Goal: Task Accomplishment & Management: Manage account settings

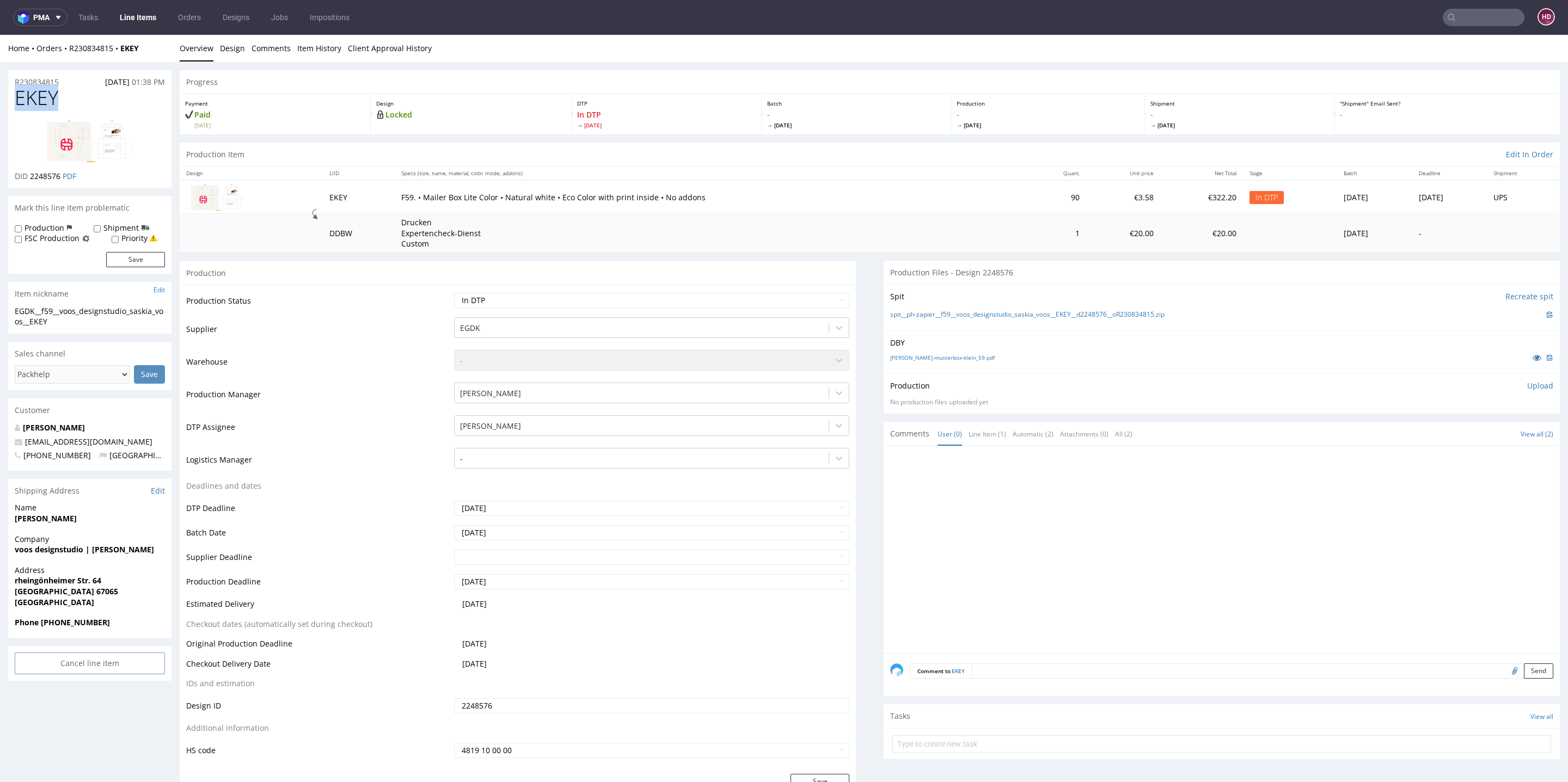
click at [90, 150] on img at bounding box center [89, 141] width 87 height 43
click at [515, 300] on select "Waiting for Artwork Waiting for Diecut Waiting for Mockup Waiting for DTP Waiti…" at bounding box center [651, 300] width 395 height 15
select select "dtp_issue"
click at [454, 293] on select "Waiting for Artwork Waiting for Diecut Waiting for Mockup Waiting for DTP Waiti…" at bounding box center [651, 300] width 395 height 15
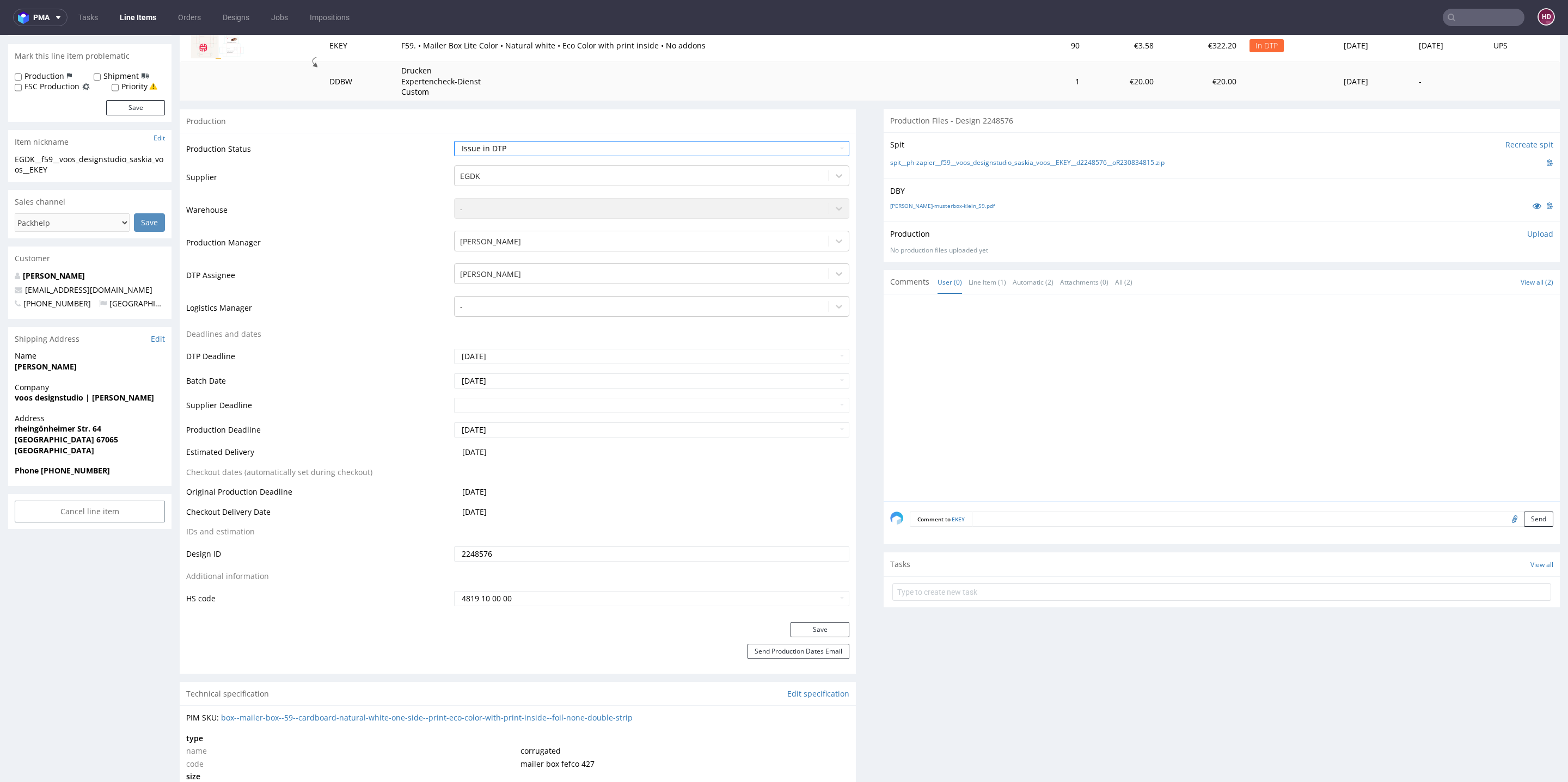
scroll to position [302, 0]
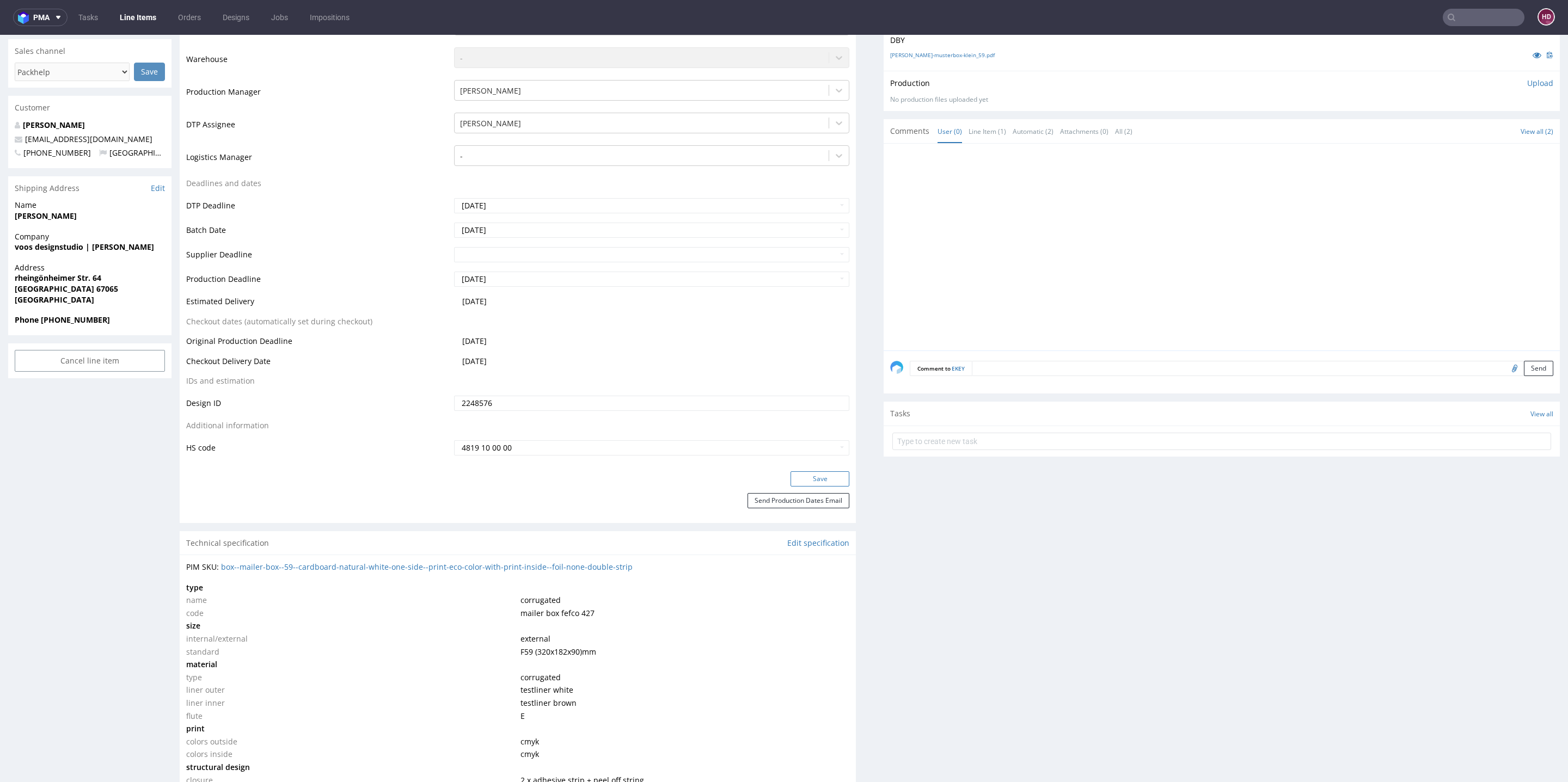
click at [796, 477] on button "Save" at bounding box center [820, 479] width 59 height 15
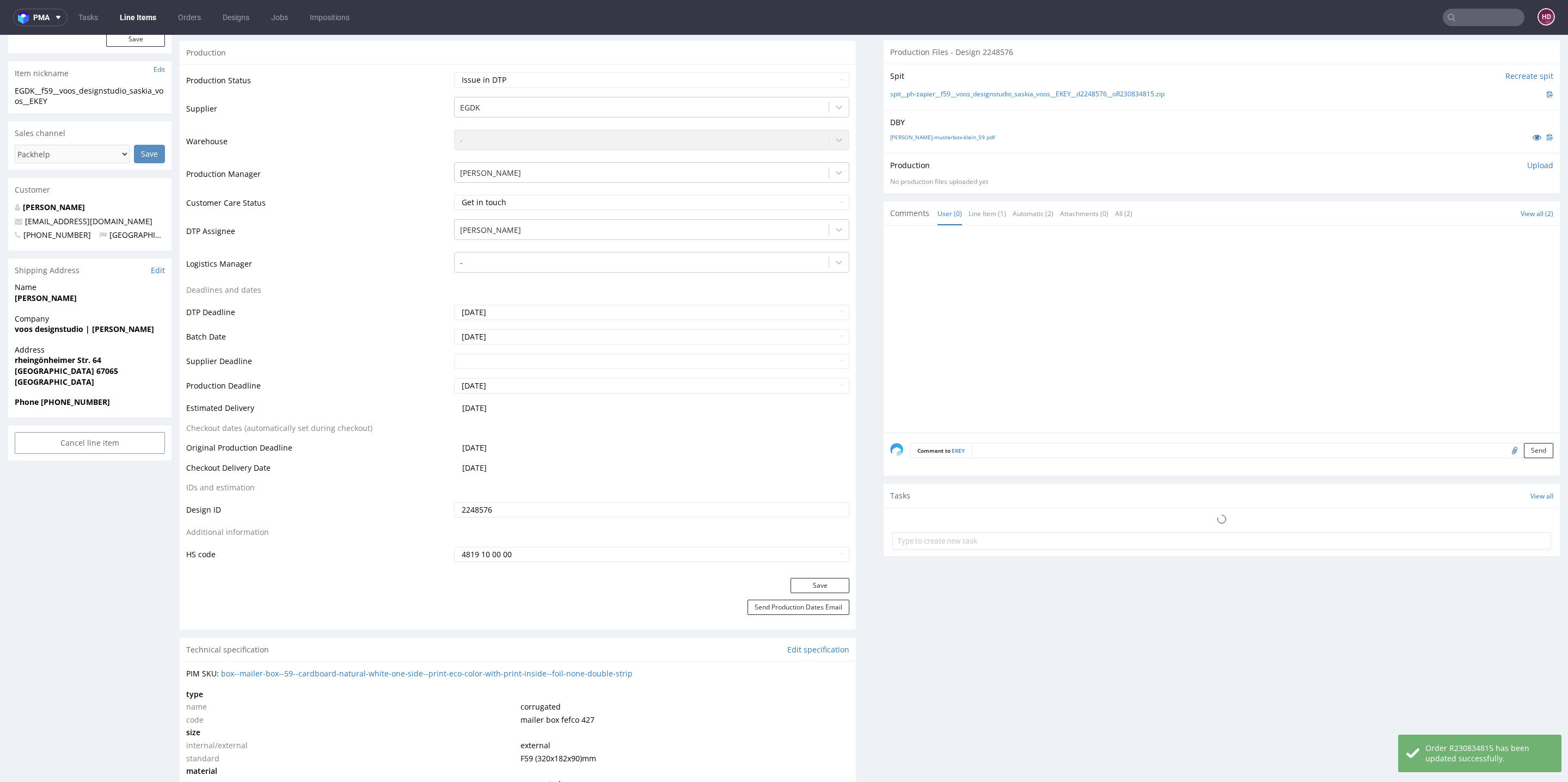
scroll to position [164, 0]
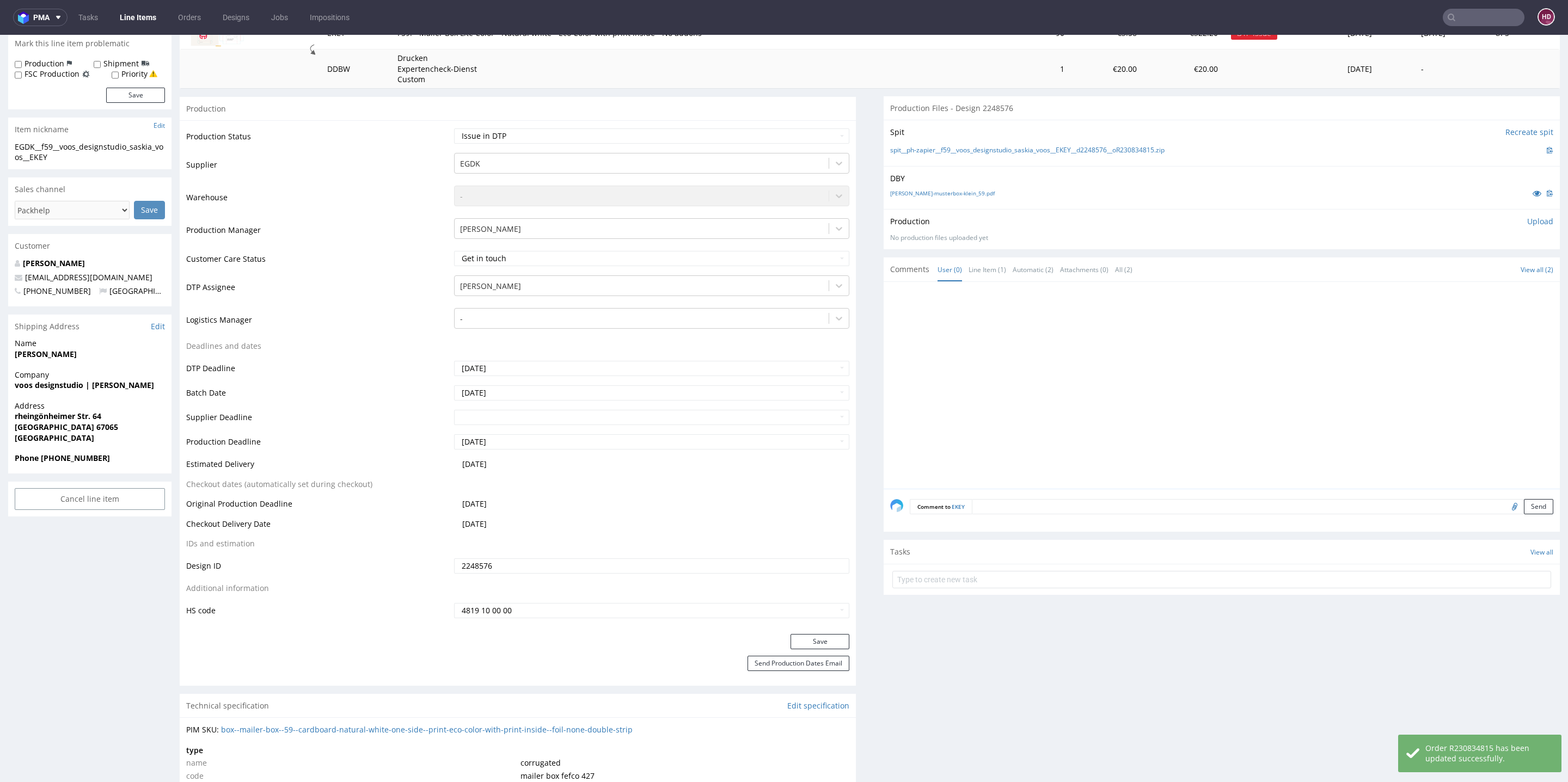
click at [1161, 219] on p "Upload" at bounding box center [1540, 222] width 26 height 11
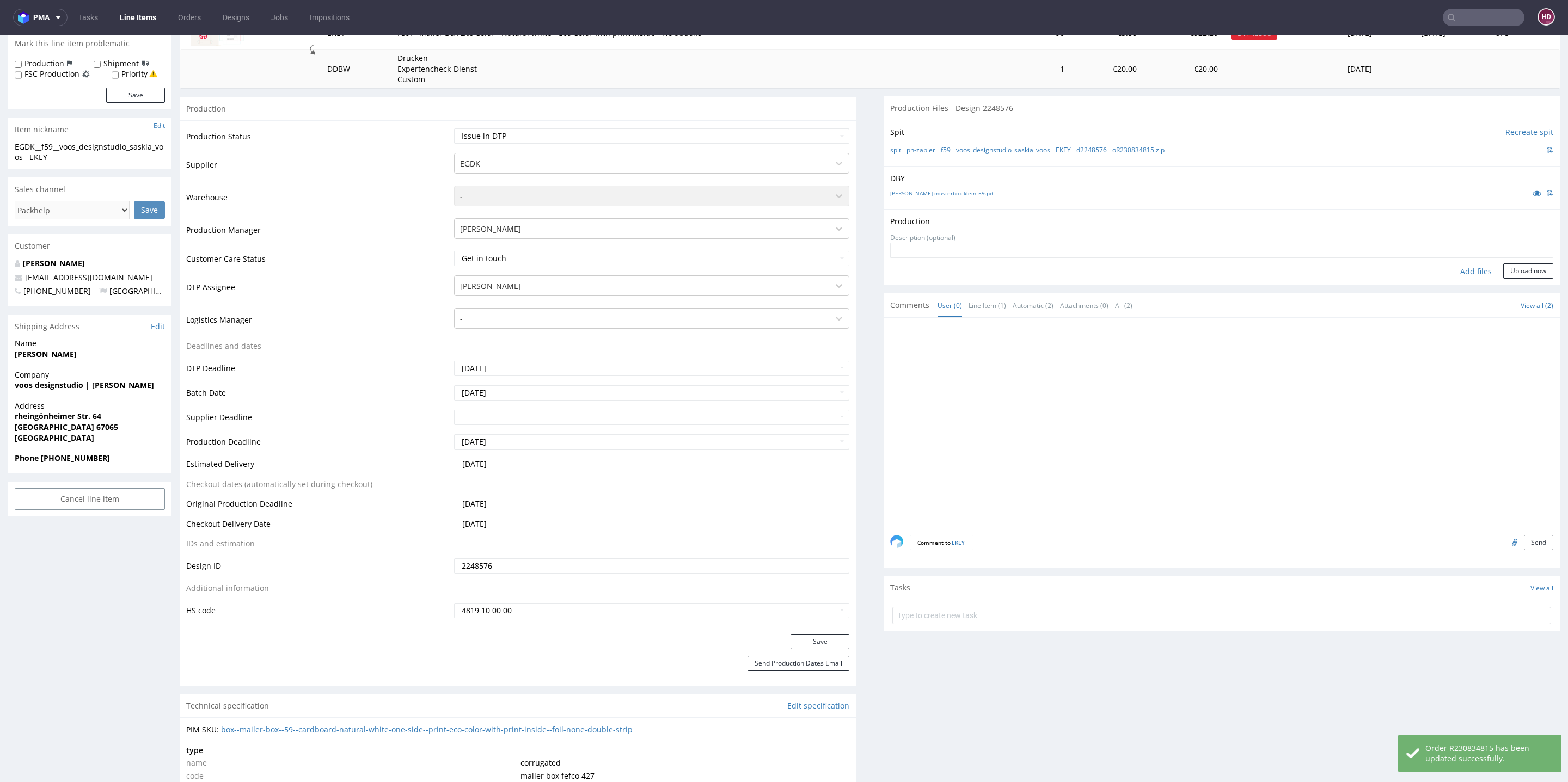
click at [1161, 273] on div "Add files" at bounding box center [1475, 271] width 54 height 16
type input "C:\fakepath\EGDK__f59__voos_designstudio_saskia_voos__EKEY__d2248576__oR2308348…"
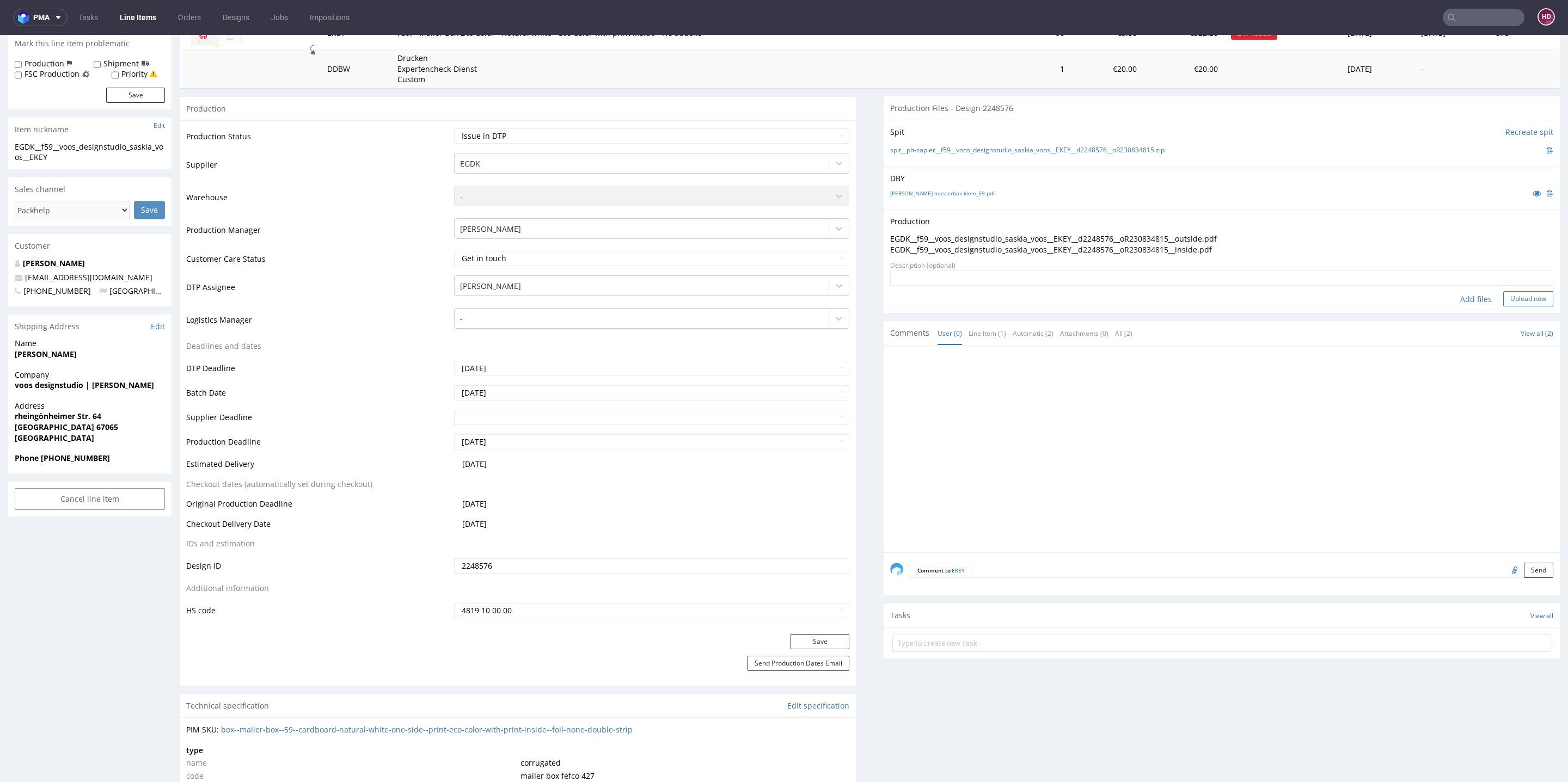
click at [1161, 294] on button "Upload now" at bounding box center [1528, 299] width 50 height 15
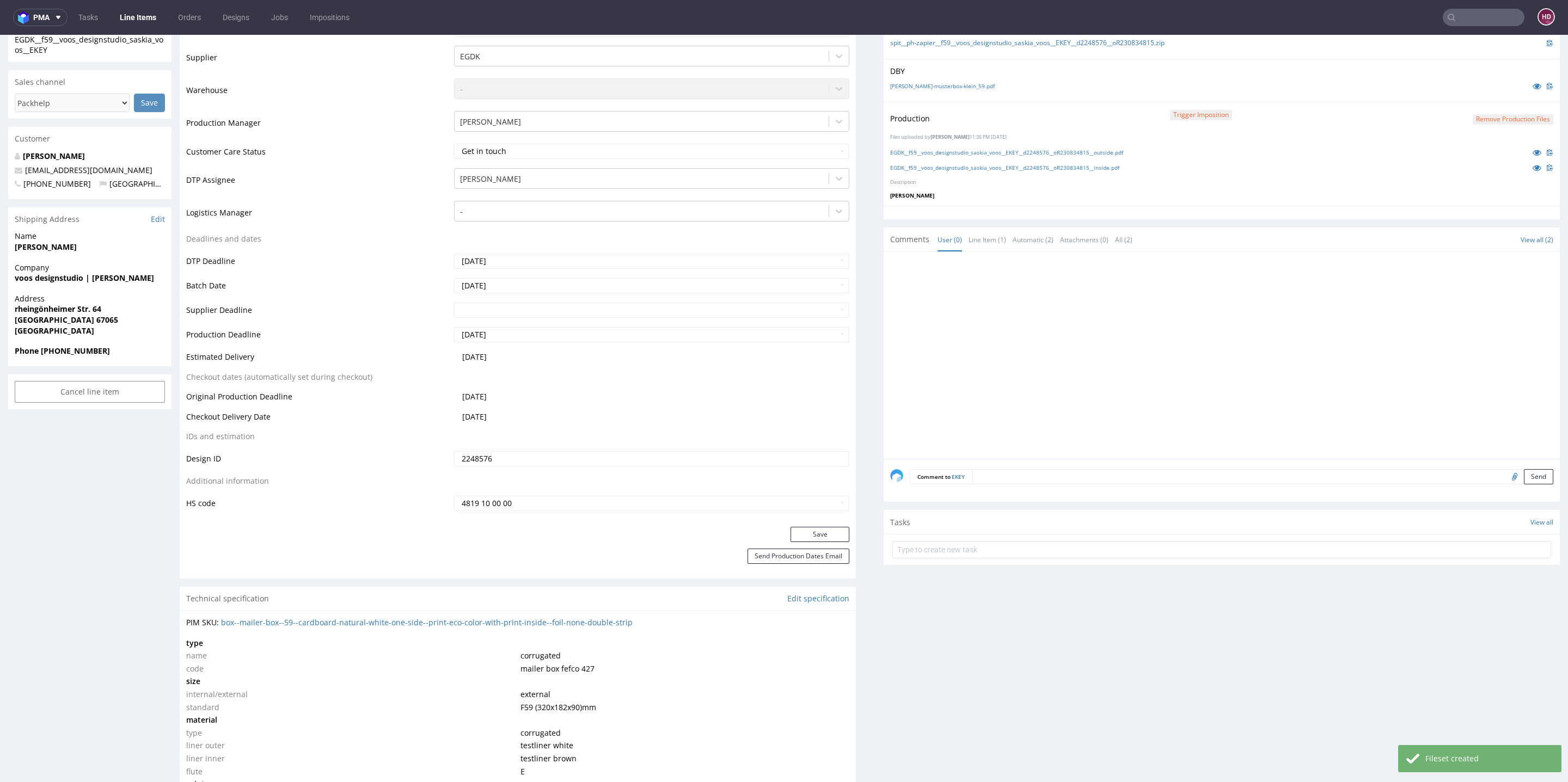
scroll to position [295, 0]
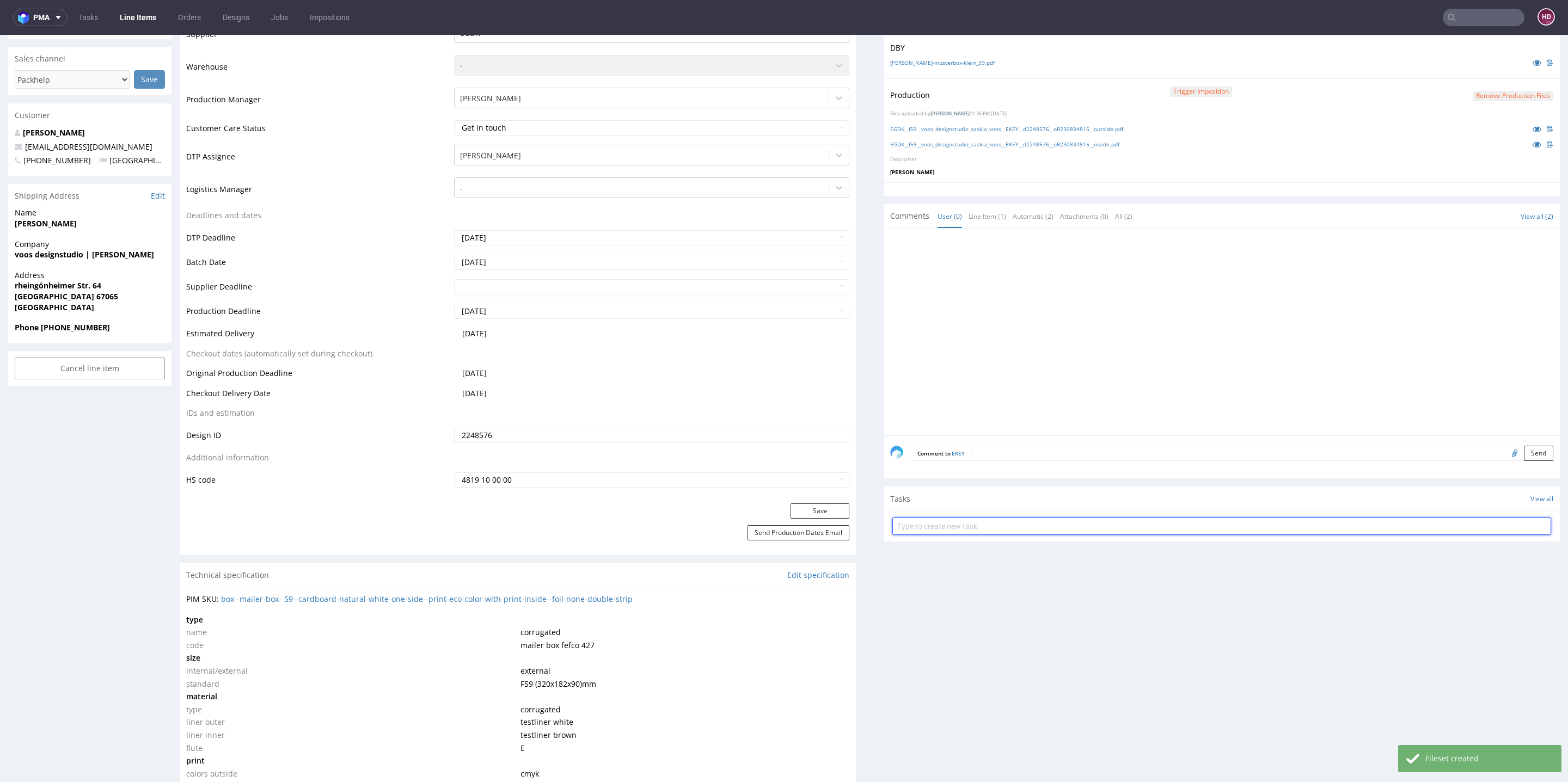
click at [934, 527] on input "text" at bounding box center [1222, 526] width 659 height 18
type input "f"
type input "issue FSC"
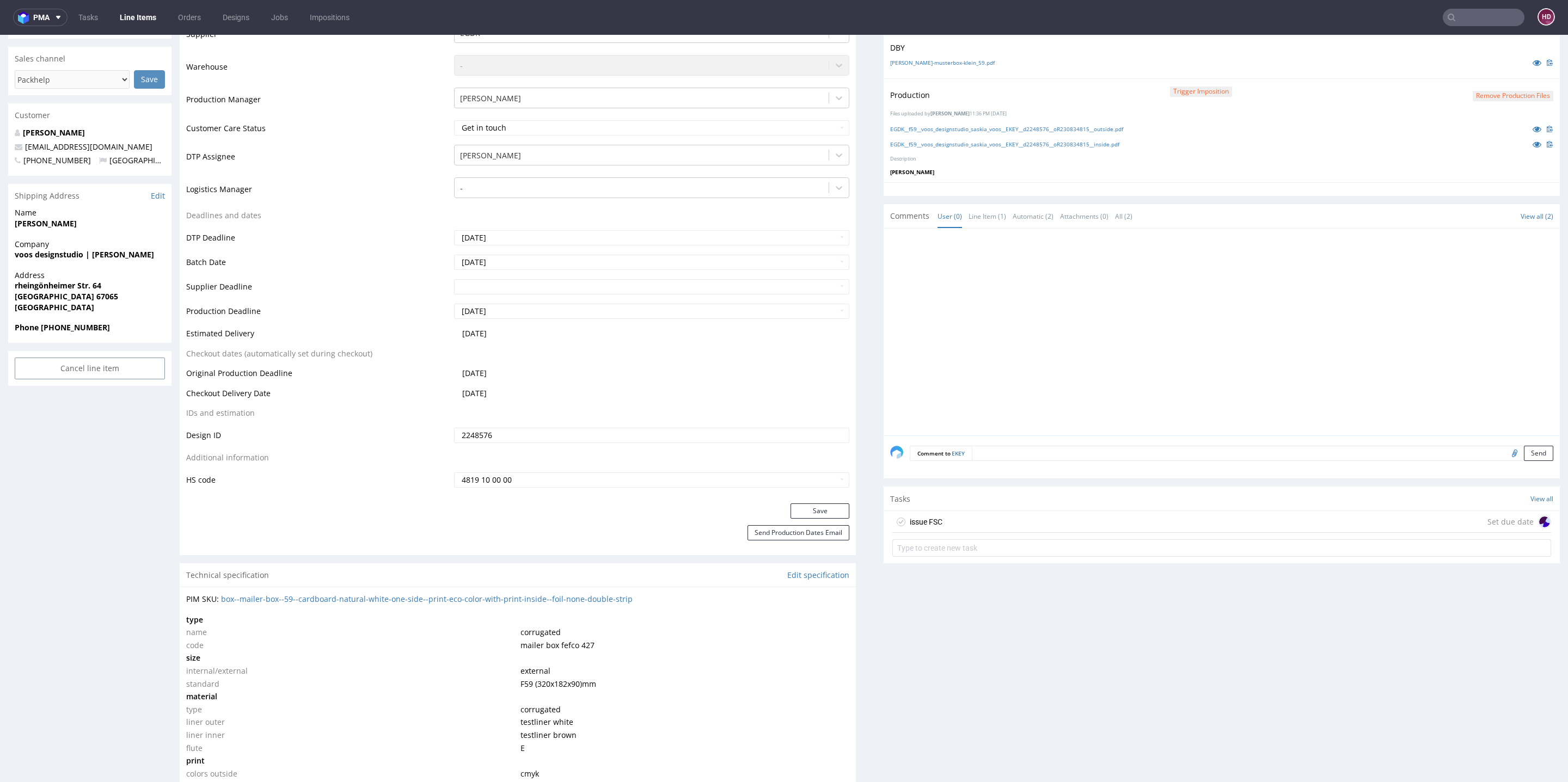
click at [1031, 515] on div "issue FSC Set due date" at bounding box center [1222, 522] width 659 height 22
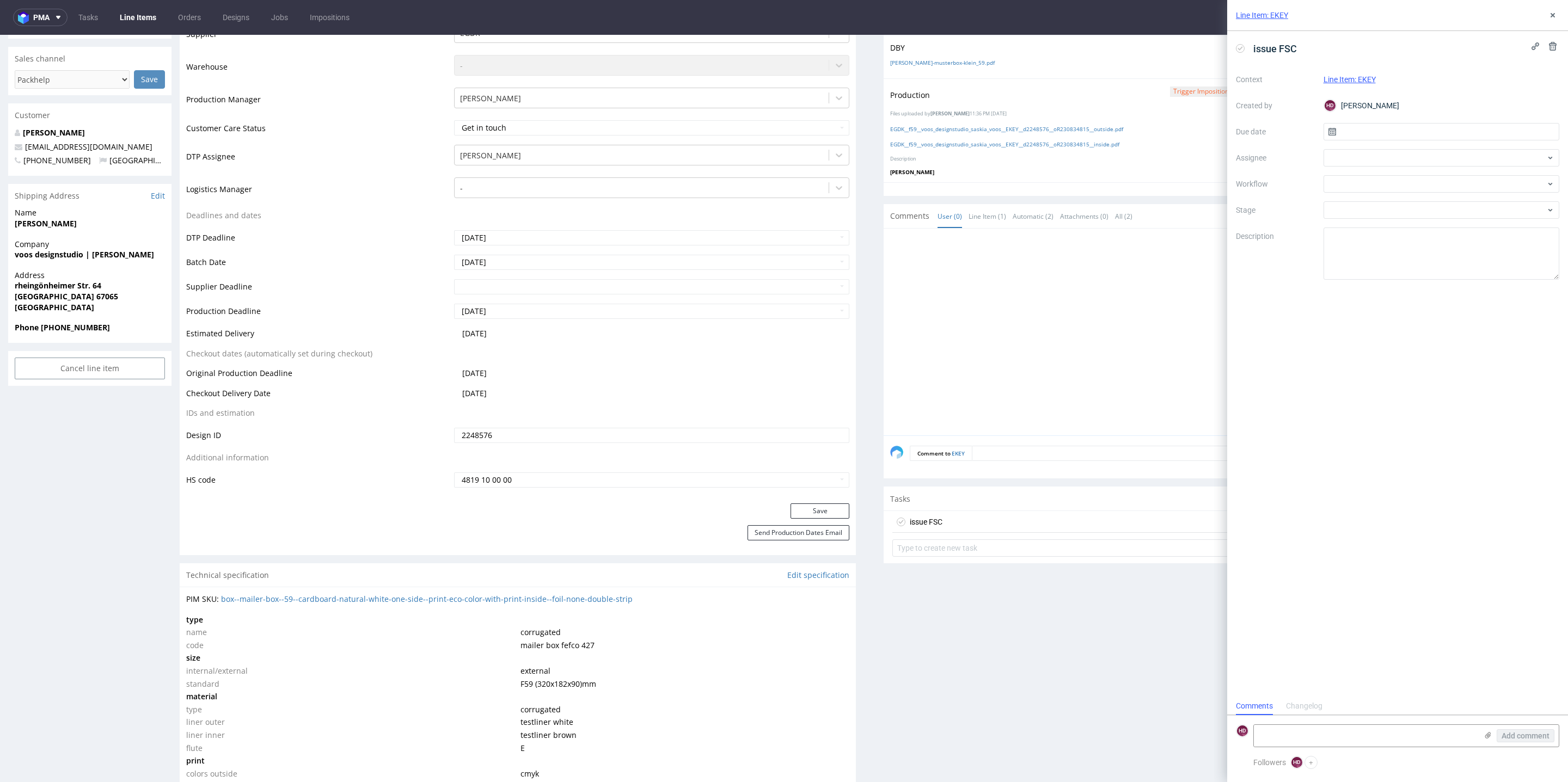
scroll to position [8, 0]
click at [1161, 131] on input "text" at bounding box center [1441, 131] width 236 height 18
click at [1161, 251] on button "19" at bounding box center [1424, 256] width 17 height 18
type input "[DATE]"
click at [1161, 186] on div at bounding box center [1441, 184] width 236 height 18
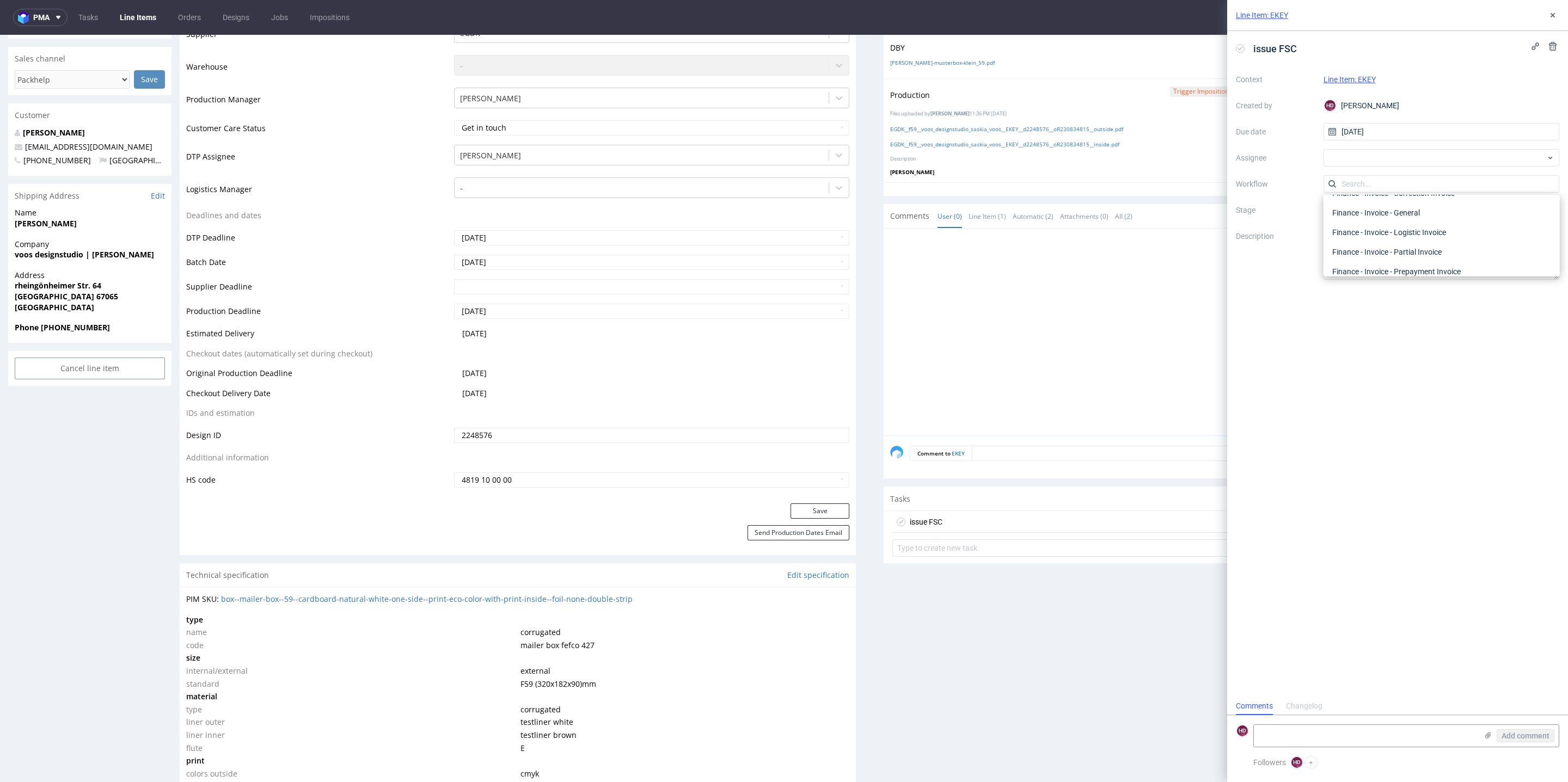
scroll to position [0, 0]
click at [1161, 246] on div "DTP - Issue" at bounding box center [1442, 243] width 228 height 19
click at [1161, 236] on textarea "Problem: Impact: What is needed?:" at bounding box center [1441, 254] width 236 height 52
drag, startPoint x: 1388, startPoint y: 255, endPoint x: 1303, endPoint y: 225, distance: 90.1
click at [1161, 225] on div "Context Line Item: [PERSON_NAME] Created by HD [PERSON_NAME] Due date [DATE] As…" at bounding box center [1397, 175] width 323 height 209
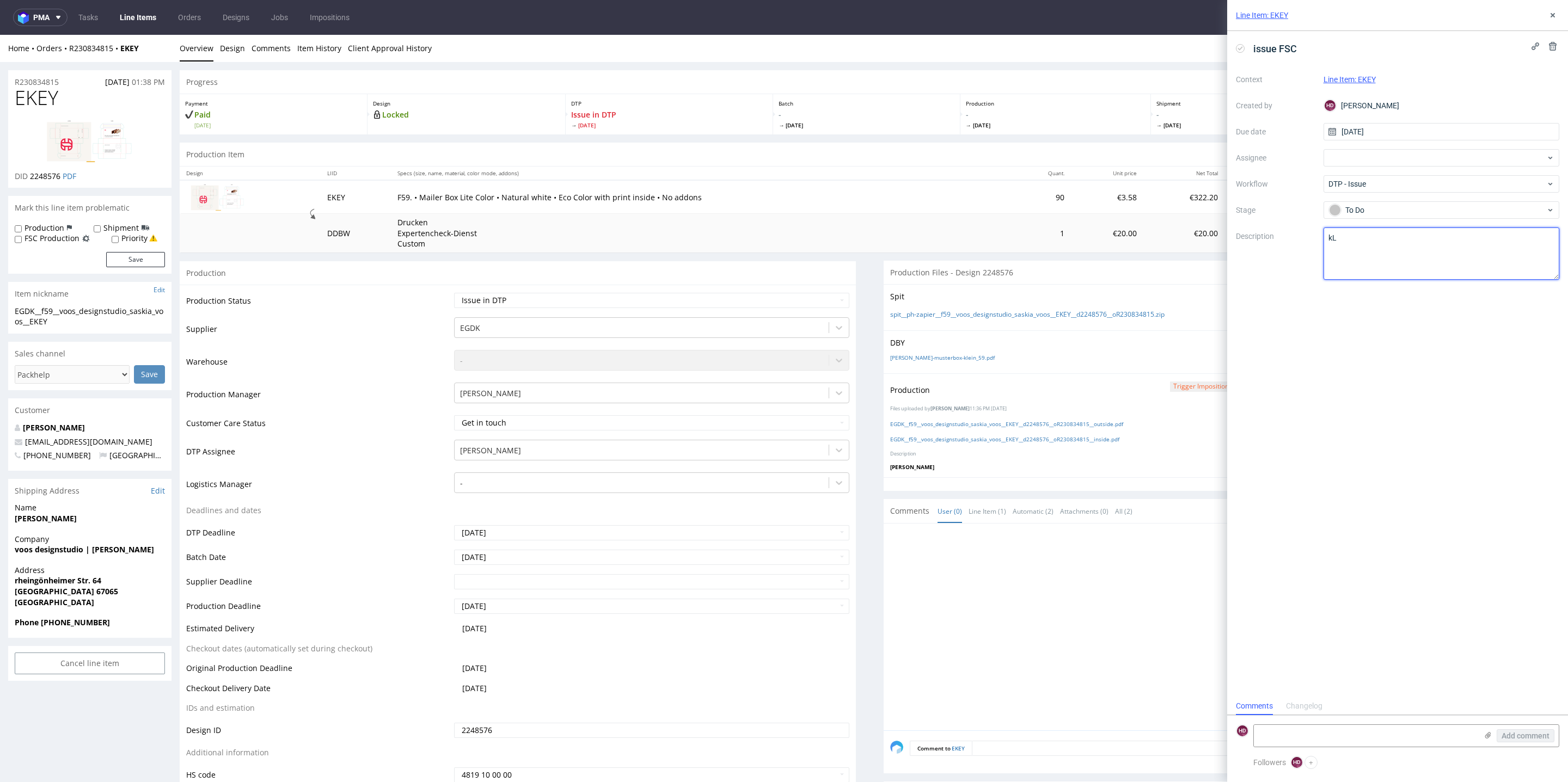
type textarea "k"
type textarea "Klient w plikach miał FSC. Prośba o potwierdzenie i opłatę FSC. Pliki można pod…"
click at [1161, 579] on icon at bounding box center [1488, 735] width 9 height 9
click at [0, 0] on input "file" at bounding box center [0, 0] width 0 height 0
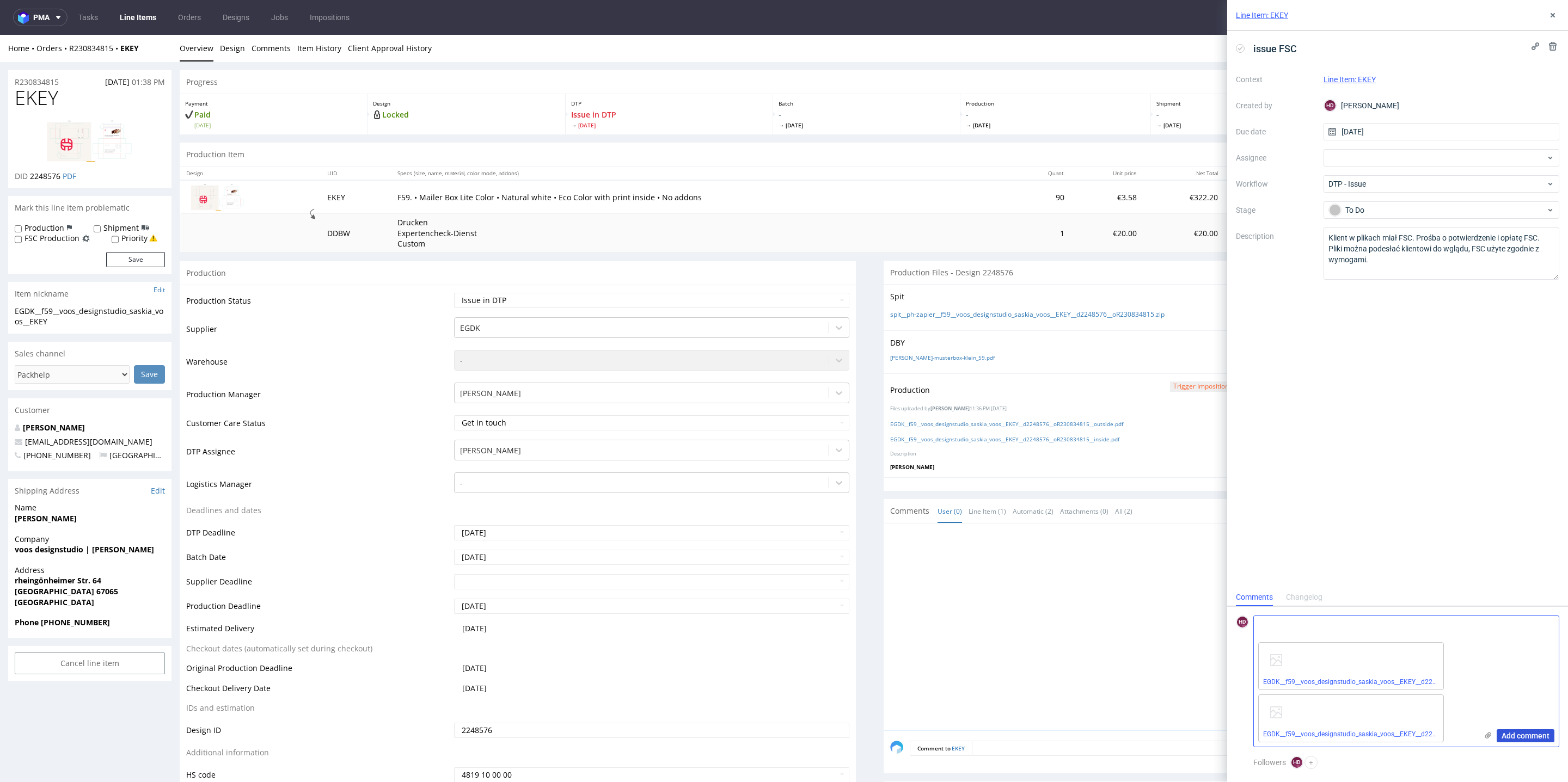
click at [1161, 579] on span "Add comment" at bounding box center [1525, 736] width 48 height 8
click at [1161, 579] on textarea at bounding box center [1365, 736] width 223 height 22
paste textarea "Request for payment of FSC acceptance of files"
type textarea "R"
click at [1161, 275] on textarea "Klient w plikach miał FSC. Prośba o potwierdzenie i opłatę FSC. Pliki można pod…" at bounding box center [1441, 254] width 236 height 52
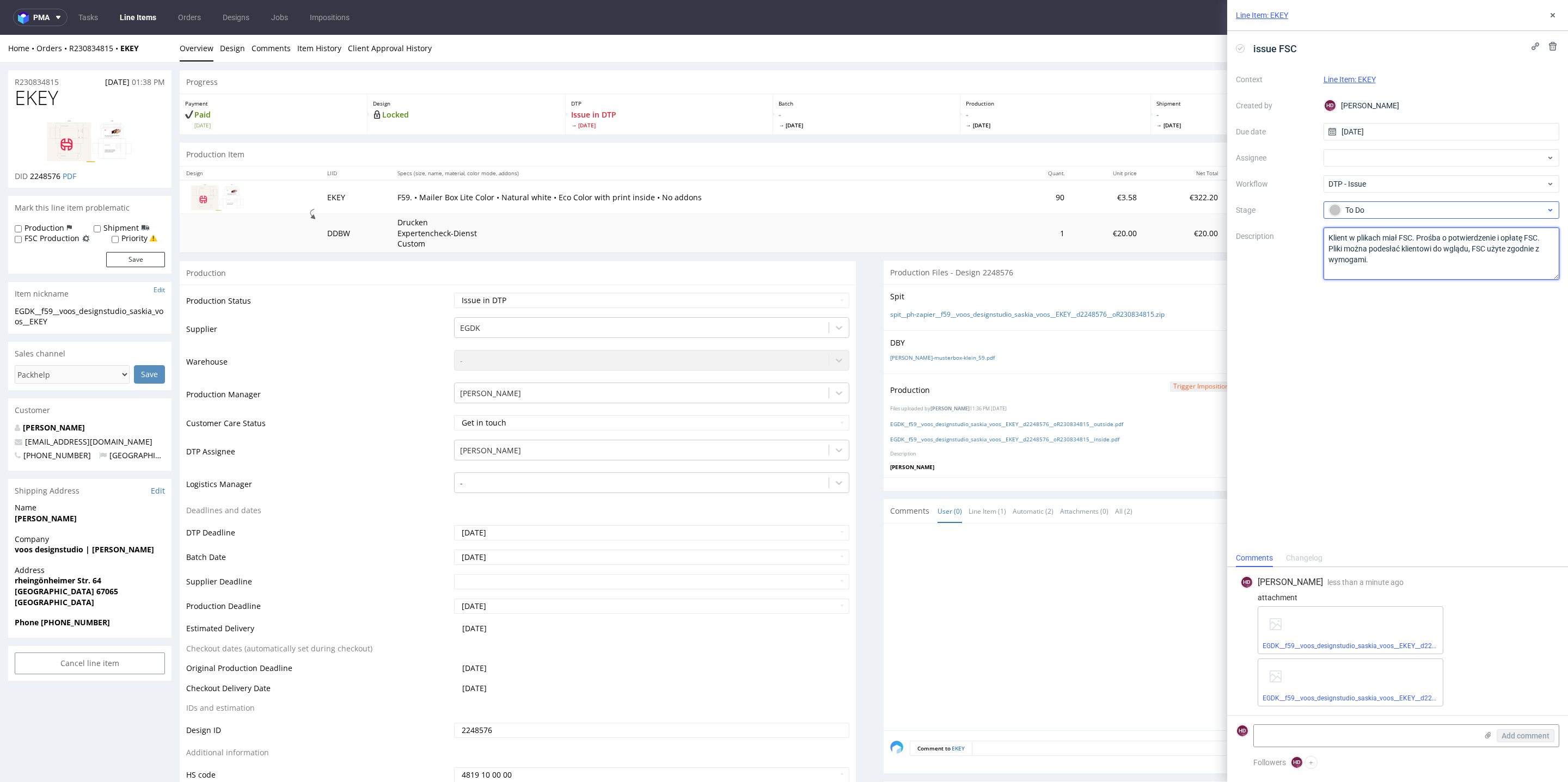
scroll to position [6, 0]
paste textarea "Request for payment of FSC acceptance of files"
click at [1161, 264] on textarea "Klient w plikach miał FSC. Prośba o potwierdzenie i opłatę FSC. Pliki można pod…" at bounding box center [1441, 254] width 236 height 52
click at [1161, 248] on textarea "Klient w plikach miał FSC. Prośba o potwierdzenie i opłatę FSC. Pliki można pod…" at bounding box center [1441, 254] width 236 height 52
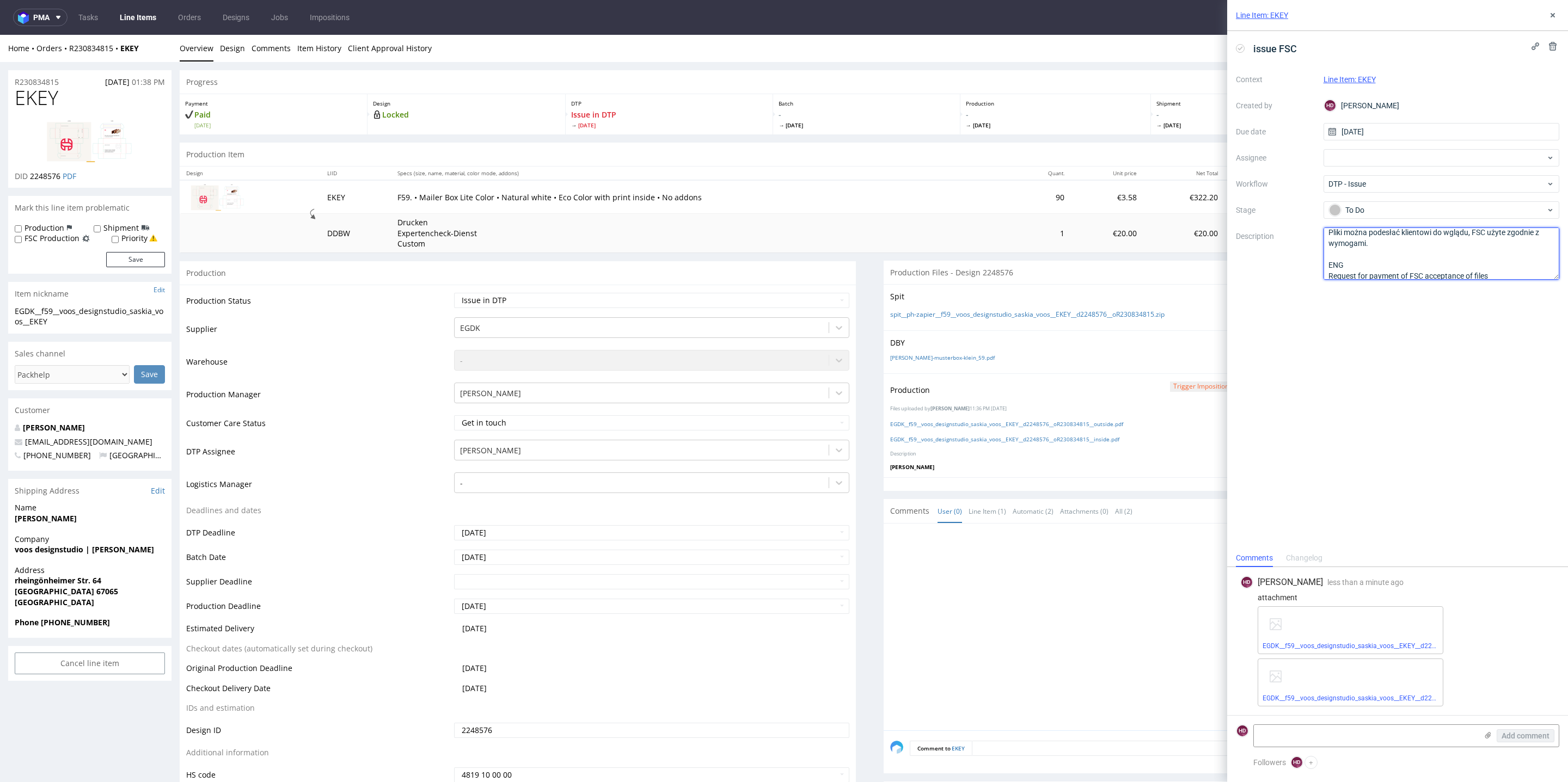
type textarea "Klient w plikach miał FSC. Prośba o potwierdzenie i opłatę FSC. Pliki można pod…"
click at [1161, 344] on div "issue FSC Context Line Item: EKEY Created by HD Hapka Dominika Due date 19/08/2…" at bounding box center [1398, 290] width 341 height 518
click at [1161, 267] on textarea "Klient w plikach miał FSC. Prośba o potwierdzenie i opłatę FSC. Pliki można pod…" at bounding box center [1441, 254] width 236 height 52
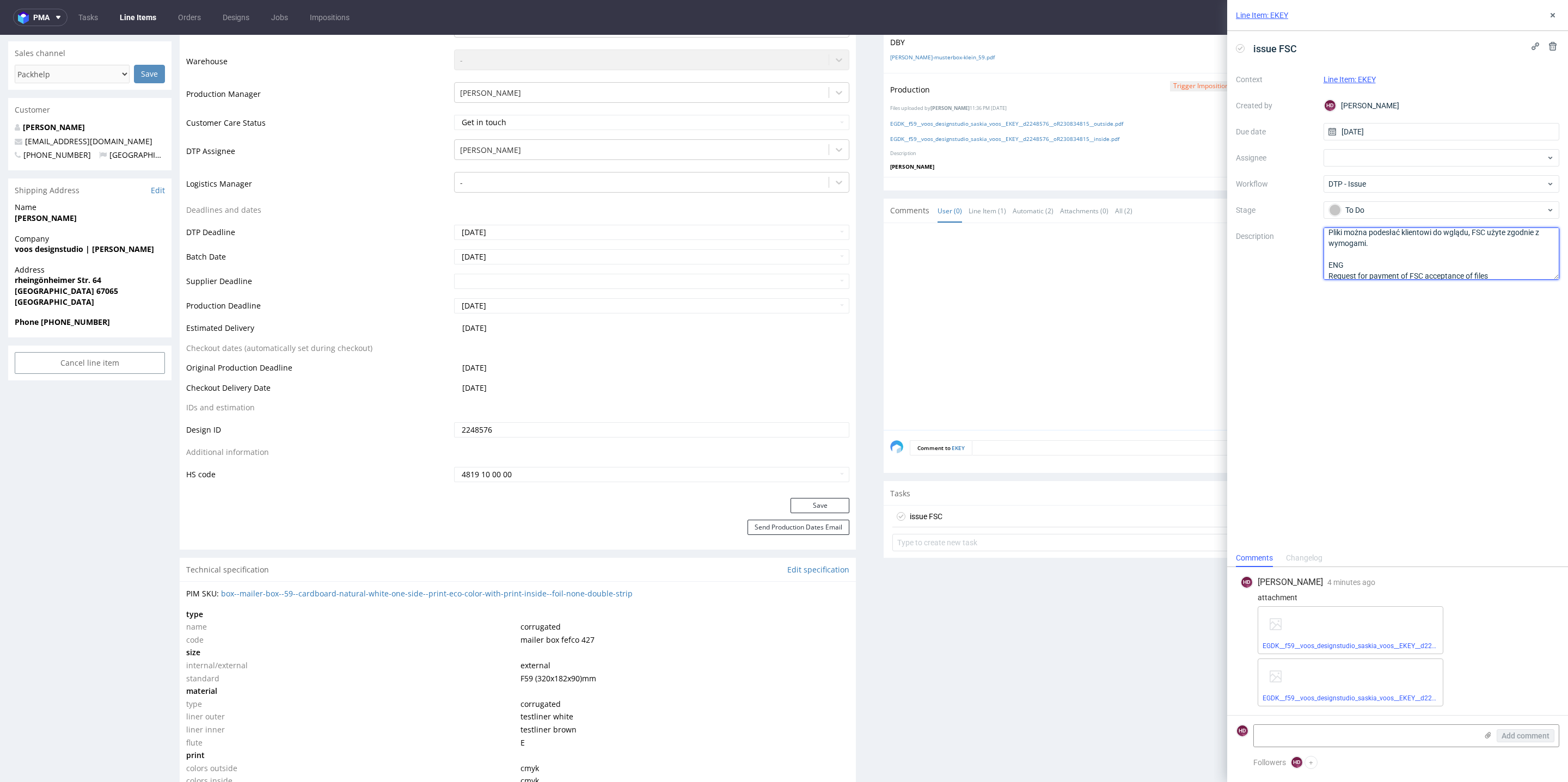
scroll to position [0, 0]
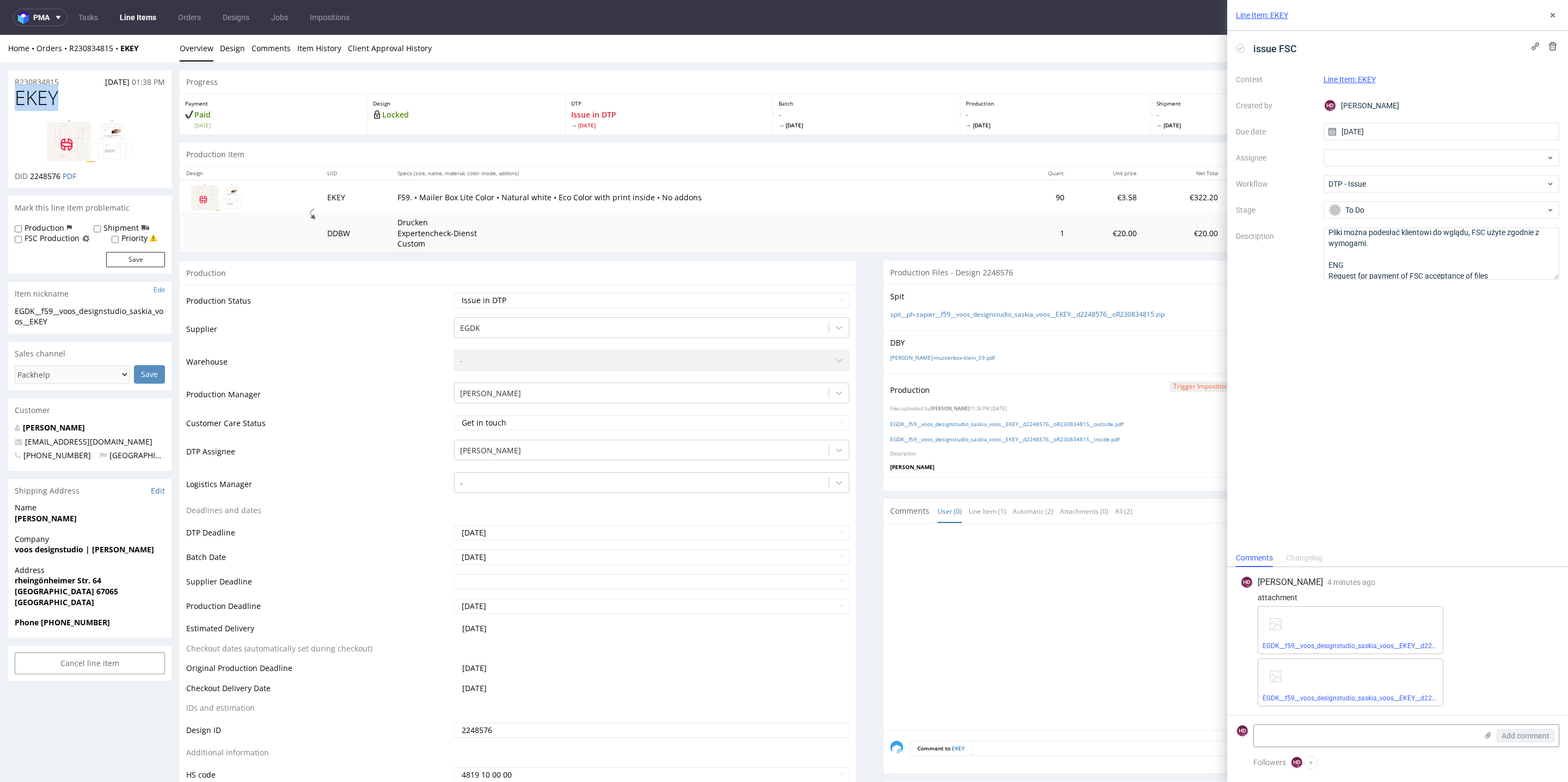
drag, startPoint x: 66, startPoint y: 89, endPoint x: 0, endPoint y: 91, distance: 66.0
copy span "EKEY"
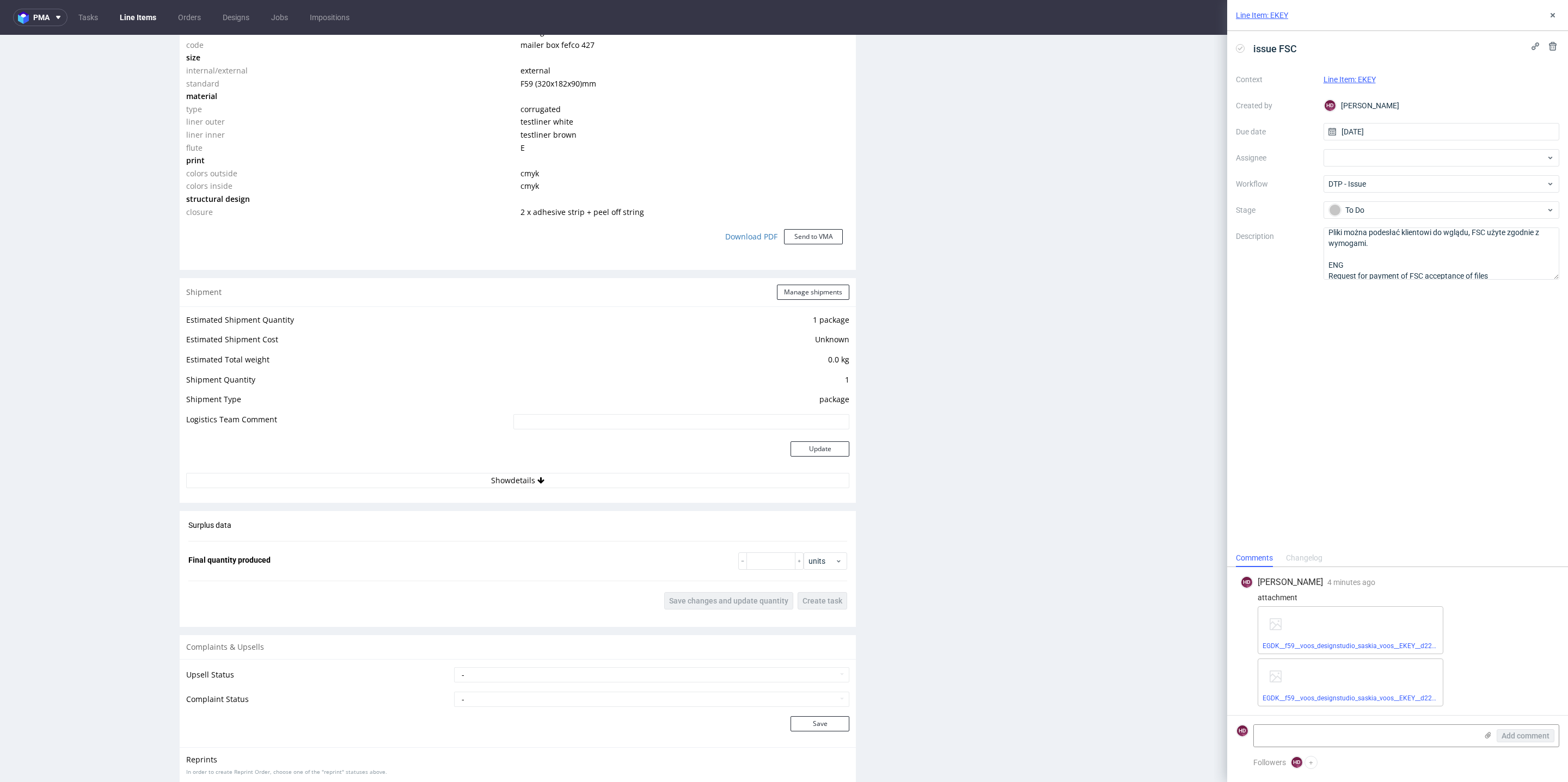
scroll to position [1096, 0]
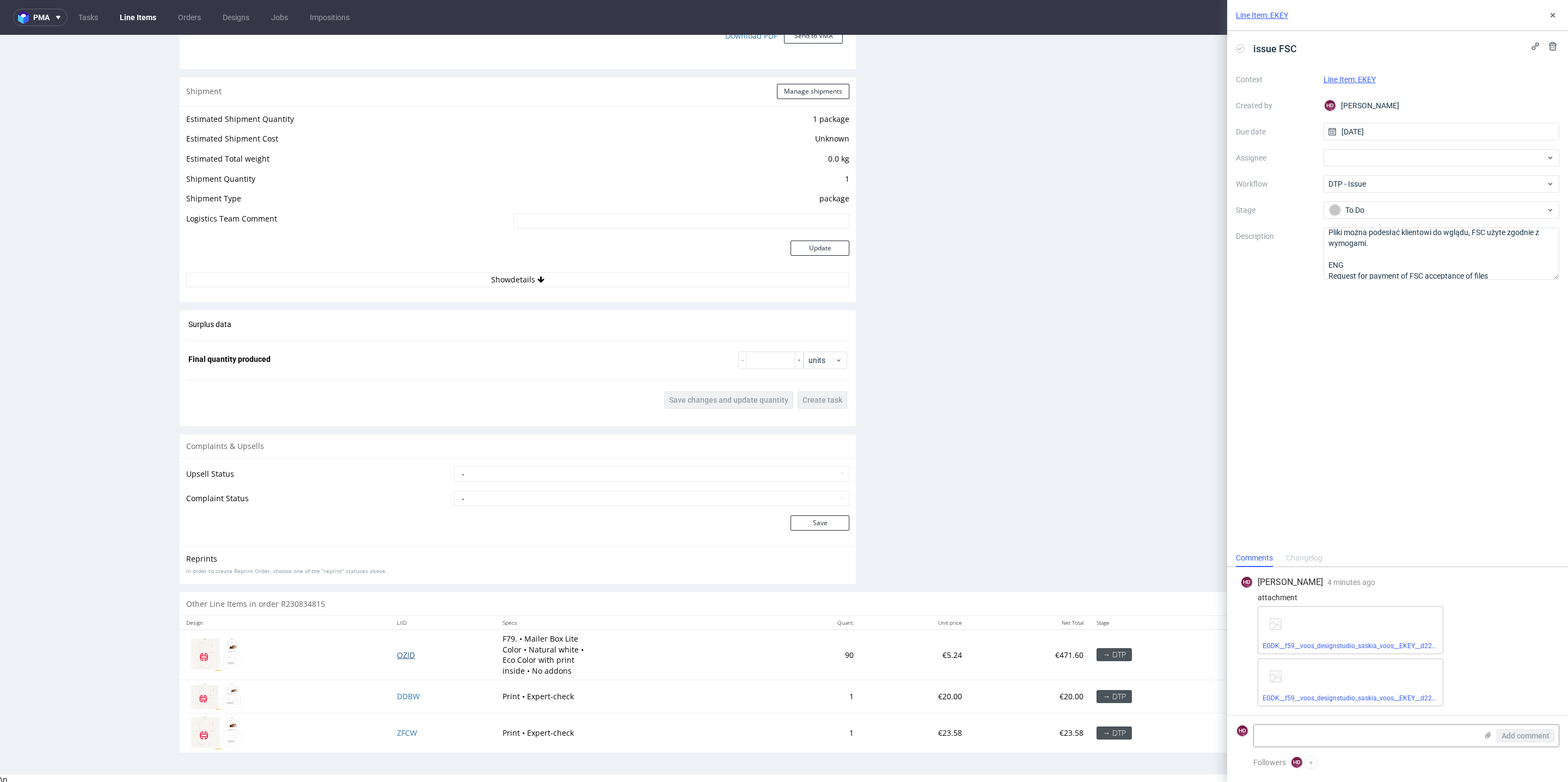
click at [397, 579] on span "OZID" at bounding box center [406, 655] width 18 height 10
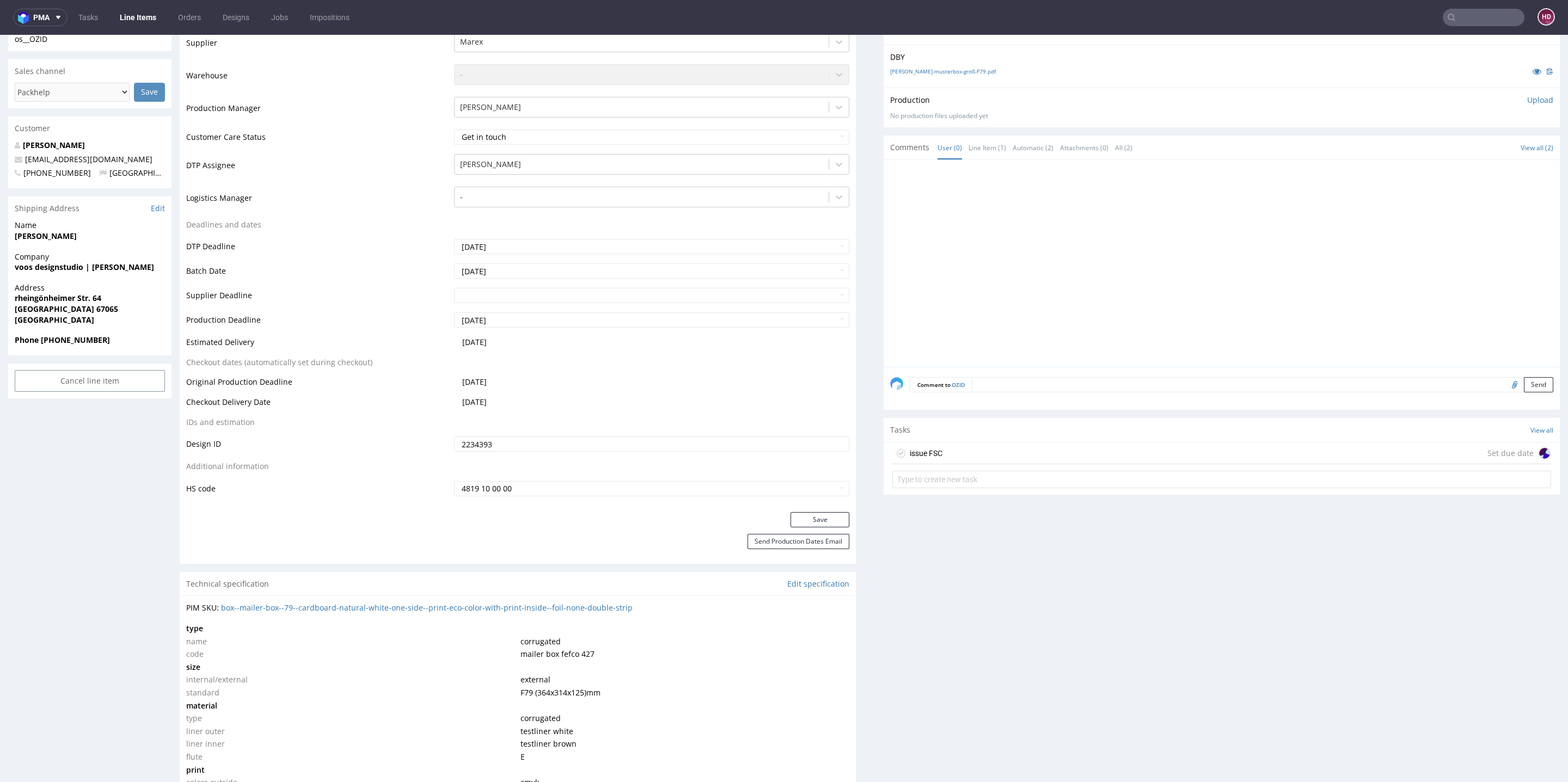
scroll to position [366, 0]
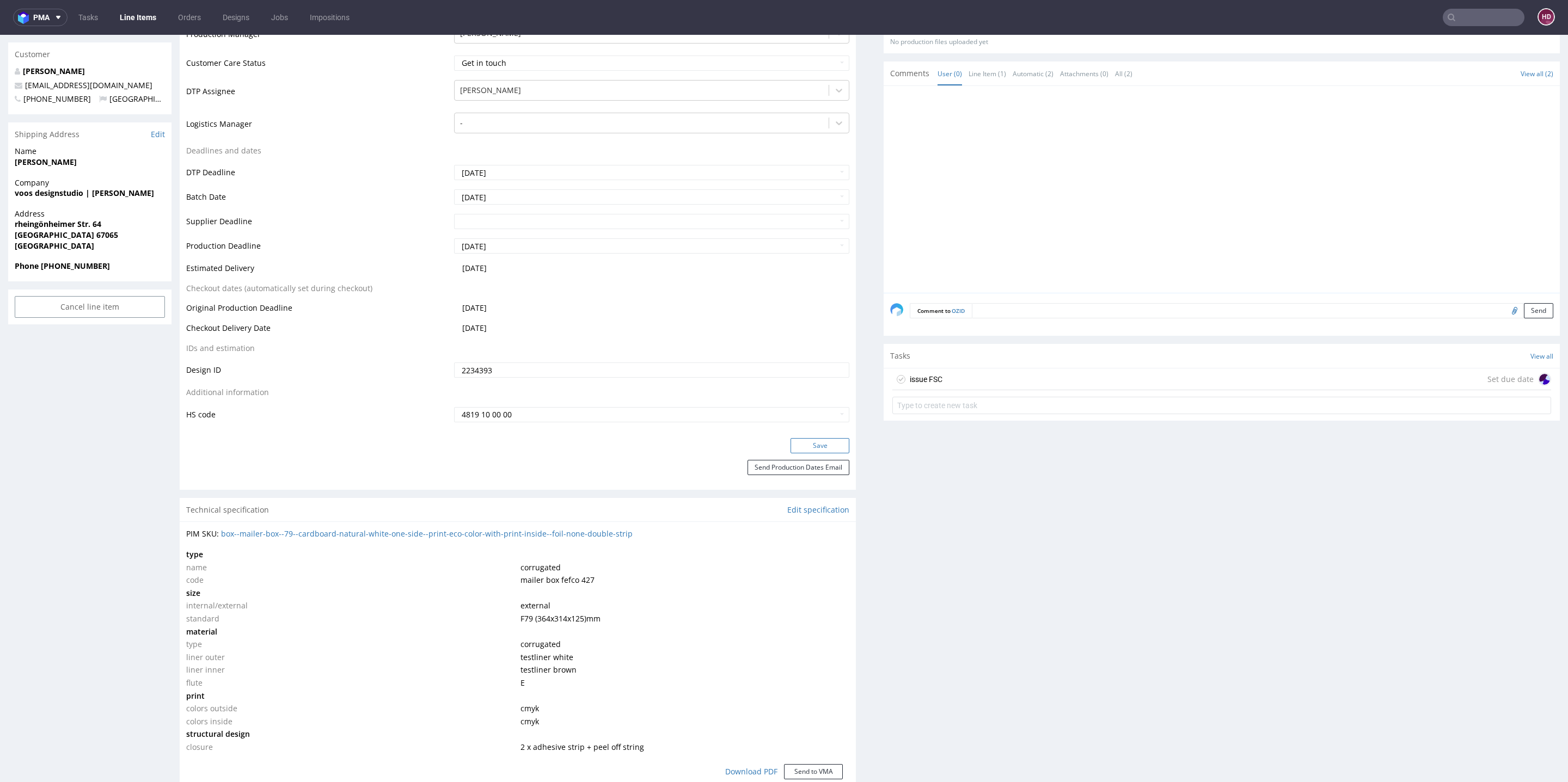
click at [799, 444] on button "Save" at bounding box center [820, 445] width 59 height 15
click at [998, 371] on div "issue FSC Set due date" at bounding box center [1222, 380] width 659 height 22
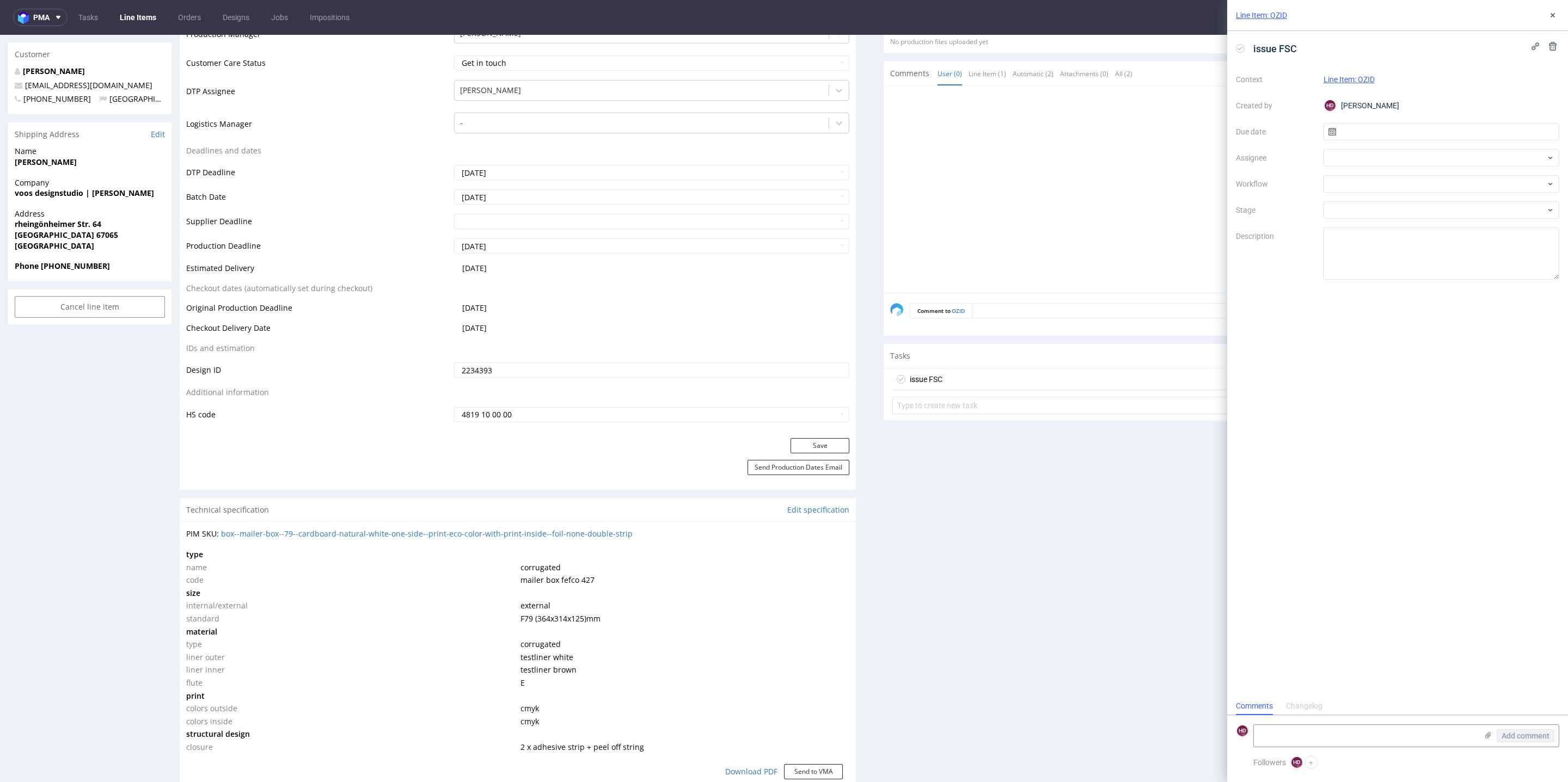
scroll to position [8, 0]
click at [1161, 89] on div "Context Line Item: OZID Created by HD Hapka Dominika Due date Assignee Workflow…" at bounding box center [1397, 175] width 323 height 209
click at [1161, 60] on div "issue FSC Context Line Item: OZID Created by HD Hapka Dominika Due date Assigne…" at bounding box center [1398, 364] width 341 height 666
click at [1161, 128] on input "text" at bounding box center [1441, 131] width 236 height 18
click at [1161, 86] on div "Context Line Item: OZID Created by HD Hapka Dominika Due date Assignee Workflow…" at bounding box center [1397, 175] width 323 height 209
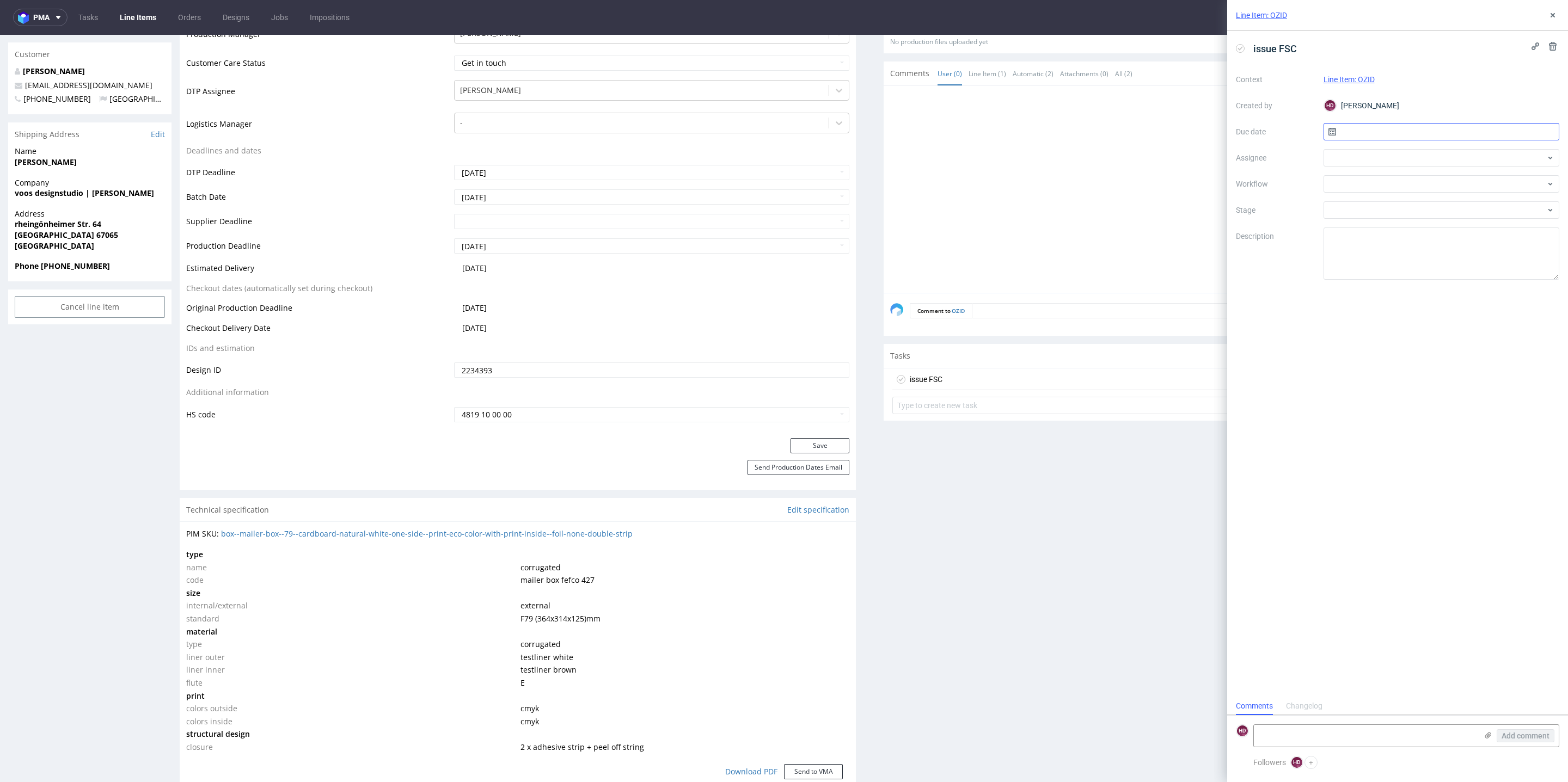
click at [1161, 128] on input "text" at bounding box center [1441, 131] width 236 height 18
click at [1161, 251] on span "19" at bounding box center [1424, 256] width 9 height 11
type input "19/08/2025"
click at [1161, 187] on div at bounding box center [1441, 184] width 236 height 18
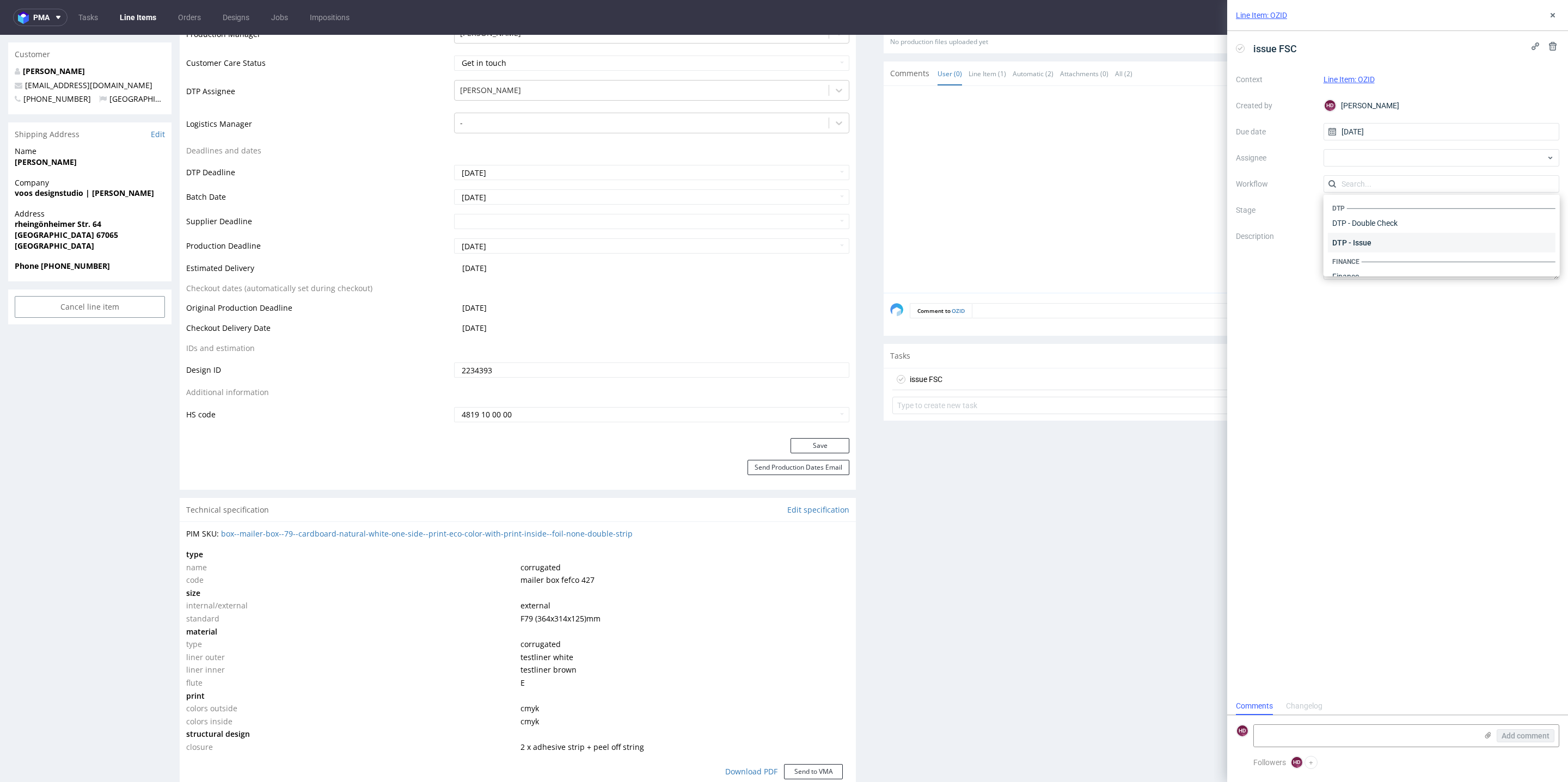
click at [1161, 242] on div "DTP - Issue" at bounding box center [1442, 243] width 228 height 19
drag, startPoint x: 1415, startPoint y: 261, endPoint x: 1324, endPoint y: 215, distance: 102.0
click at [1161, 215] on div "Context Line Item: OZID Created by HD Hapka Dominika Due date 19/08/2025 Assign…" at bounding box center [1397, 175] width 323 height 209
click at [1161, 147] on div "Context Line Item: OZID Created by HD Hapka Dominika Due date 19/08/2025 Assign…" at bounding box center [1397, 175] width 323 height 209
click at [1161, 350] on div "issue FSC Context Line Item: OZID Created by HD Hapka Dominika Due date 19/08/2…" at bounding box center [1398, 364] width 341 height 666
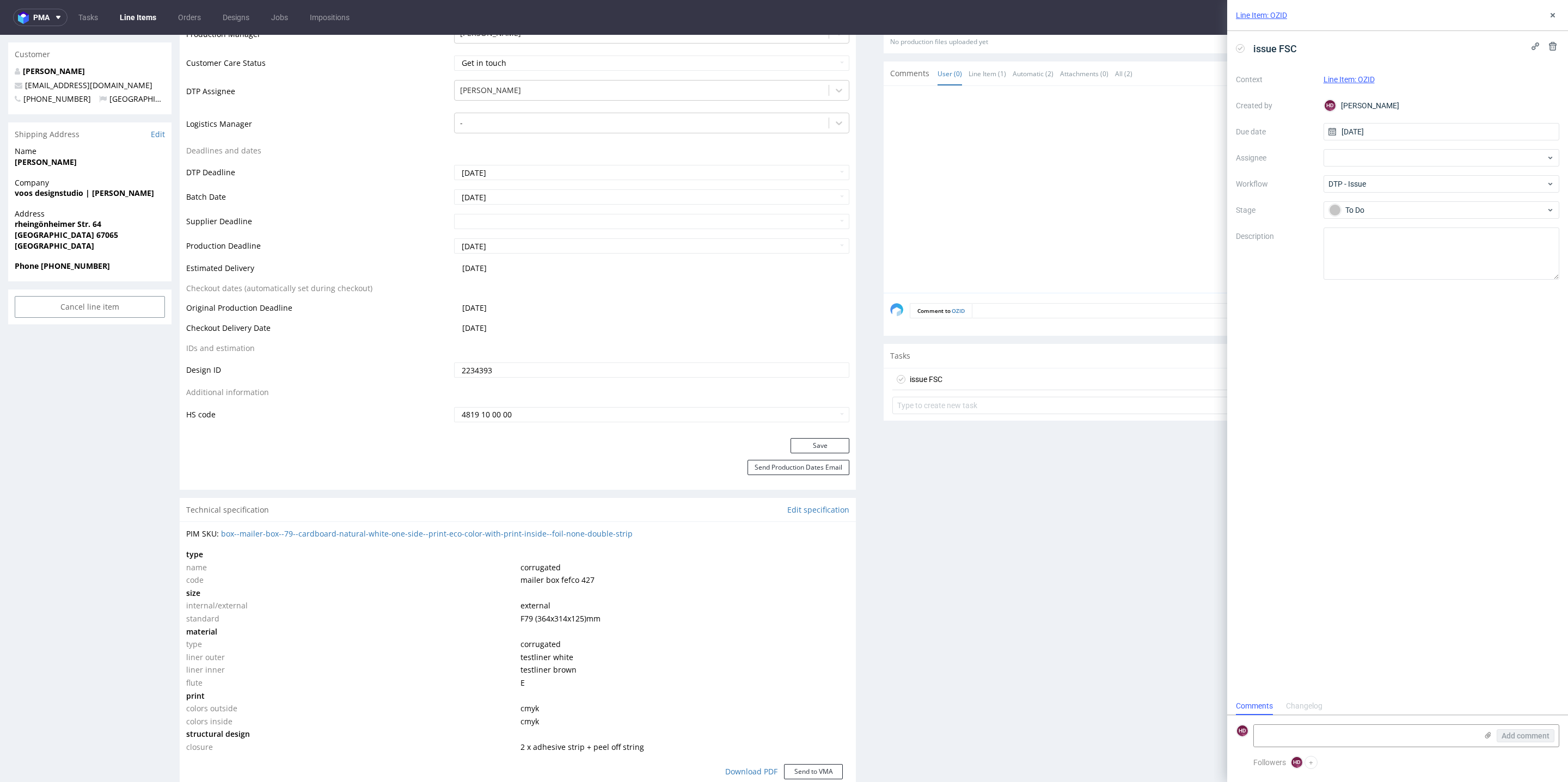
click at [989, 372] on div "issue FSC Set due date" at bounding box center [1222, 380] width 659 height 22
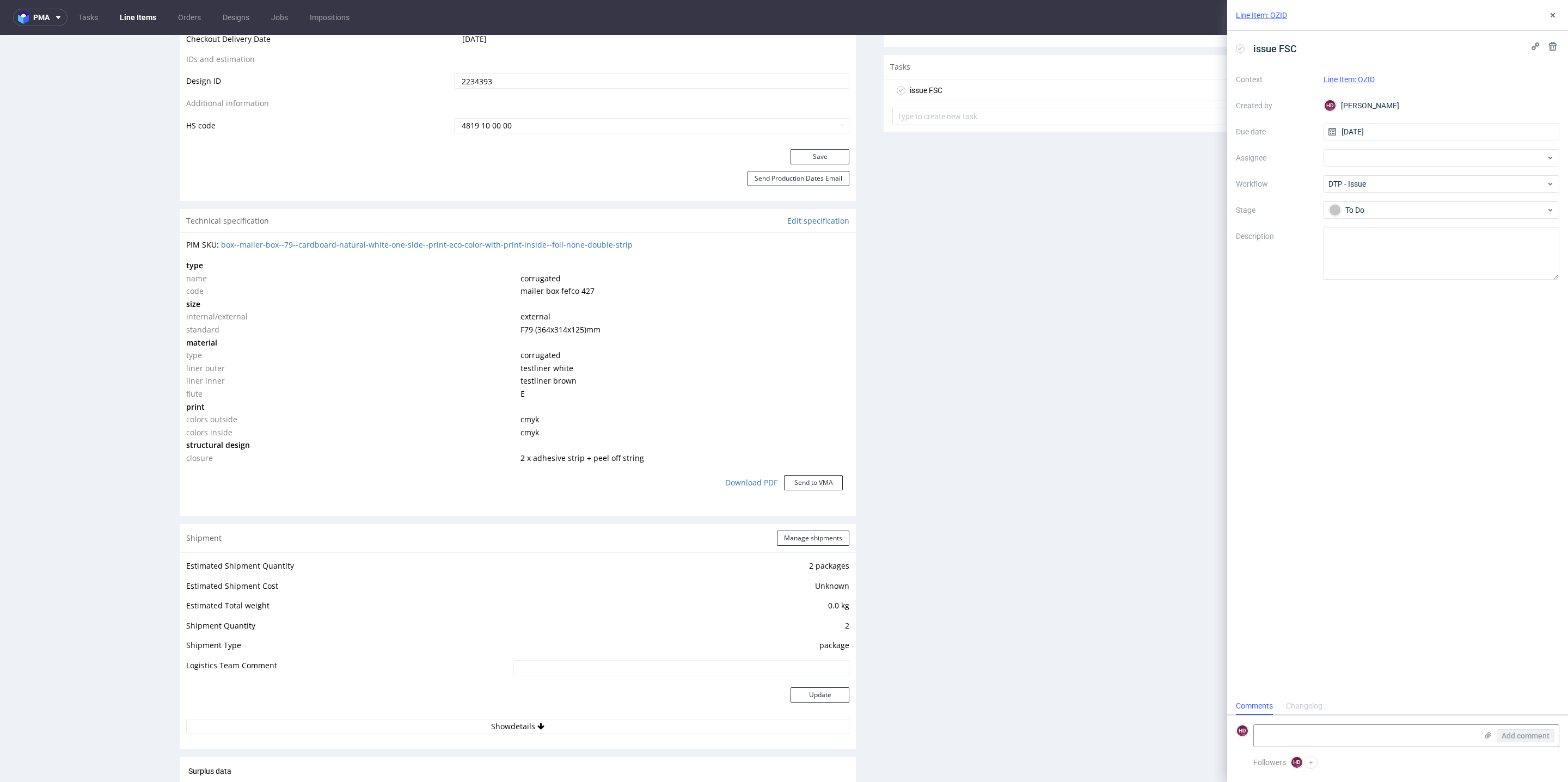
scroll to position [747, 0]
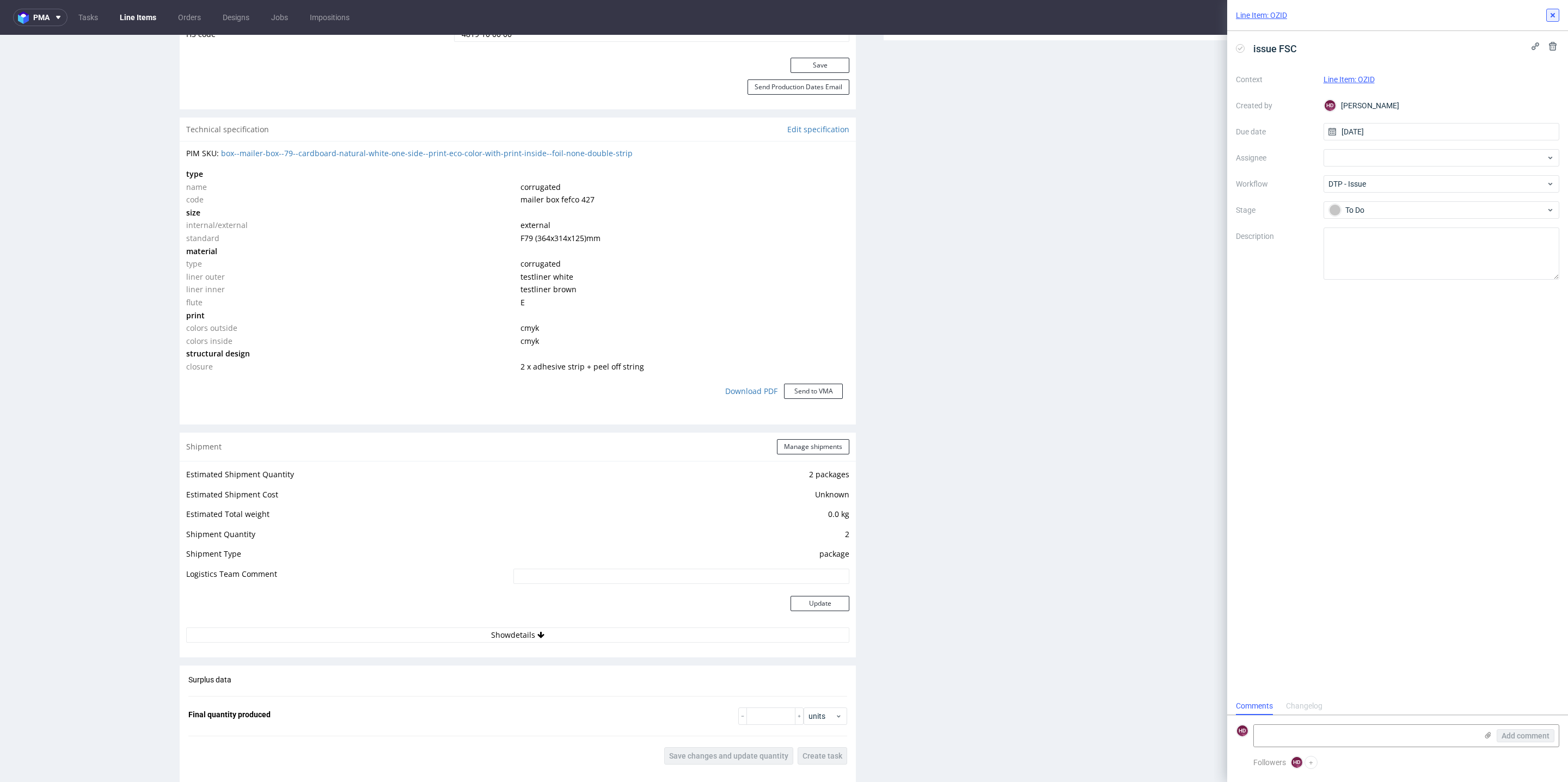
click at [1161, 9] on button at bounding box center [1552, 15] width 13 height 13
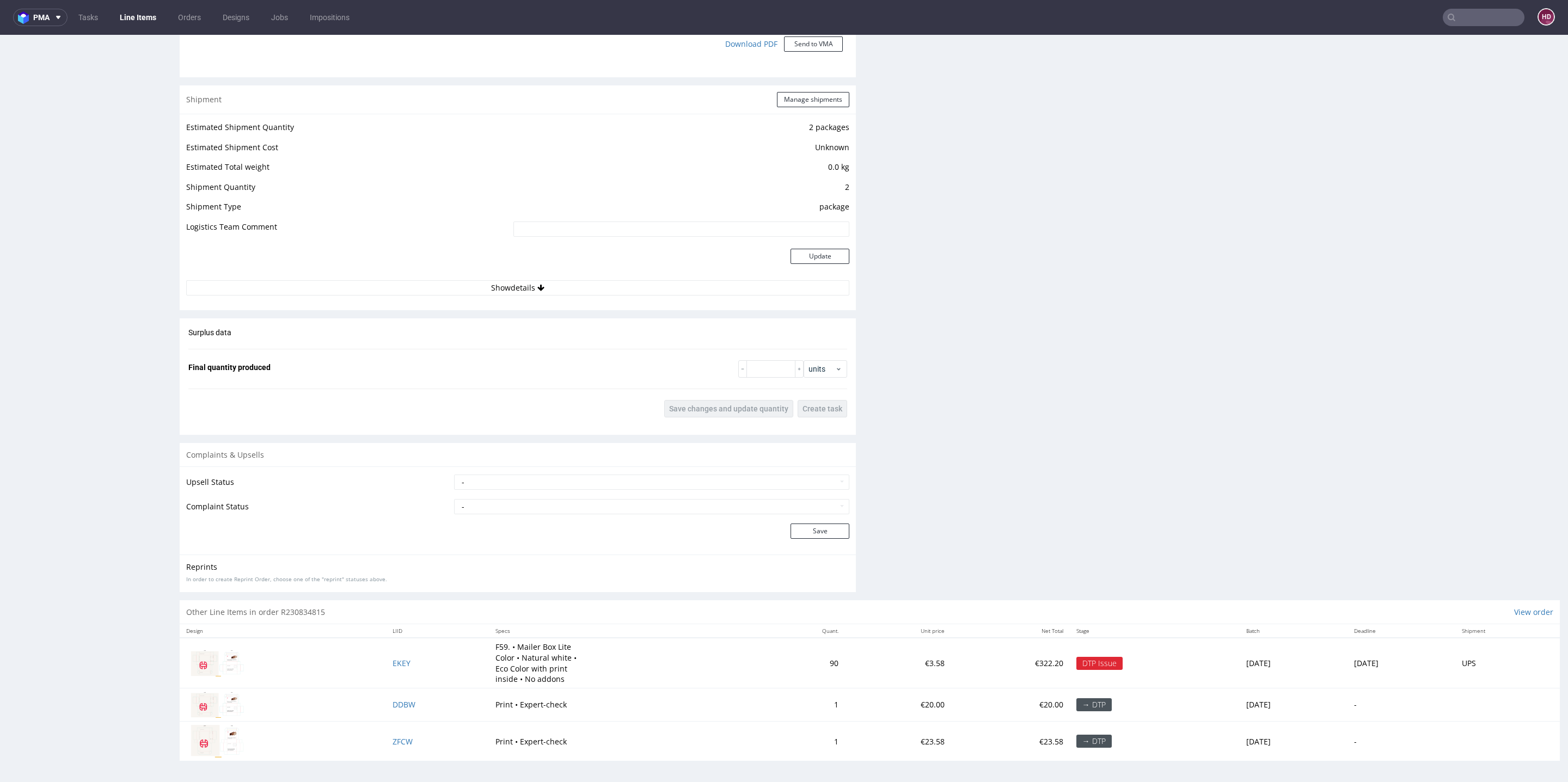
scroll to position [1103, 0]
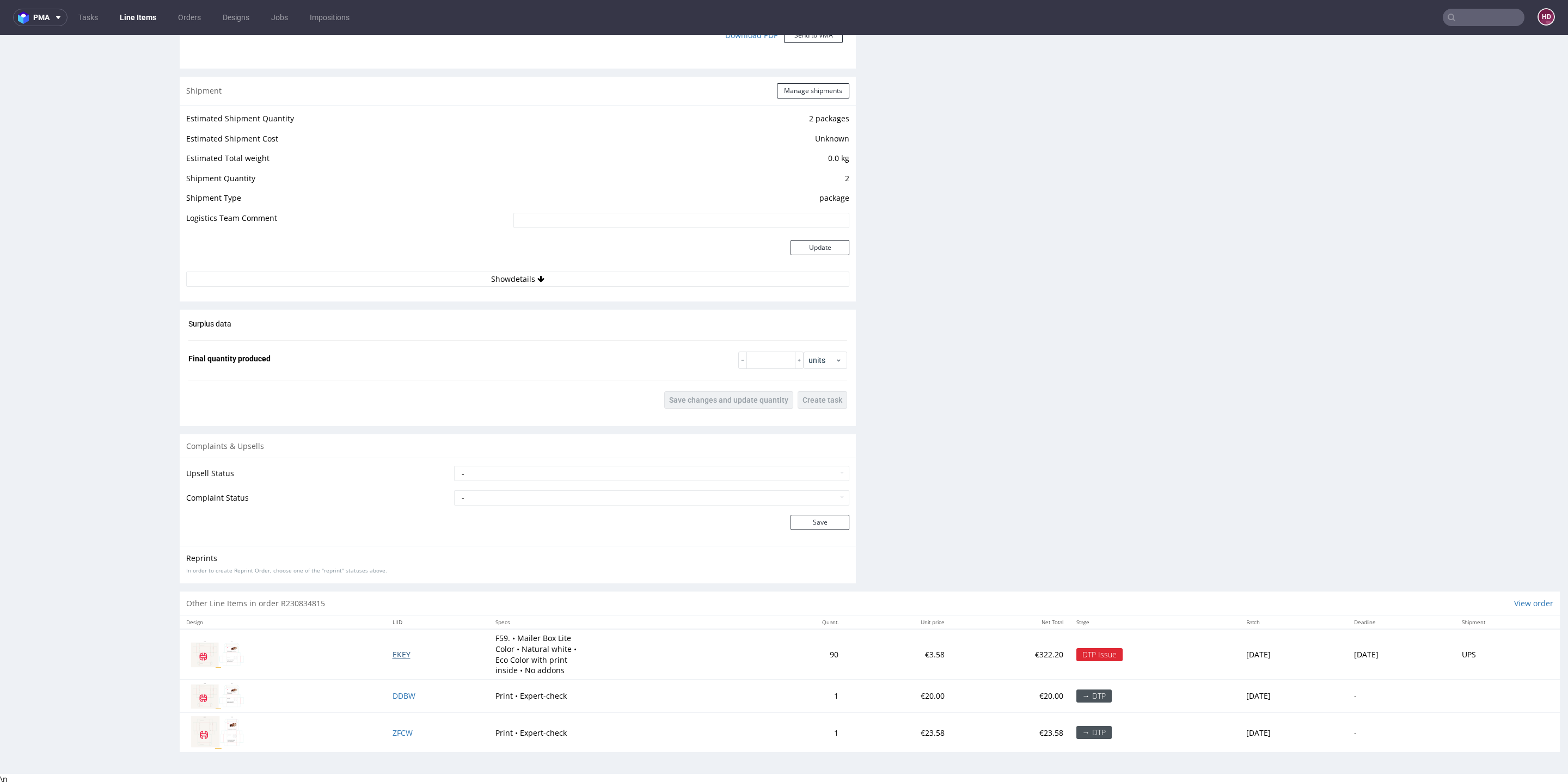
click at [393, 579] on span "EKEY" at bounding box center [402, 654] width 18 height 10
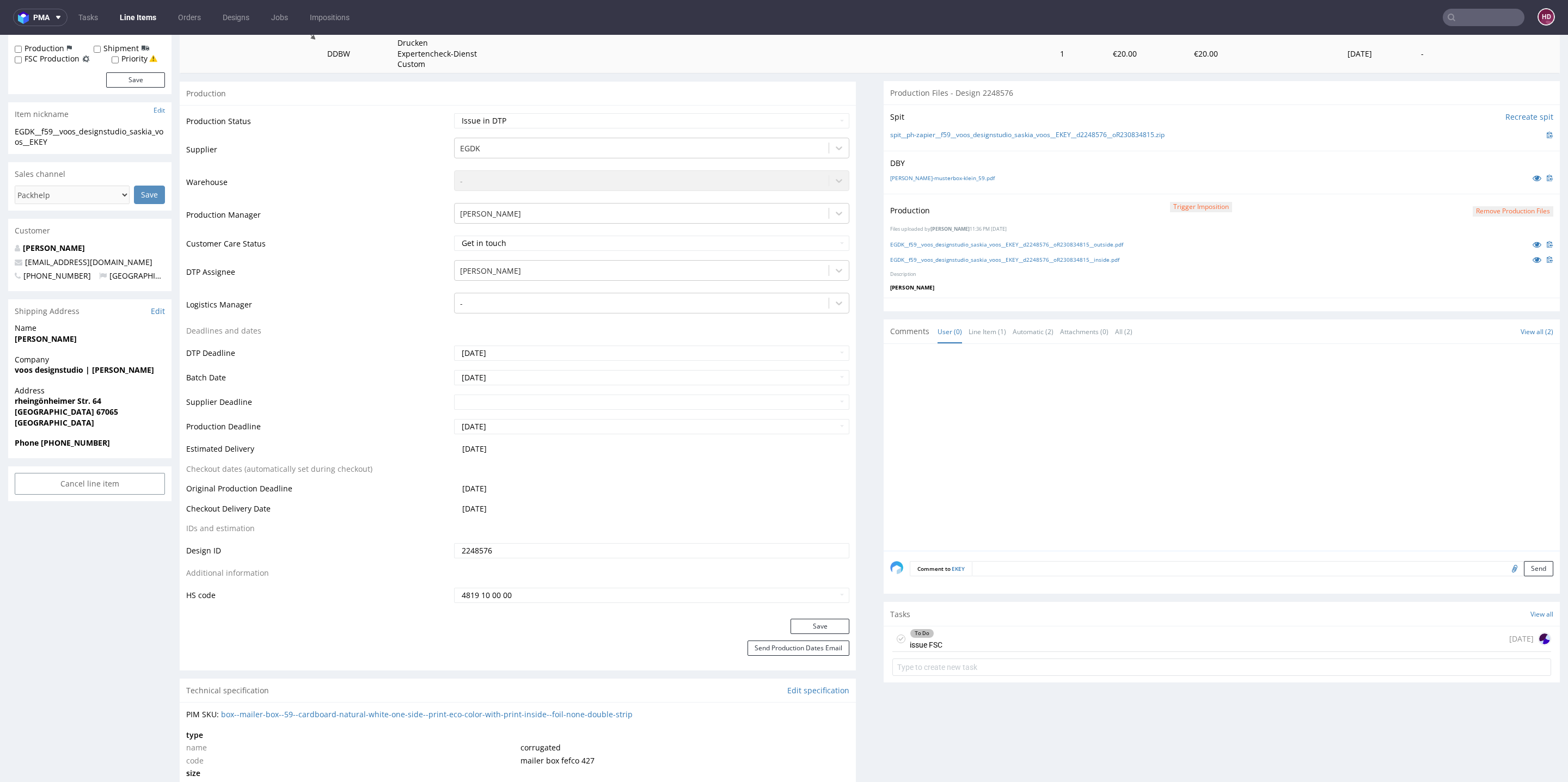
scroll to position [430, 0]
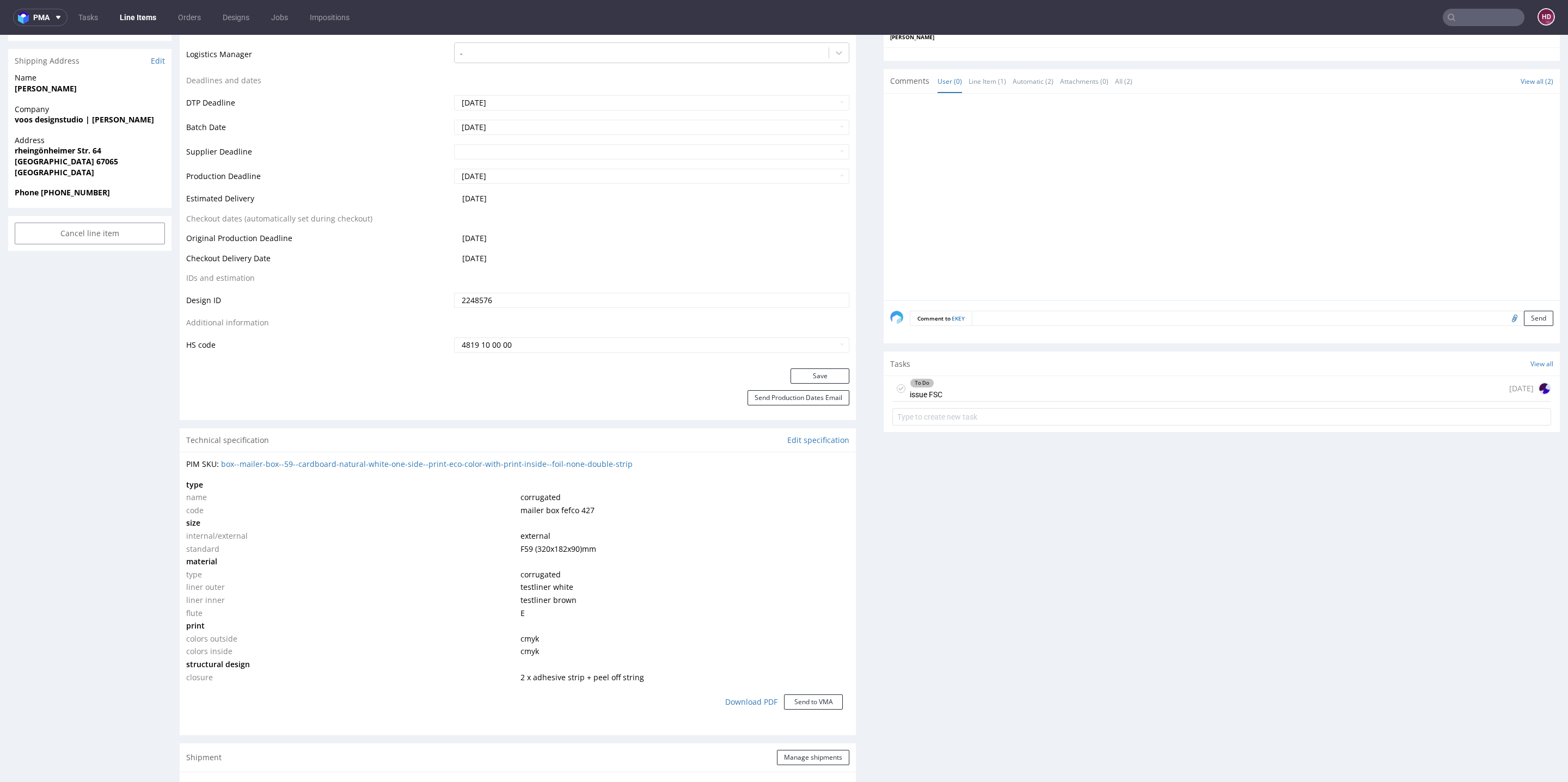
click at [1006, 393] on div "To Do issue FSC today" at bounding box center [1222, 389] width 659 height 26
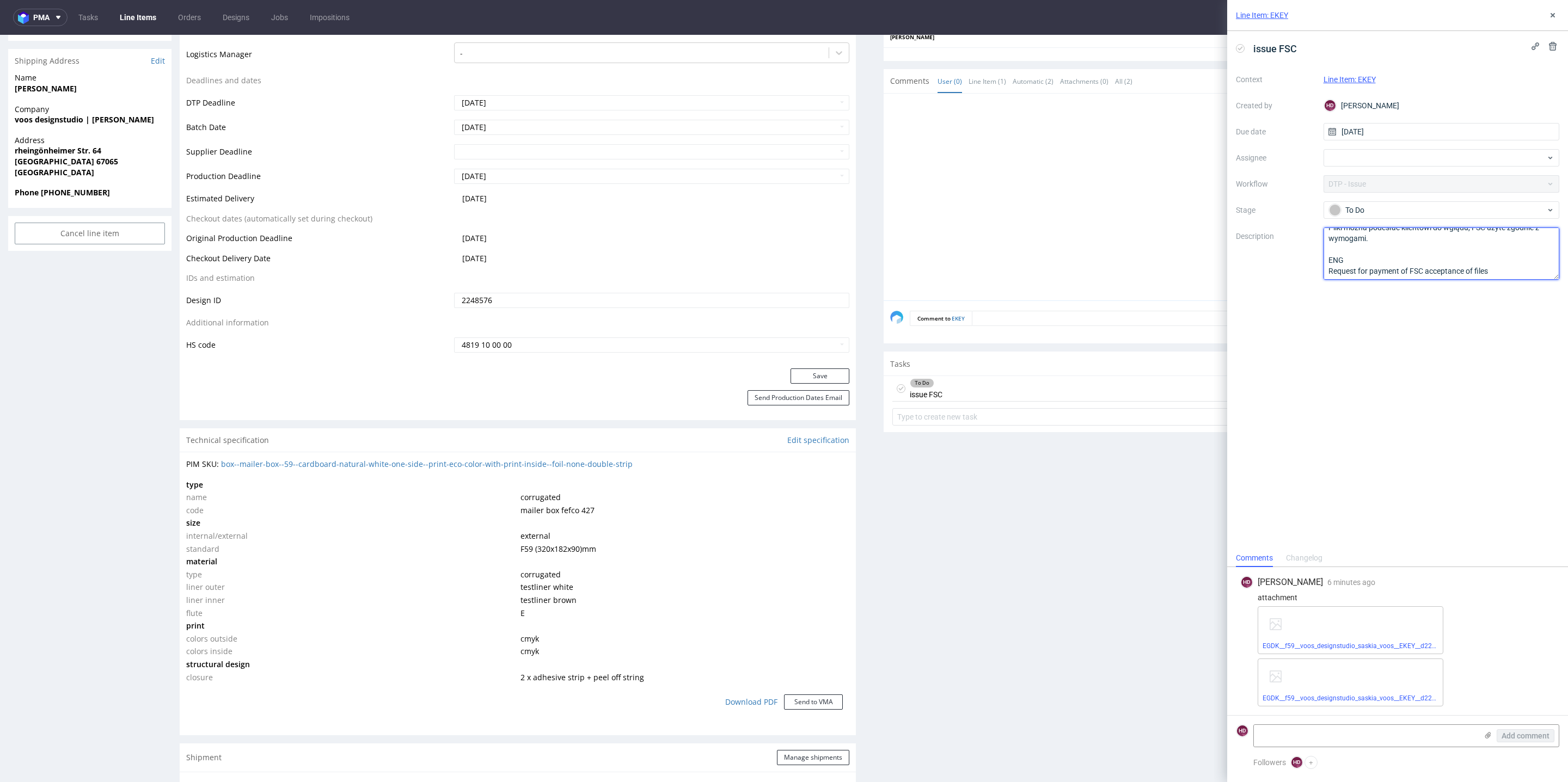
scroll to position [23, 0]
drag, startPoint x: 1328, startPoint y: 235, endPoint x: 1430, endPoint y: 343, distance: 148.6
click at [1161, 343] on div "issue FSC Context Line Item: EKEY Created by HD Hapka Dominika Due date 19/08/2…" at bounding box center [1398, 290] width 341 height 518
click at [1161, 371] on div "issue FSC Context Line Item: EKEY Created by HD Hapka Dominika Due date 19/08/2…" at bounding box center [1398, 290] width 341 height 518
click at [1161, 40] on span "issue FSC" at bounding box center [1275, 49] width 52 height 18
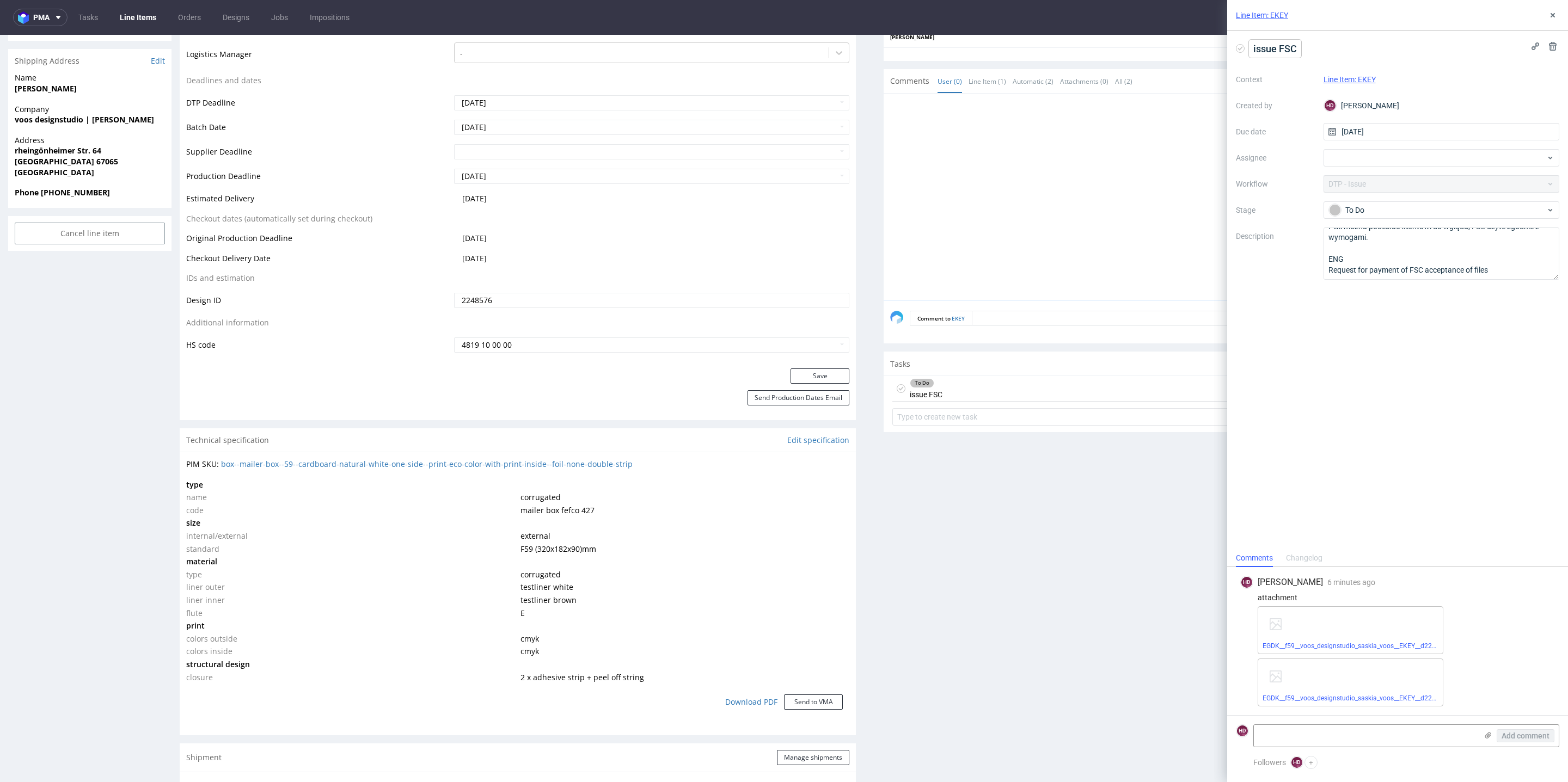
click at [1161, 48] on span "issue FSC" at bounding box center [1275, 49] width 52 height 18
click at [1161, 388] on div "issue FSC 1/2 Context Line Item: EKEY Created by HD Hapka Dominika Due date 19/…" at bounding box center [1398, 290] width 341 height 518
click at [1161, 16] on icon at bounding box center [1553, 15] width 9 height 9
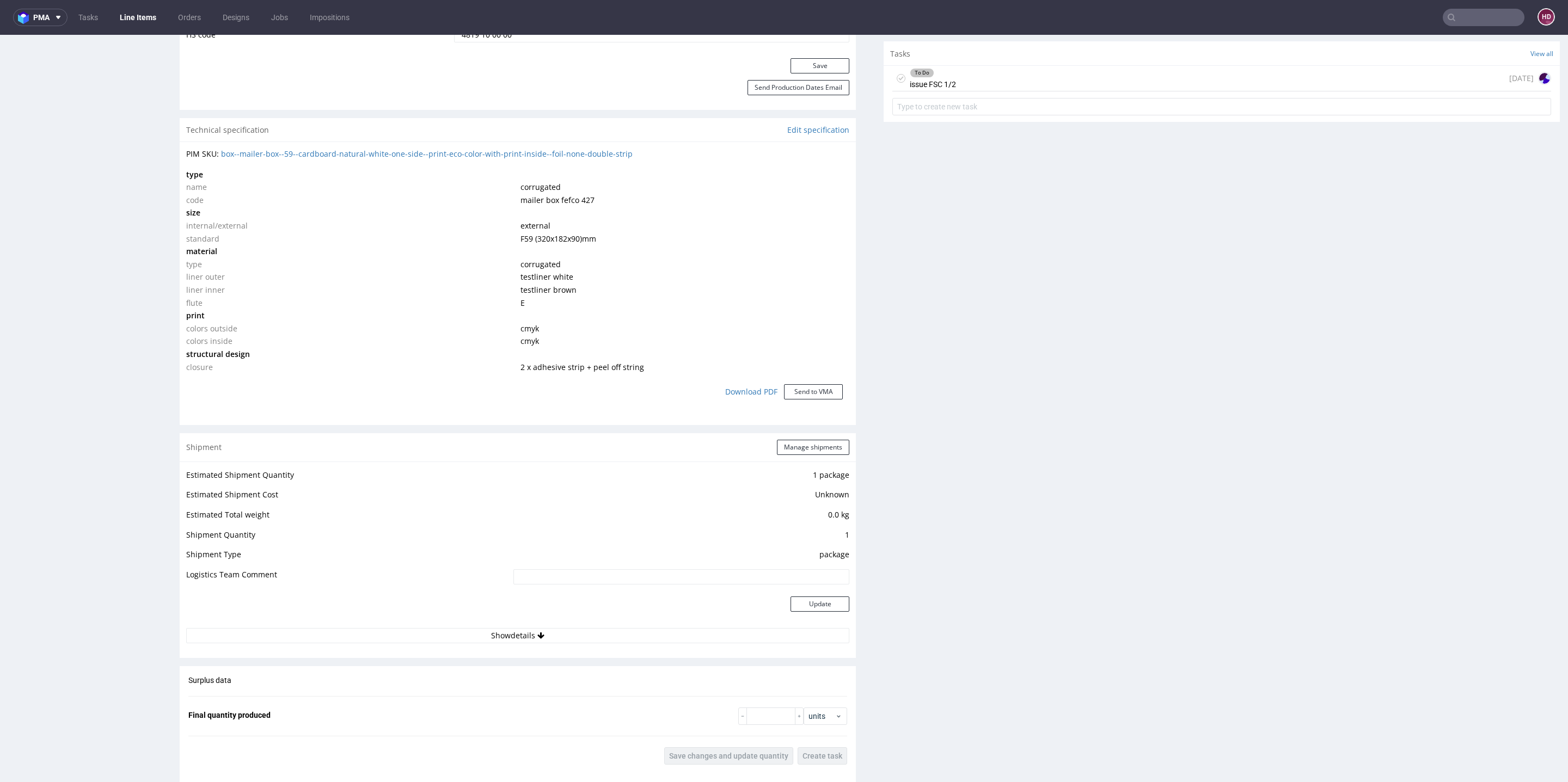
scroll to position [1086, 0]
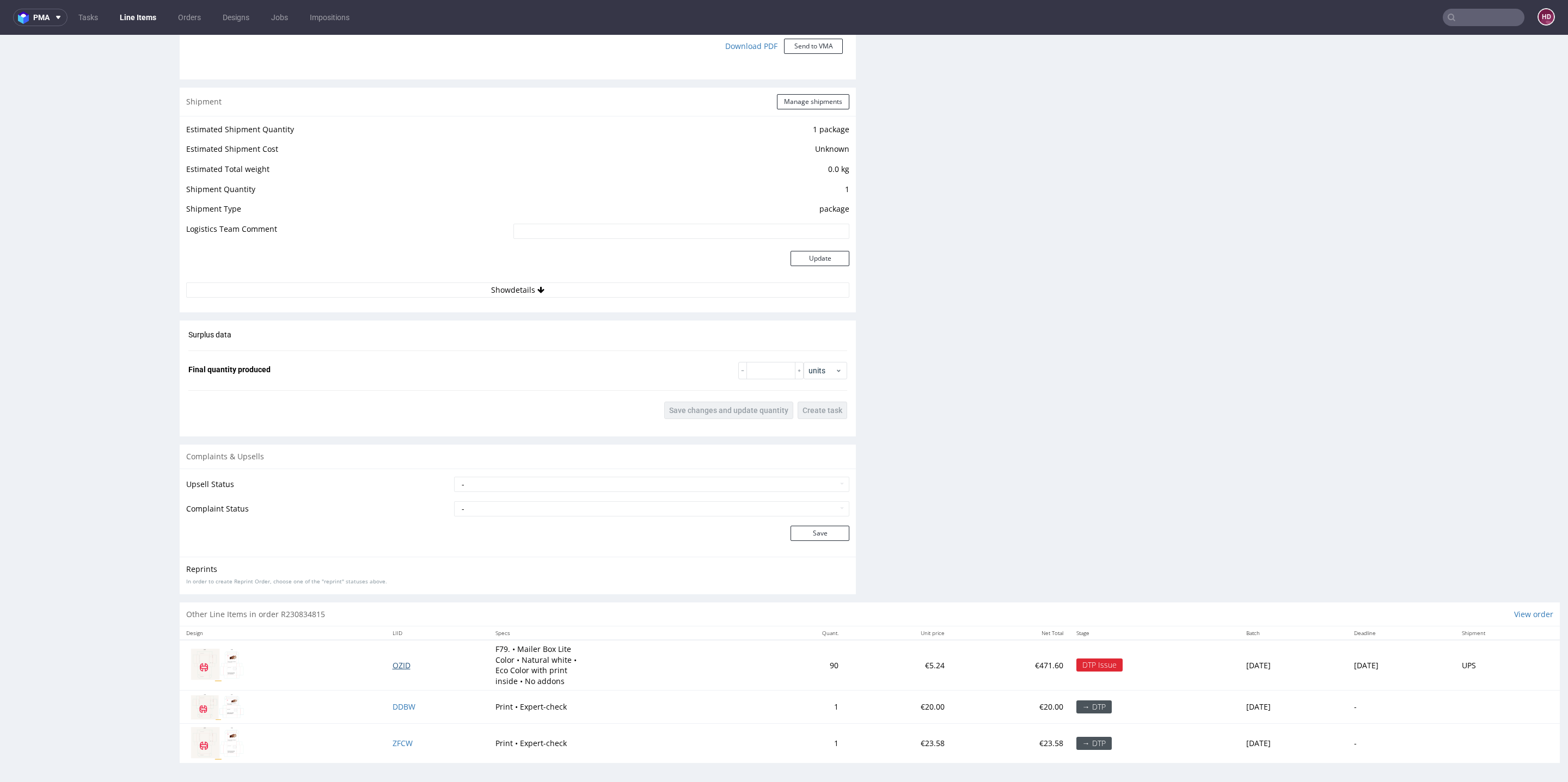
click at [393, 579] on span "OZID" at bounding box center [402, 665] width 18 height 10
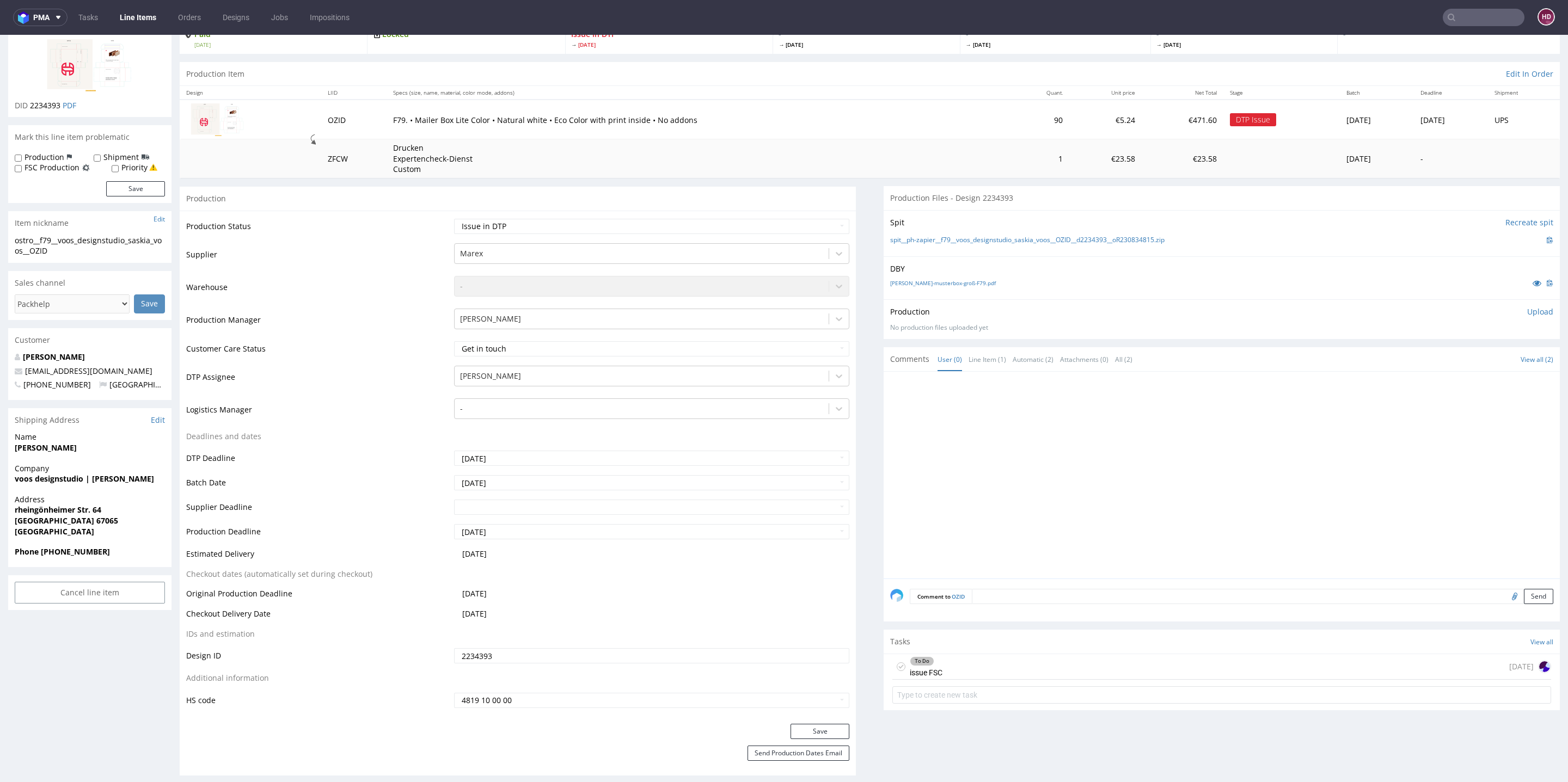
scroll to position [85, 0]
click at [940, 579] on div "To Do issue FSC today" at bounding box center [1222, 663] width 659 height 26
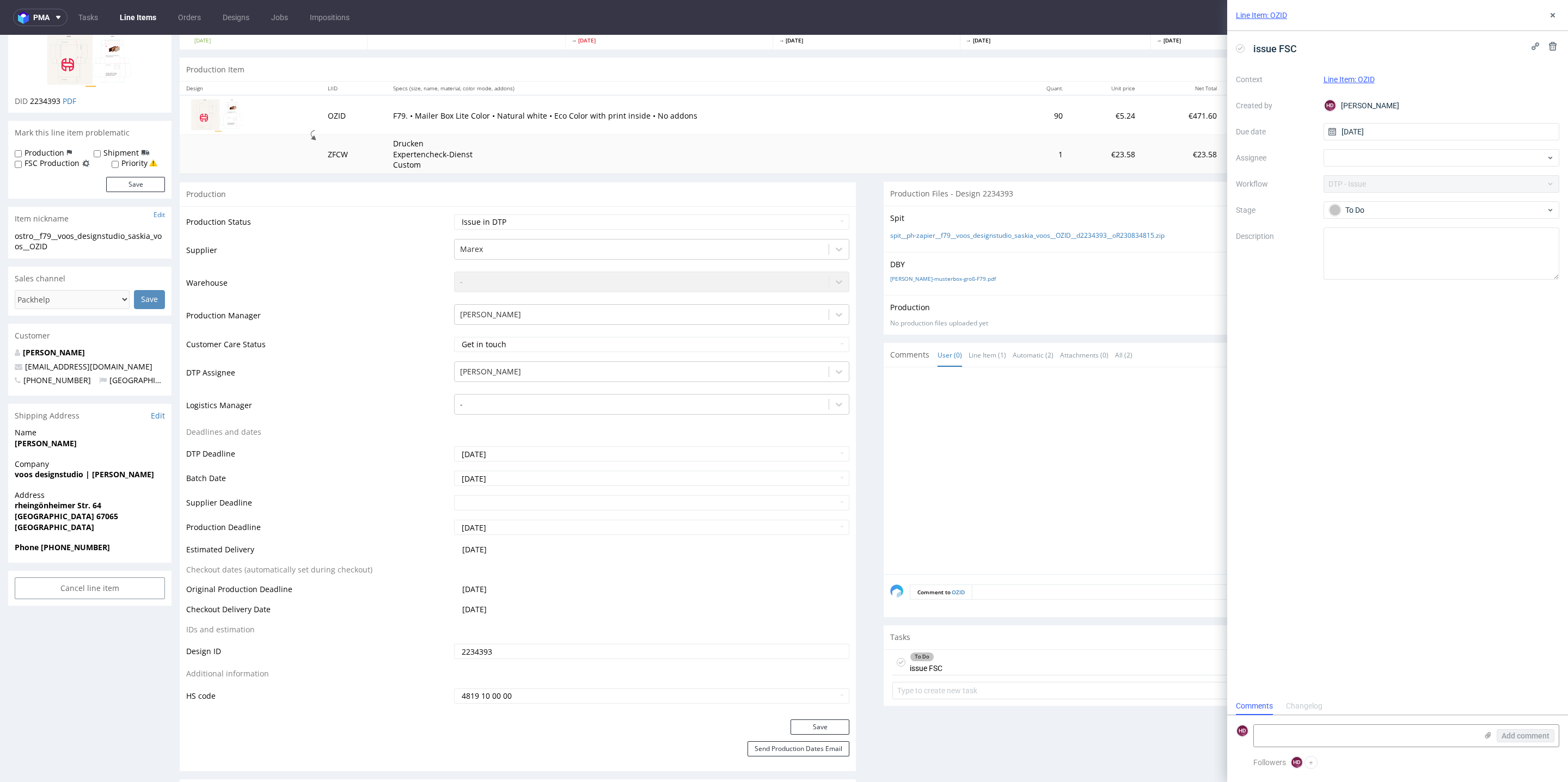
scroll to position [8, 0]
click at [1161, 46] on span "issue FSC" at bounding box center [1275, 49] width 52 height 18
click at [1161, 47] on span "issue FSC" at bounding box center [1275, 49] width 52 height 18
click at [1161, 241] on textarea at bounding box center [1441, 254] width 236 height 52
paste textarea "Klient w plikach miał FSC. Prośba o potwierdzenie i opłatę FSC. Pliki można pod…"
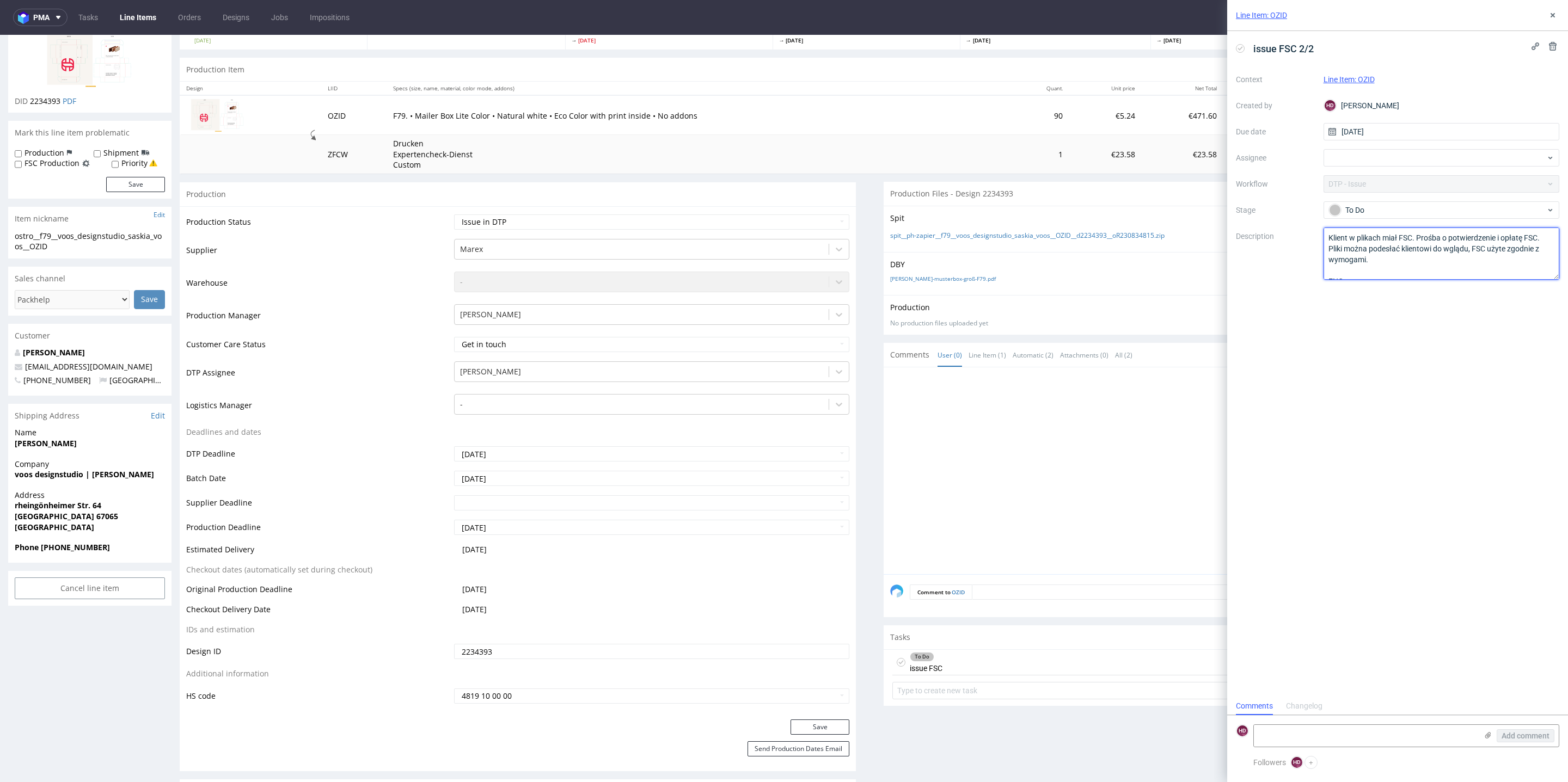
scroll to position [17, 0]
click at [1161, 256] on textarea "Klient w plikach miał FSC. Prośba o potwierdzenie i opłatę FSC. Pliki można pod…" at bounding box center [1441, 254] width 236 height 52
type textarea "Klient w plikach miał FSC. Prośba o potwierdzenie i opłatę FSC. Pliki można pod…"
click at [1161, 12] on icon at bounding box center [1553, 15] width 9 height 9
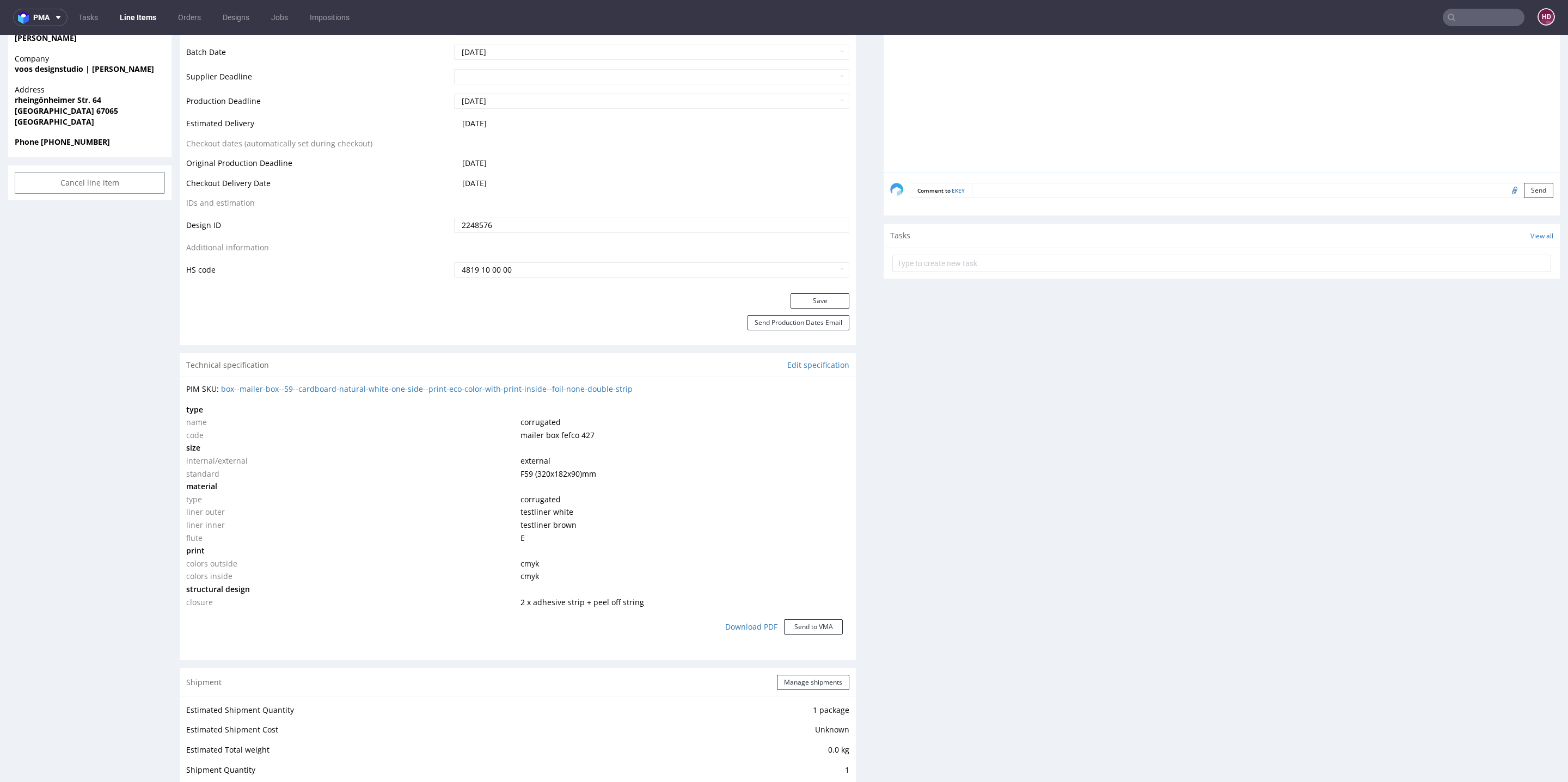
scroll to position [1061, 0]
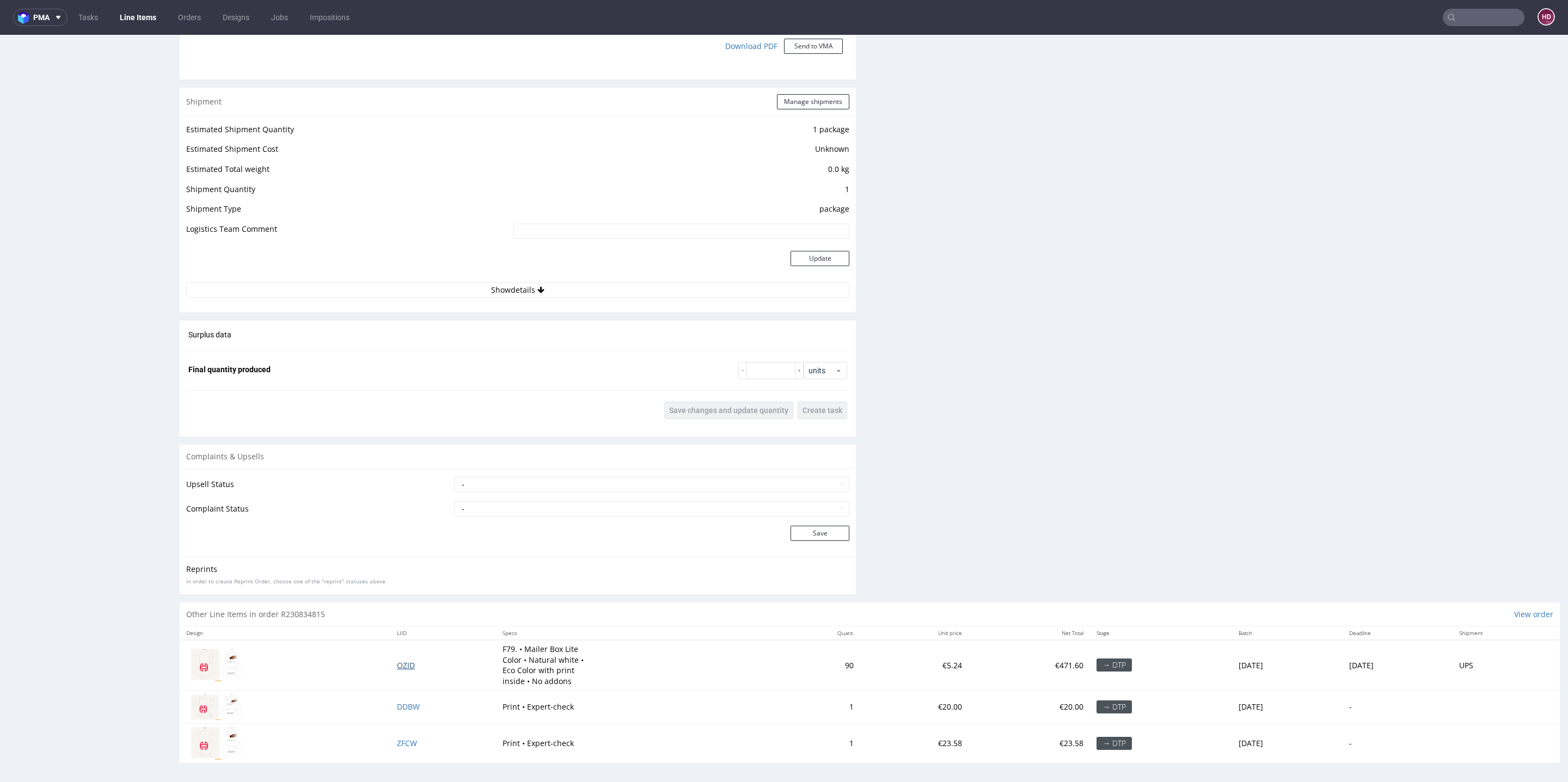
click at [397, 666] on span "OZID" at bounding box center [406, 665] width 18 height 10
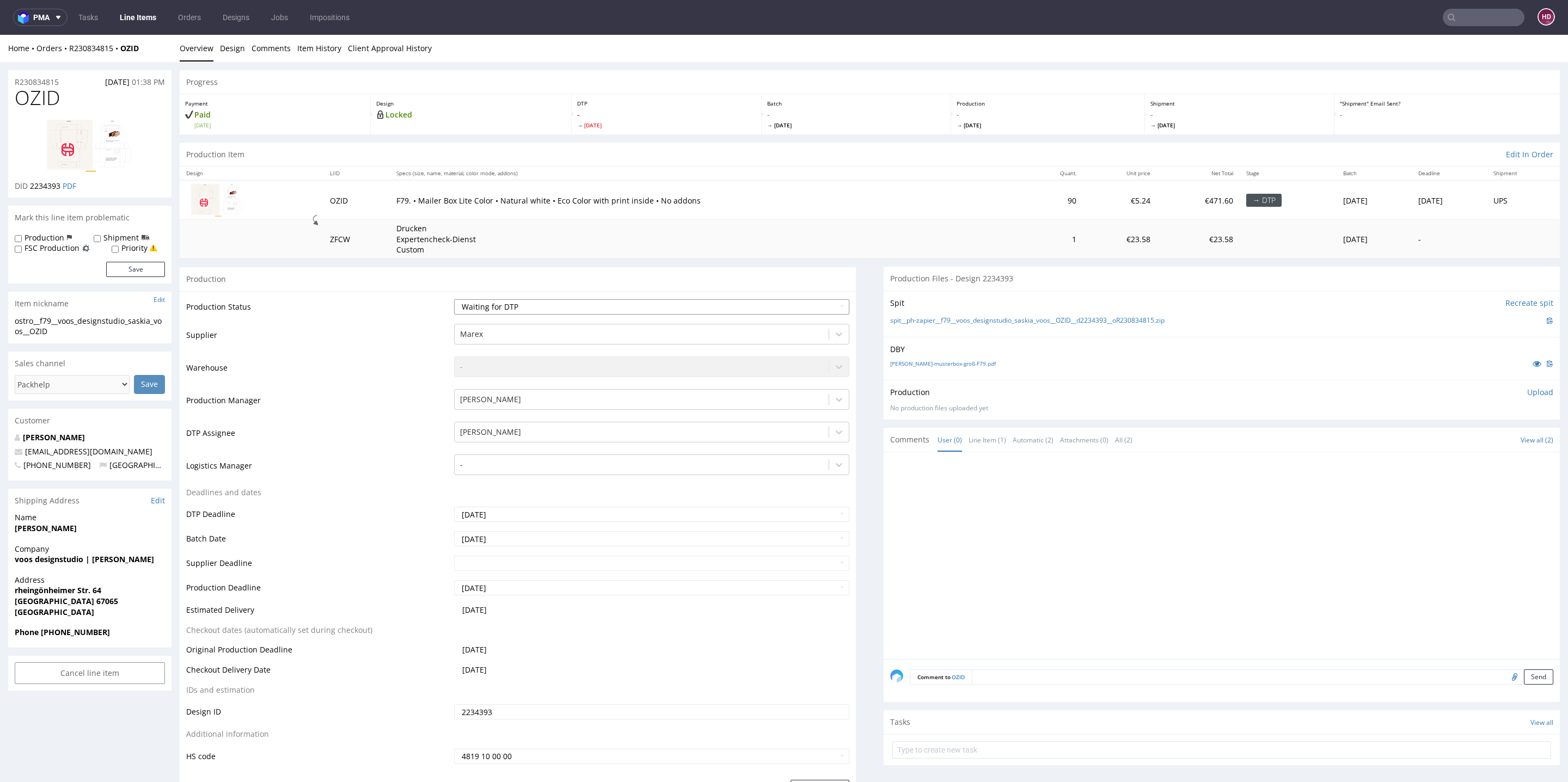
click at [698, 308] on select "Waiting for Artwork Waiting for Diecut Waiting for Mockup Waiting for DTP Waiti…" at bounding box center [651, 307] width 395 height 15
select select "dtp_issue"
click at [454, 299] on select "Waiting for Artwork Waiting for Diecut Waiting for Mockup Waiting for DTP Waiti…" at bounding box center [651, 307] width 395 height 15
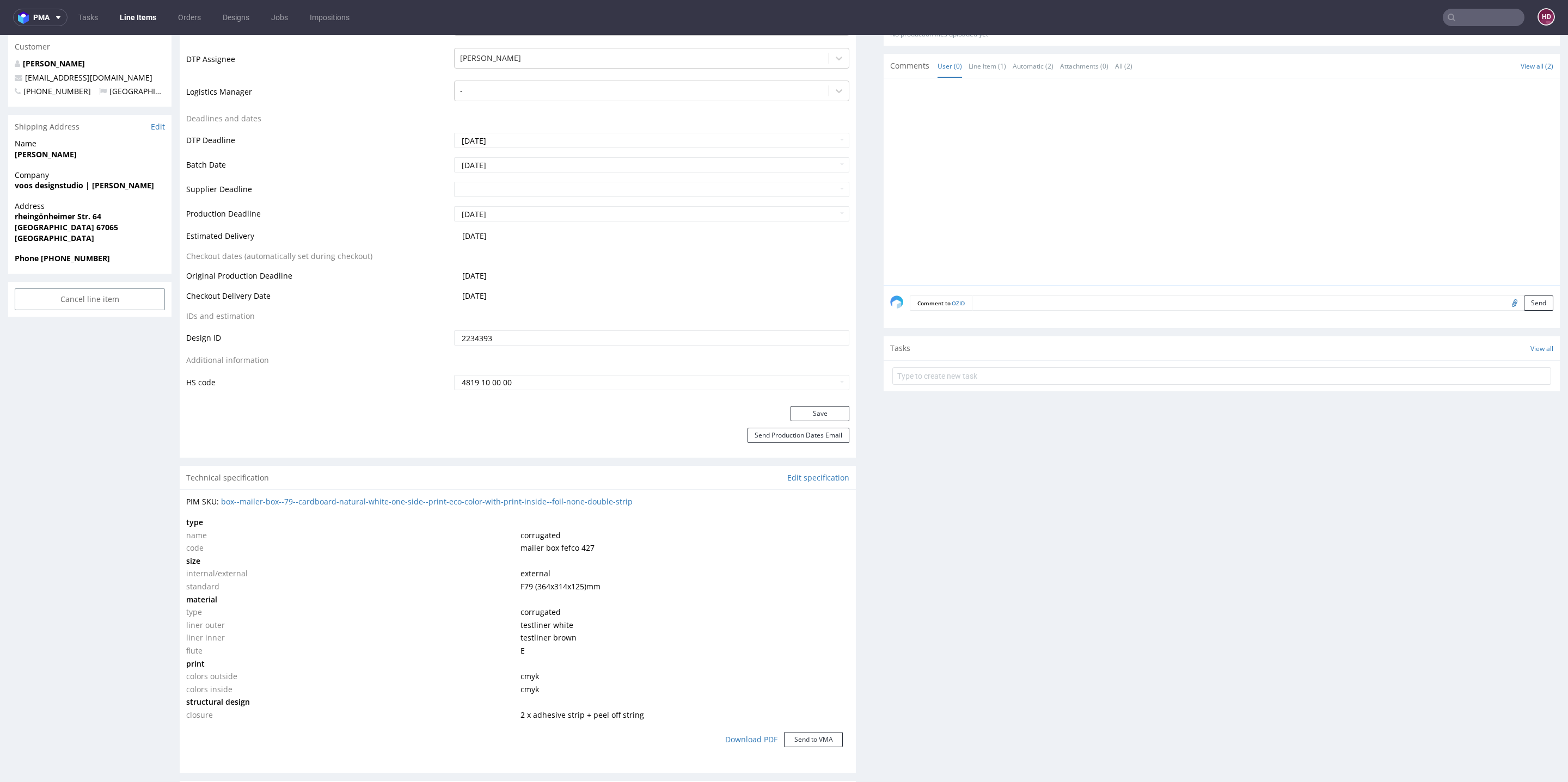
scroll to position [450, 0]
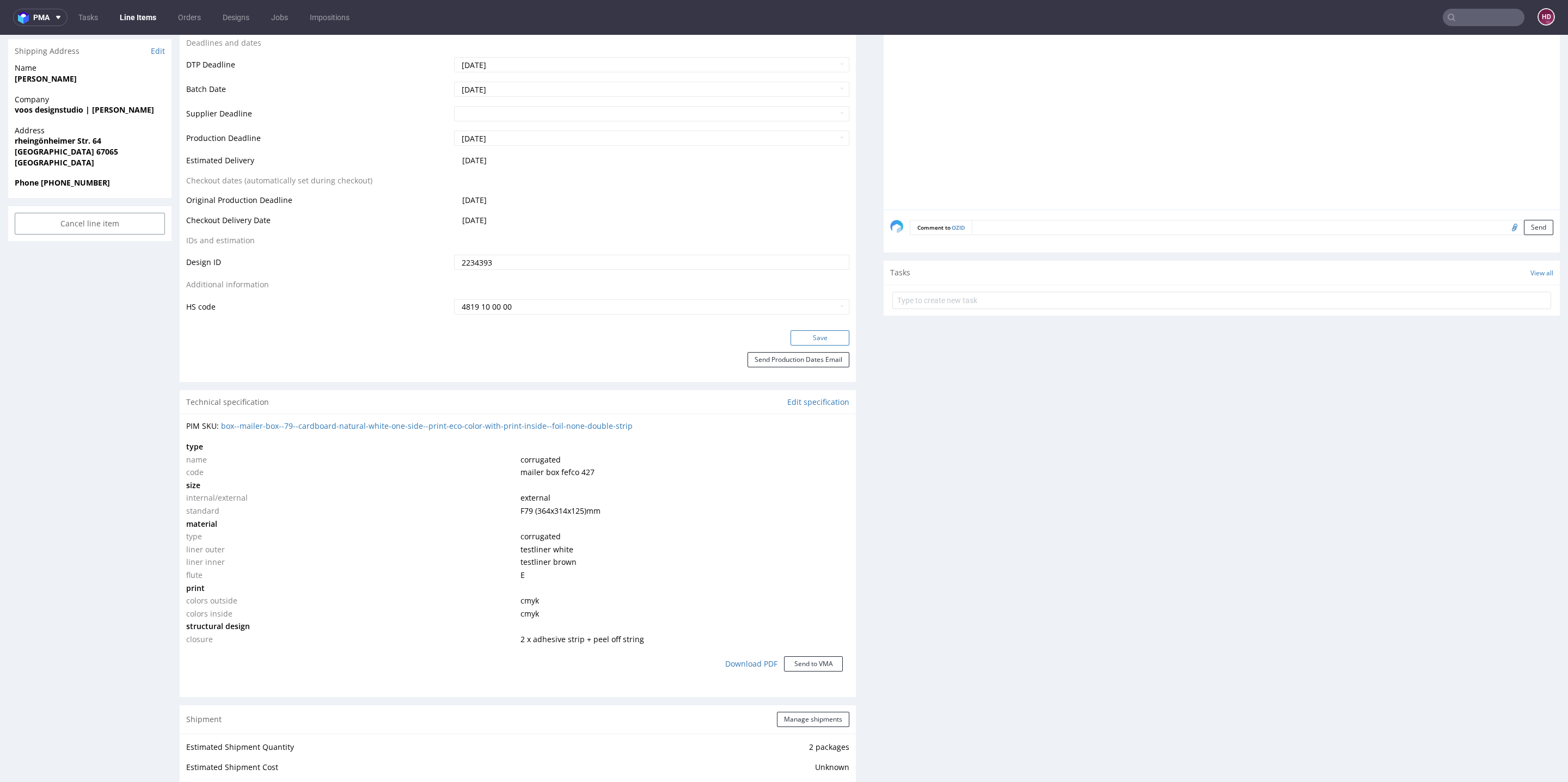
click at [791, 335] on button "Save" at bounding box center [820, 338] width 59 height 15
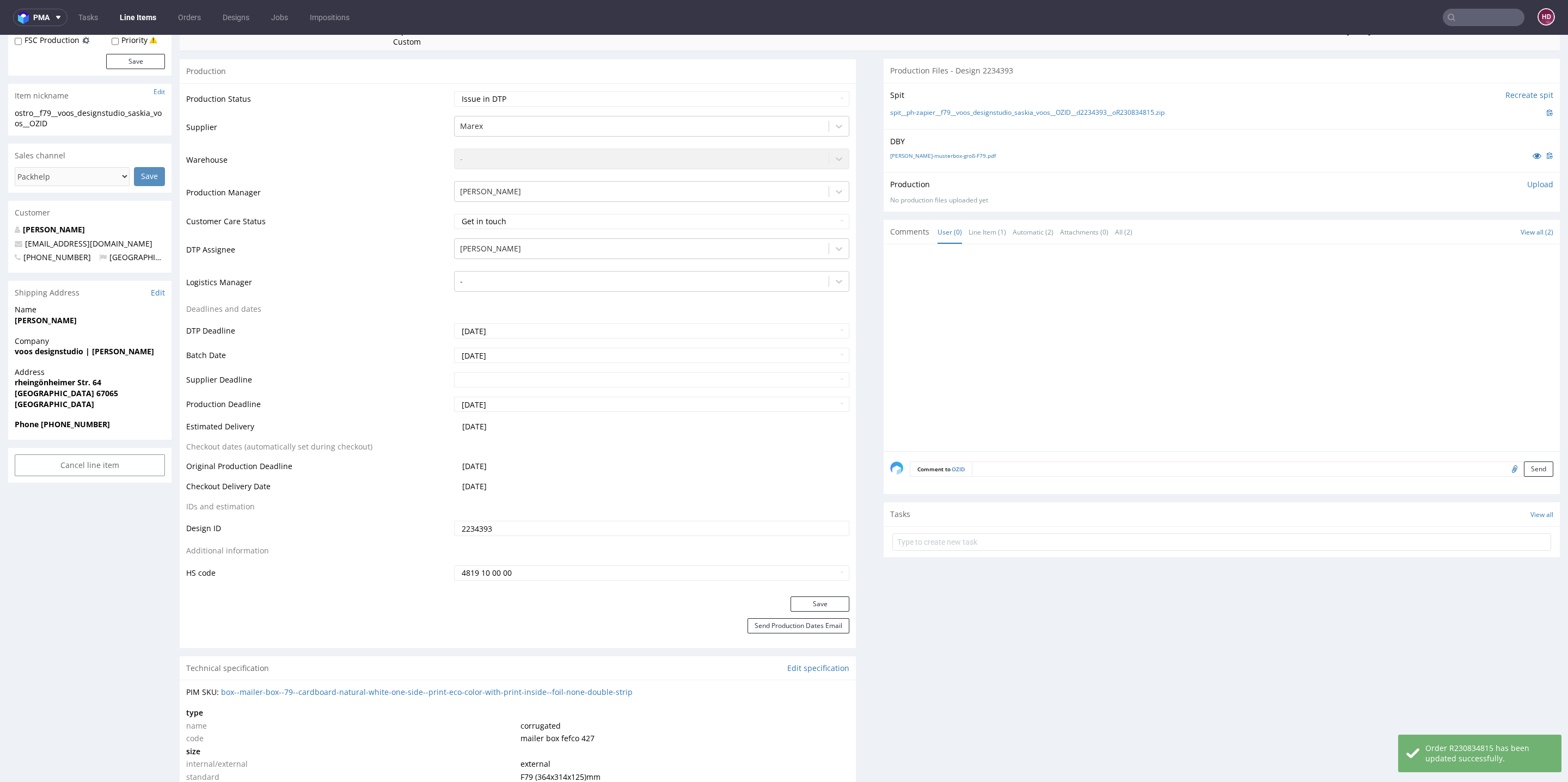
scroll to position [0, 0]
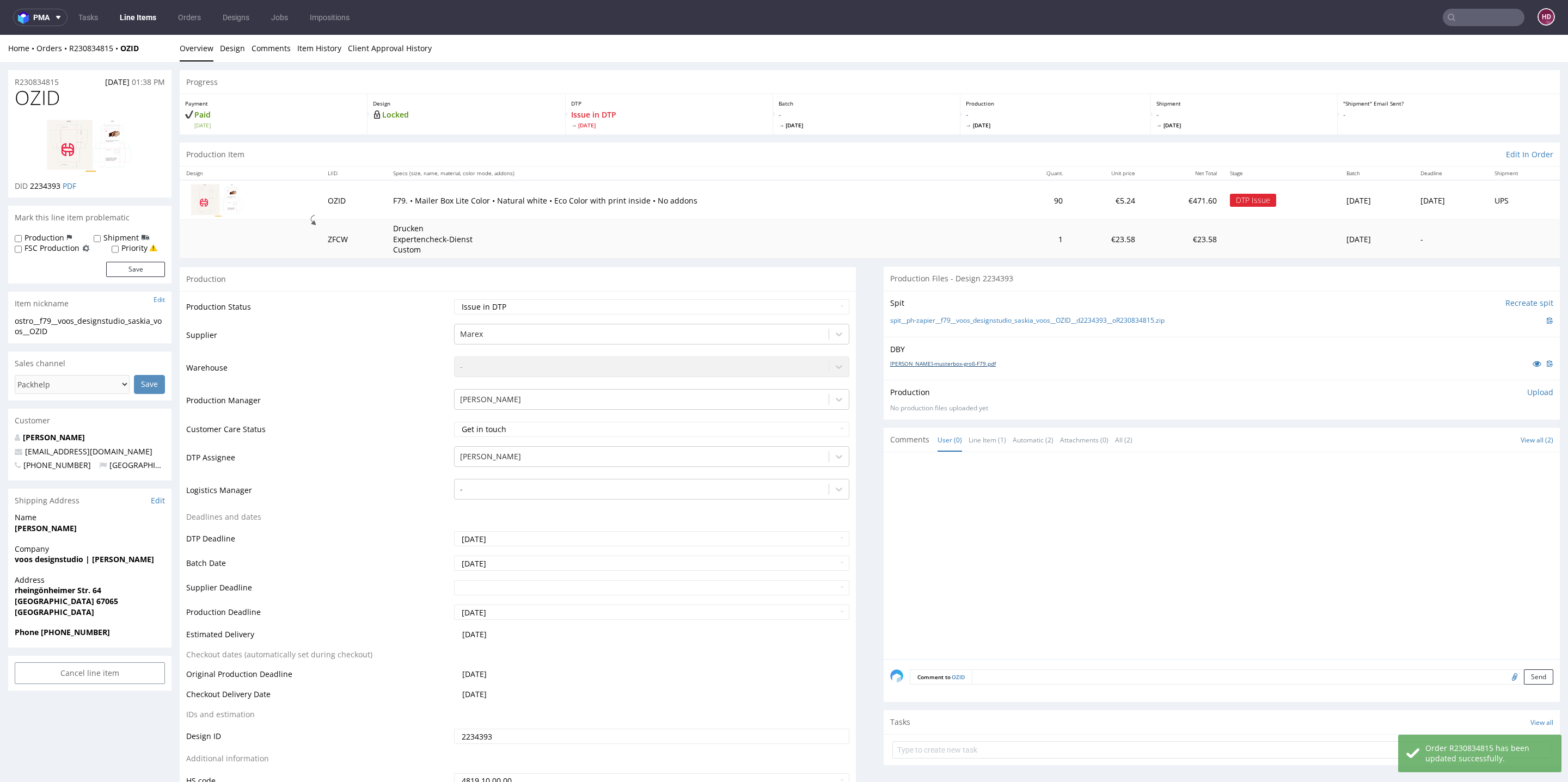
click at [930, 360] on link "[PERSON_NAME]-musterbox-groß-F79.pdf" at bounding box center [943, 363] width 106 height 8
click at [88, 147] on img at bounding box center [89, 146] width 87 height 52
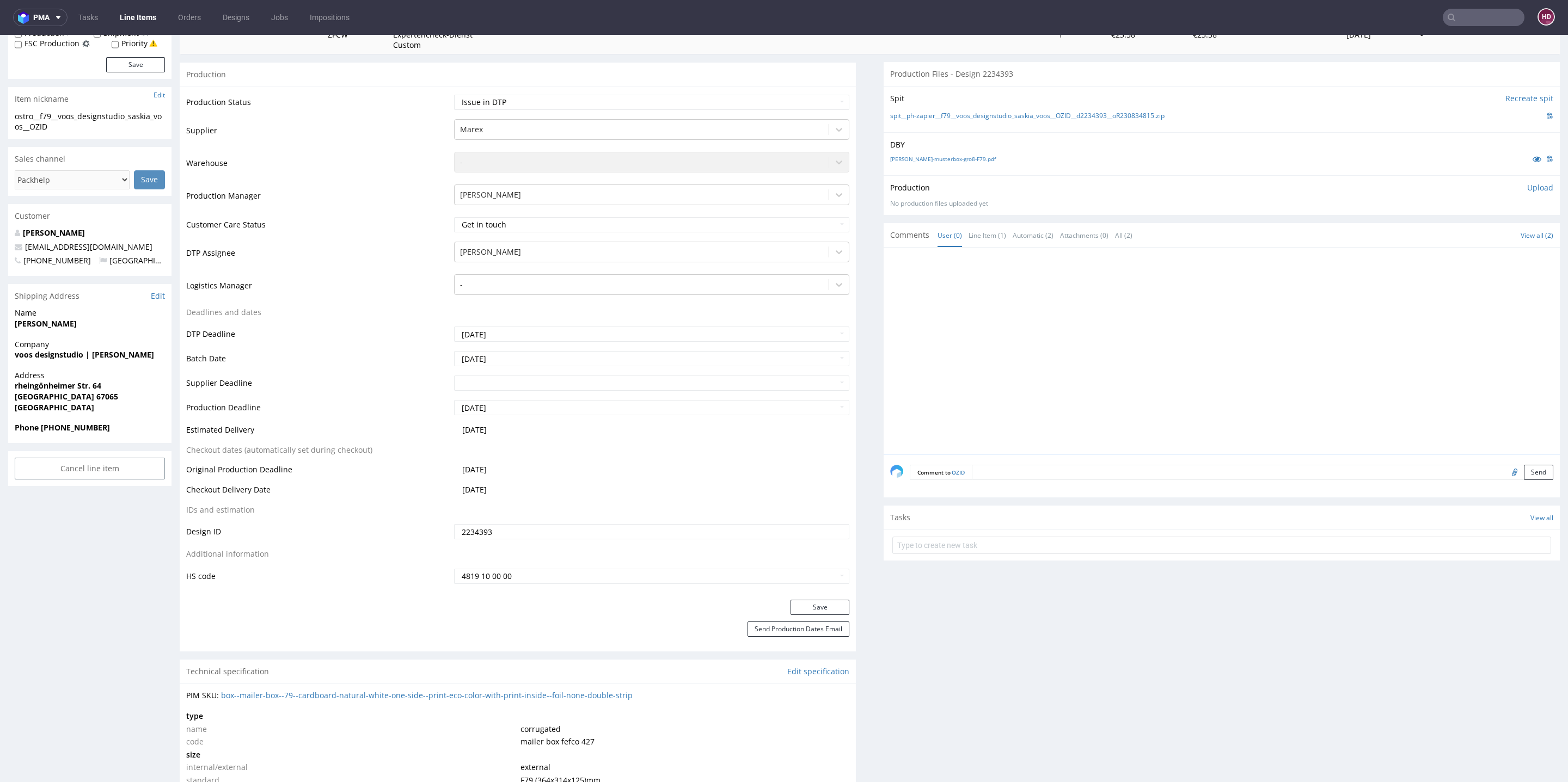
scroll to position [323, 0]
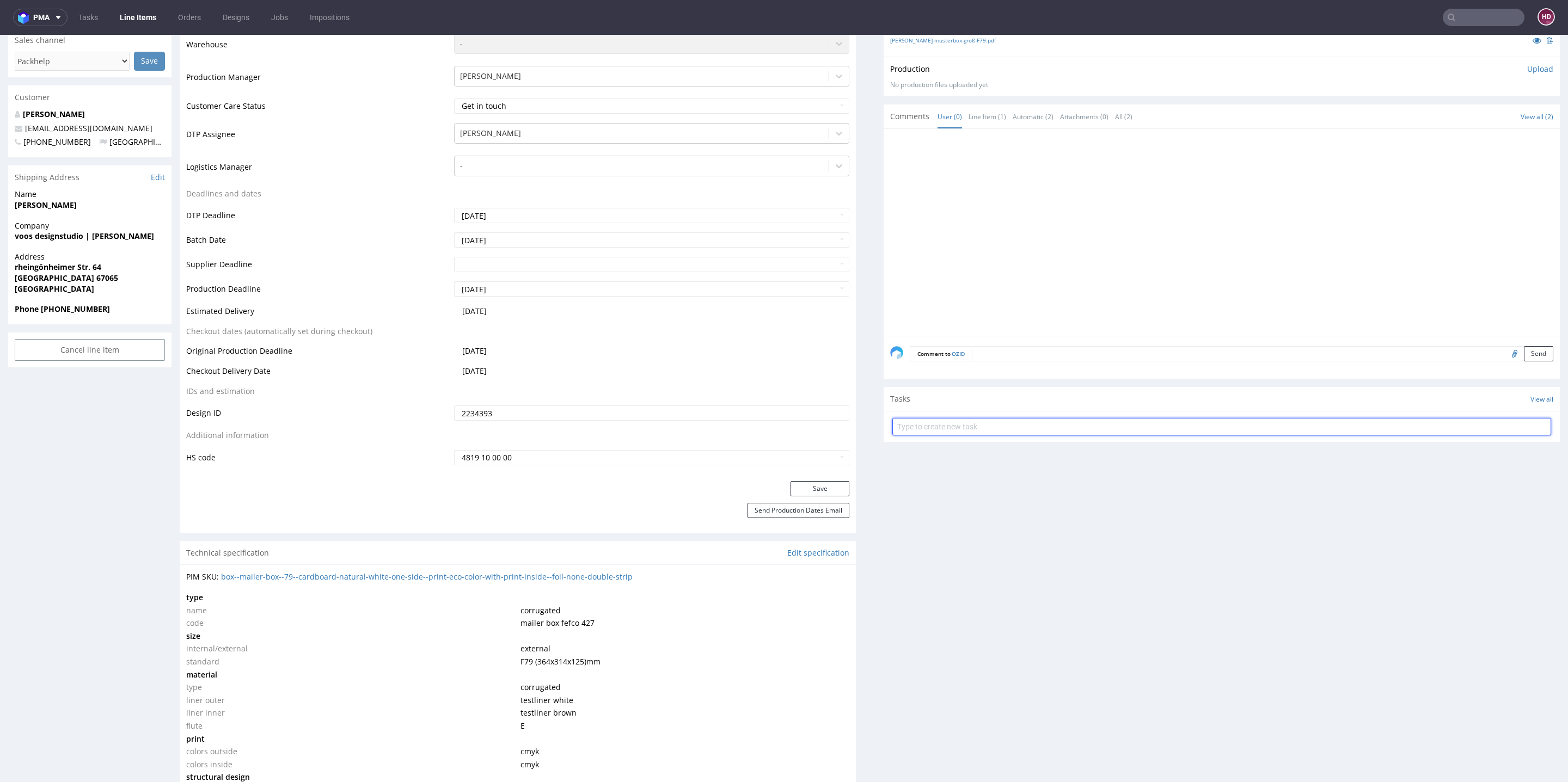
click at [978, 425] on input "text" at bounding box center [1222, 427] width 659 height 18
type input "U"
type input "I"
type input "issue FSC"
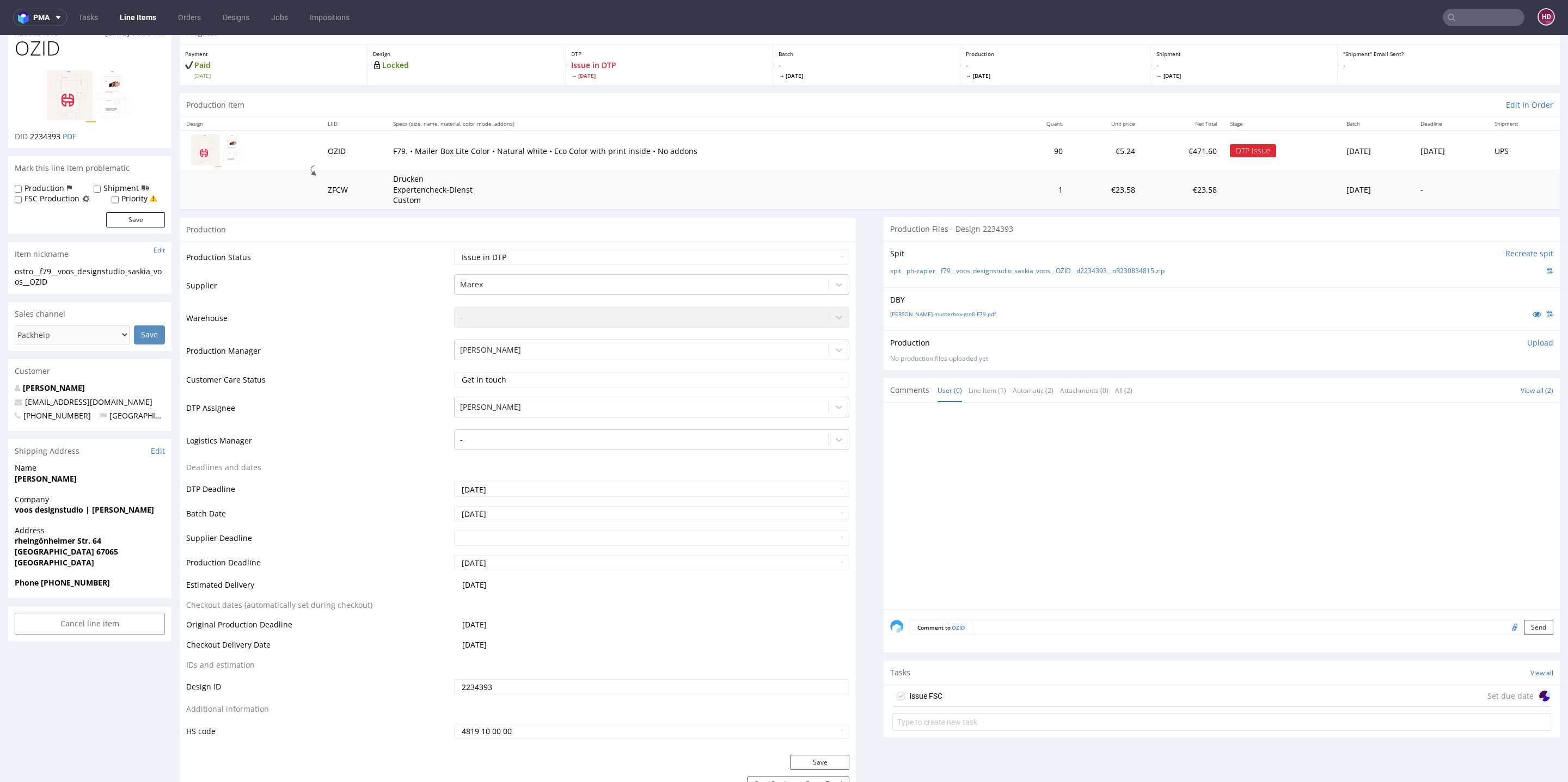
scroll to position [18, 0]
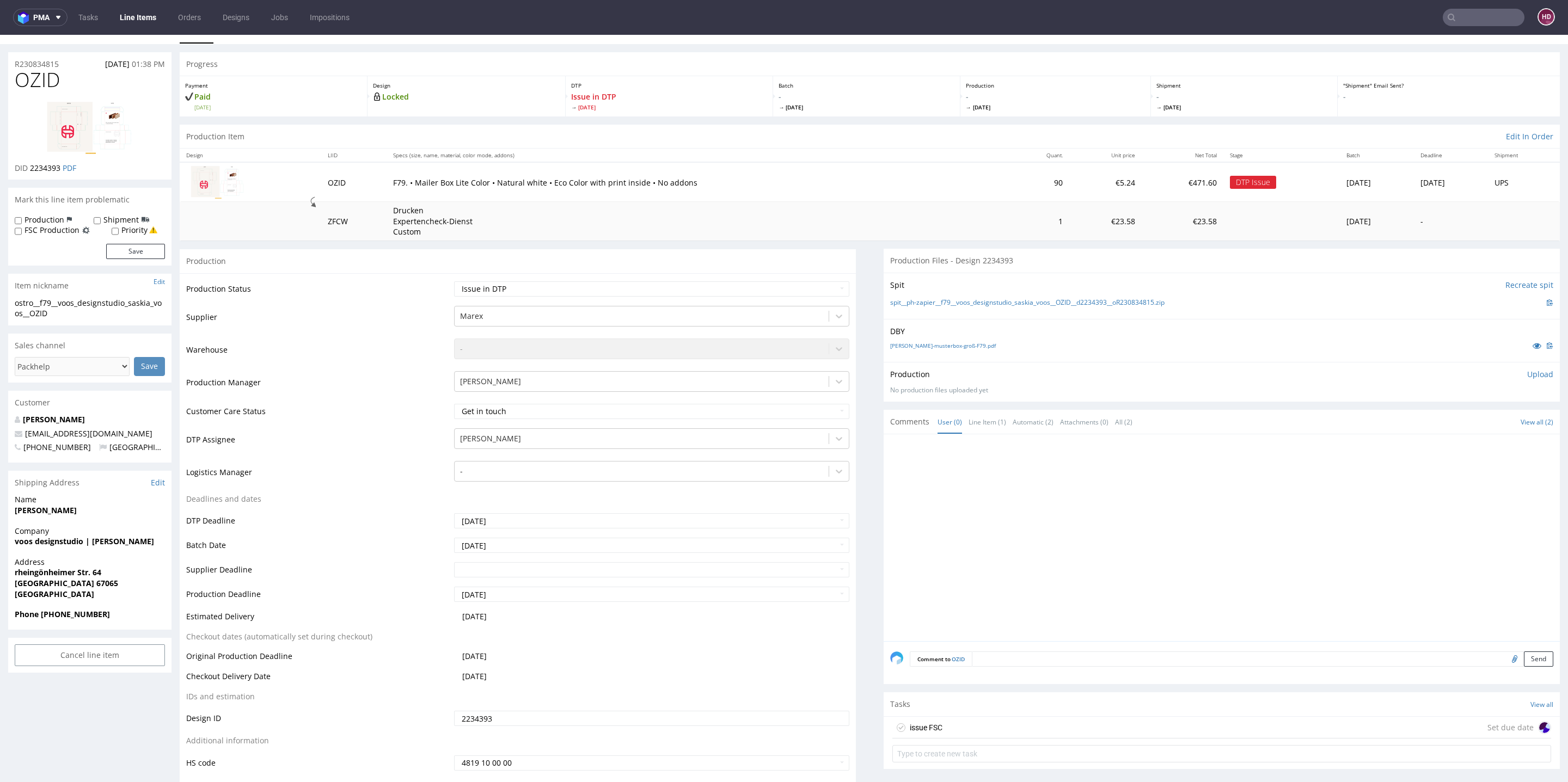
click at [137, 22] on link "Line Items" at bounding box center [138, 17] width 49 height 18
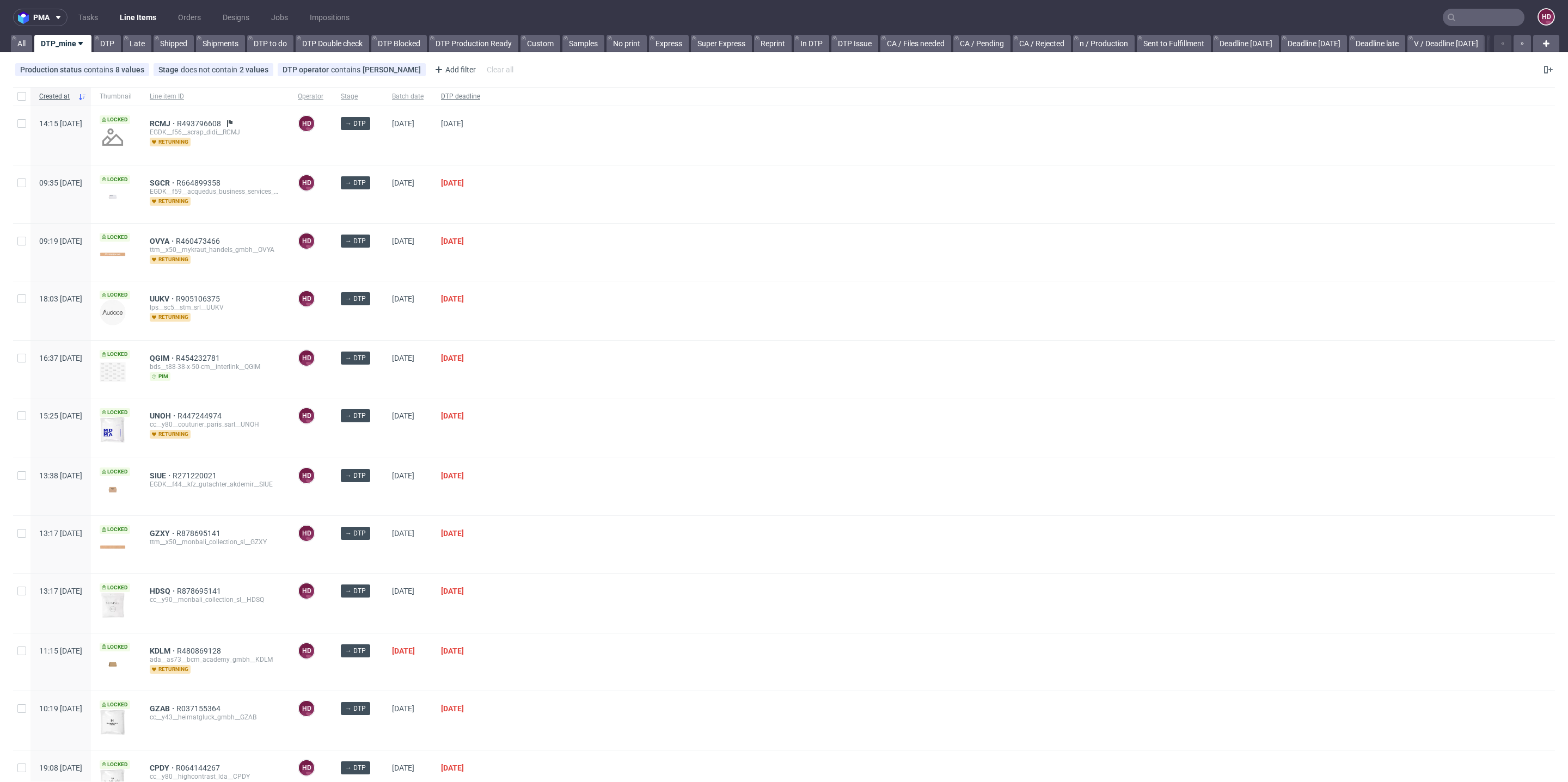
click at [480, 97] on span "DTP deadline" at bounding box center [460, 96] width 39 height 9
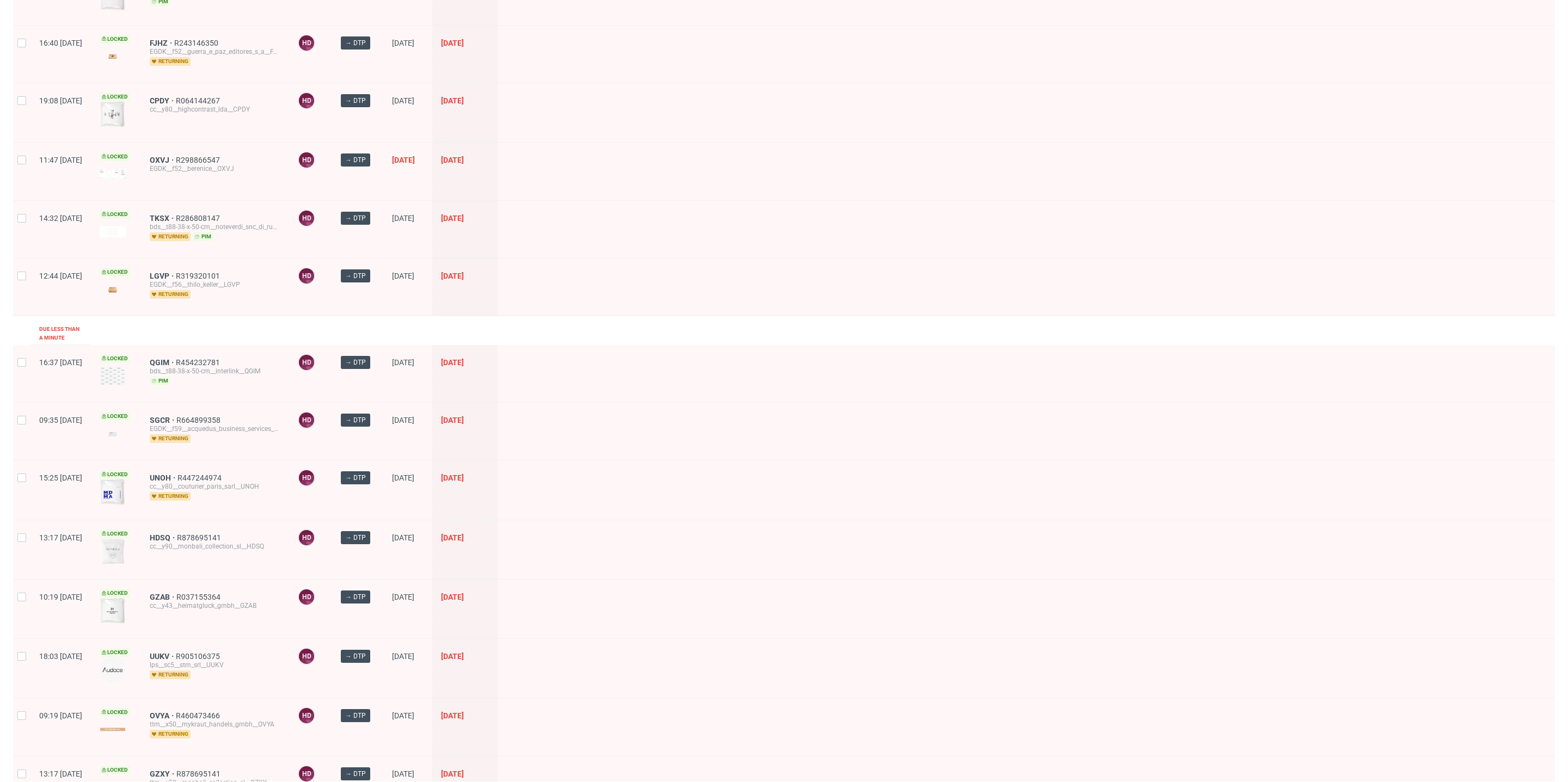
scroll to position [679, 0]
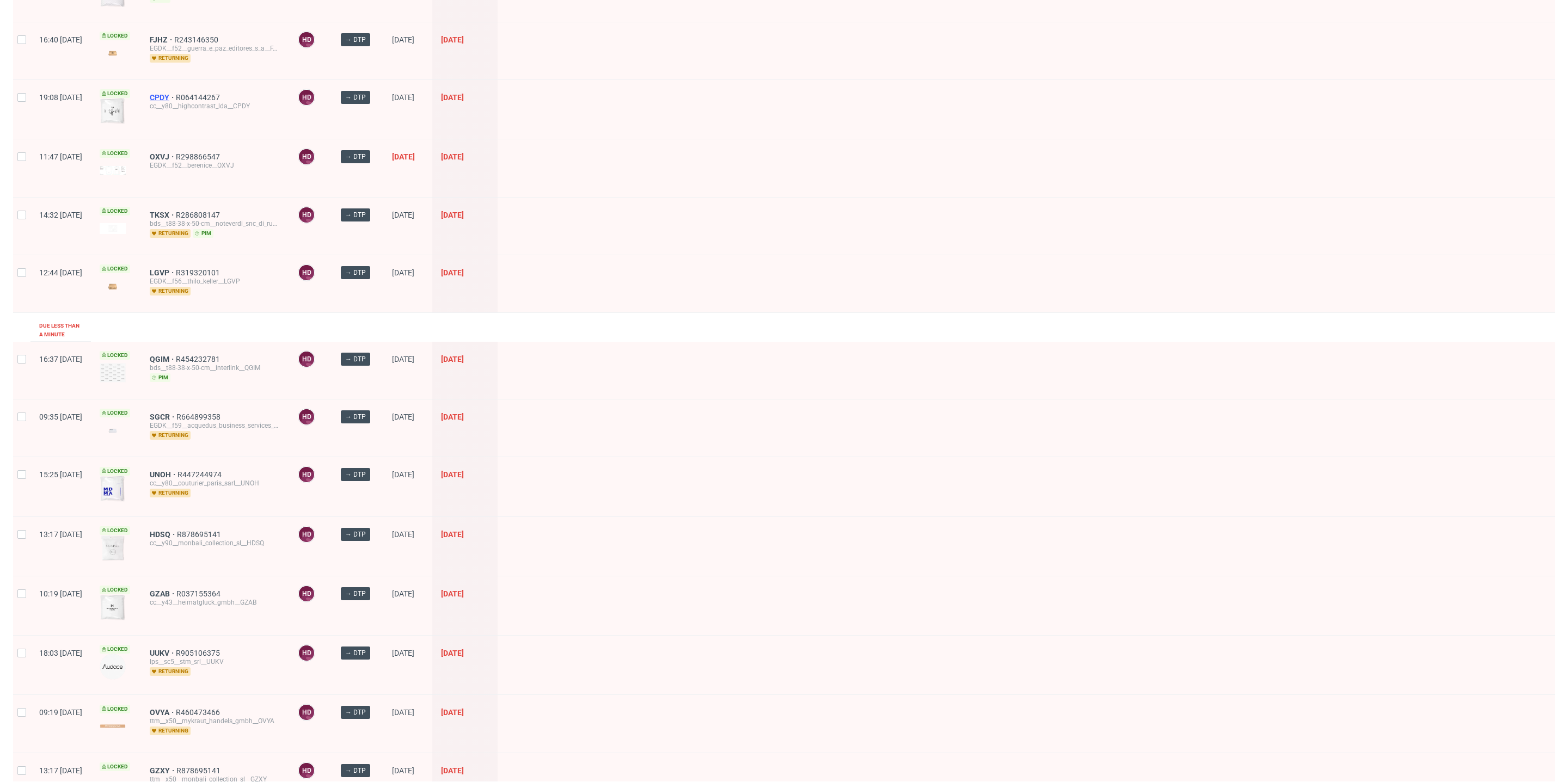
click at [176, 93] on span "CPDY" at bounding box center [163, 97] width 26 height 9
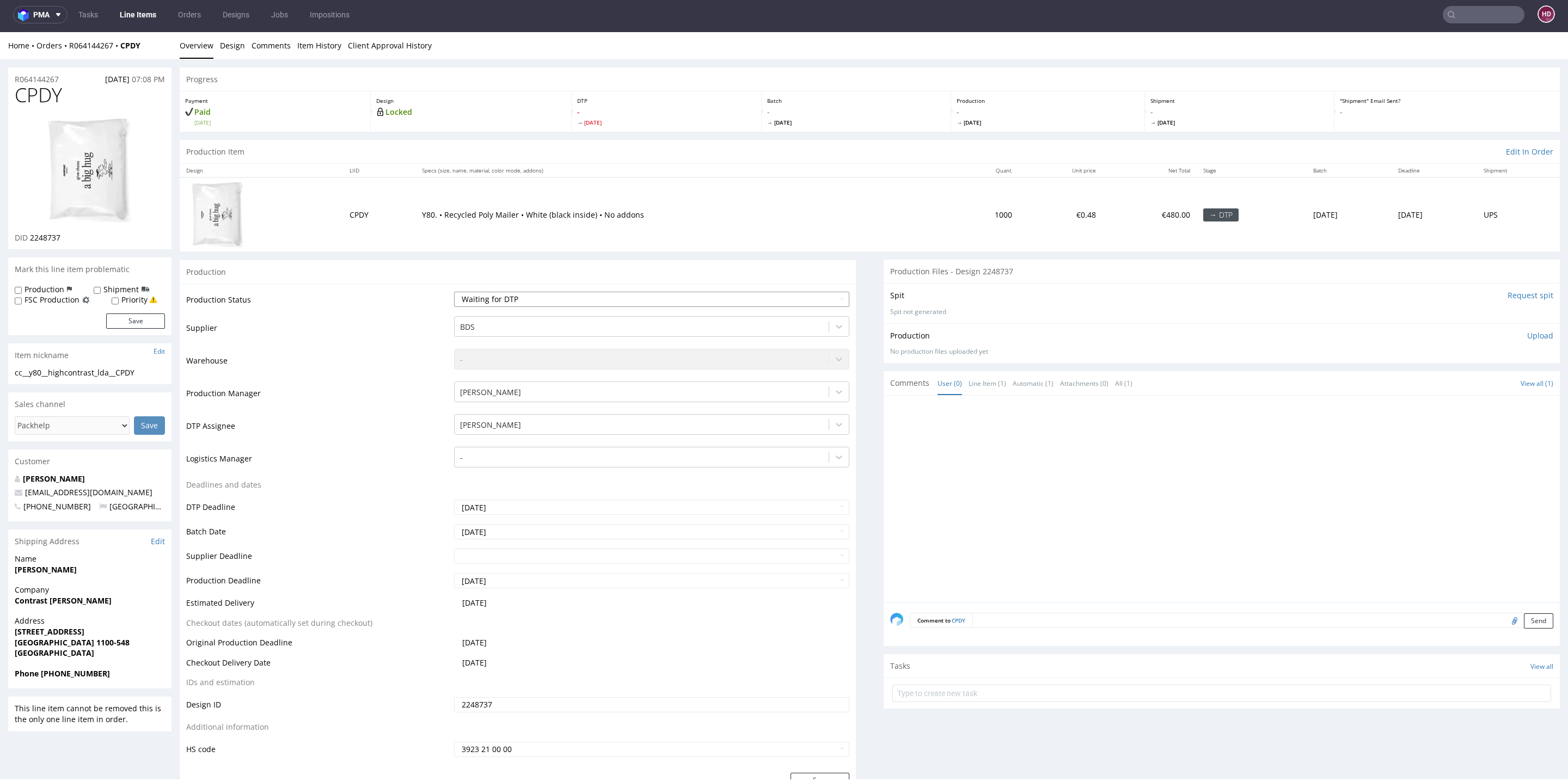
click at [633, 300] on select "Waiting for Artwork Waiting for Diecut Waiting for Mockup Waiting for DTP Waiti…" at bounding box center [651, 299] width 395 height 15
select select "dtp_in_process"
click at [454, 292] on select "Waiting for Artwork Waiting for Diecut Waiting for Mockup Waiting for DTP Waiti…" at bounding box center [651, 299] width 395 height 15
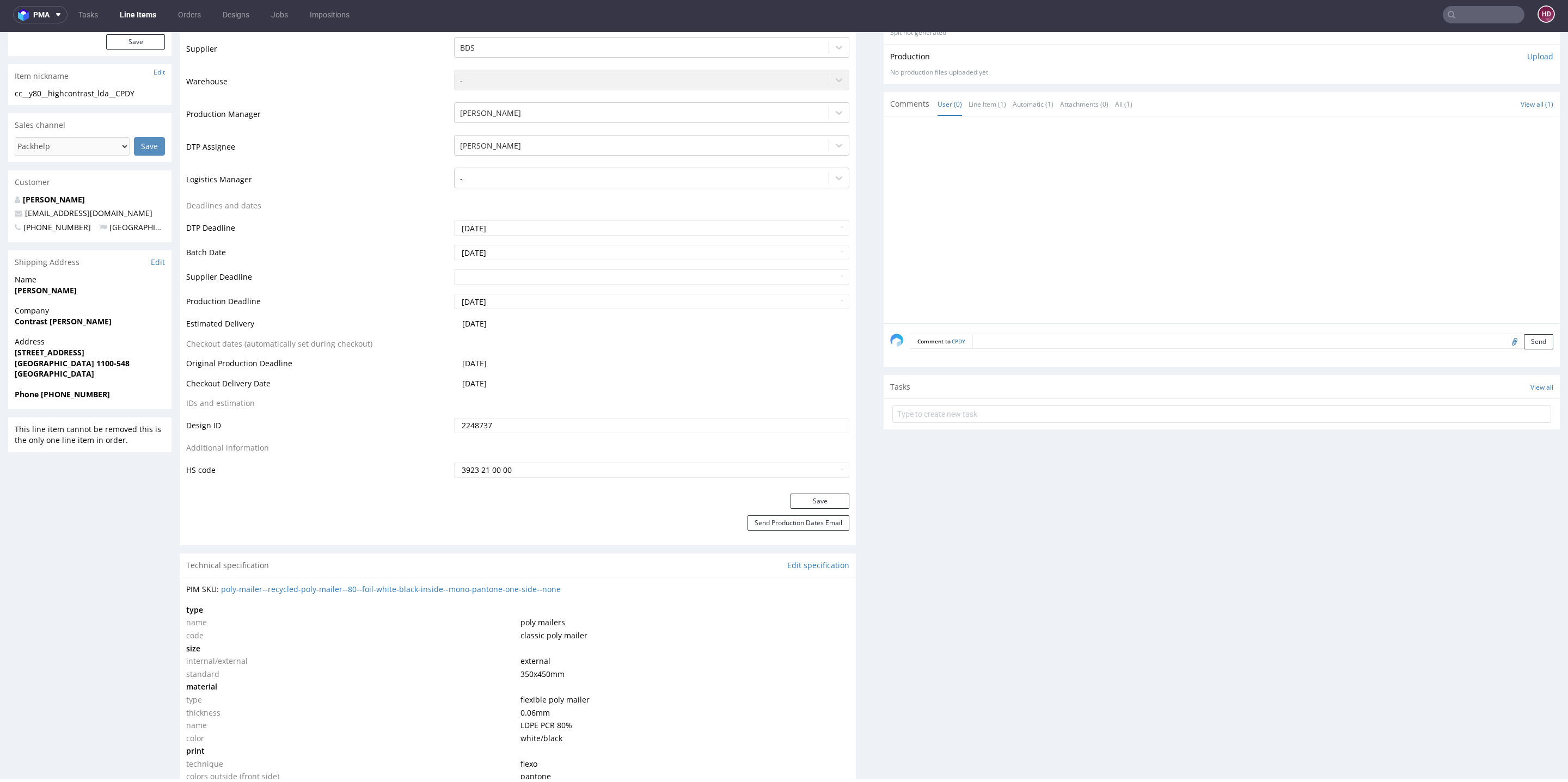
scroll to position [375, 0]
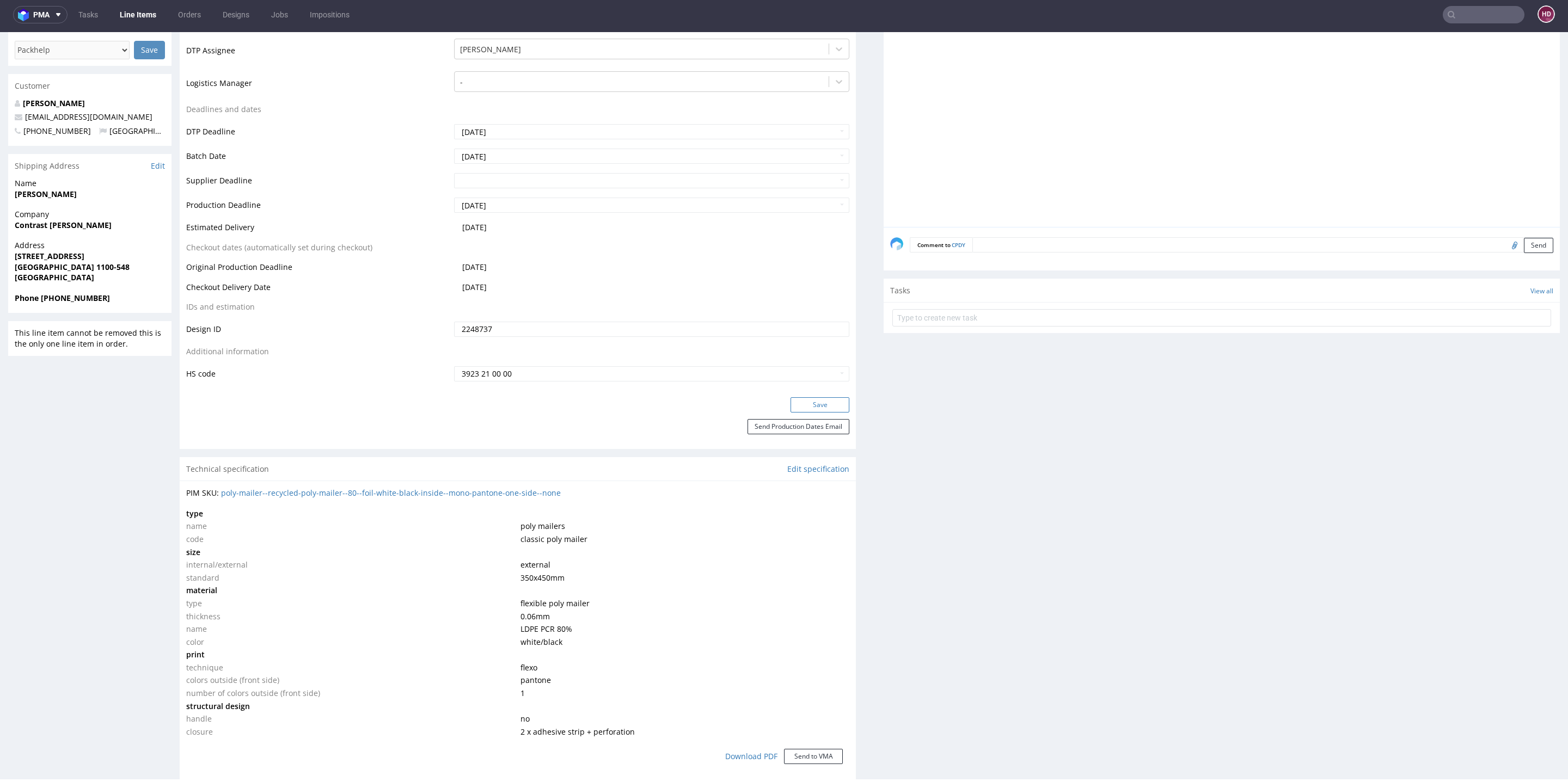
click at [813, 408] on button "Save" at bounding box center [820, 405] width 59 height 15
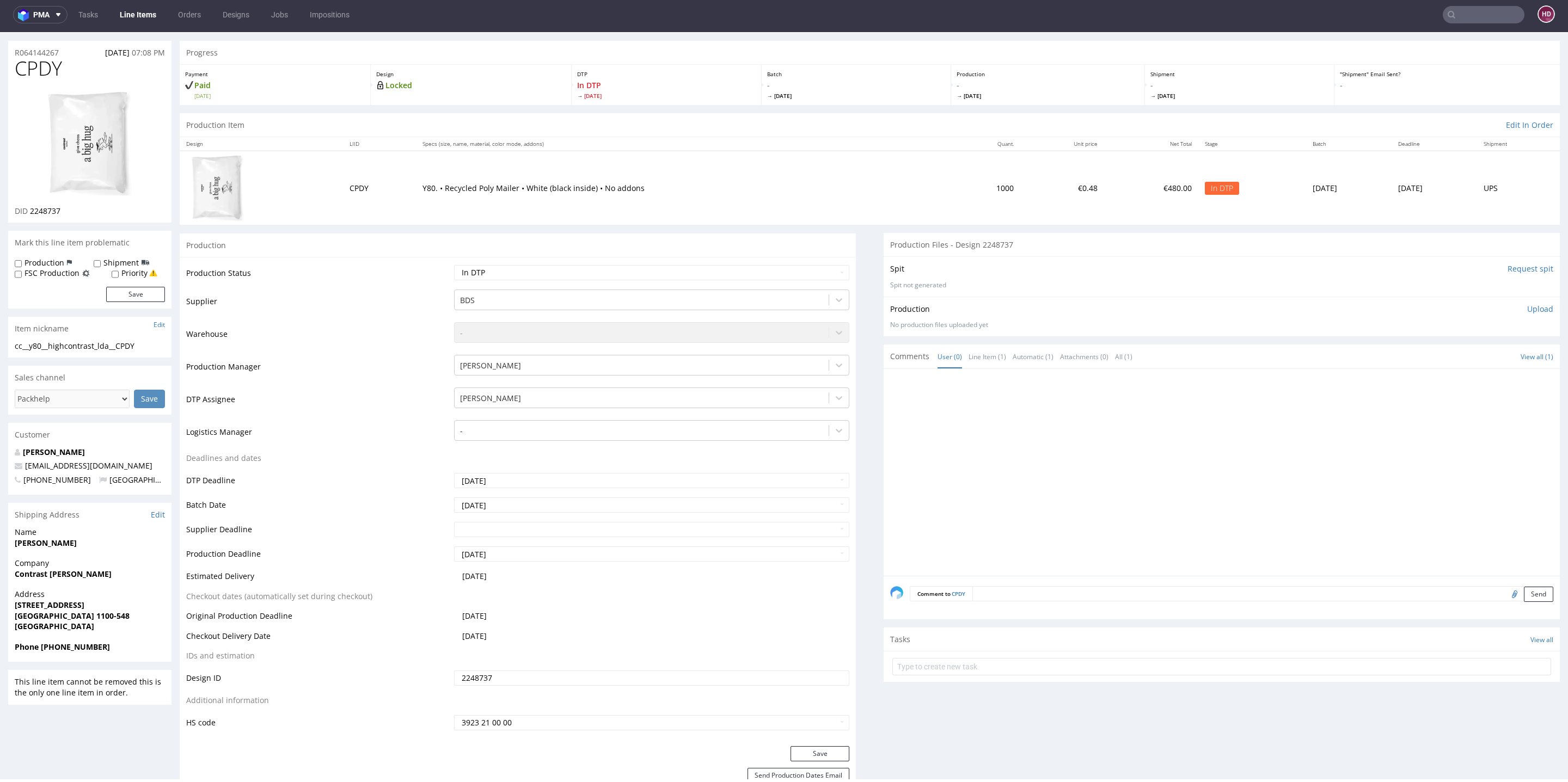
scroll to position [0, 0]
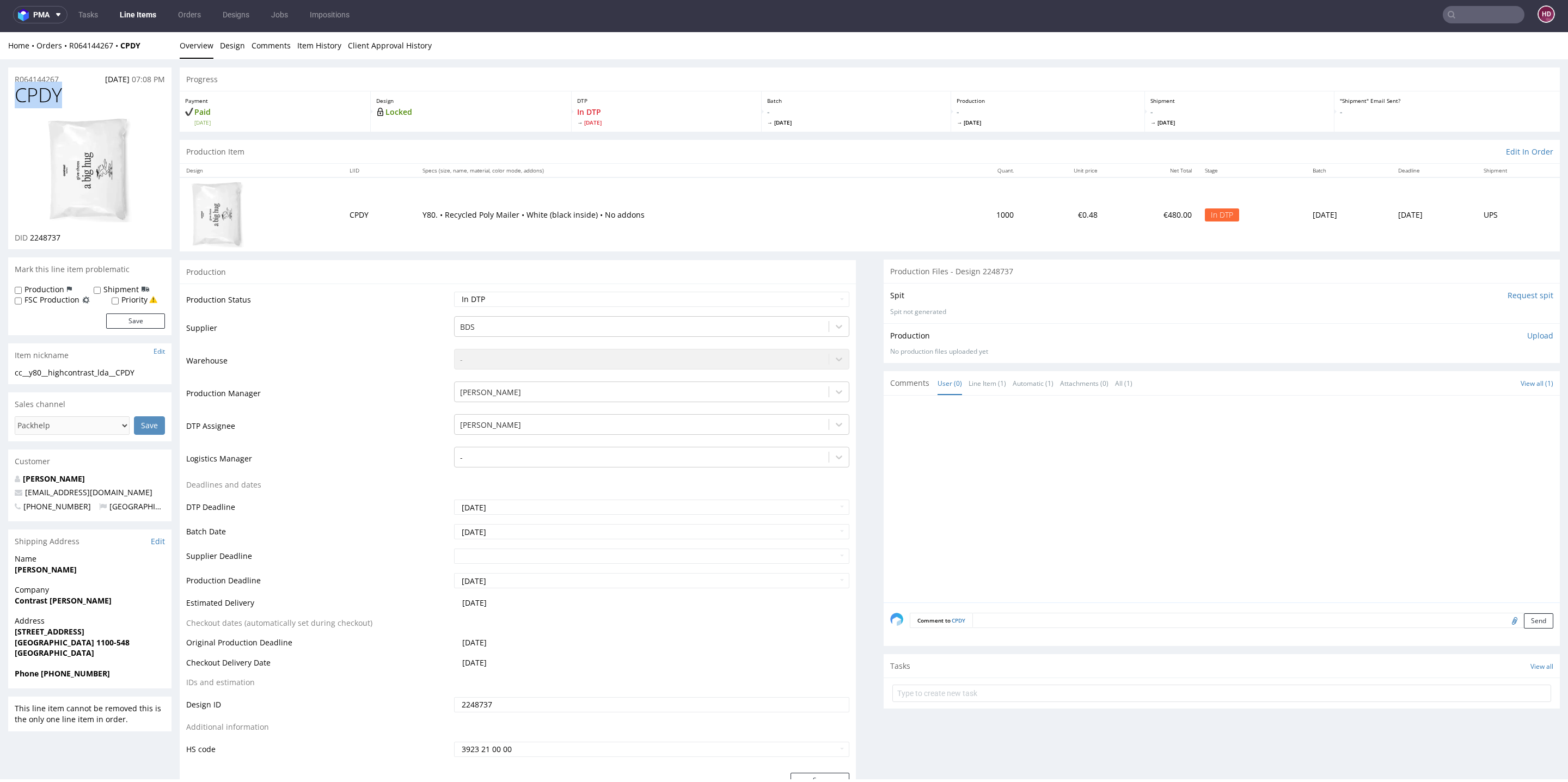
drag, startPoint x: 63, startPoint y: 98, endPoint x: 0, endPoint y: 97, distance: 63.0
copy span "CPDY"
drag, startPoint x: 80, startPoint y: 239, endPoint x: 29, endPoint y: 242, distance: 51.1
click at [29, 242] on div "DID 2248737" at bounding box center [89, 238] width 150 height 11
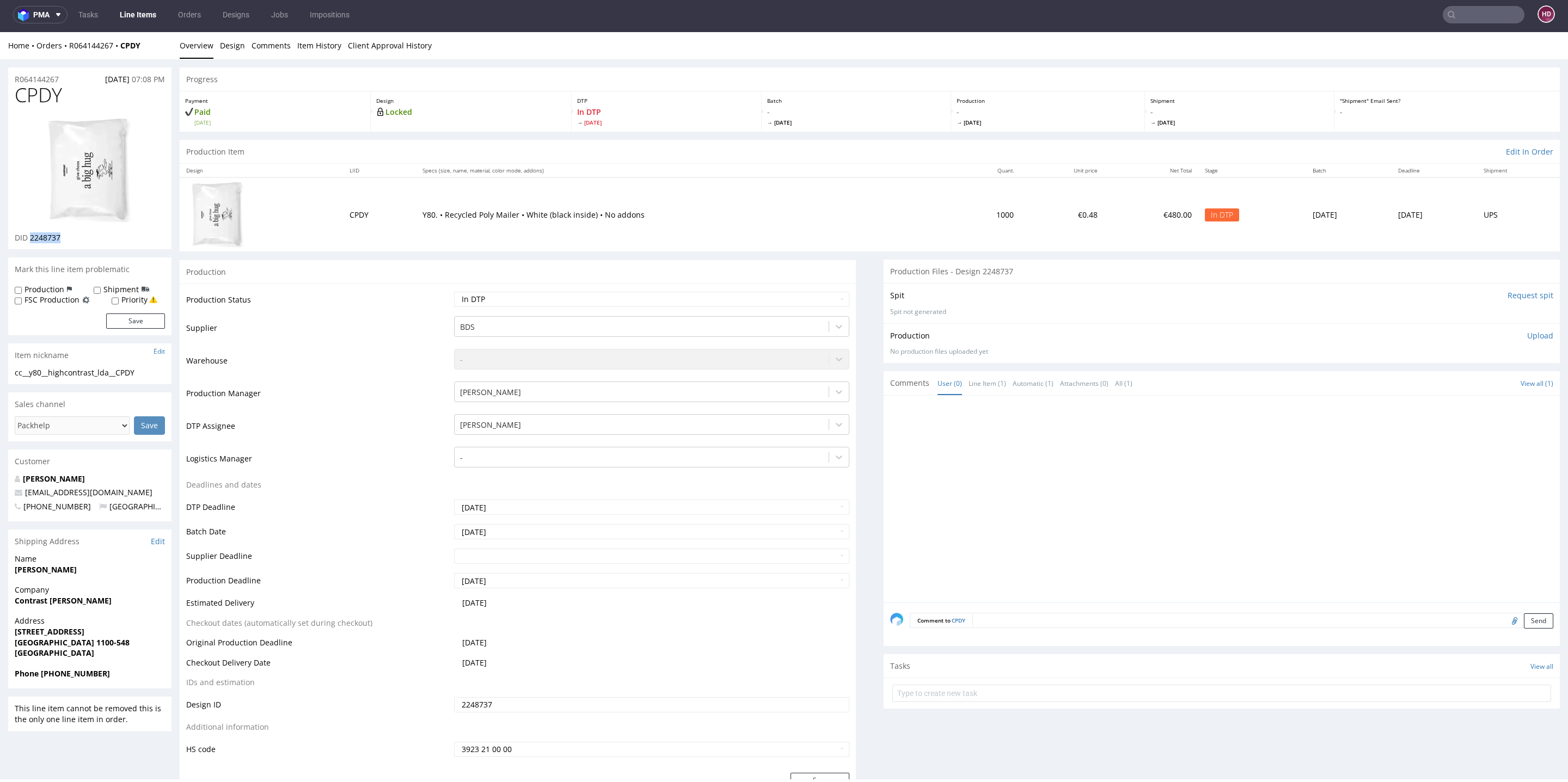
copy span "2248737"
click at [79, 177] on img at bounding box center [89, 170] width 87 height 106
drag, startPoint x: 65, startPoint y: 95, endPoint x: 0, endPoint y: 93, distance: 65.0
copy span "CPDY"
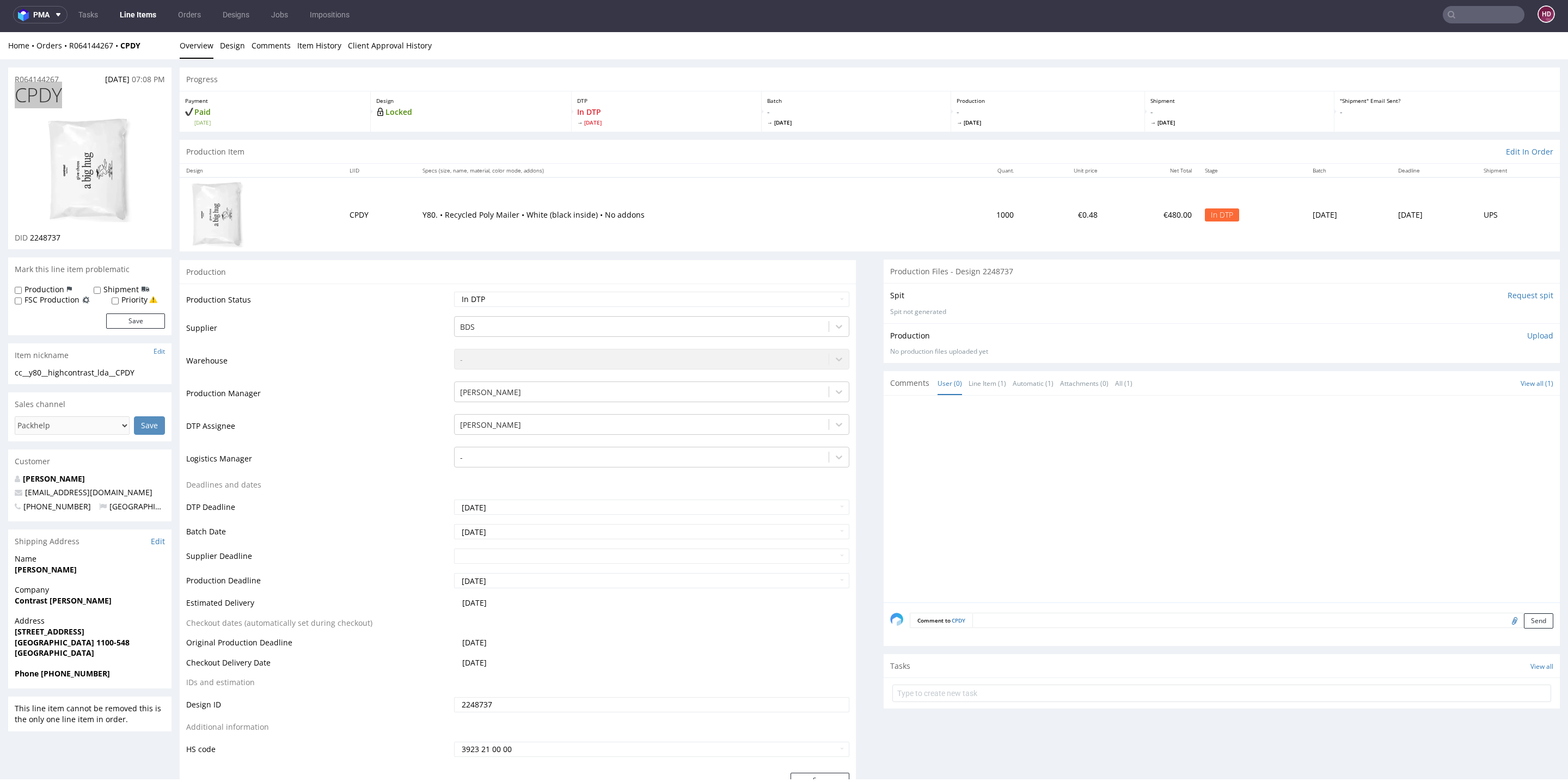
copy span "CPDY"
drag, startPoint x: 145, startPoint y: 373, endPoint x: 8, endPoint y: 369, distance: 137.1
click at [8, 369] on div "cc__y80__highcontrast_lda__CPDY cc__y80 __highcontrast_lda__CPDY Update" at bounding box center [89, 376] width 163 height 18
copy div "cc__y80__highcontrast_lda__CPDY"
drag, startPoint x: 83, startPoint y: 239, endPoint x: 30, endPoint y: 237, distance: 53.0
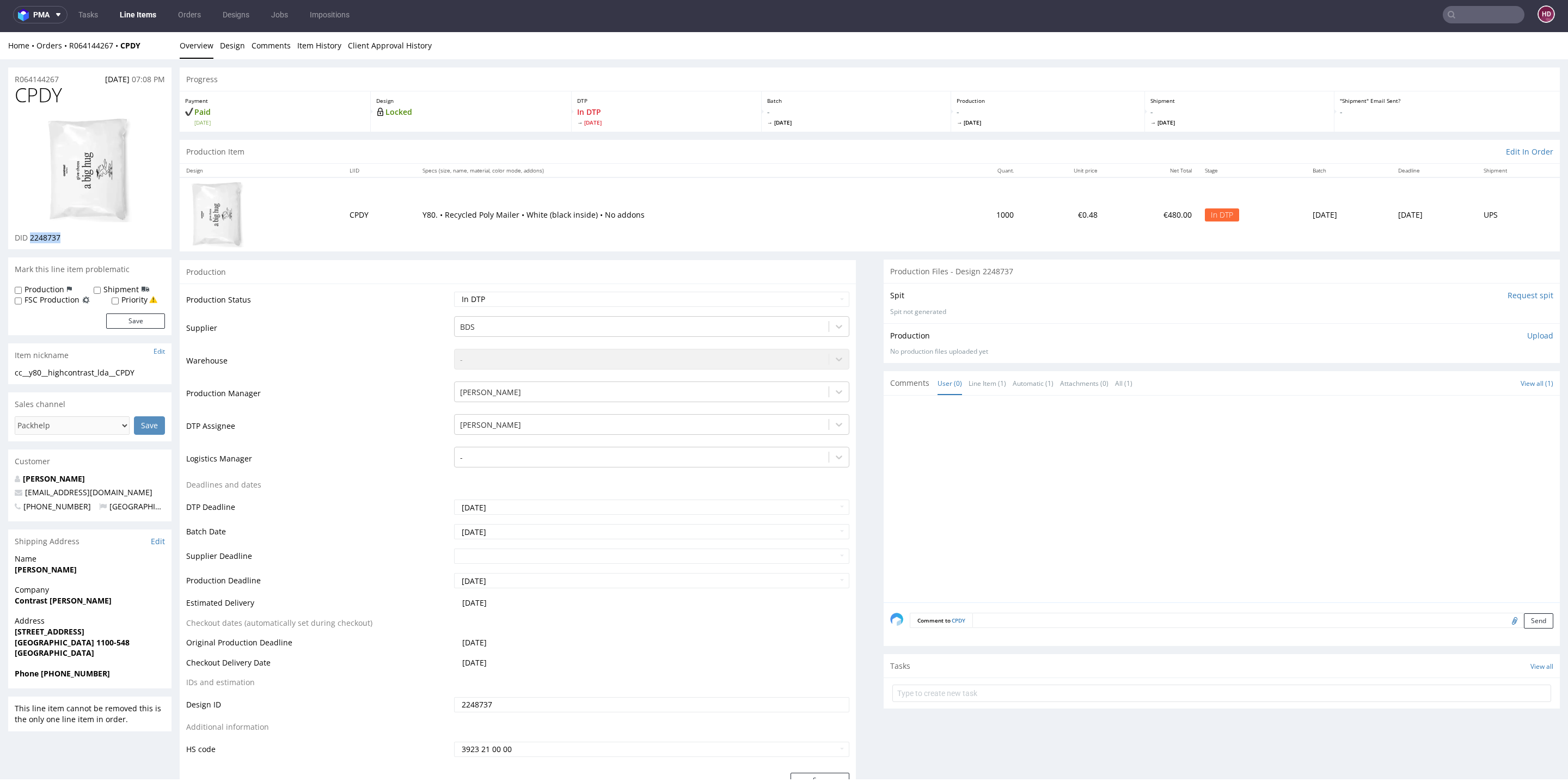
click at [30, 237] on div "DID 2248737" at bounding box center [89, 238] width 150 height 11
copy span "2248737"
drag, startPoint x: 65, startPoint y: 79, endPoint x: 0, endPoint y: 80, distance: 65.0
copy p "R064144267"
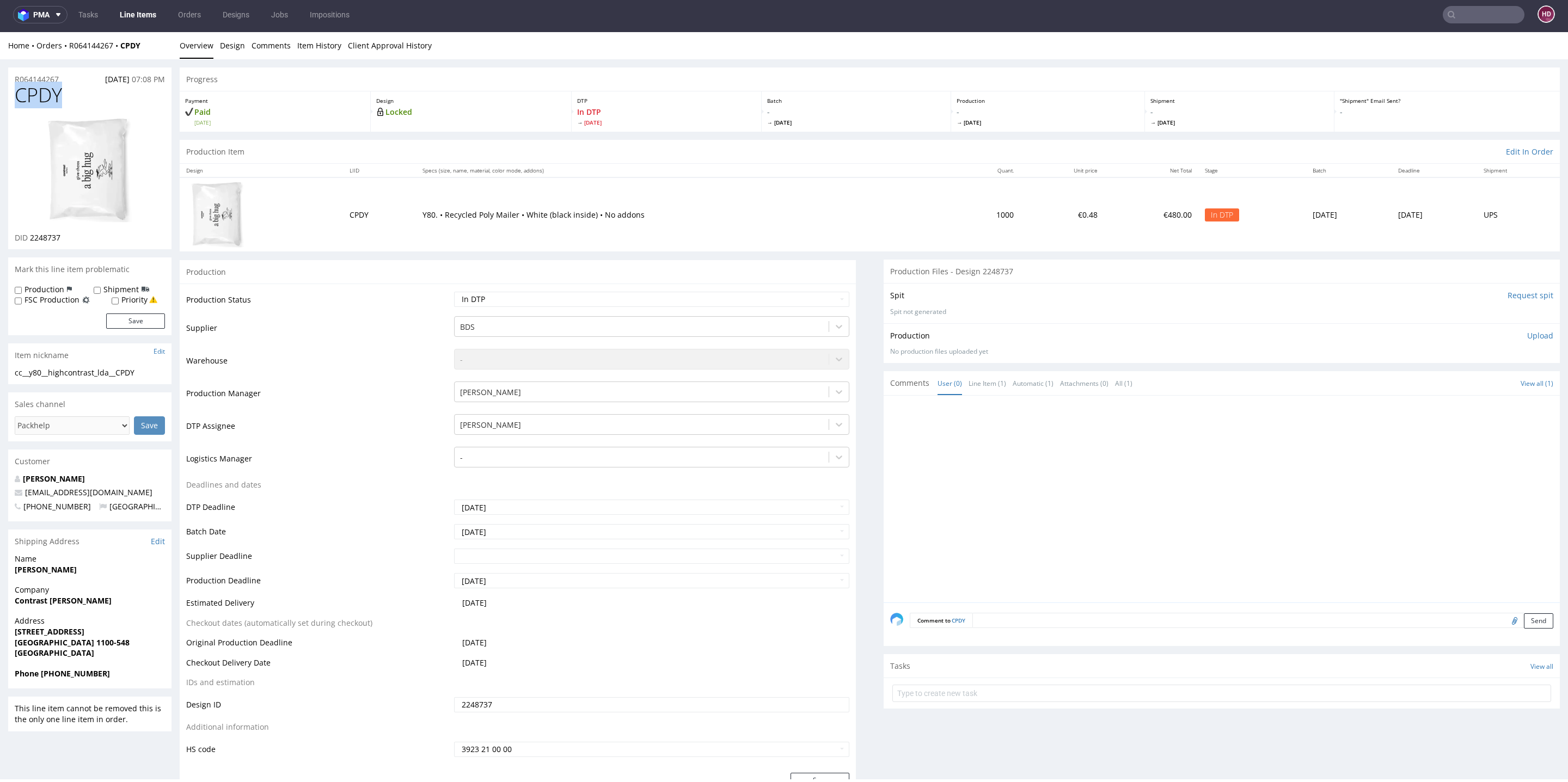
drag, startPoint x: 65, startPoint y: 94, endPoint x: 0, endPoint y: 93, distance: 65.0
copy span "CPDY"
click at [1527, 333] on p "Upload" at bounding box center [1540, 336] width 26 height 11
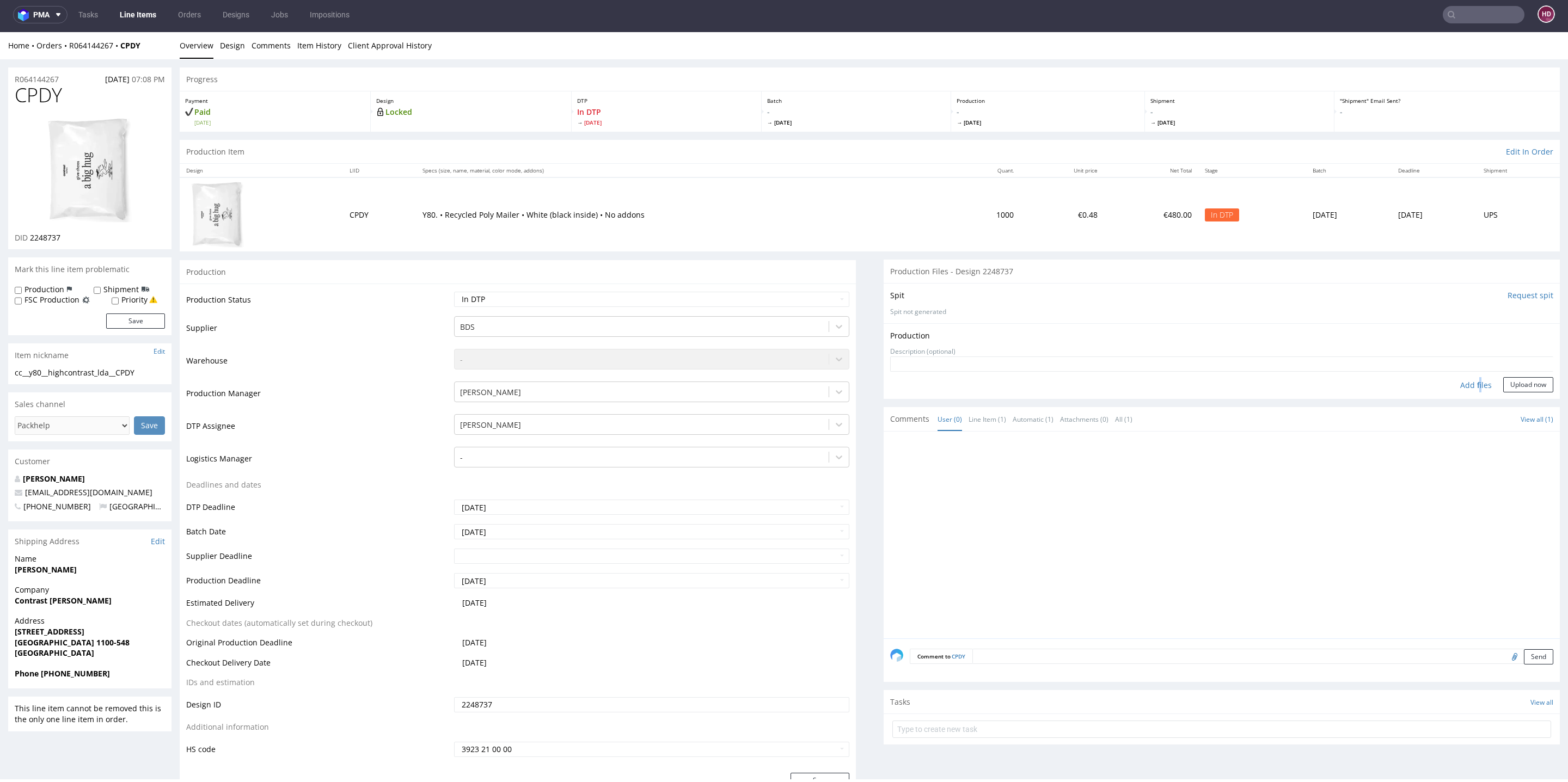
click at [1455, 381] on div "Add files" at bounding box center [1475, 385] width 54 height 16
type input "C:\fakepath\cc__y80__highcontrast_lda__CPDY__d2248737__oR064144267.pdf"
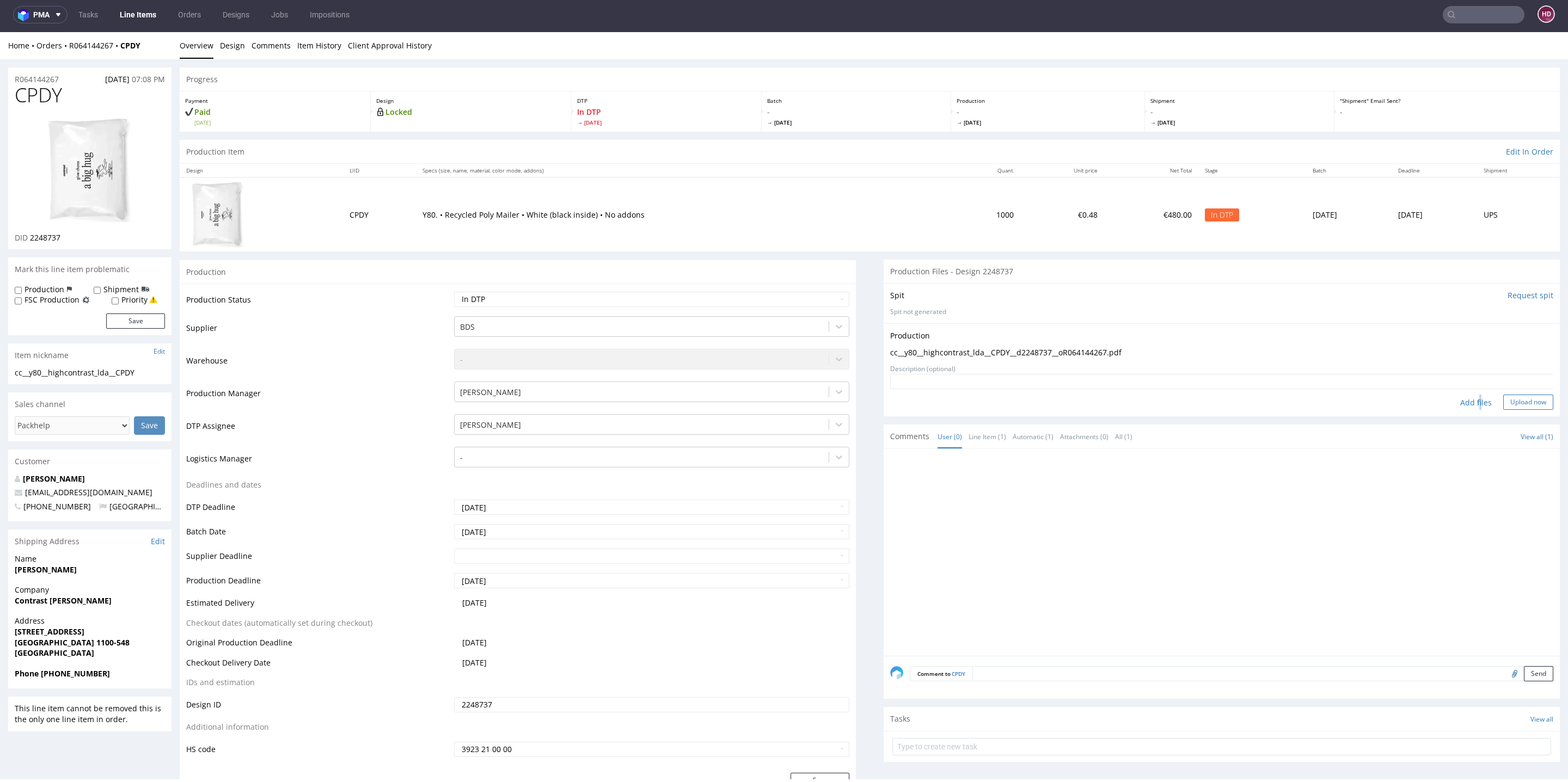
click at [1503, 400] on button "Upload now" at bounding box center [1528, 402] width 50 height 15
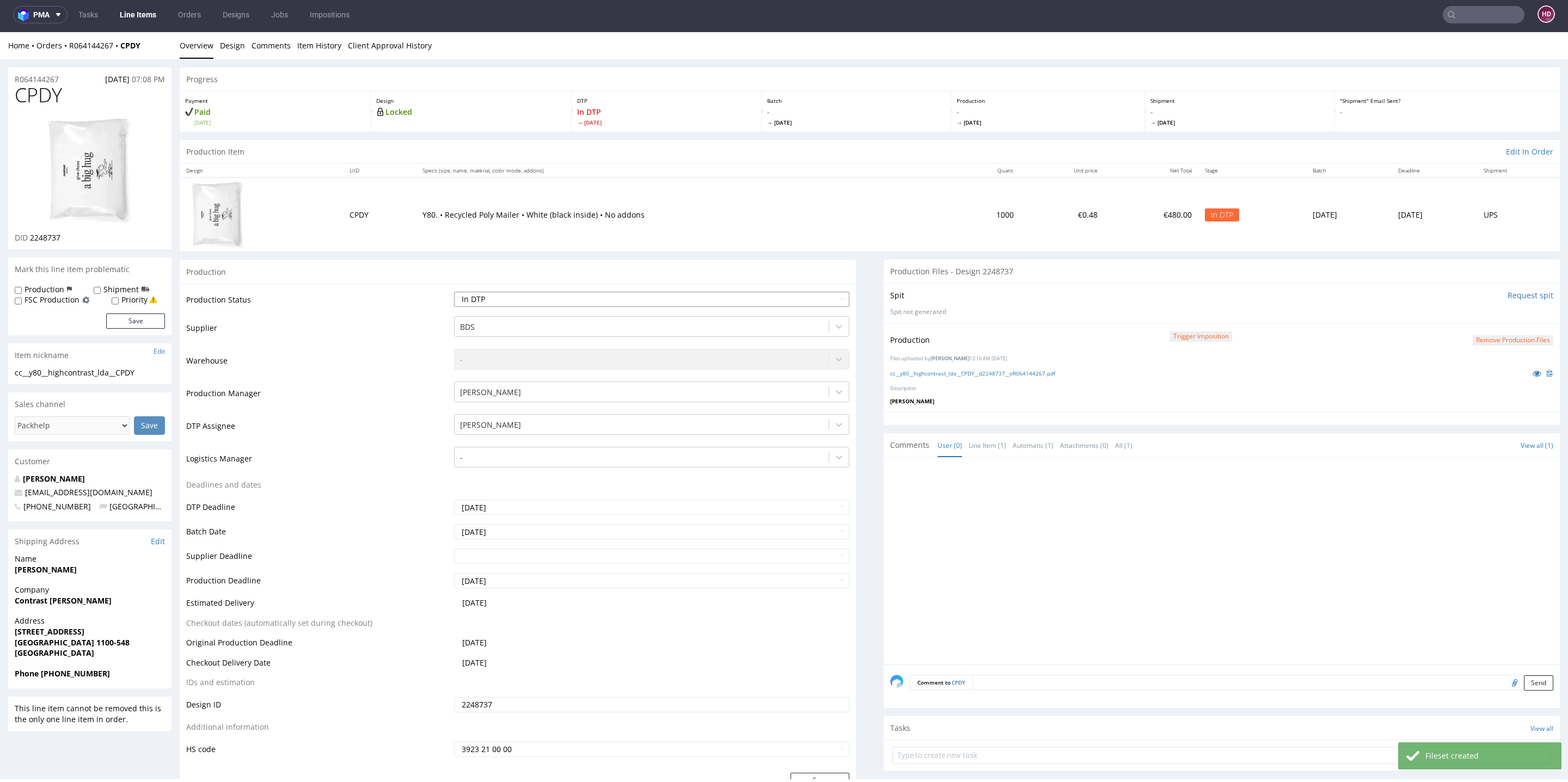
click at [592, 301] on select "Waiting for Artwork Waiting for Diecut Waiting for Mockup Waiting for DTP Waiti…" at bounding box center [651, 299] width 395 height 15
select select "dtp_production_ready"
click at [454, 292] on select "Waiting for Artwork Waiting for Diecut Waiting for Mockup Waiting for DTP Waiti…" at bounding box center [651, 299] width 395 height 15
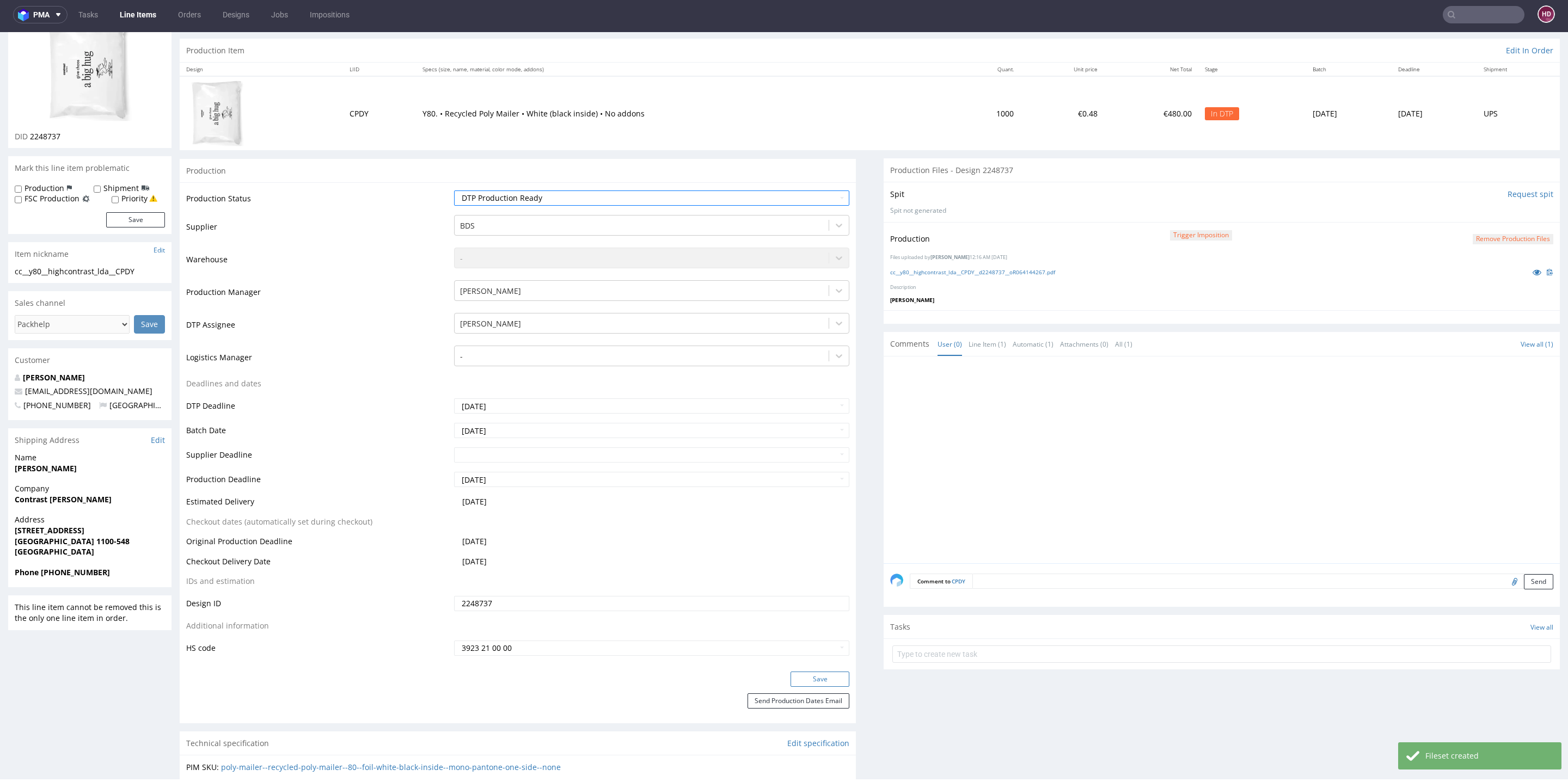
scroll to position [114, 0]
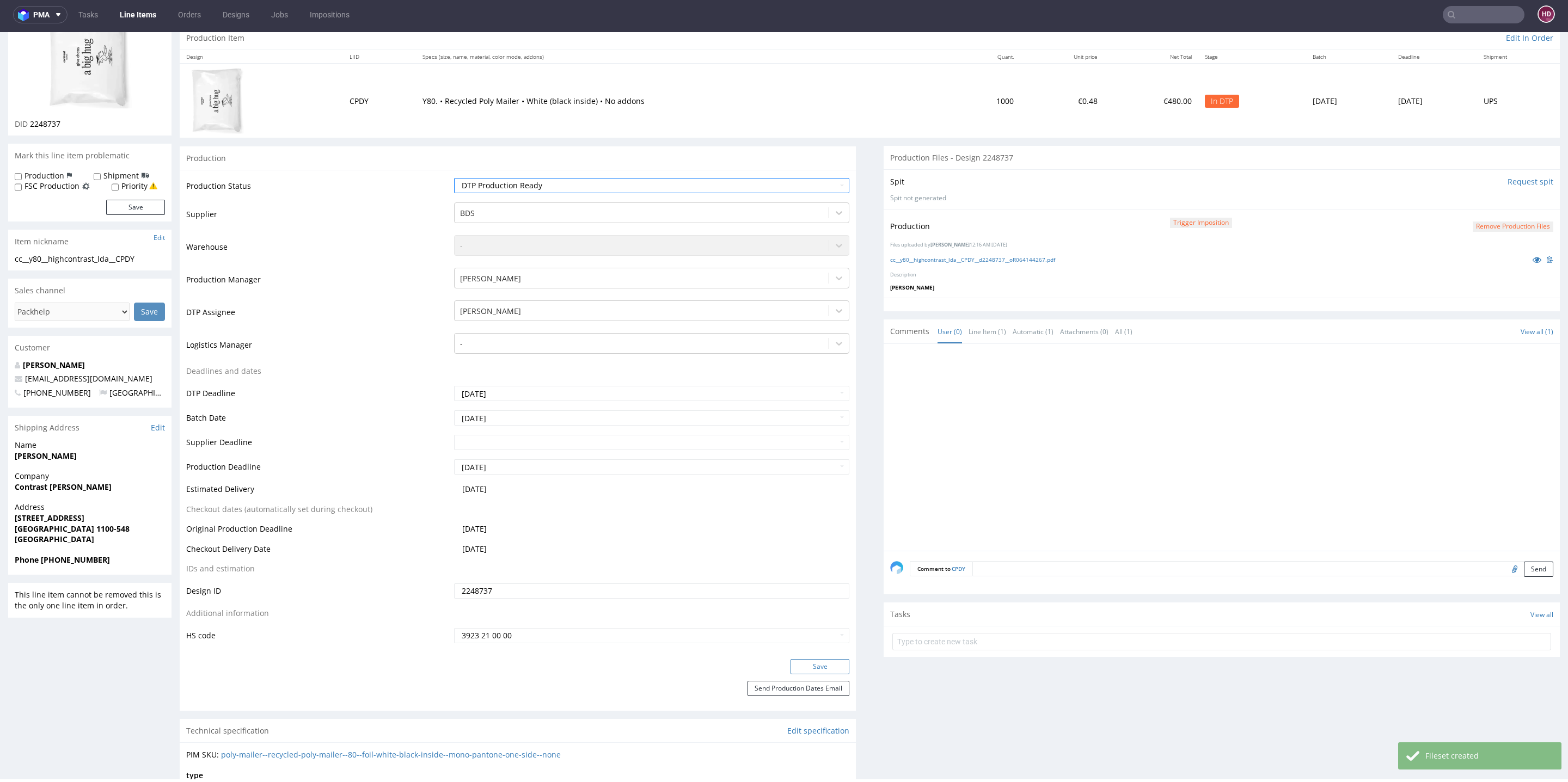
click at [817, 663] on button "Save" at bounding box center [820, 666] width 59 height 15
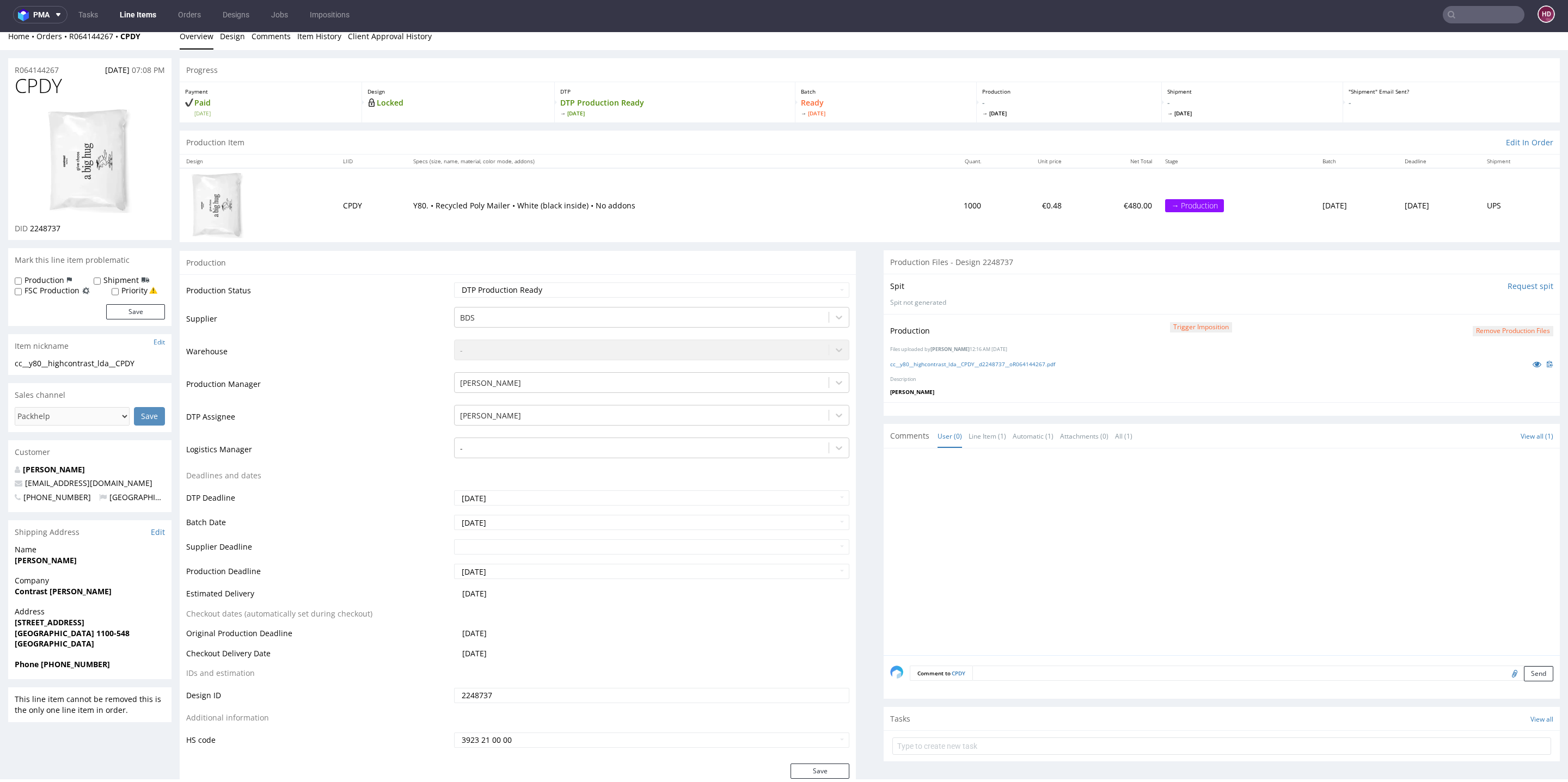
scroll to position [0, 0]
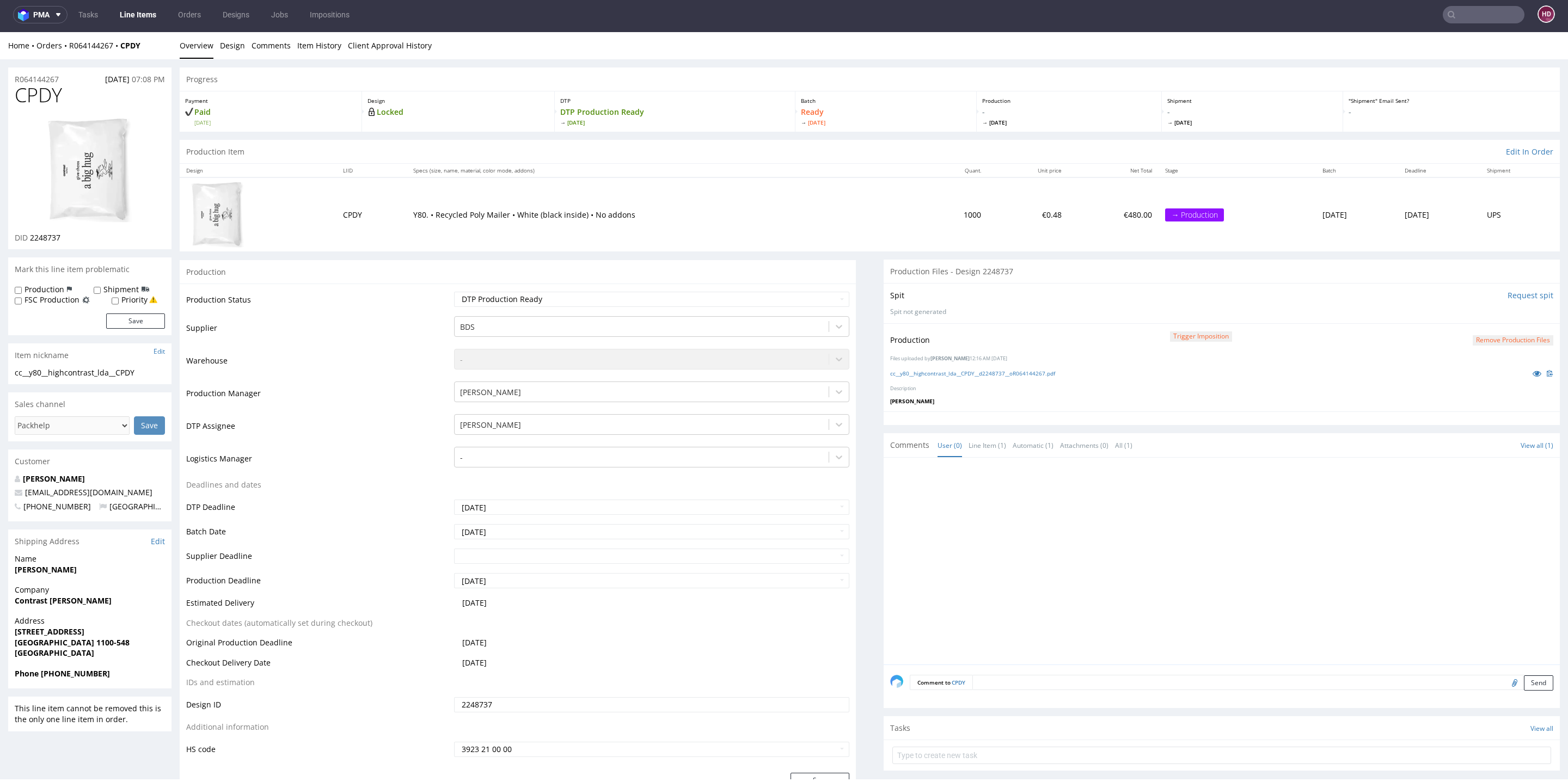
click at [131, 9] on link "Line Items" at bounding box center [138, 15] width 49 height 18
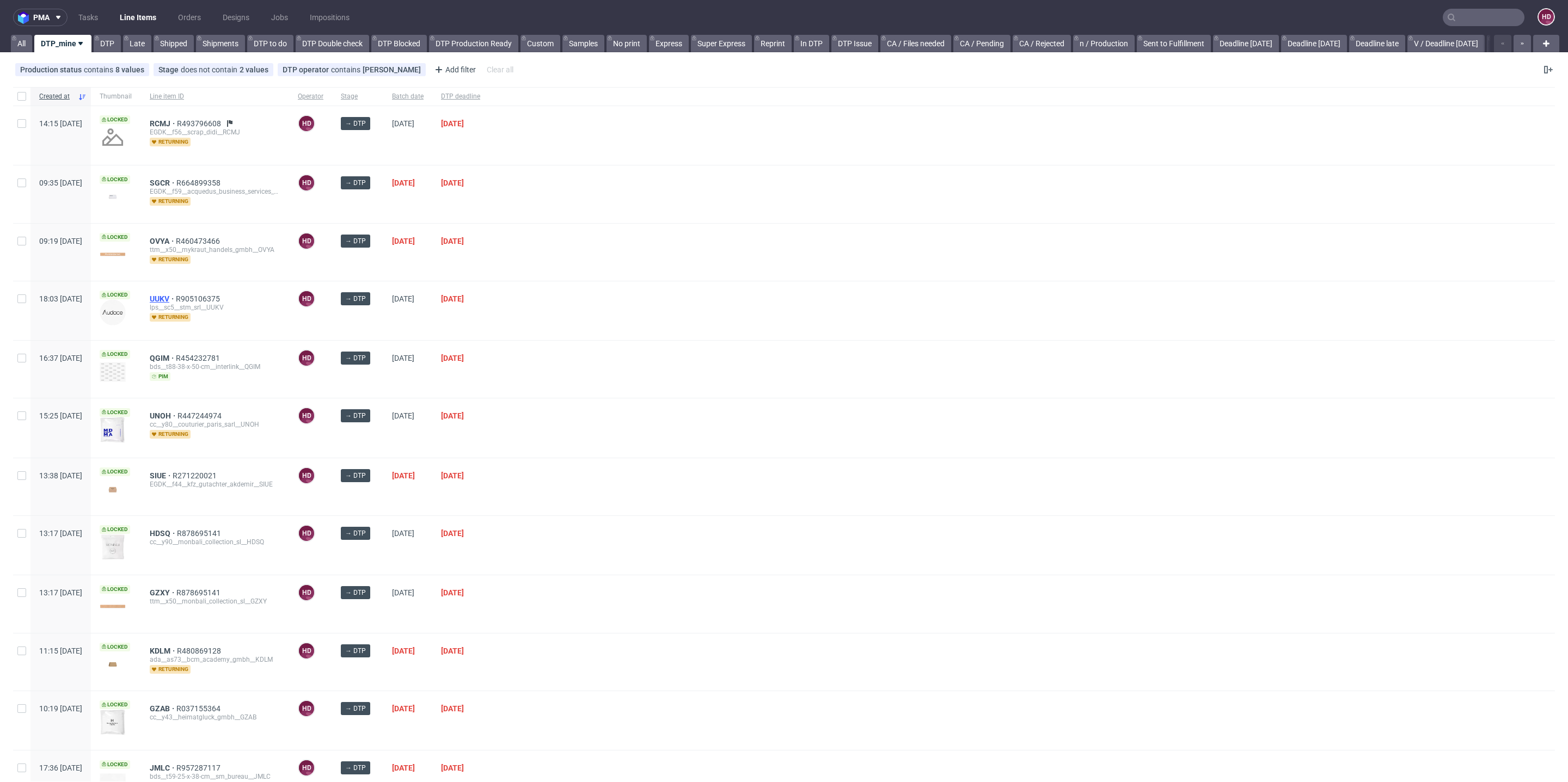
click at [176, 295] on span "UUKV" at bounding box center [163, 299] width 26 height 9
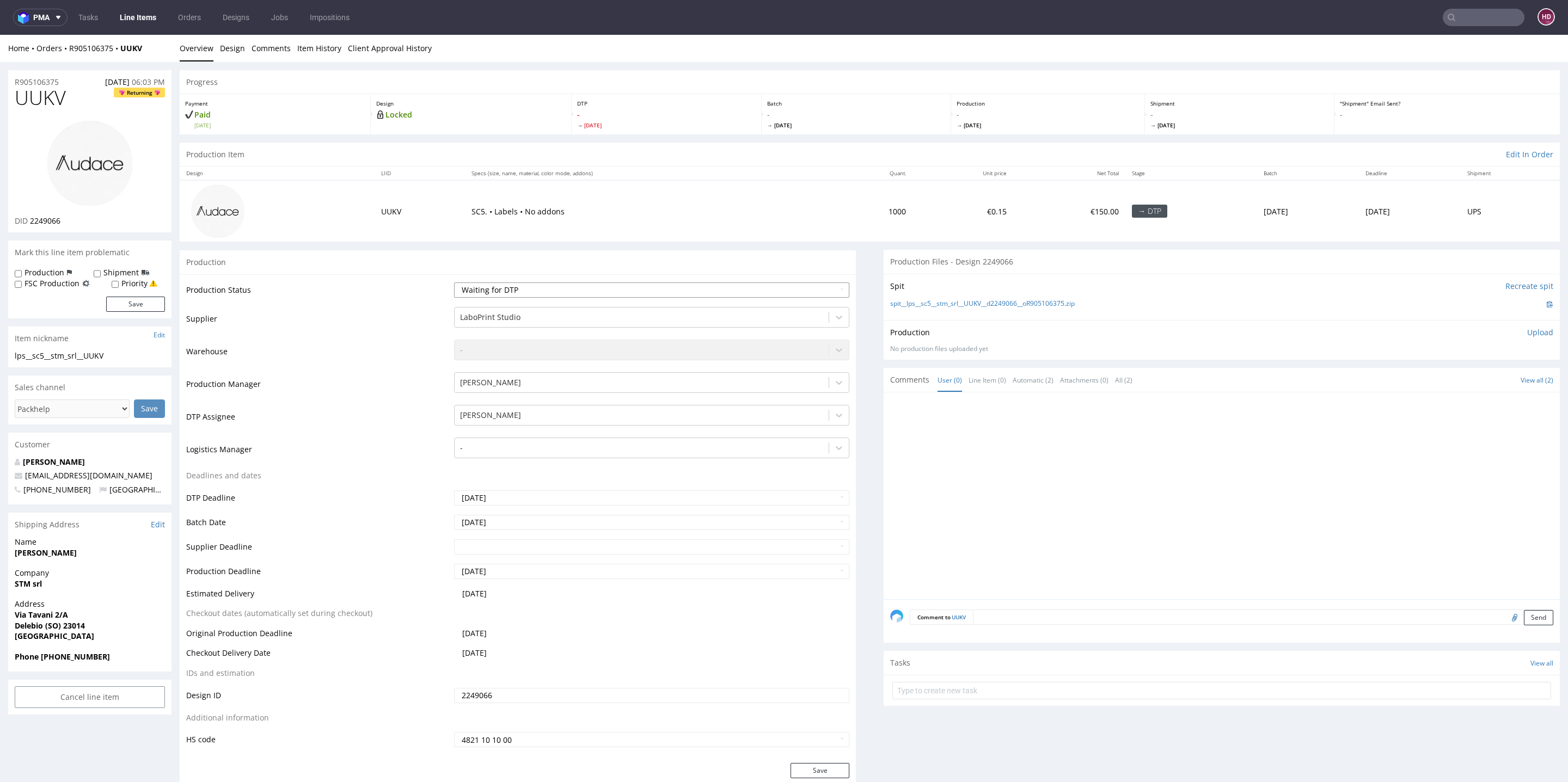
click at [482, 292] on select "Waiting for Artwork Waiting for Diecut Waiting for Mockup Waiting for DTP Waiti…" at bounding box center [651, 290] width 395 height 15
click at [454, 282] on select "Waiting for Artwork Waiting for Diecut Waiting for Mockup Waiting for DTP Waiti…" at bounding box center [651, 290] width 395 height 15
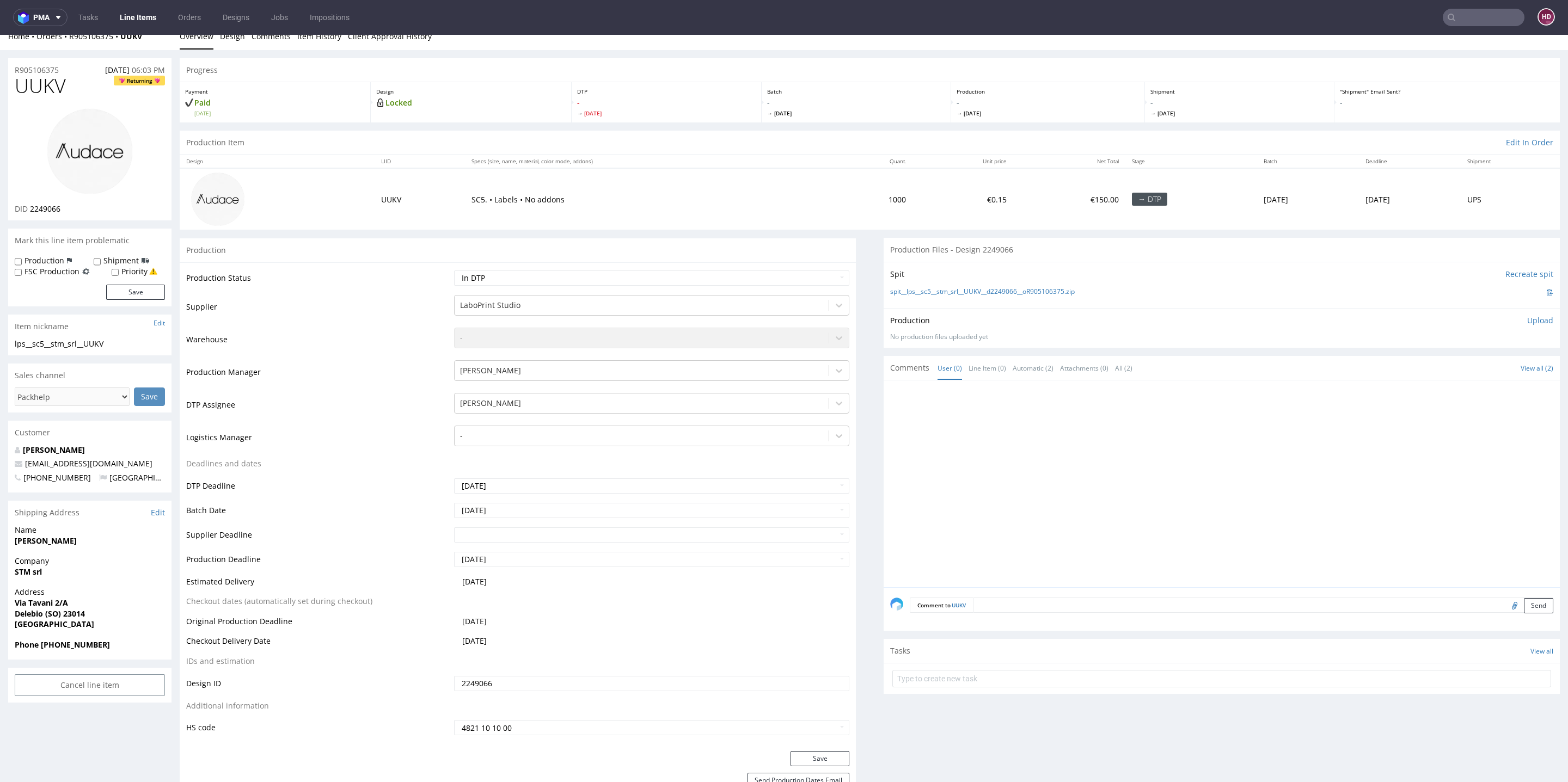
scroll to position [96, 0]
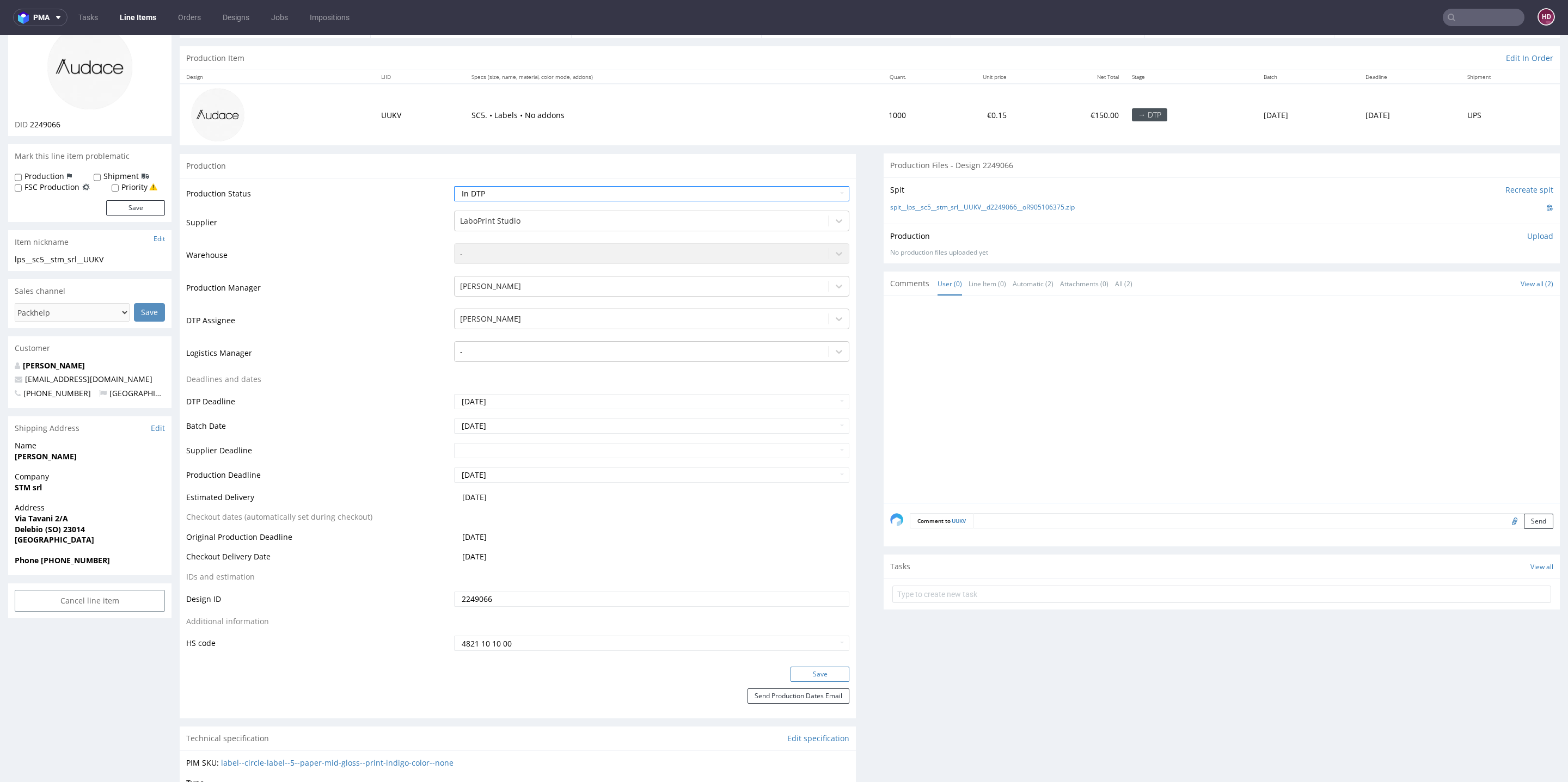
click at [817, 671] on button "Save" at bounding box center [820, 674] width 59 height 15
click at [541, 195] on select "Waiting for Artwork Waiting for Diecut Waiting for Mockup Waiting for DTP Waiti…" at bounding box center [651, 194] width 395 height 15
select select "dtp_production_ready"
click at [454, 186] on select "Waiting for Artwork Waiting for Diecut Waiting for Mockup Waiting for DTP Waiti…" at bounding box center [651, 194] width 395 height 15
click at [816, 673] on button "Save" at bounding box center [820, 674] width 59 height 15
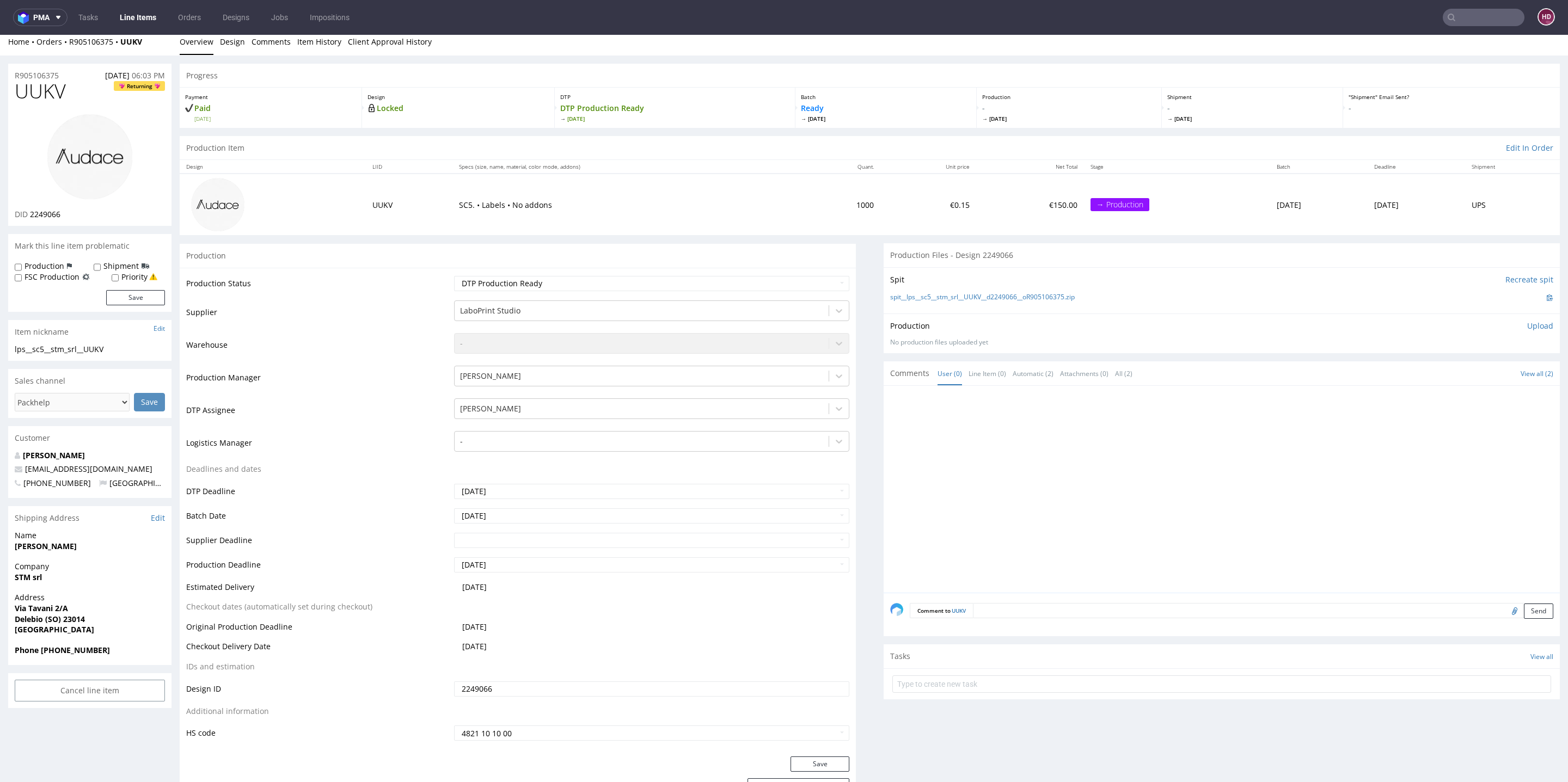
scroll to position [0, 0]
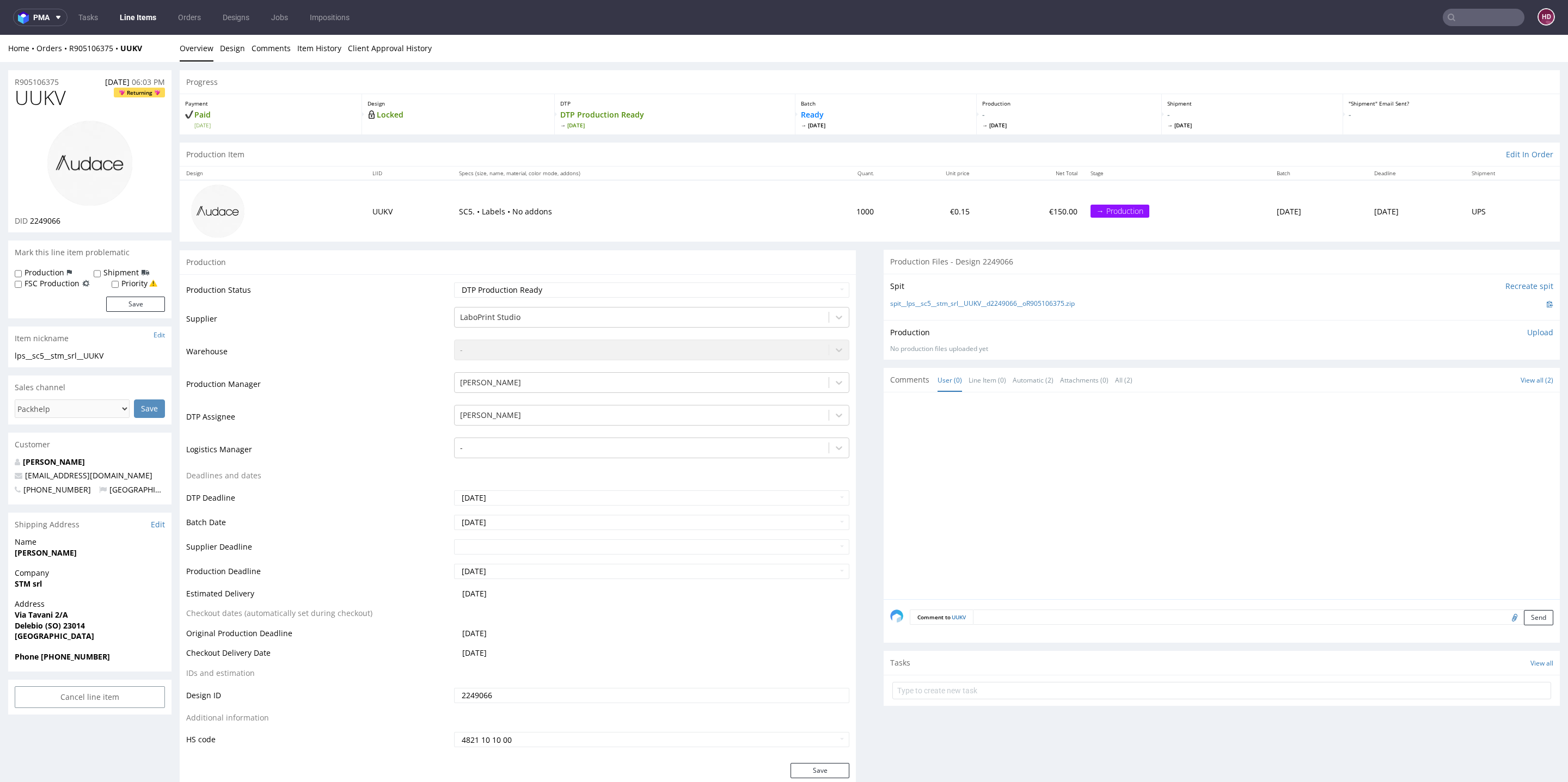
click at [66, 100] on h1 "UUKV Returning" at bounding box center [89, 98] width 150 height 22
drag, startPoint x: 9, startPoint y: 99, endPoint x: 4, endPoint y: 99, distance: 5.0
drag, startPoint x: 60, startPoint y: 222, endPoint x: 30, endPoint y: 222, distance: 30.0
click at [30, 222] on div "DID 2249066" at bounding box center [89, 221] width 150 height 11
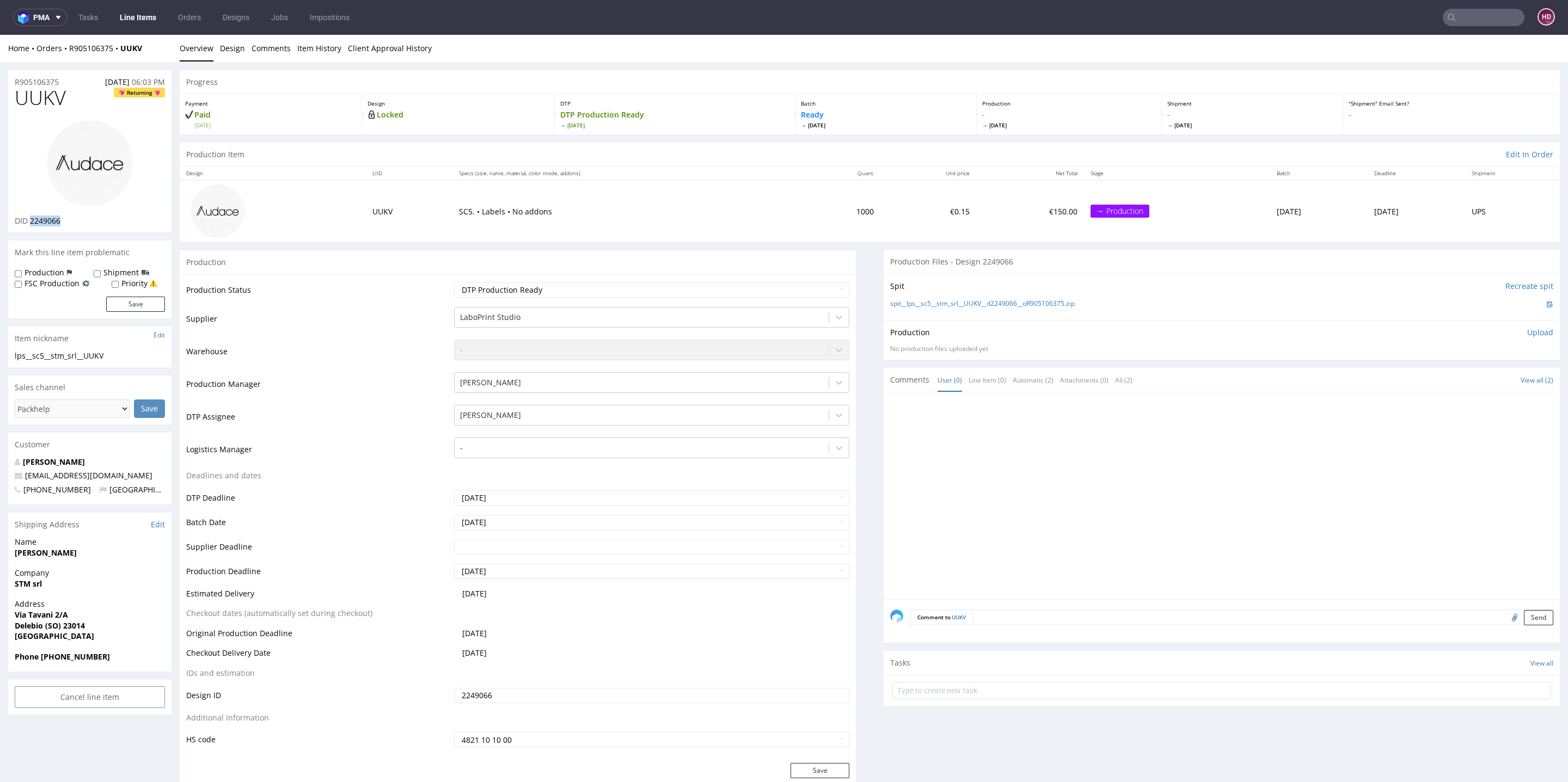
click at [111, 172] on img at bounding box center [89, 163] width 87 height 87
drag, startPoint x: 124, startPoint y: 354, endPoint x: 19, endPoint y: 346, distance: 105.3
click at [19, 346] on section "Item nickname Edit lps__sc5__stm_srl__UUKV lps__sc5 __stm_srl__UUKV Update" at bounding box center [89, 347] width 163 height 41
copy section "lps__sc5__stm_srl__UUKV"
drag, startPoint x: 29, startPoint y: 221, endPoint x: 62, endPoint y: 220, distance: 33.0
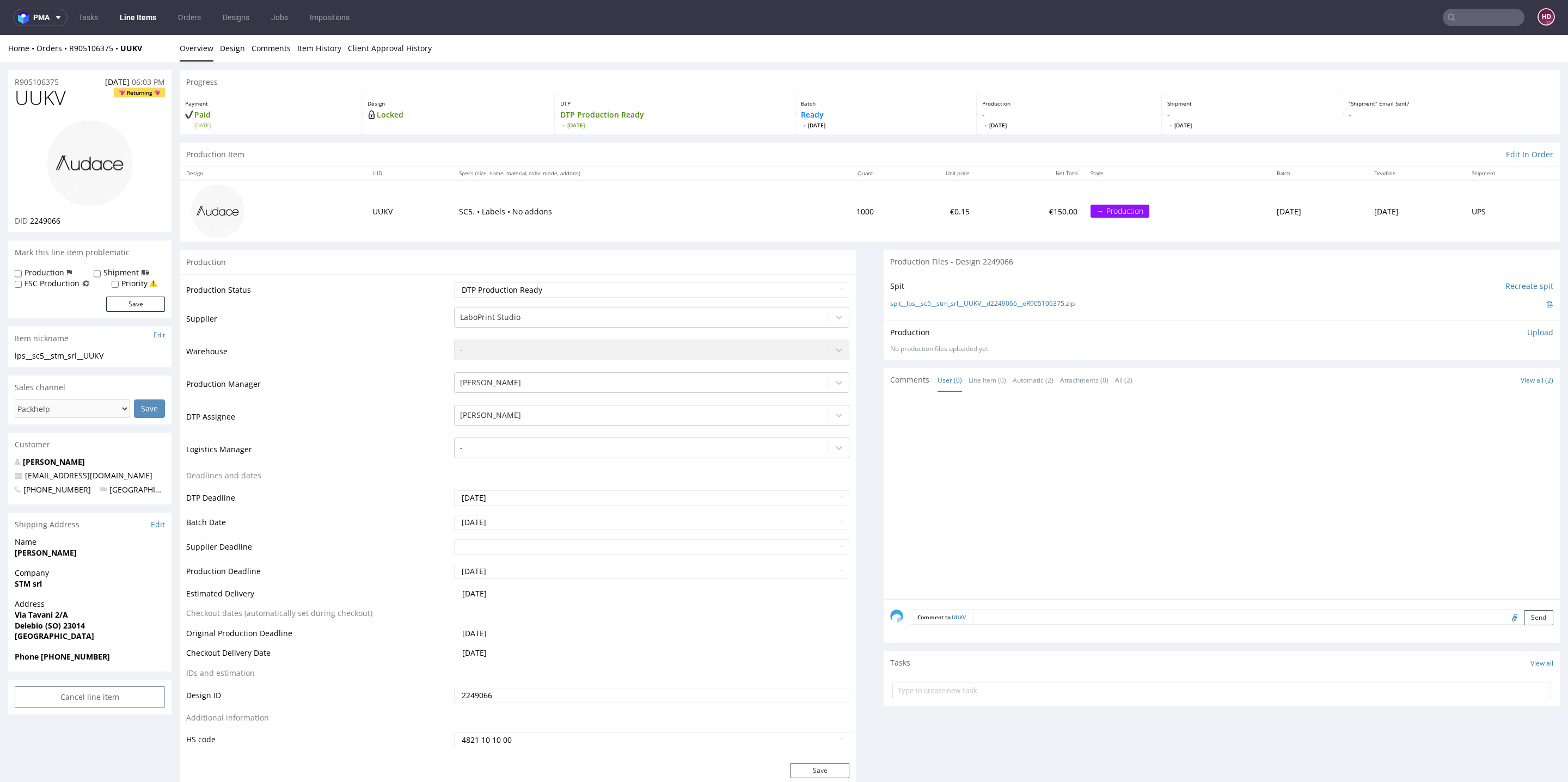
click at [60, 220] on p "DID 2249066" at bounding box center [37, 221] width 46 height 11
drag, startPoint x: 63, startPoint y: 222, endPoint x: 30, endPoint y: 222, distance: 33.0
click at [30, 222] on div "DID 2249066" at bounding box center [89, 221] width 150 height 11
copy span "2249066"
drag, startPoint x: 71, startPoint y: 82, endPoint x: 12, endPoint y: 78, distance: 59.1
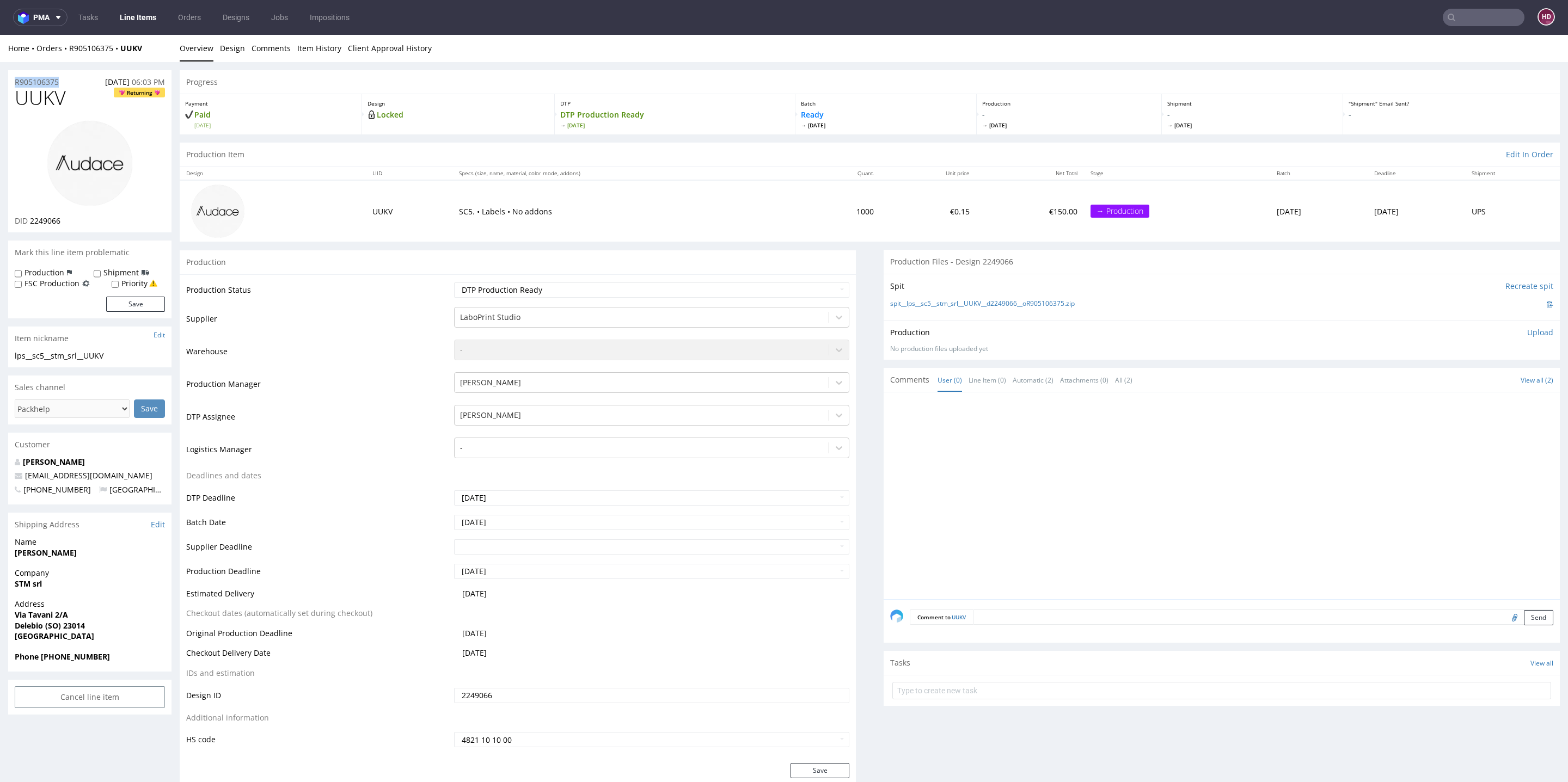
click at [12, 78] on div "R905106375 13.08.2025 06:03 PM" at bounding box center [89, 79] width 163 height 18
click at [1527, 332] on p "Upload" at bounding box center [1540, 333] width 26 height 11
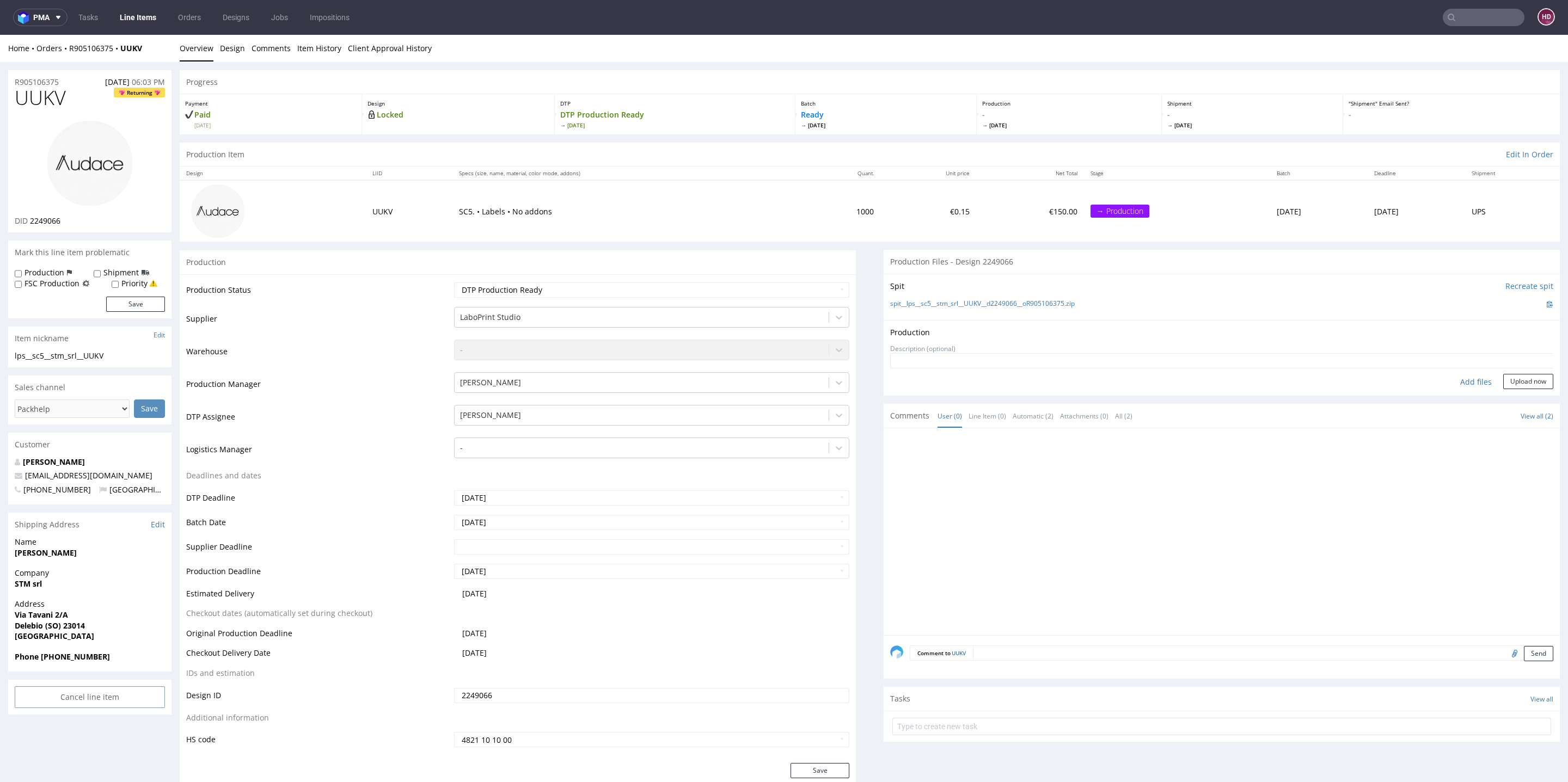
click at [1452, 383] on div "Add files" at bounding box center [1475, 382] width 54 height 16
type input "C:\fakepath\lps__sc5__stm_srl__UUKV__d2249066__oR905106375.pdf"
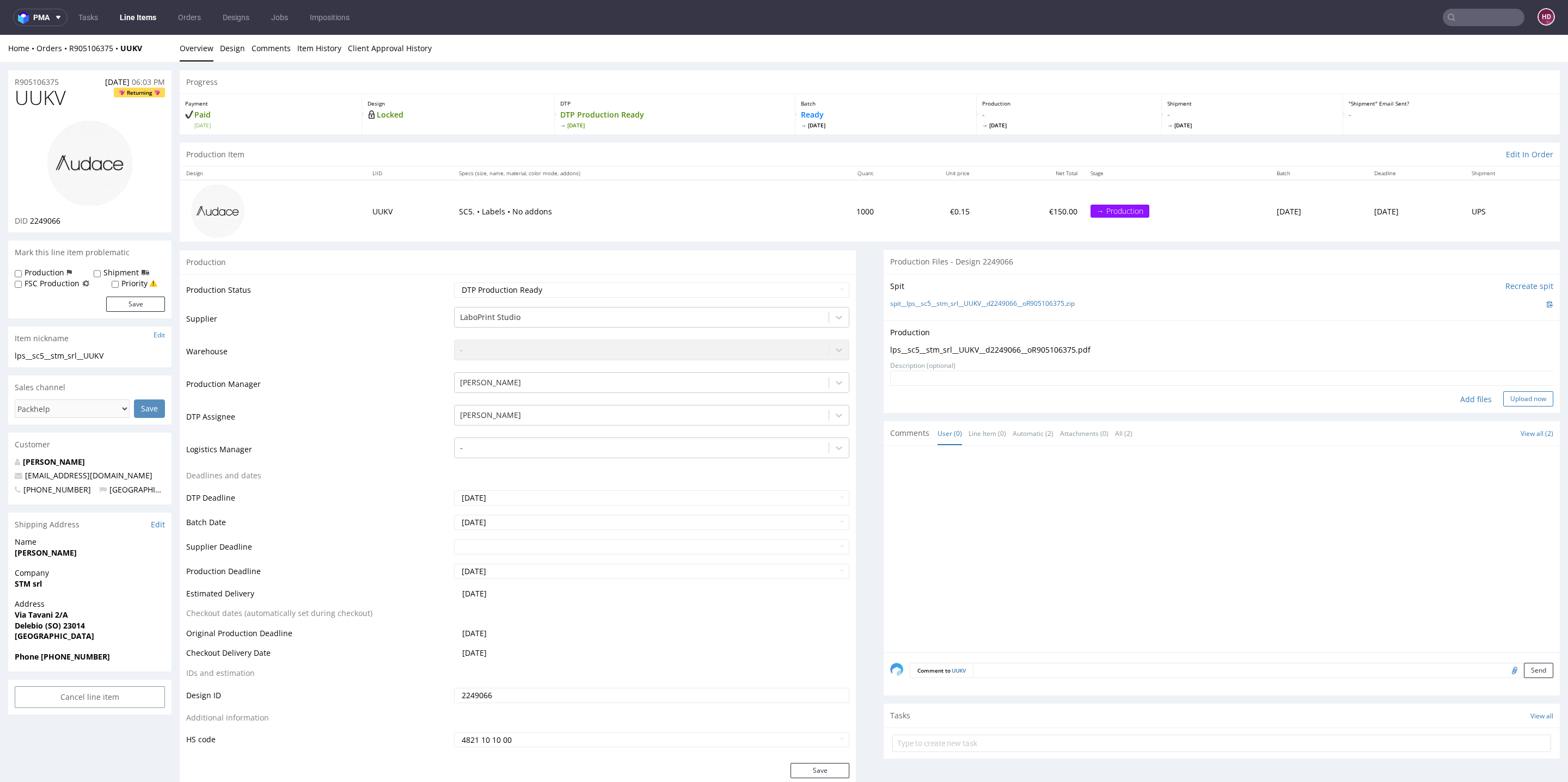
click at [1503, 402] on button "Upload now" at bounding box center [1528, 399] width 50 height 15
click at [145, 12] on link "Line Items" at bounding box center [138, 17] width 49 height 18
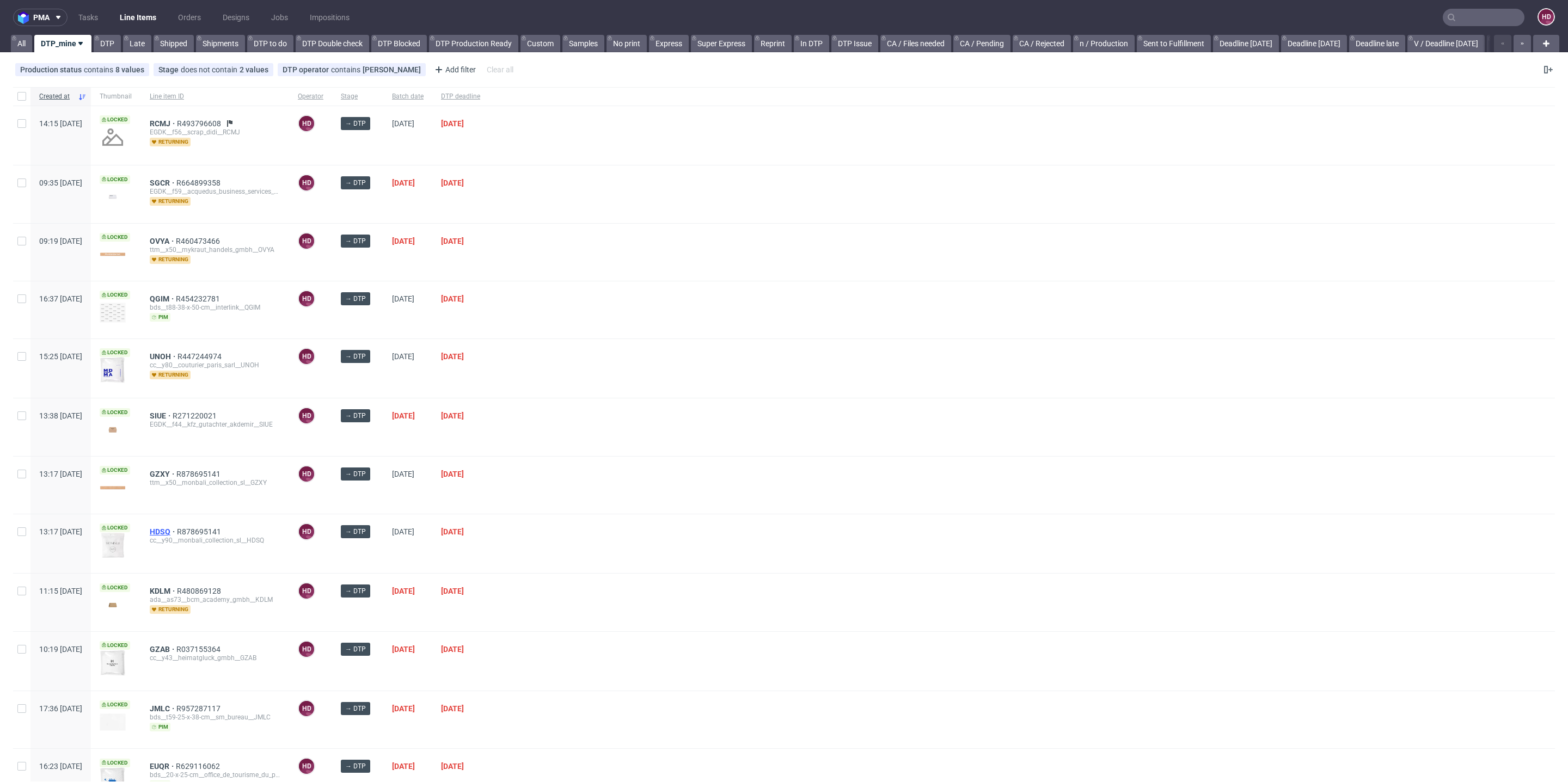
click at [177, 529] on span "HDSQ" at bounding box center [163, 532] width 27 height 9
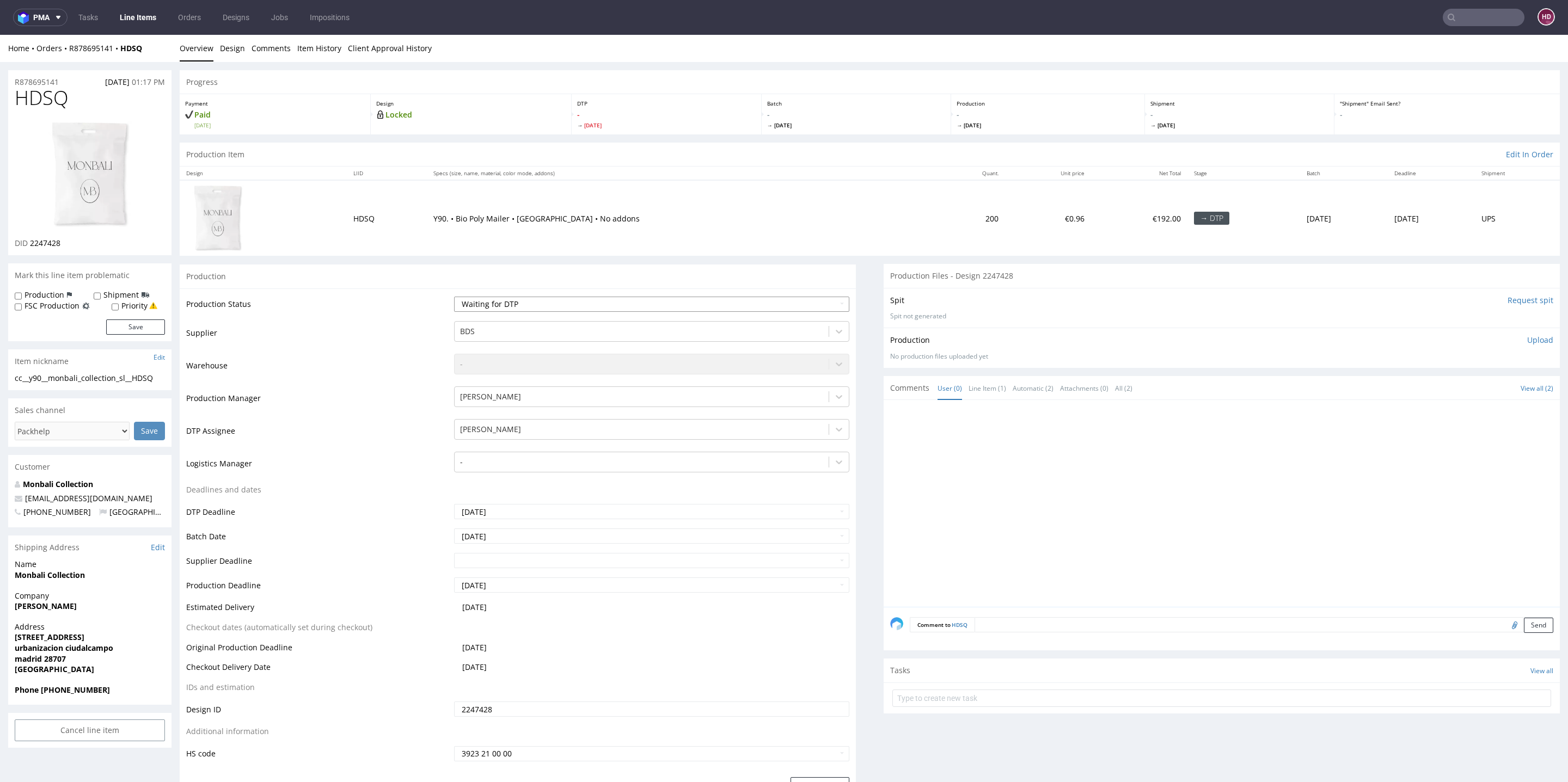
click at [532, 302] on select "Waiting for Artwork Waiting for Diecut Waiting for Mockup Waiting for DTP Waiti…" at bounding box center [651, 304] width 395 height 15
select select "dtp_in_process"
click at [454, 296] on select "Waiting for Artwork Waiting for Diecut Waiting for Mockup Waiting for DTP Waiti…" at bounding box center [651, 304] width 395 height 15
drag, startPoint x: 75, startPoint y: 95, endPoint x: 100, endPoint y: 130, distance: 43.0
click at [100, 130] on div "HDSQ DID 2247428" at bounding box center [89, 171] width 163 height 168
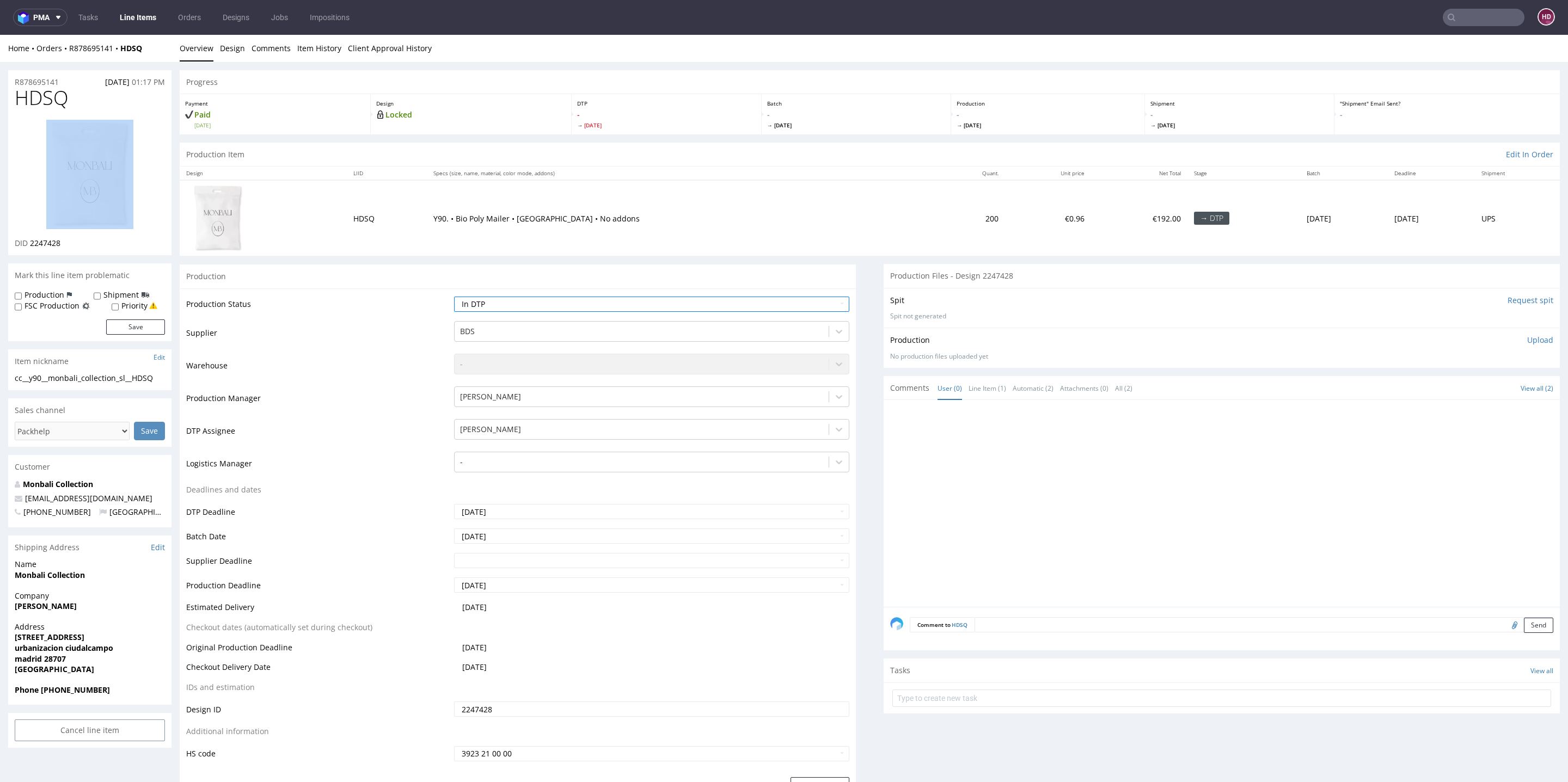
drag, startPoint x: 89, startPoint y: 105, endPoint x: 79, endPoint y: 105, distance: 10.0
click at [88, 105] on h1 "HDSQ" at bounding box center [89, 98] width 150 height 22
drag, startPoint x: 75, startPoint y: 105, endPoint x: 0, endPoint y: 96, distance: 75.5
drag, startPoint x: 76, startPoint y: 245, endPoint x: 28, endPoint y: 244, distance: 48.0
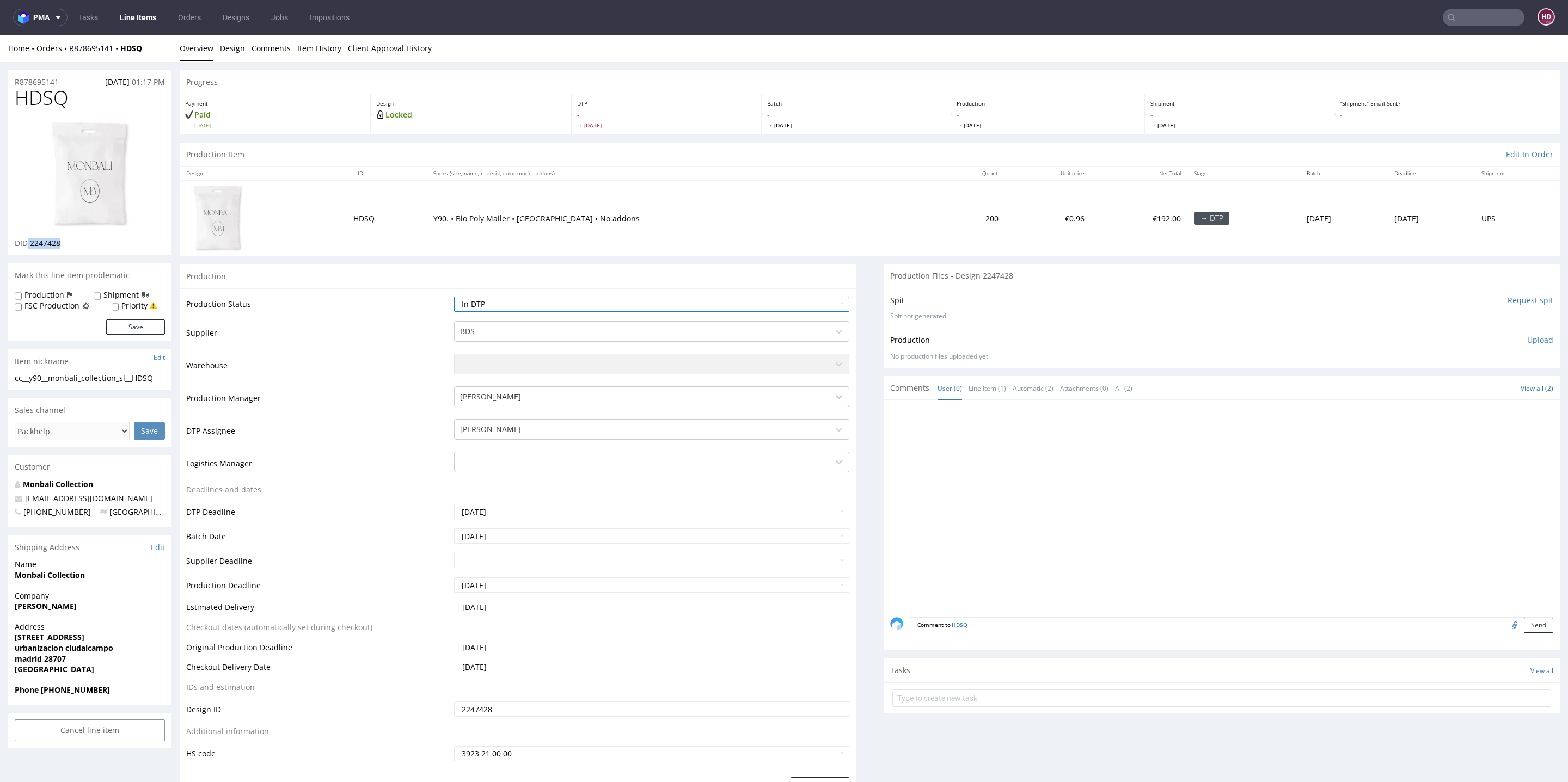
click at [28, 244] on div "DID 2247428" at bounding box center [89, 243] width 150 height 11
click at [235, 49] on link "Design" at bounding box center [232, 48] width 25 height 27
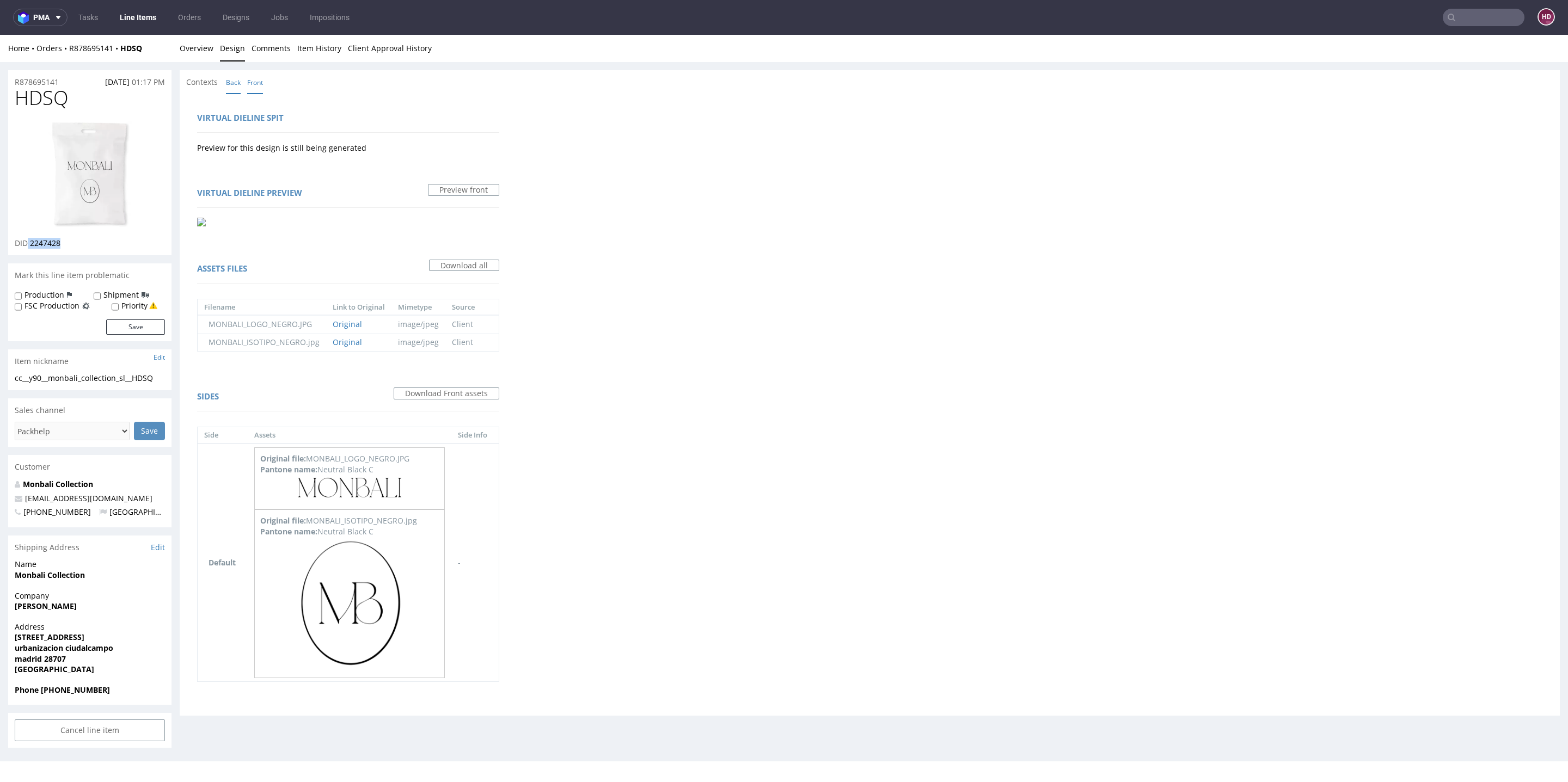
click at [234, 80] on link "Back" at bounding box center [233, 82] width 15 height 23
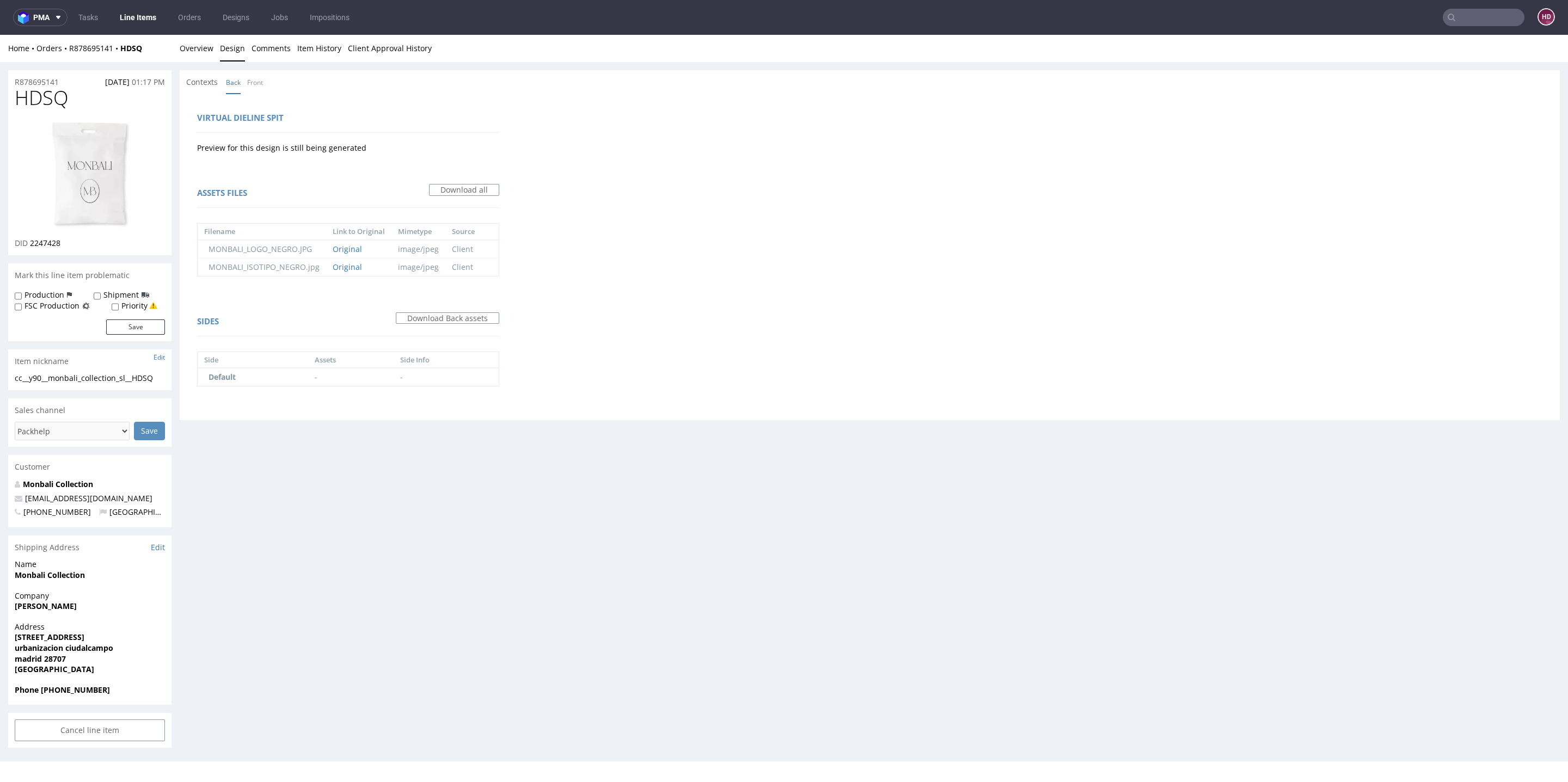
click at [94, 383] on div "cc__y90__monbali_collection_sl__HDSQ" at bounding box center [89, 379] width 150 height 11
drag, startPoint x: 165, startPoint y: 377, endPoint x: 4, endPoint y: 376, distance: 161.0
click at [4, 376] on div "R878695141 13.08.2025 01:17 PM HDSQ DID 2247428 Mark this line item problematic…" at bounding box center [784, 409] width 1568 height 694
drag, startPoint x: 51, startPoint y: 78, endPoint x: 7, endPoint y: 80, distance: 44.0
click at [7, 80] on div "R878695141 13.08.2025 01:17 PM HDSQ DID 2247428 Mark this line item problematic…" at bounding box center [784, 409] width 1568 height 694
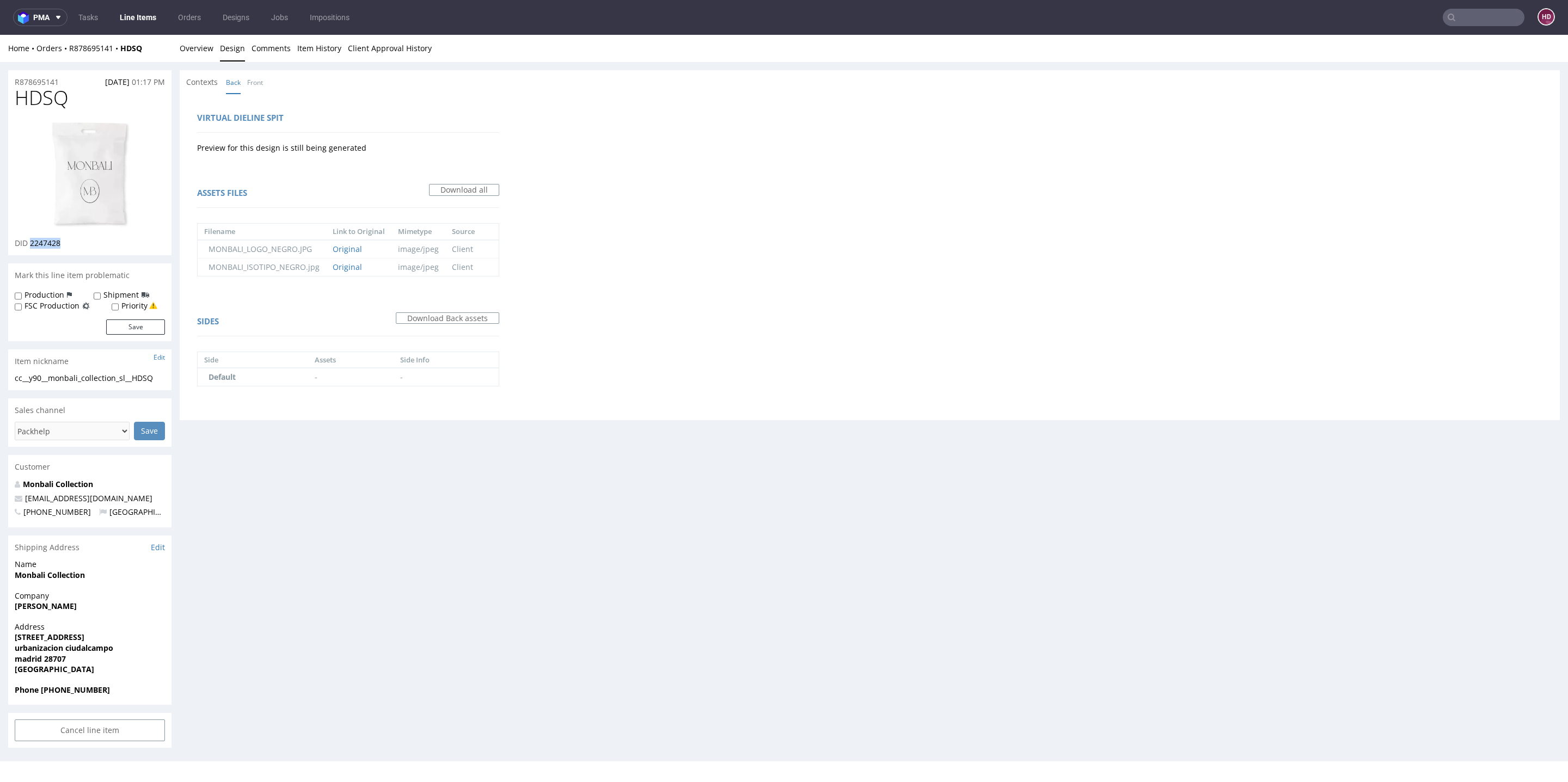
drag, startPoint x: 65, startPoint y: 242, endPoint x: 29, endPoint y: 243, distance: 36.0
click at [29, 243] on div "DID 2247428" at bounding box center [89, 243] width 150 height 11
click at [186, 49] on link "Overview" at bounding box center [196, 48] width 33 height 27
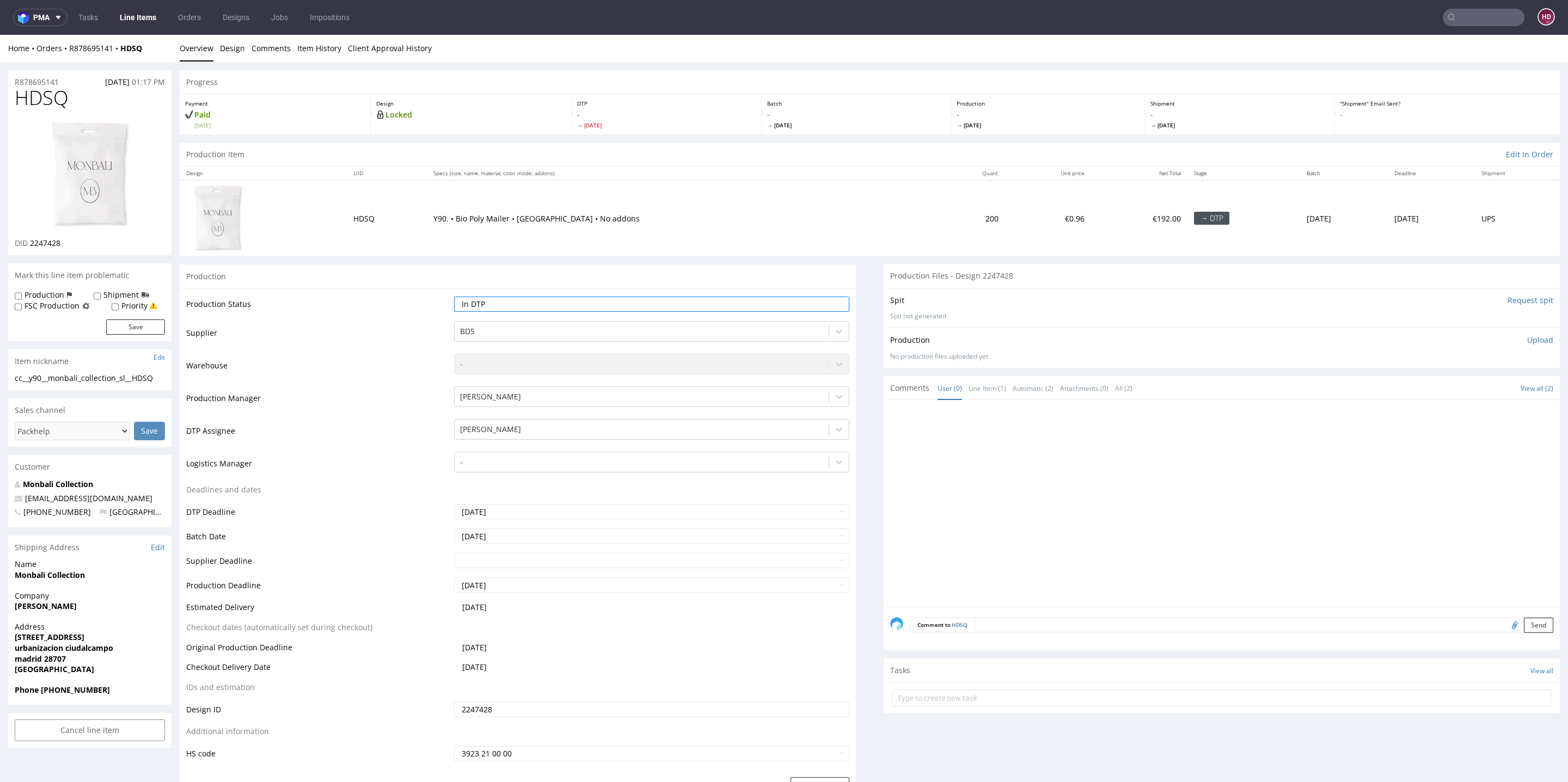
click at [1527, 337] on p "Upload" at bounding box center [1540, 340] width 26 height 11
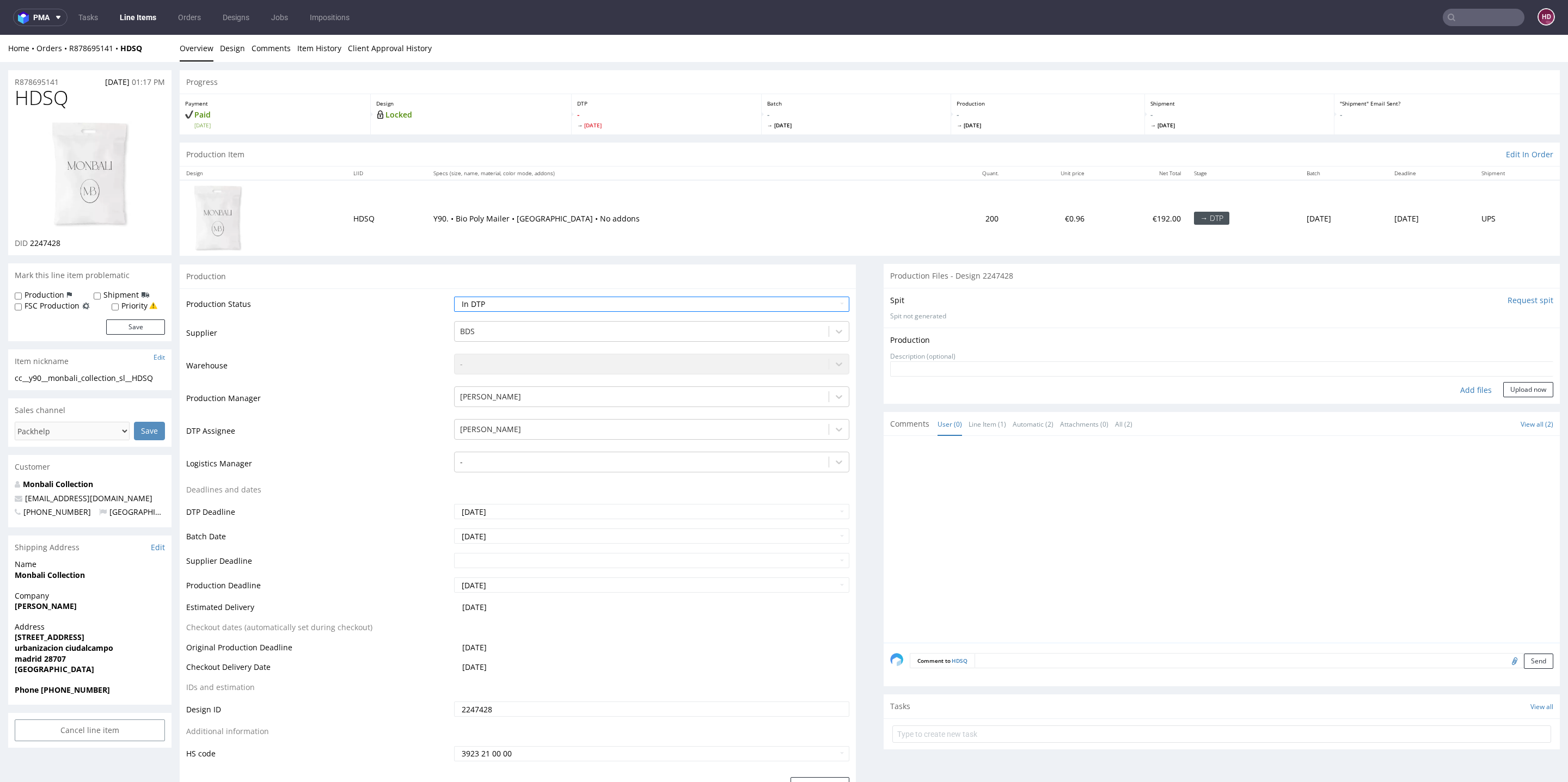
click at [1449, 388] on div "Add files" at bounding box center [1475, 390] width 54 height 16
type input "C:\fakepath\cc__y90__monbali_collection_sl__HDSQ__d2247428__oR878695141.pdf"
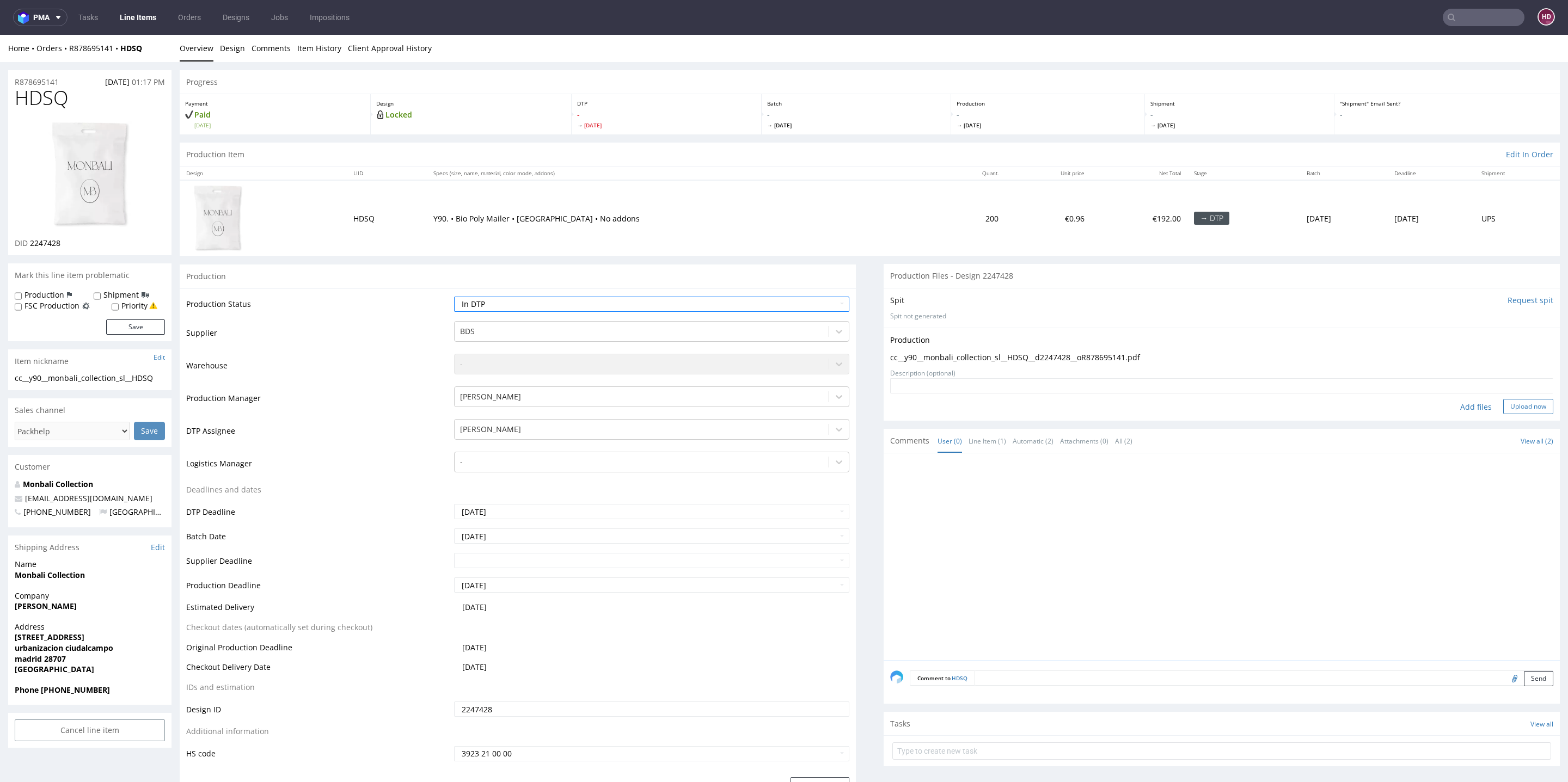
click at [1505, 410] on button "Upload now" at bounding box center [1528, 407] width 50 height 15
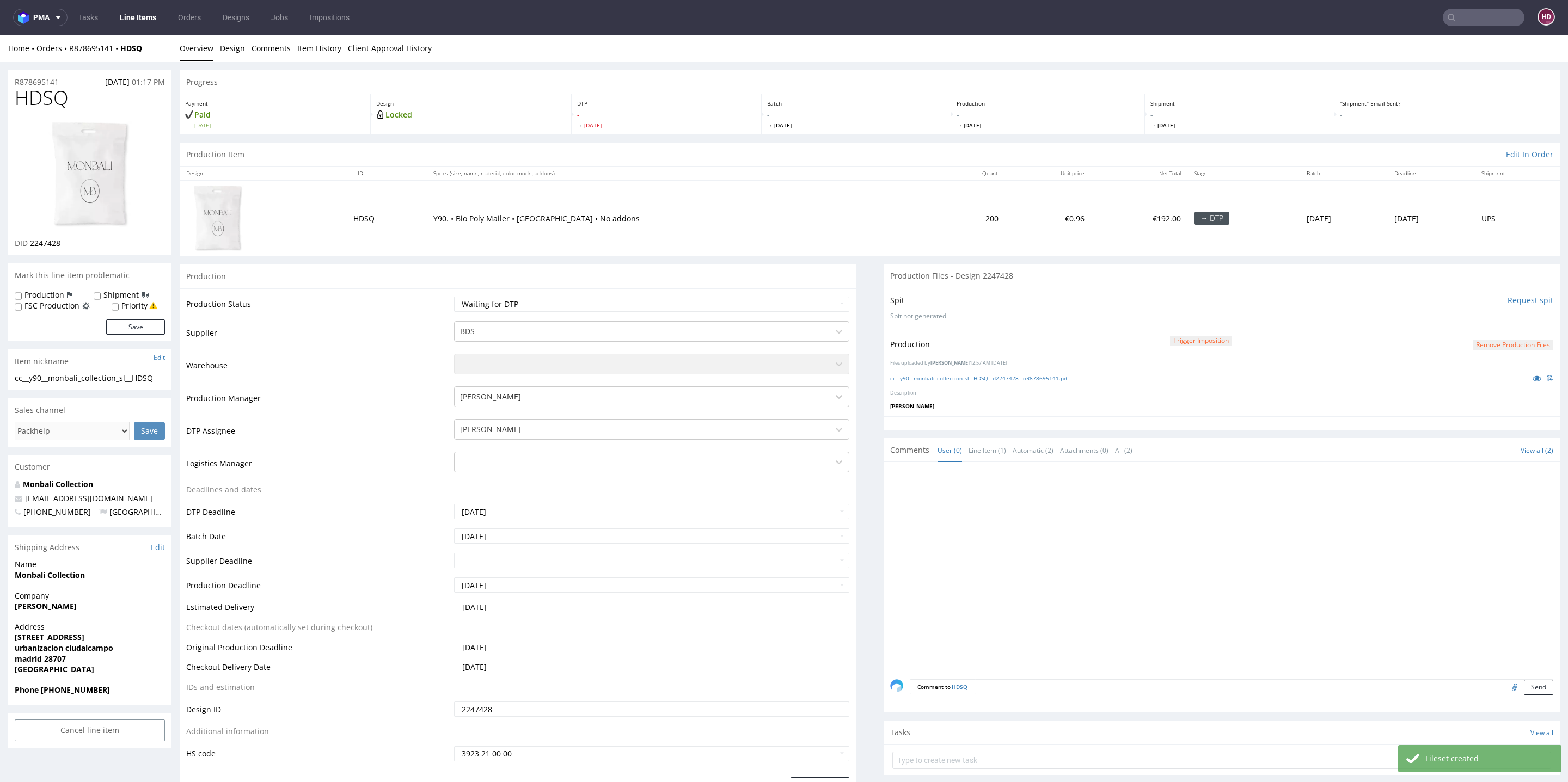
select select "dtp_in_process"
click at [454, 296] on select "Waiting for Artwork Waiting for Diecut Waiting for Mockup Waiting for DTP Waiti…" at bounding box center [651, 304] width 395 height 15
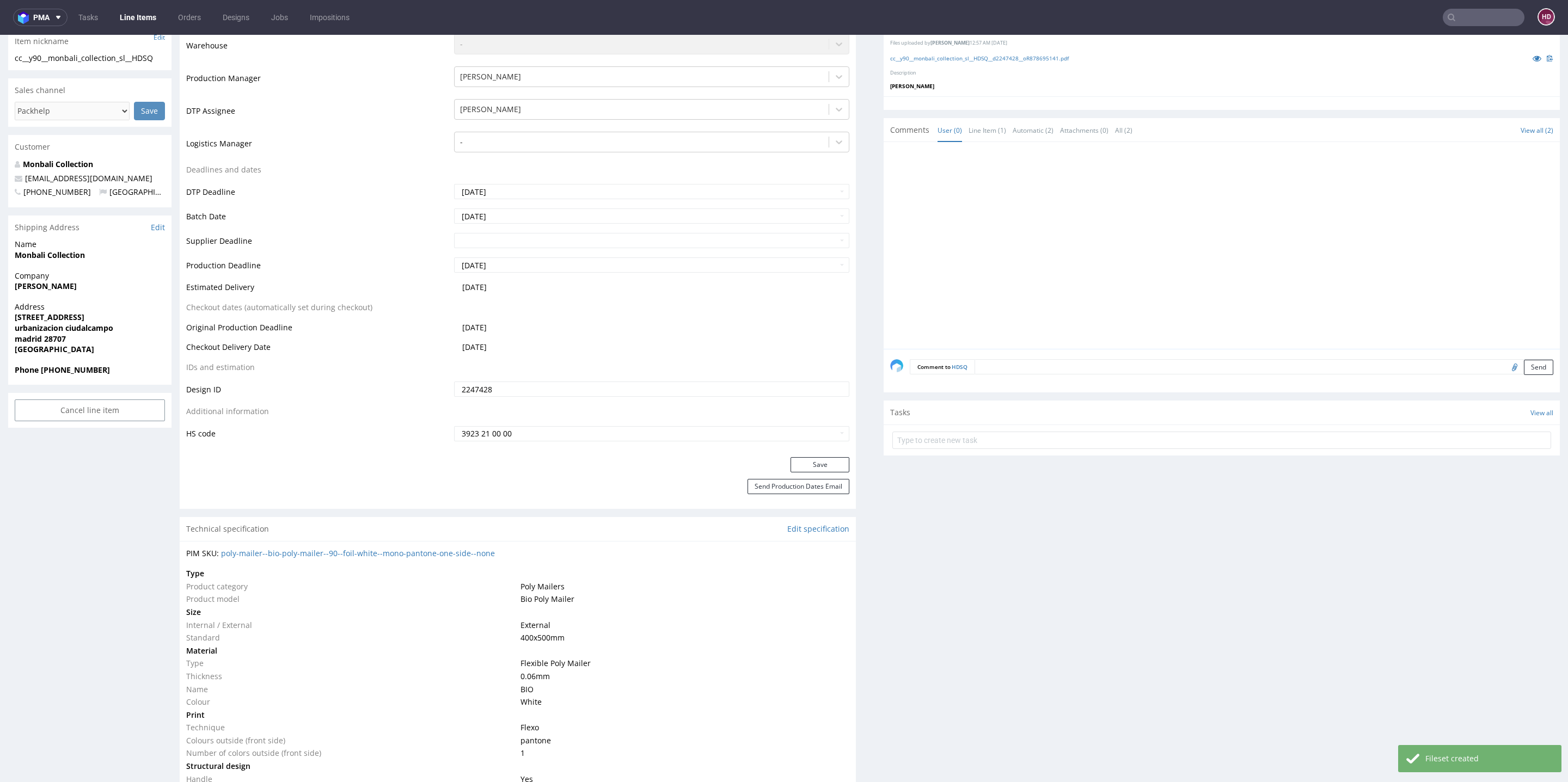
scroll to position [340, 0]
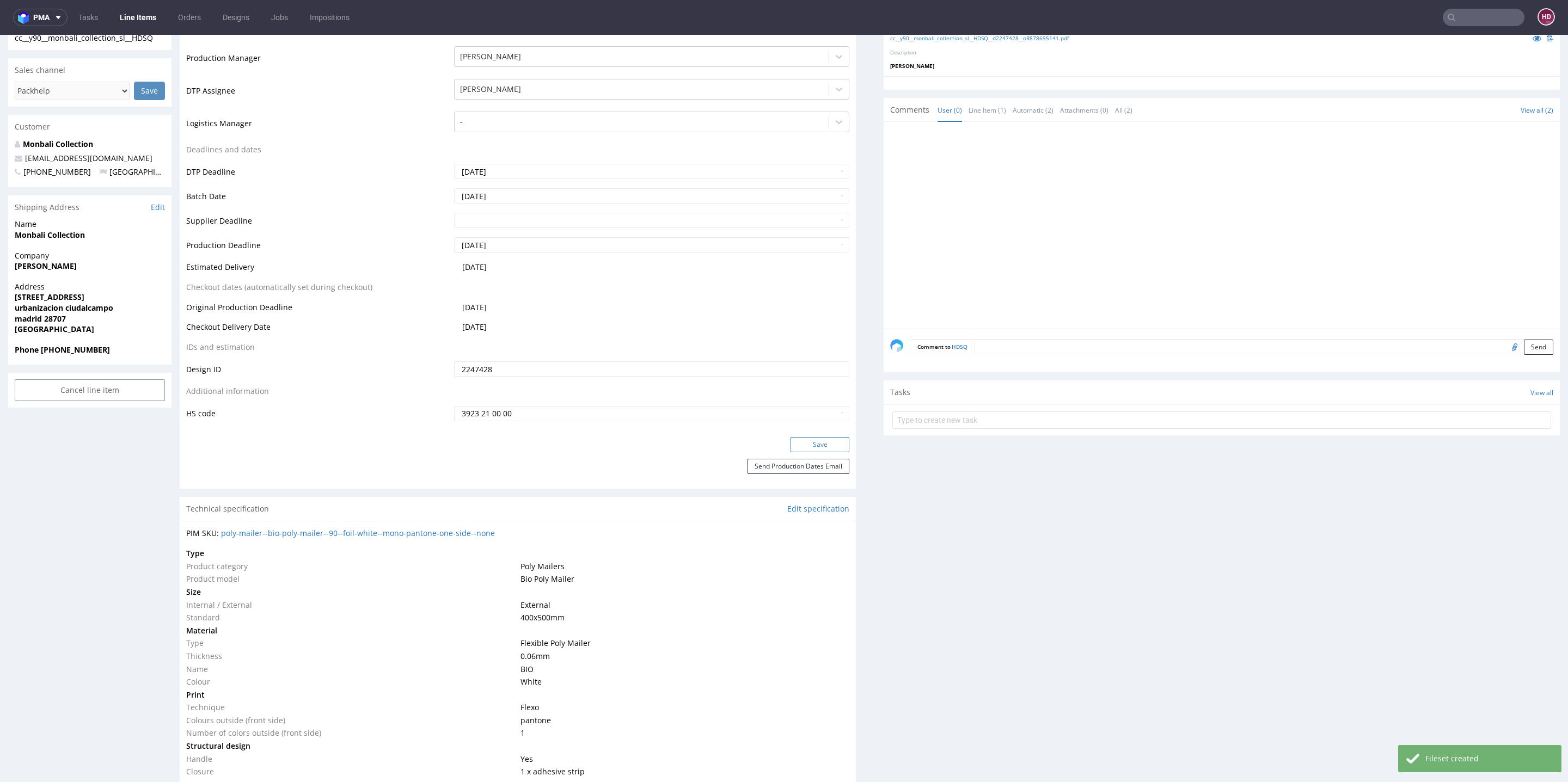
click at [793, 439] on button "Save" at bounding box center [820, 444] width 59 height 15
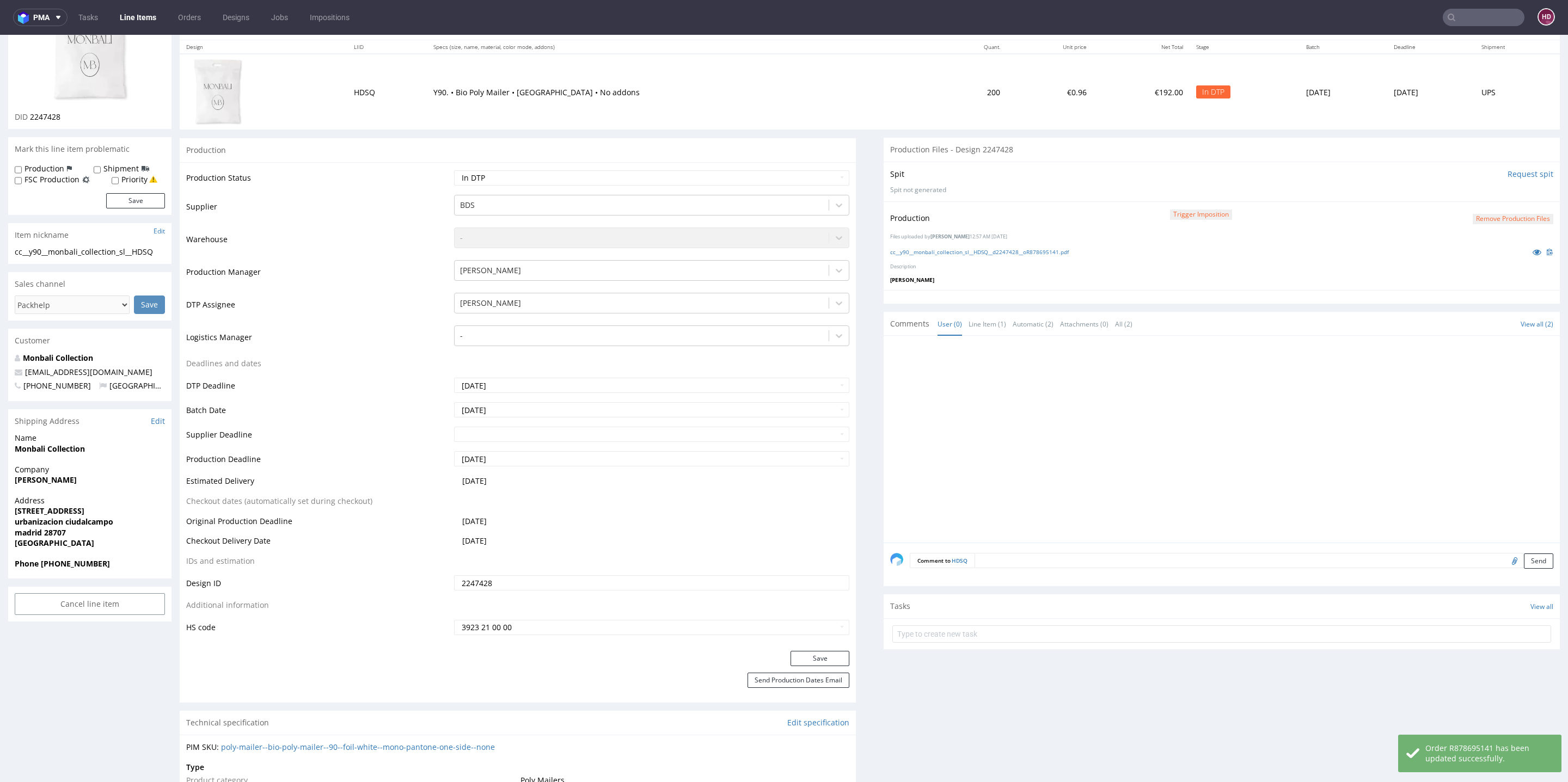
scroll to position [54, 0]
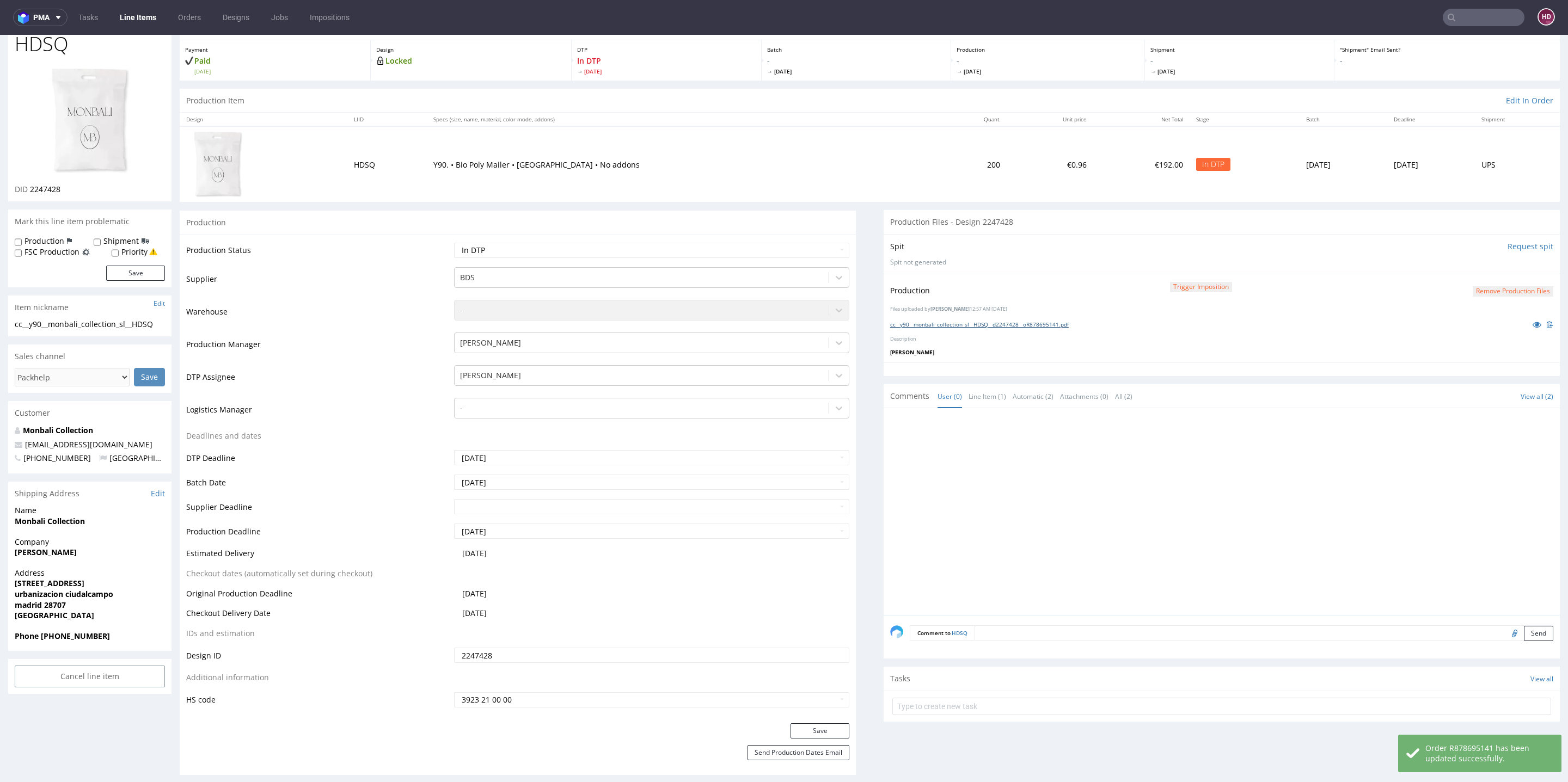
click at [1004, 321] on link "cc__y90__monbali_collection_sl__HDSQ__d2247428__oR878695141.pdf" at bounding box center [979, 324] width 178 height 8
click at [580, 248] on select "Waiting for Artwork Waiting for Diecut Waiting for Mockup Waiting for DTP Waiti…" at bounding box center [651, 250] width 395 height 15
select select "dtp_production_ready"
click at [454, 243] on select "Waiting for Artwork Waiting for Diecut Waiting for Mockup Waiting for DTP Waiti…" at bounding box center [651, 250] width 395 height 15
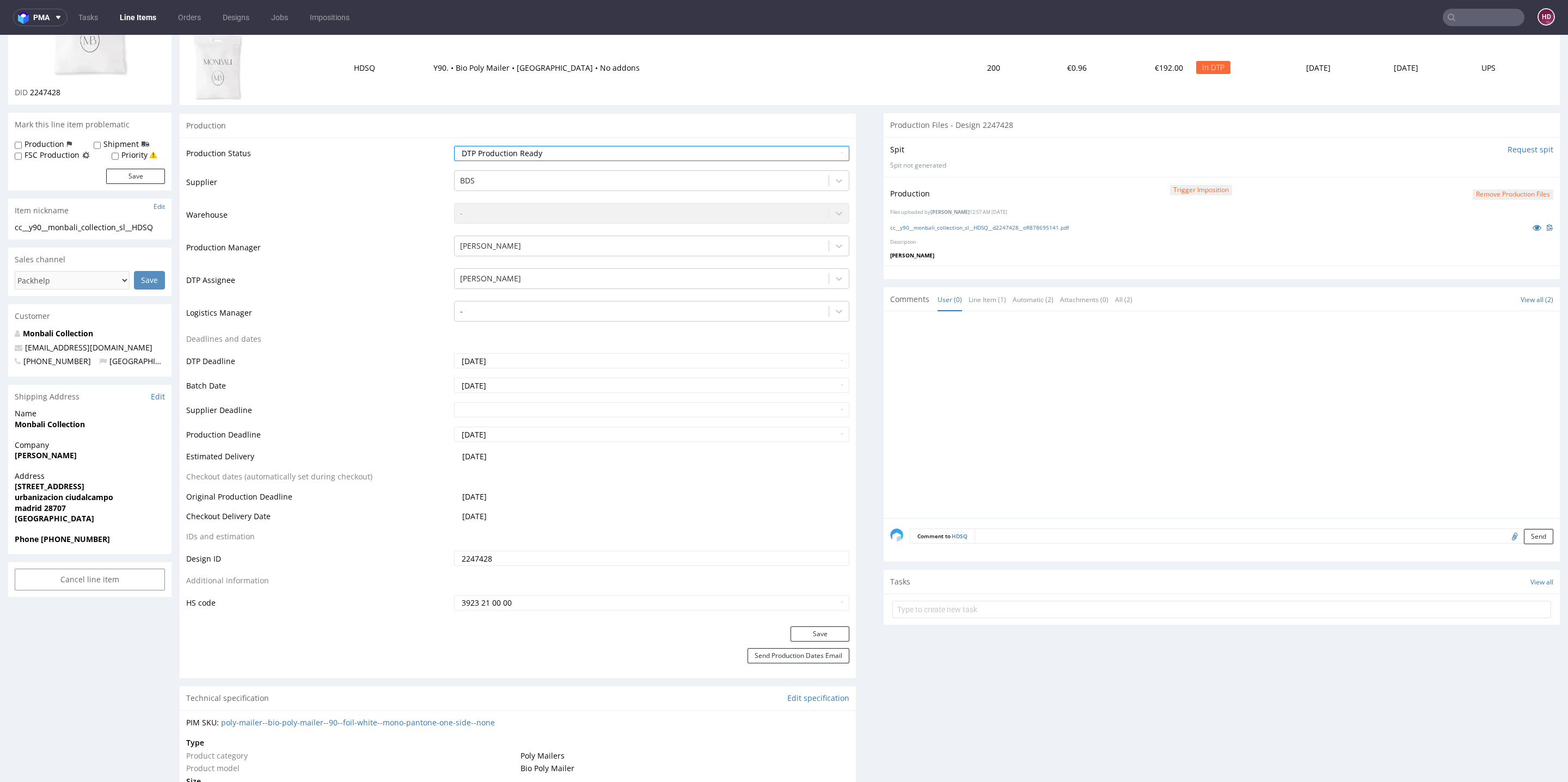
scroll to position [194, 0]
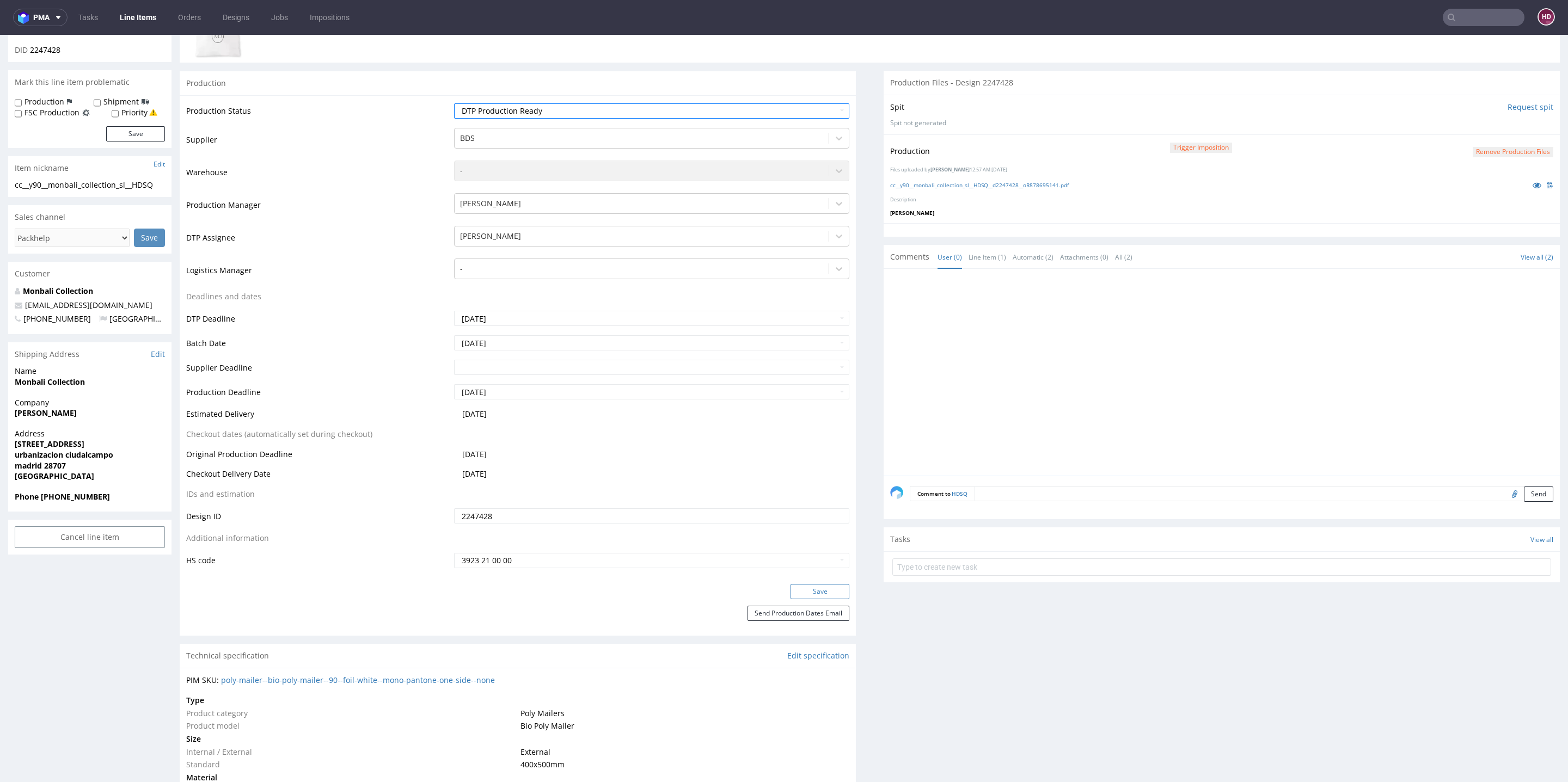
click at [793, 587] on button "Save" at bounding box center [820, 592] width 59 height 15
click at [152, 16] on link "Line Items" at bounding box center [138, 17] width 49 height 18
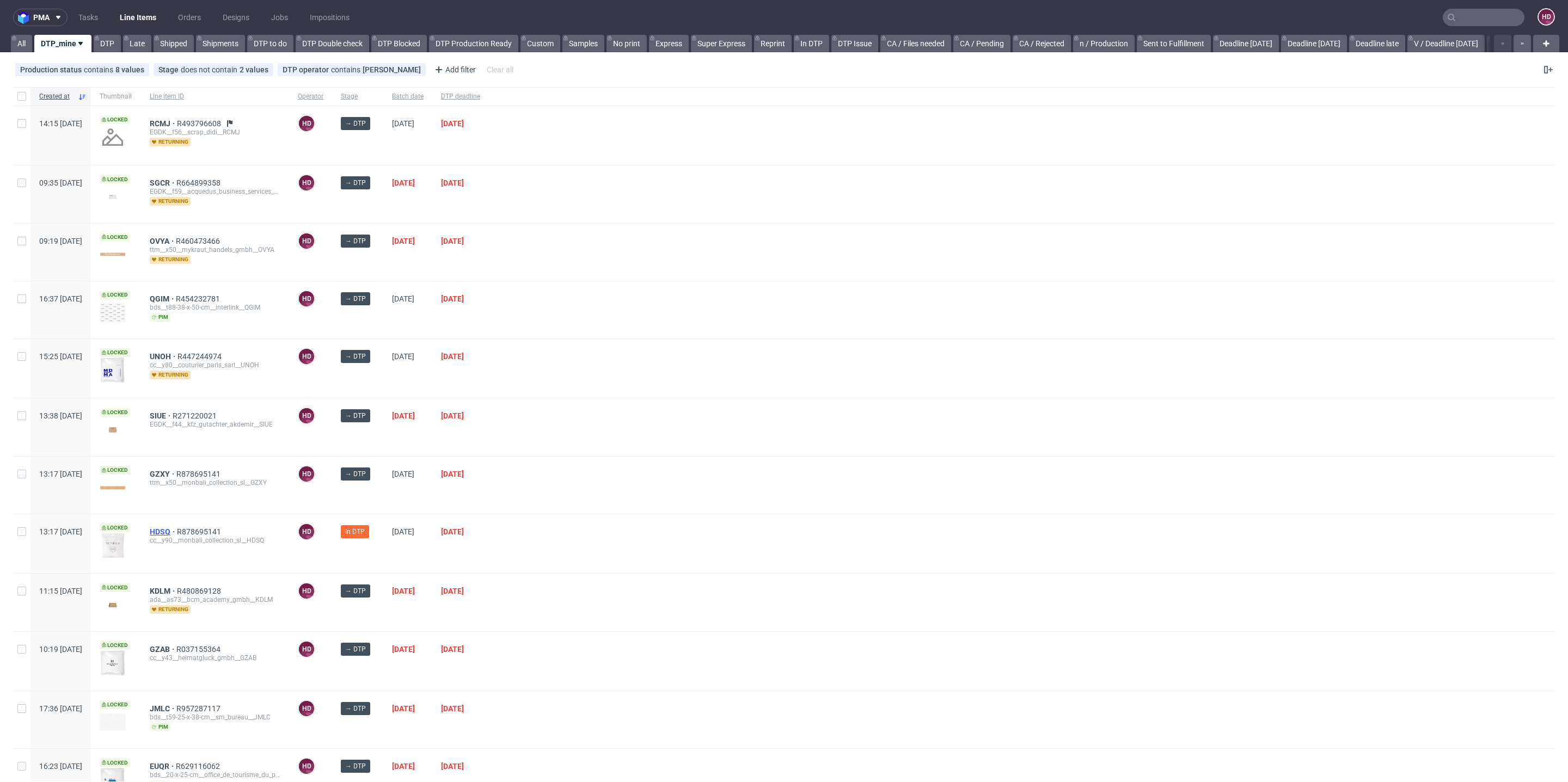
click at [177, 528] on span "HDSQ" at bounding box center [163, 532] width 27 height 9
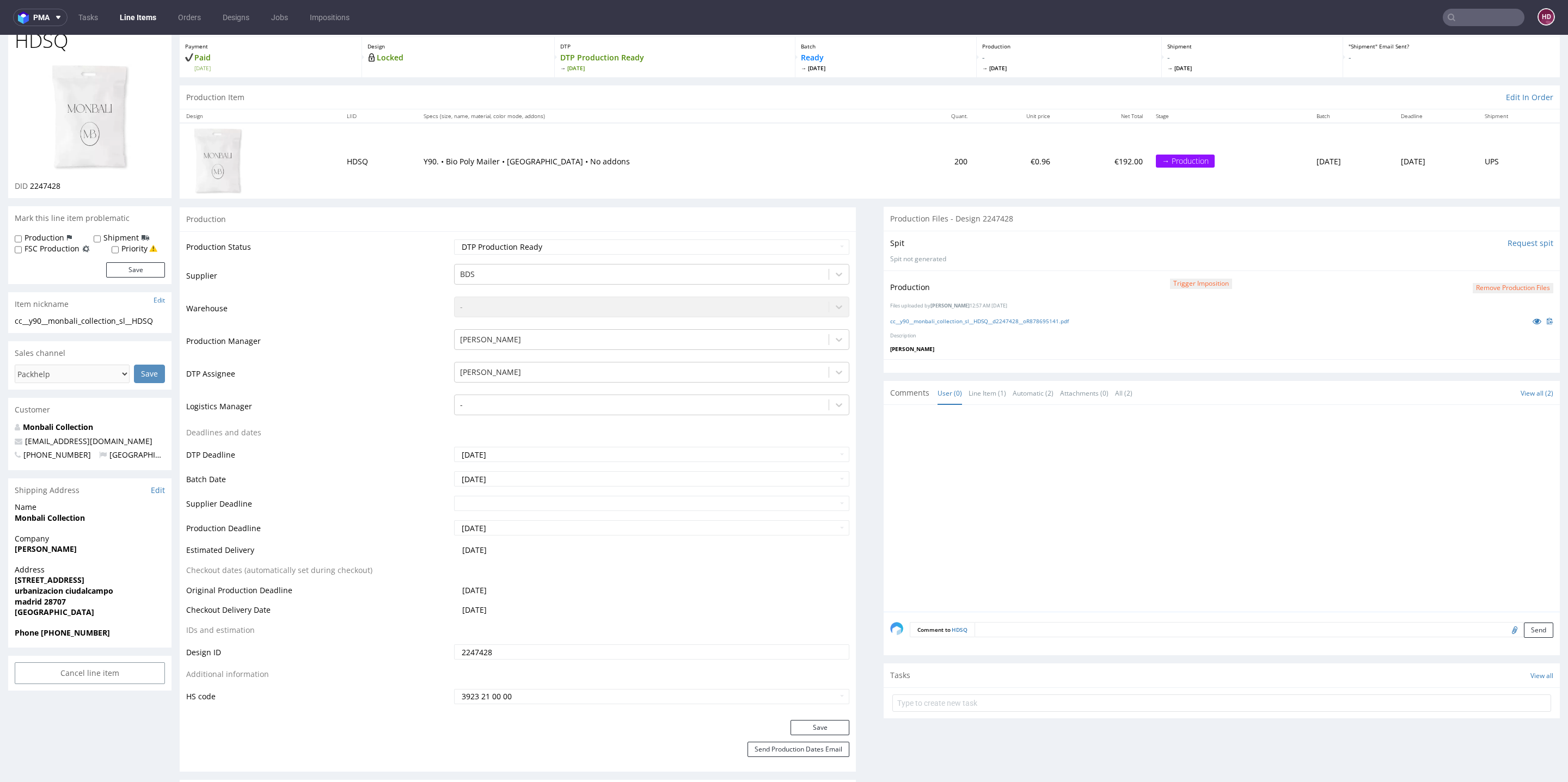
scroll to position [122, 0]
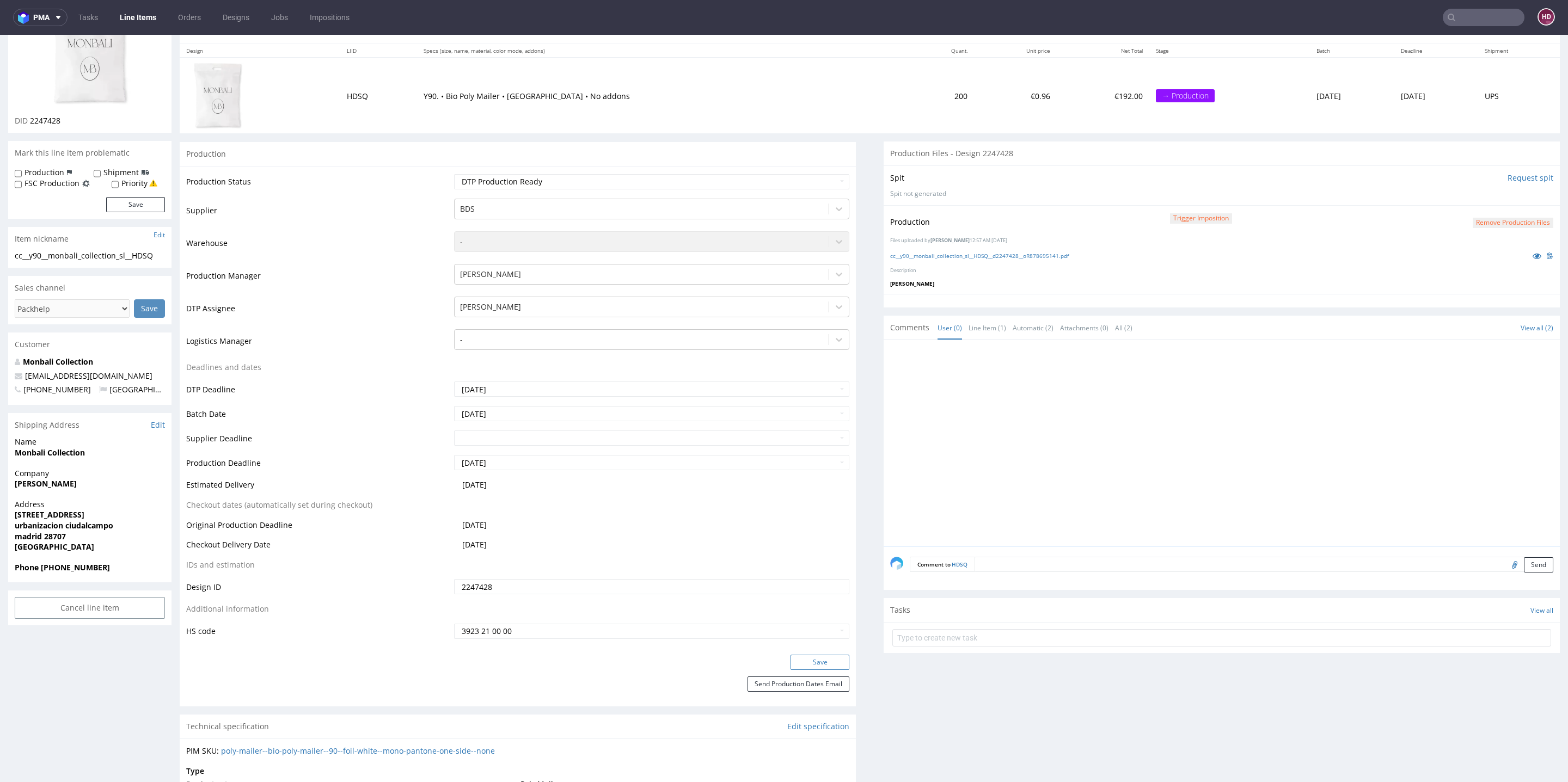
click at [802, 660] on button "Save" at bounding box center [820, 662] width 59 height 15
click at [131, 20] on link "Line Items" at bounding box center [138, 17] width 49 height 18
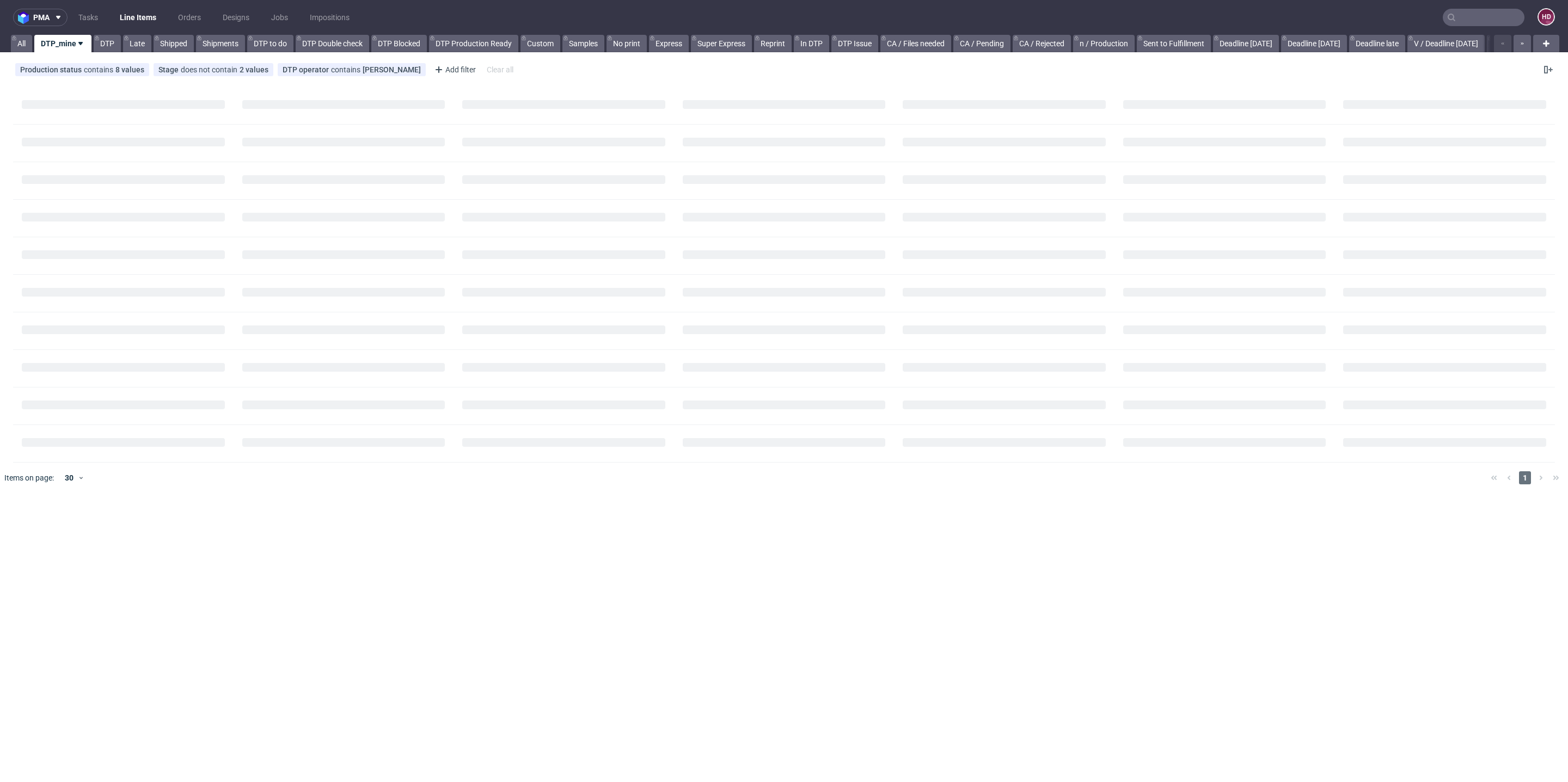
click at [132, 18] on link "Line Items" at bounding box center [138, 17] width 49 height 18
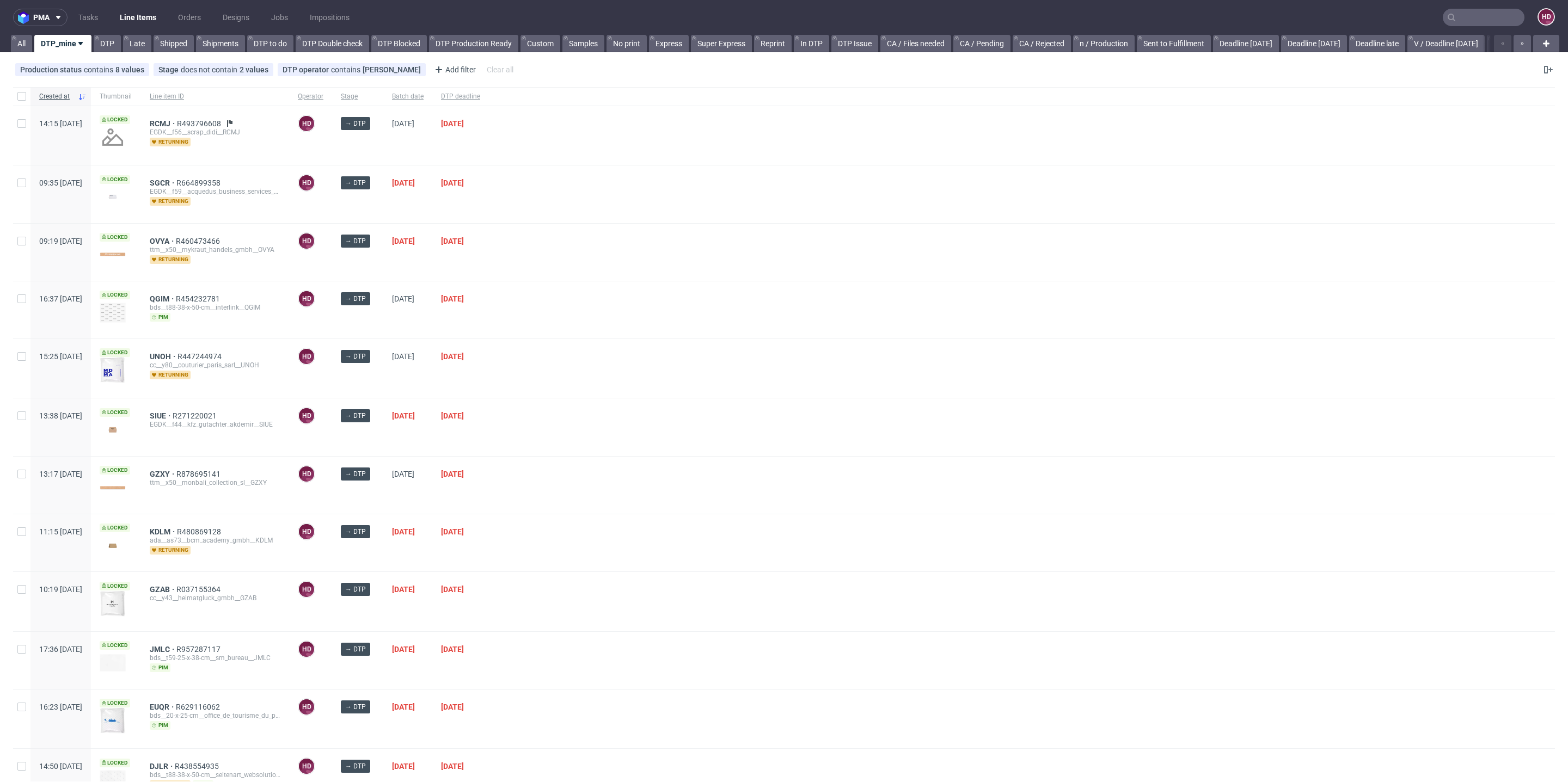
click at [194, 579] on div "GZAB R037155364 cc__y43__heimatgluck_gmbh__GZAB" at bounding box center [215, 601] width 148 height 59
click at [177, 585] on span "GZAB" at bounding box center [163, 590] width 27 height 9
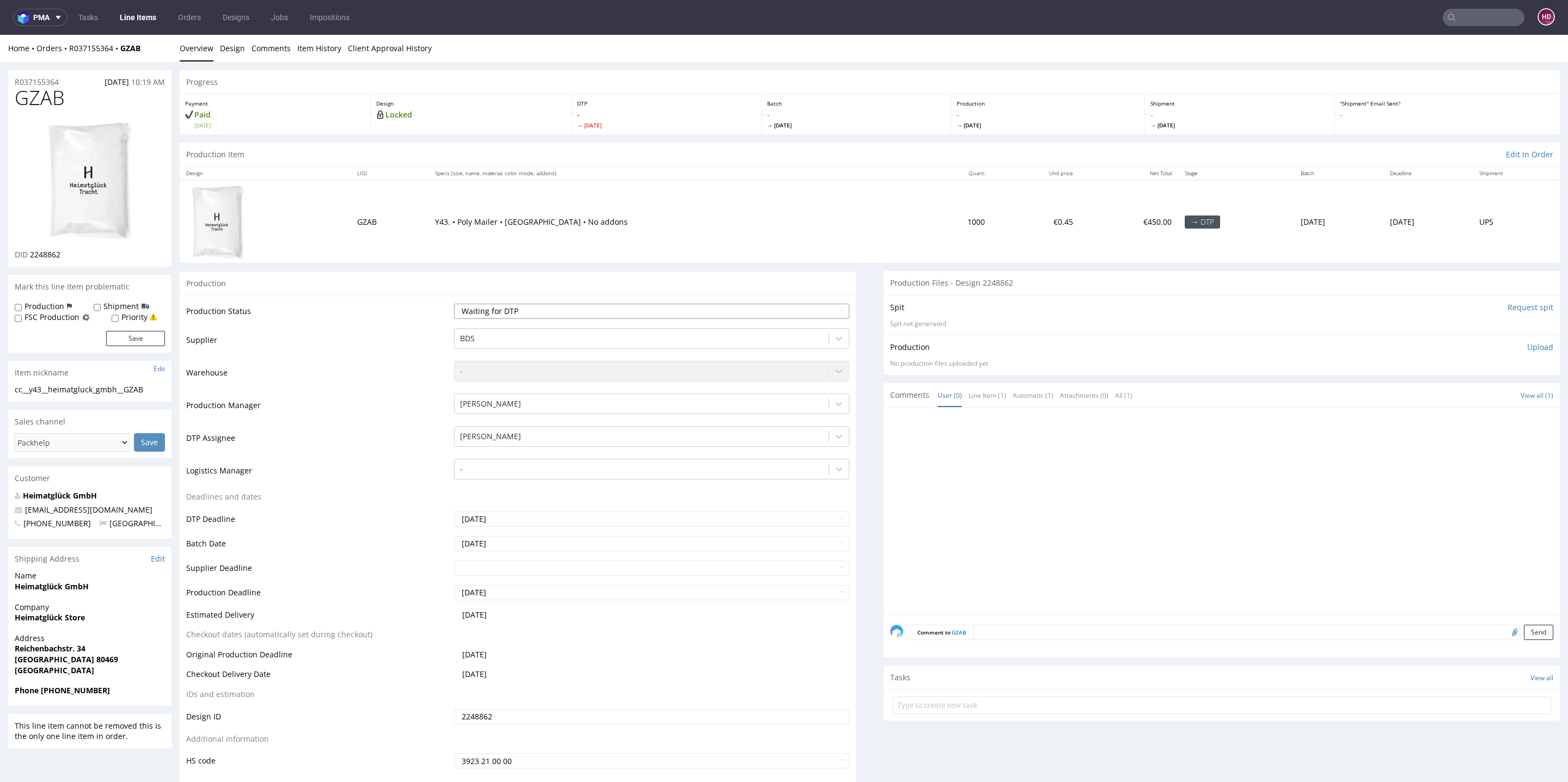
click at [572, 312] on select "Waiting for Artwork Waiting for Diecut Waiting for Mockup Waiting for DTP Waiti…" at bounding box center [651, 311] width 395 height 15
select select "dtp_in_process"
click at [454, 304] on select "Waiting for Artwork Waiting for Diecut Waiting for Mockup Waiting for DTP Waiti…" at bounding box center [651, 311] width 395 height 15
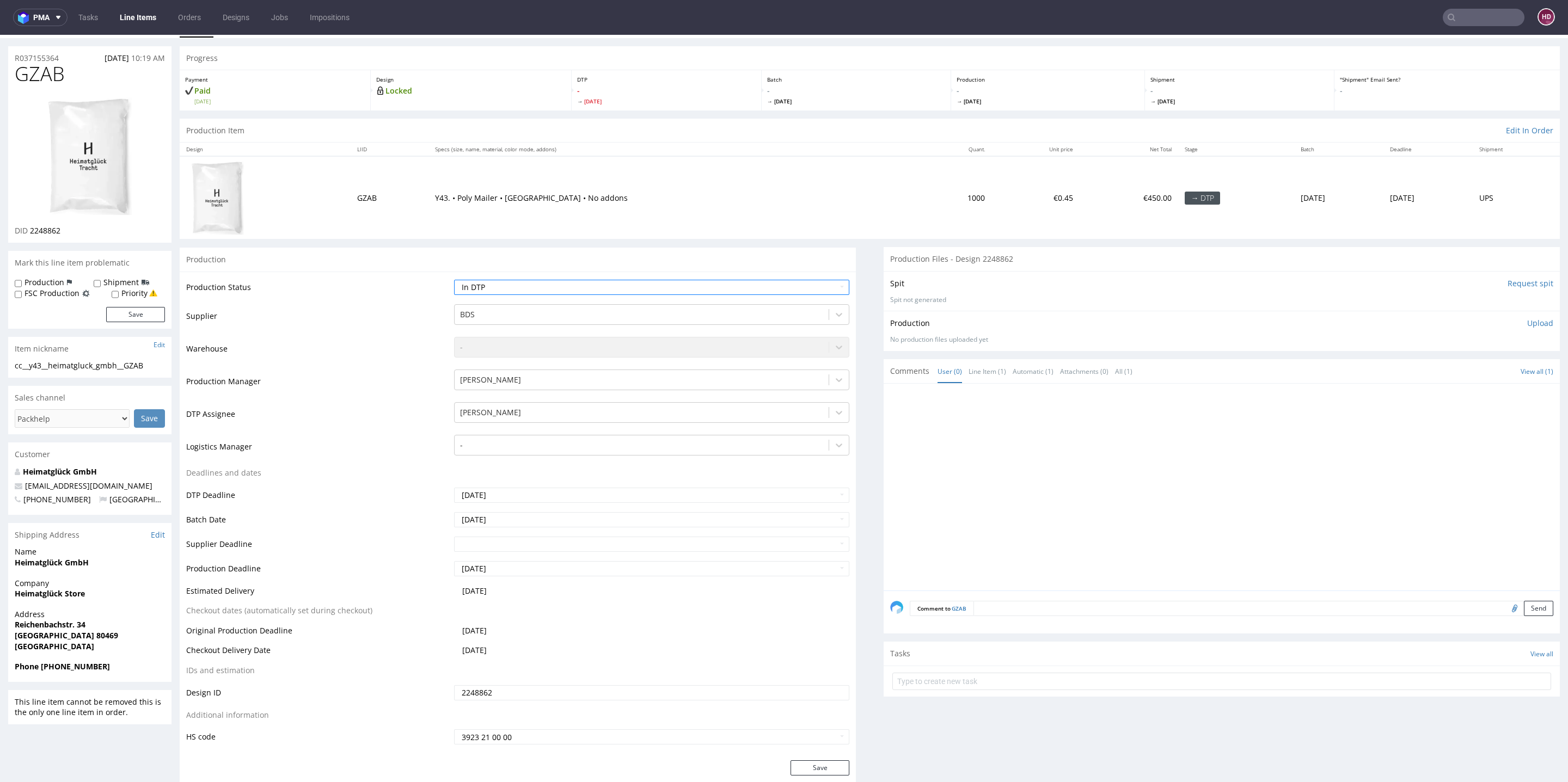
scroll to position [33, 0]
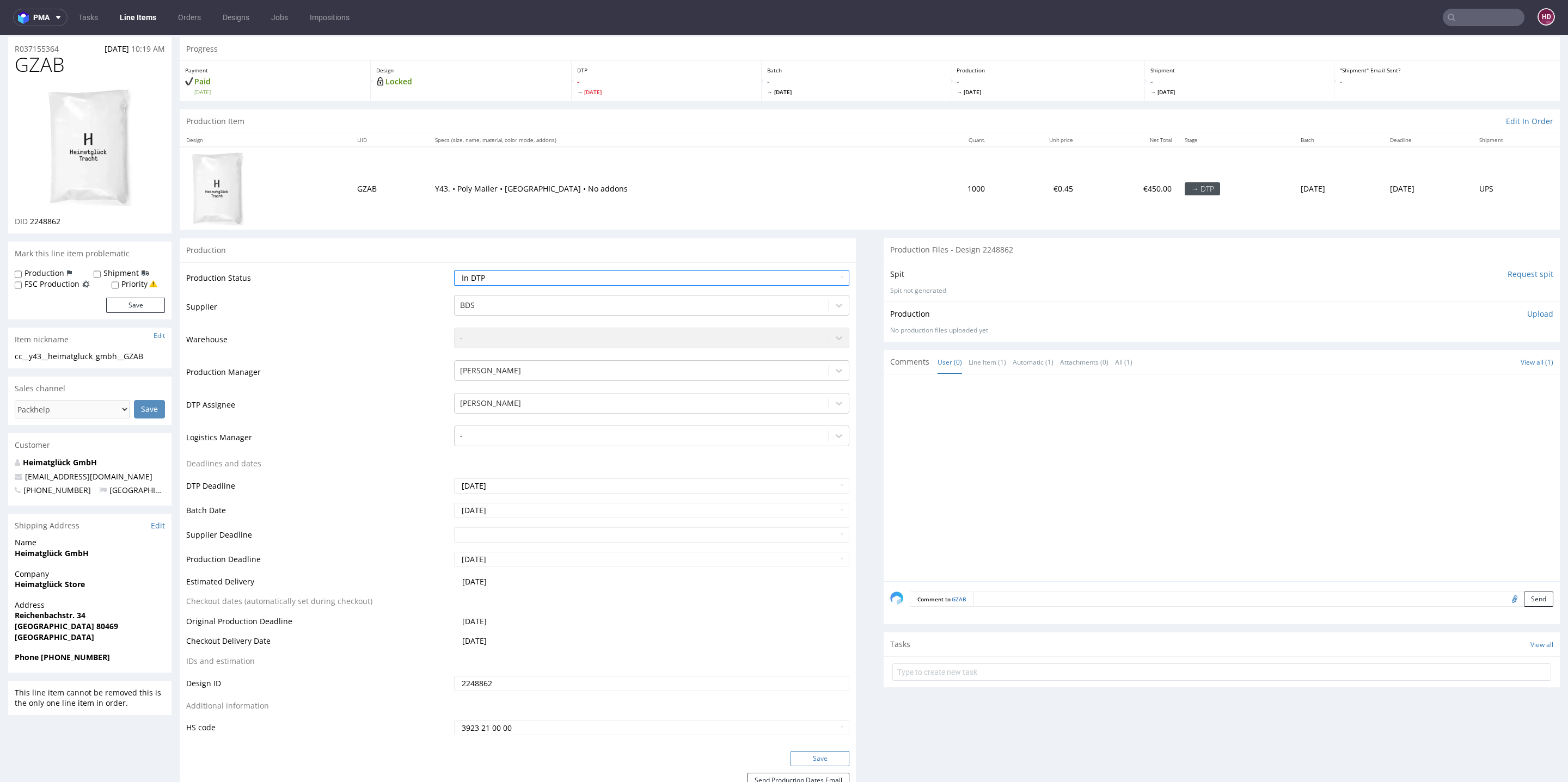
click at [831, 762] on button "Save" at bounding box center [820, 758] width 59 height 15
drag, startPoint x: 6, startPoint y: 64, endPoint x: 0, endPoint y: 64, distance: 6.0
drag, startPoint x: 71, startPoint y: 220, endPoint x: 29, endPoint y: 218, distance: 42.0
click at [29, 218] on div "DID 2248862" at bounding box center [89, 222] width 150 height 11
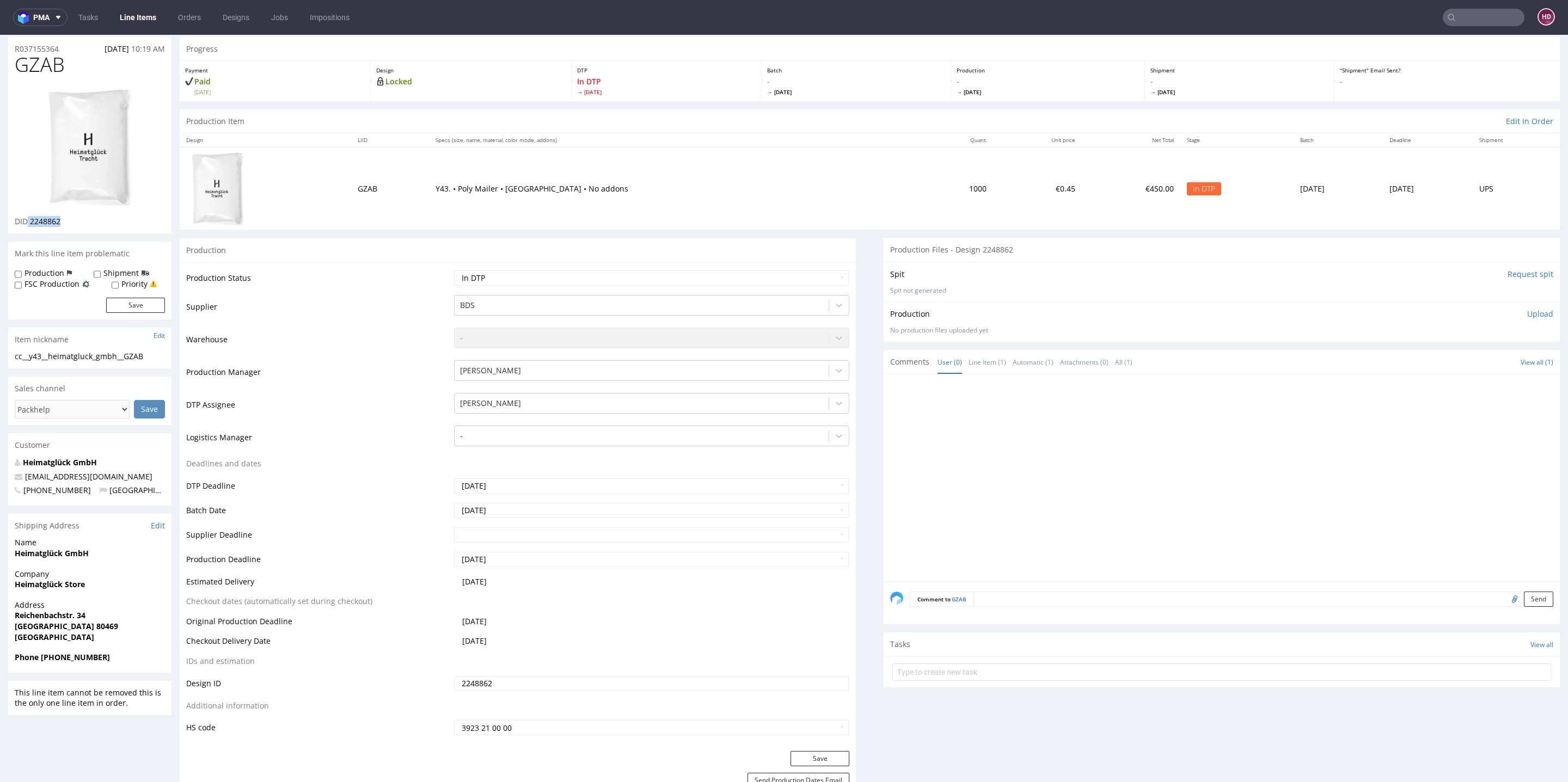
copy p "2248862"
drag, startPoint x: 69, startPoint y: 67, endPoint x: 0, endPoint y: 61, distance: 69.3
copy span "GZAB"
click at [152, 356] on div "cc__y43__heimatgluck_gmbh__GZAB" at bounding box center [89, 357] width 150 height 11
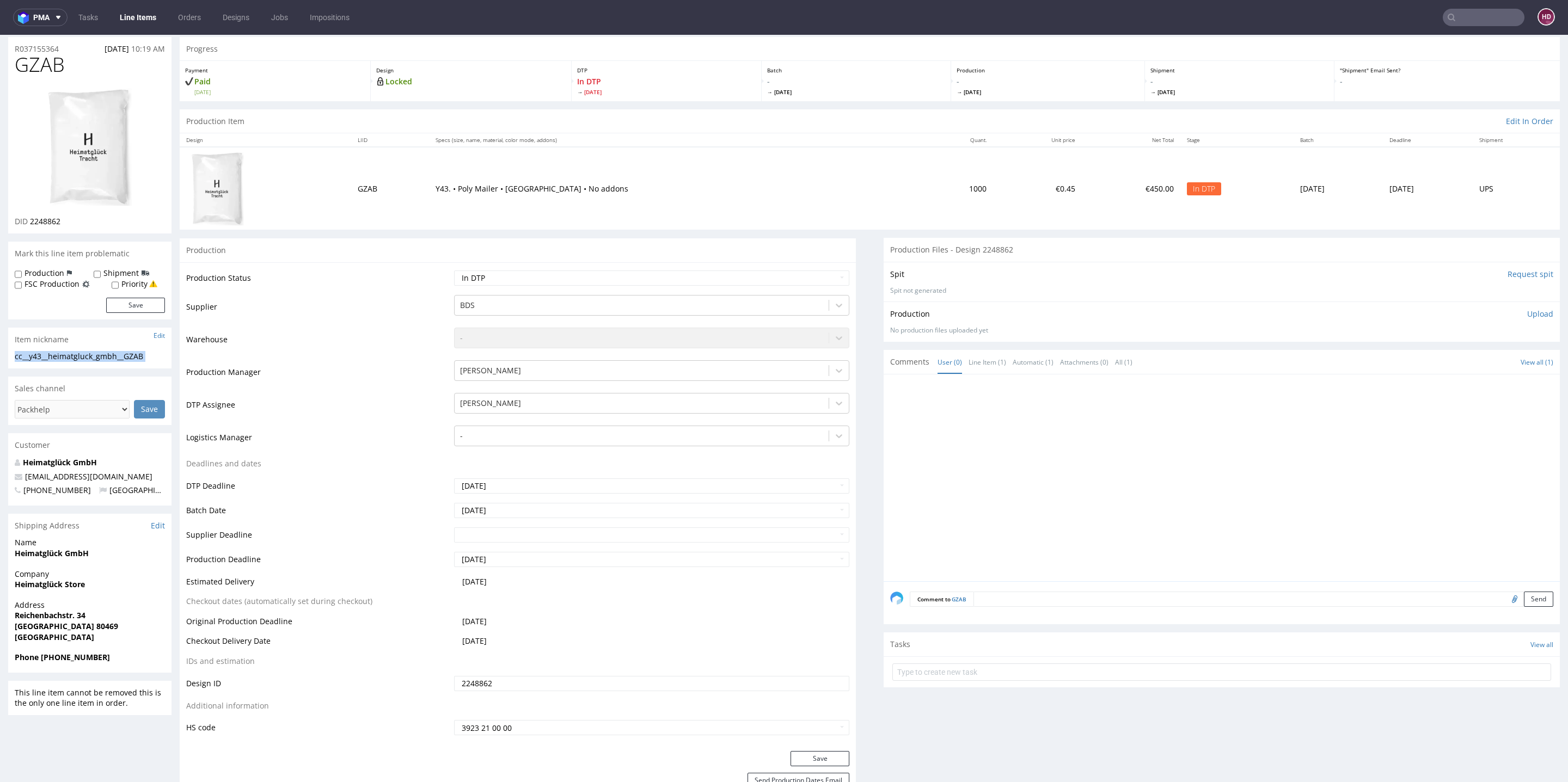
drag, startPoint x: 152, startPoint y: 356, endPoint x: 0, endPoint y: 354, distance: 152.0
copy div "cc__y43__heimatgluck_gmbh__GZAB Update"
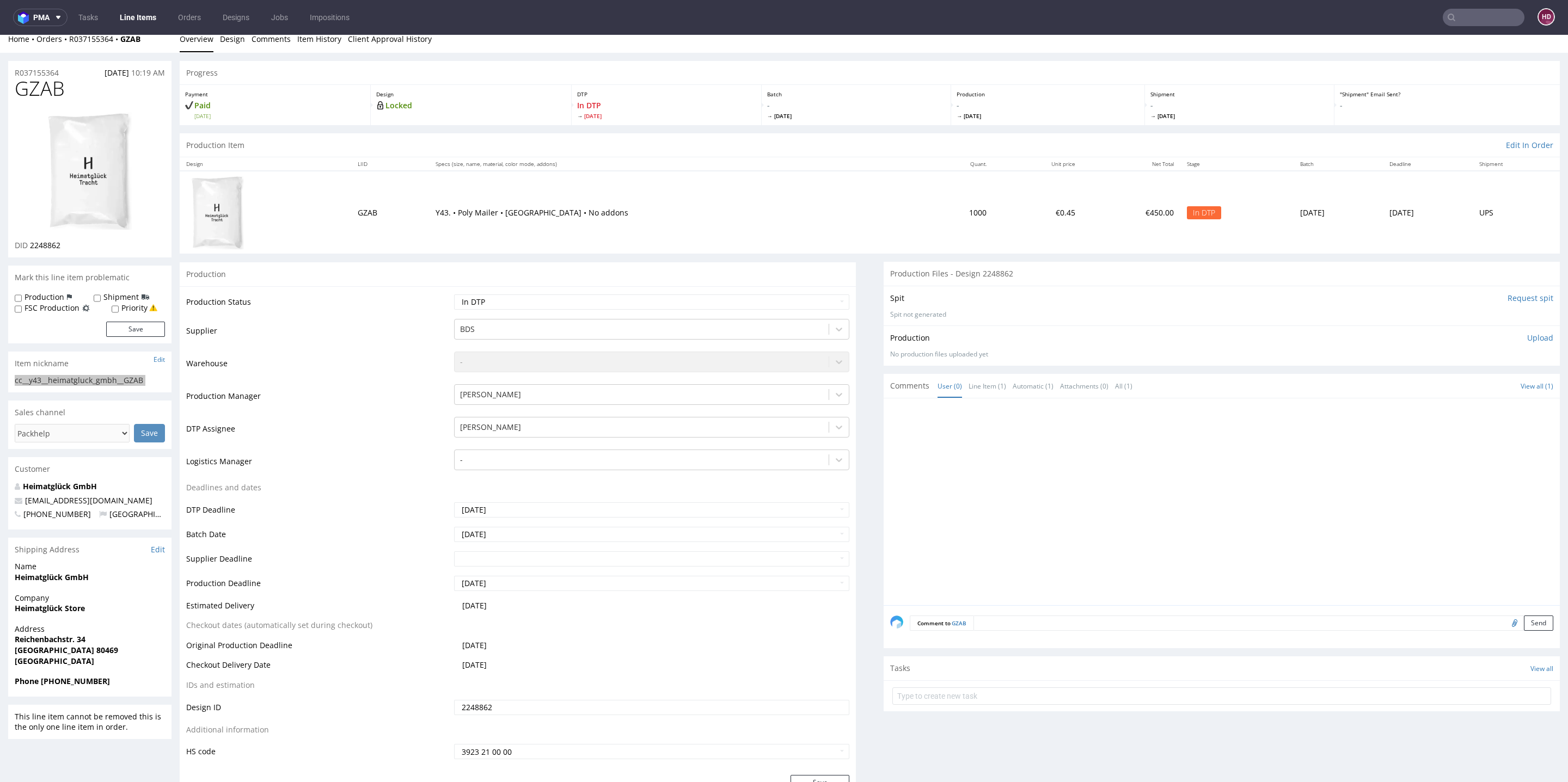
scroll to position [0, 0]
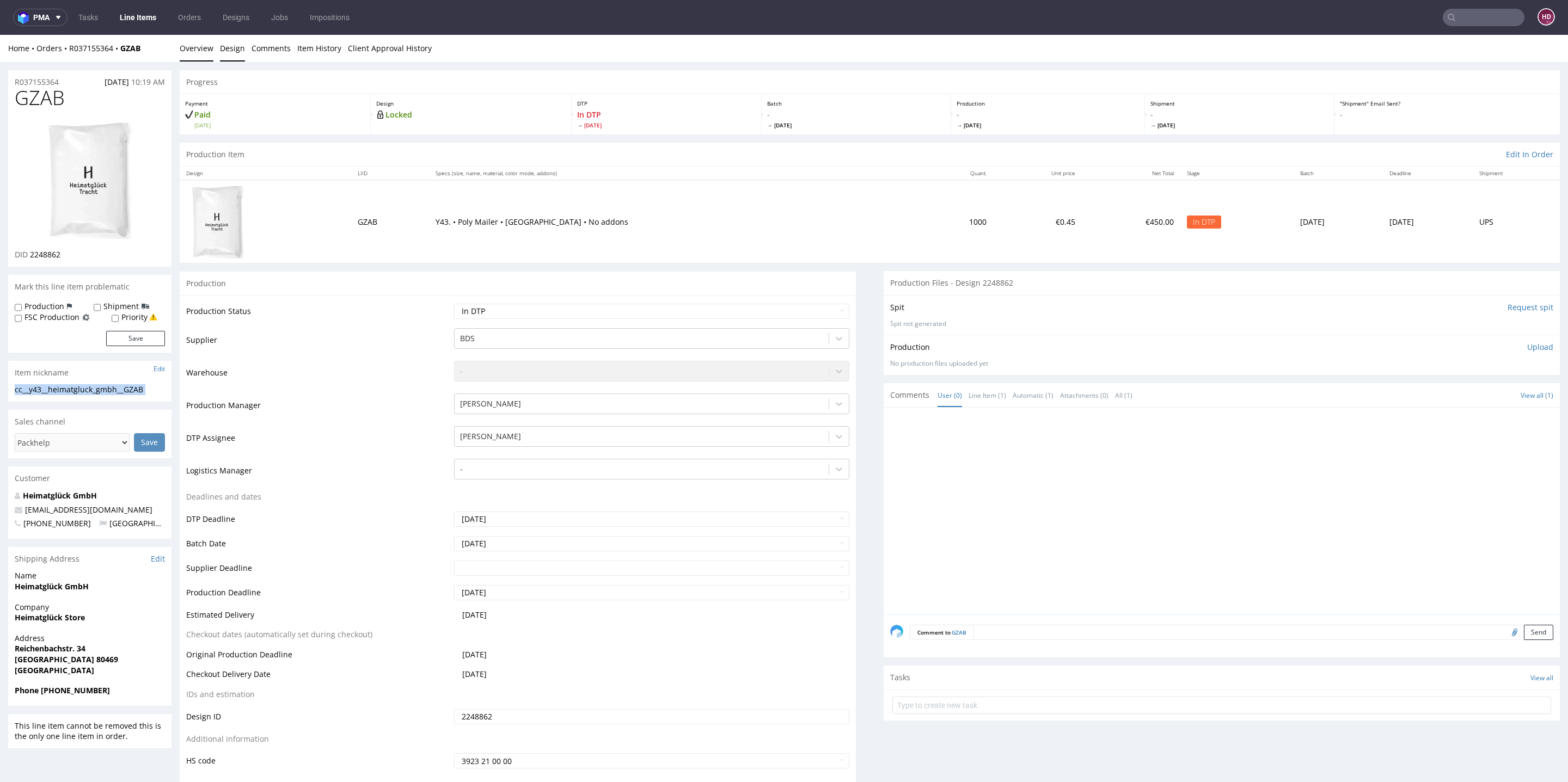
click at [227, 49] on link "Design" at bounding box center [232, 48] width 25 height 27
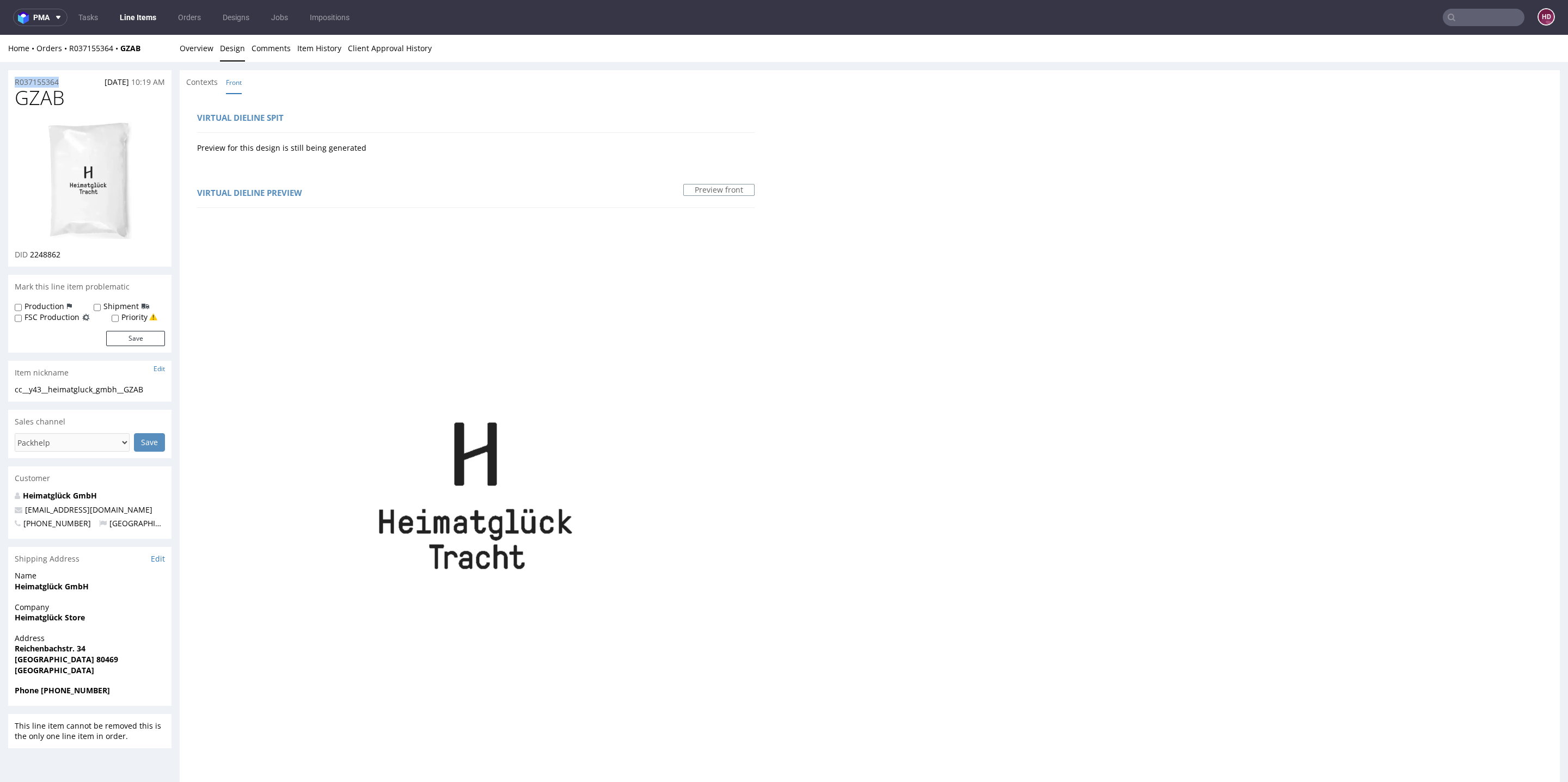
drag, startPoint x: 76, startPoint y: 82, endPoint x: 0, endPoint y: 60, distance: 79.1
click at [0, 60] on div "Home Orders R037155364 GZAB Overview Design Comments Item History Client Approv…" at bounding box center [784, 615] width 1568 height 1161
copy div "Overview Design Comments Item History Client Approval History R037155364"
click at [69, 256] on div "DID 2248862" at bounding box center [89, 255] width 150 height 11
drag, startPoint x: 69, startPoint y: 256, endPoint x: 35, endPoint y: 256, distance: 34.0
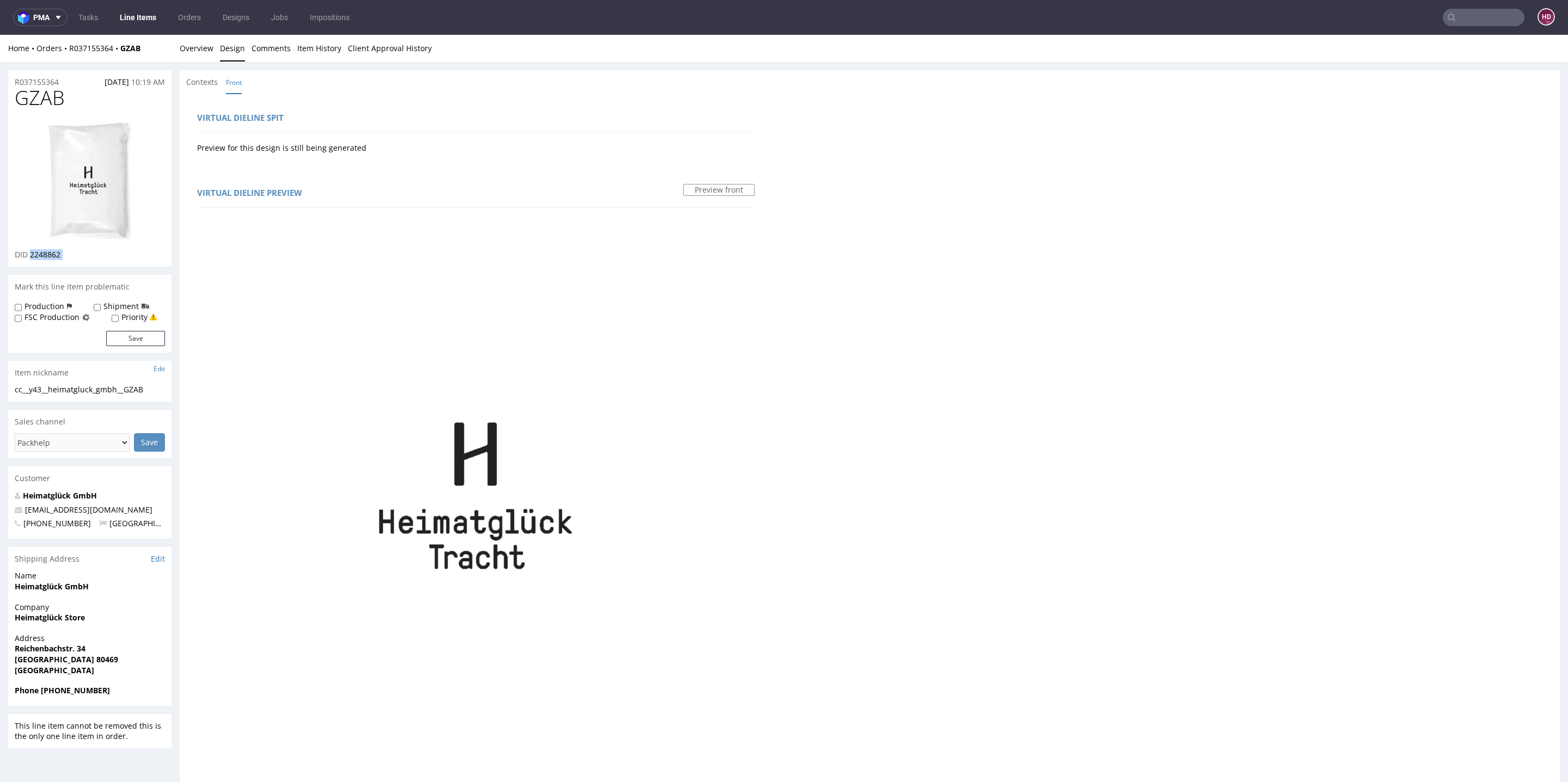
click at [35, 256] on div "DID 2248862" at bounding box center [89, 255] width 150 height 11
copy div "2248862"
click at [200, 46] on link "Overview" at bounding box center [196, 48] width 33 height 27
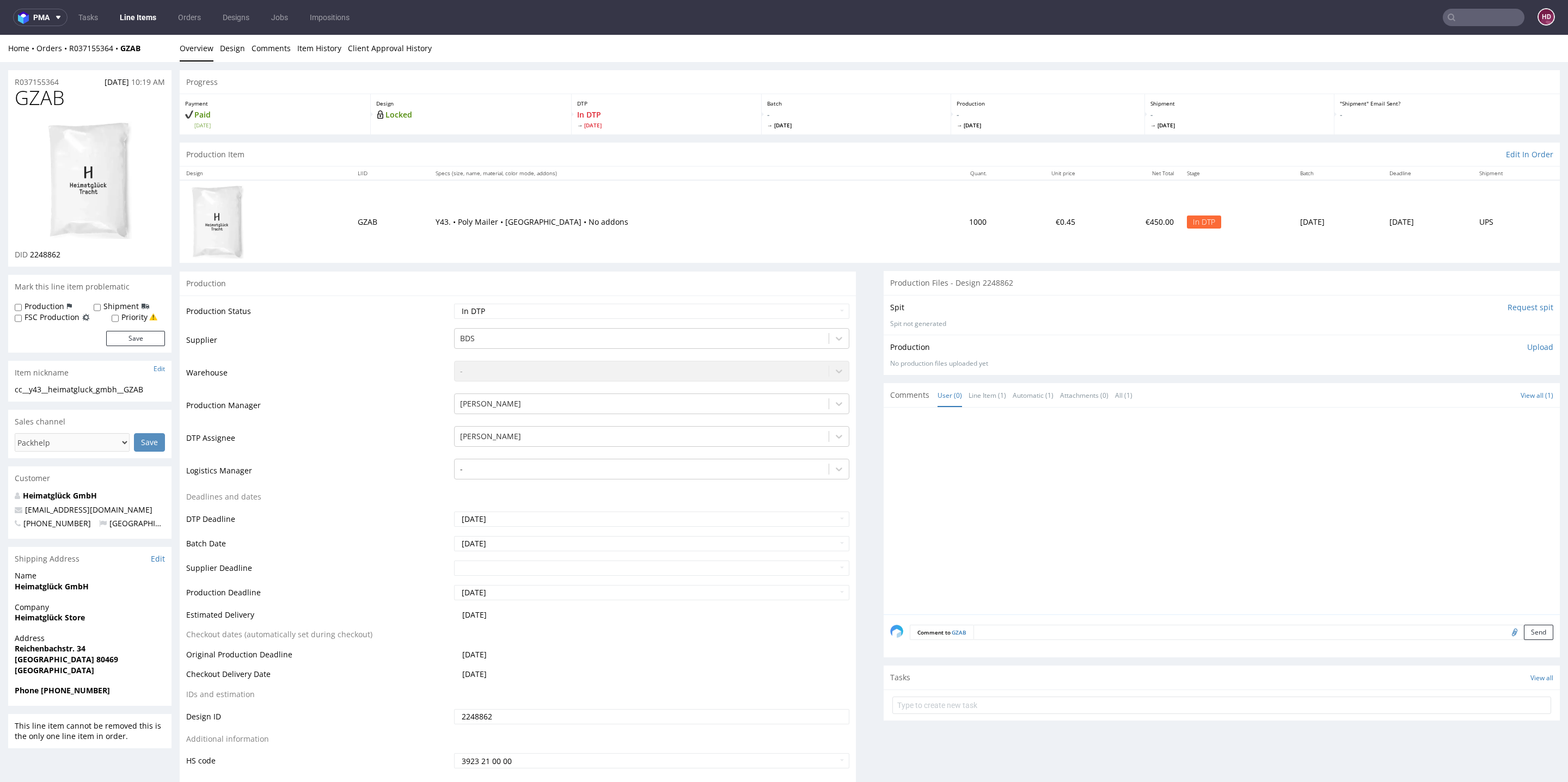
click at [1527, 344] on p "Upload" at bounding box center [1540, 347] width 26 height 11
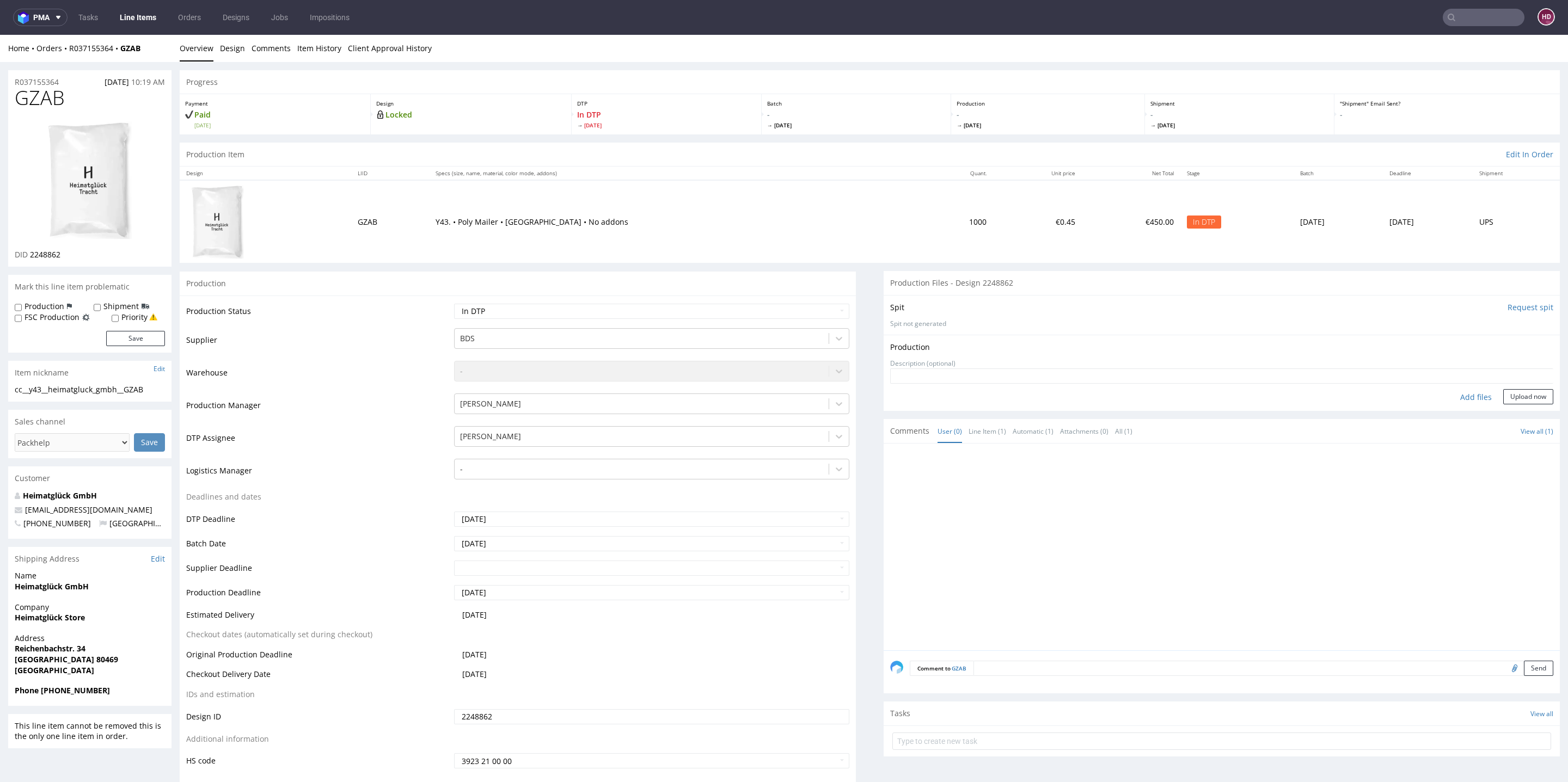
click at [1449, 394] on div "Add files" at bounding box center [1475, 397] width 54 height 16
type input "C:\fakepath\cc__y43__heimatgluck_gmbh__GZAB __d2248862__oR037155364.pdf"
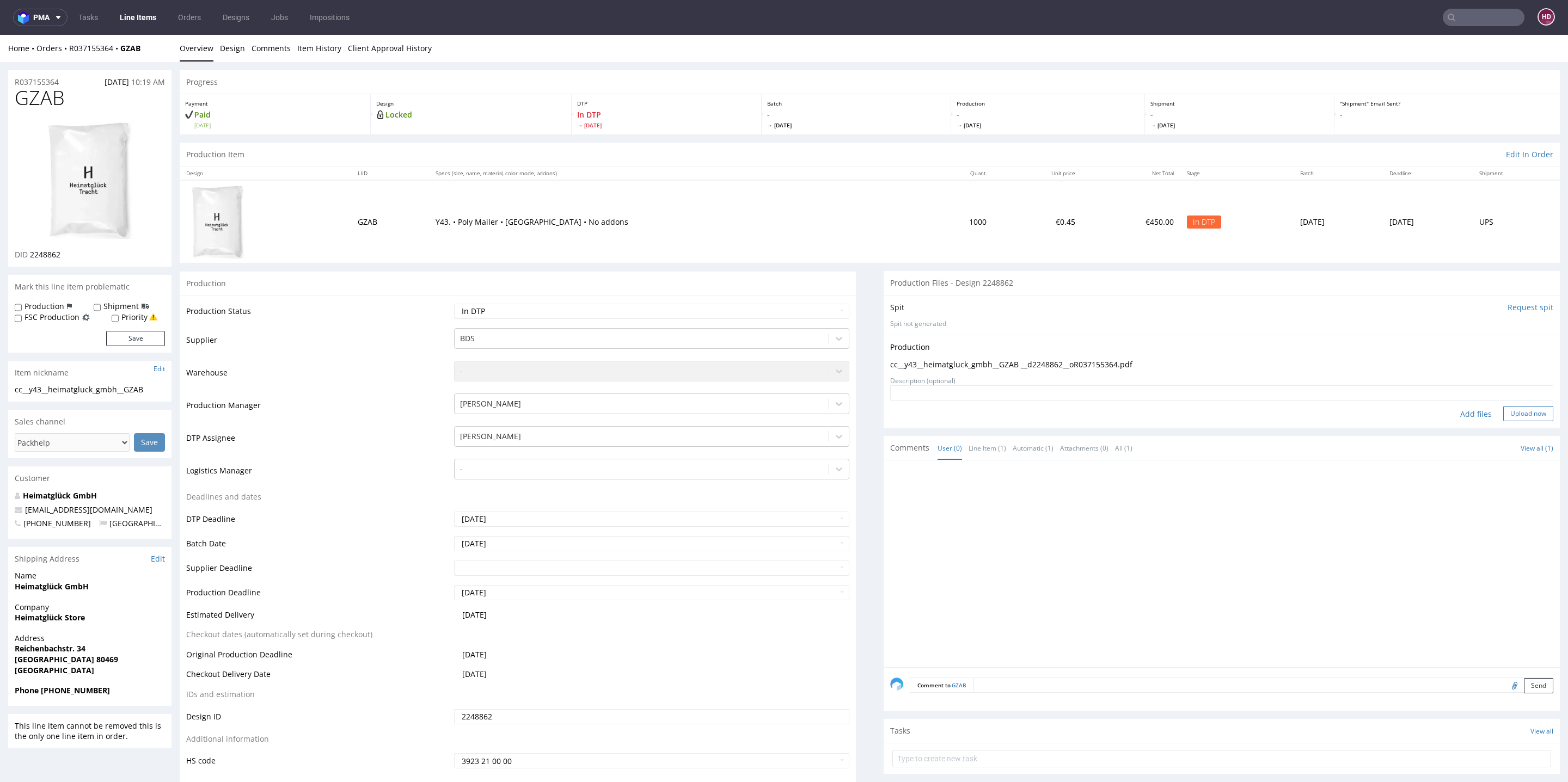
click at [1503, 417] on button "Upload now" at bounding box center [1528, 413] width 50 height 15
click at [660, 305] on select "Waiting for Artwork Waiting for Diecut Waiting for Mockup Waiting for DTP Waiti…" at bounding box center [651, 311] width 395 height 15
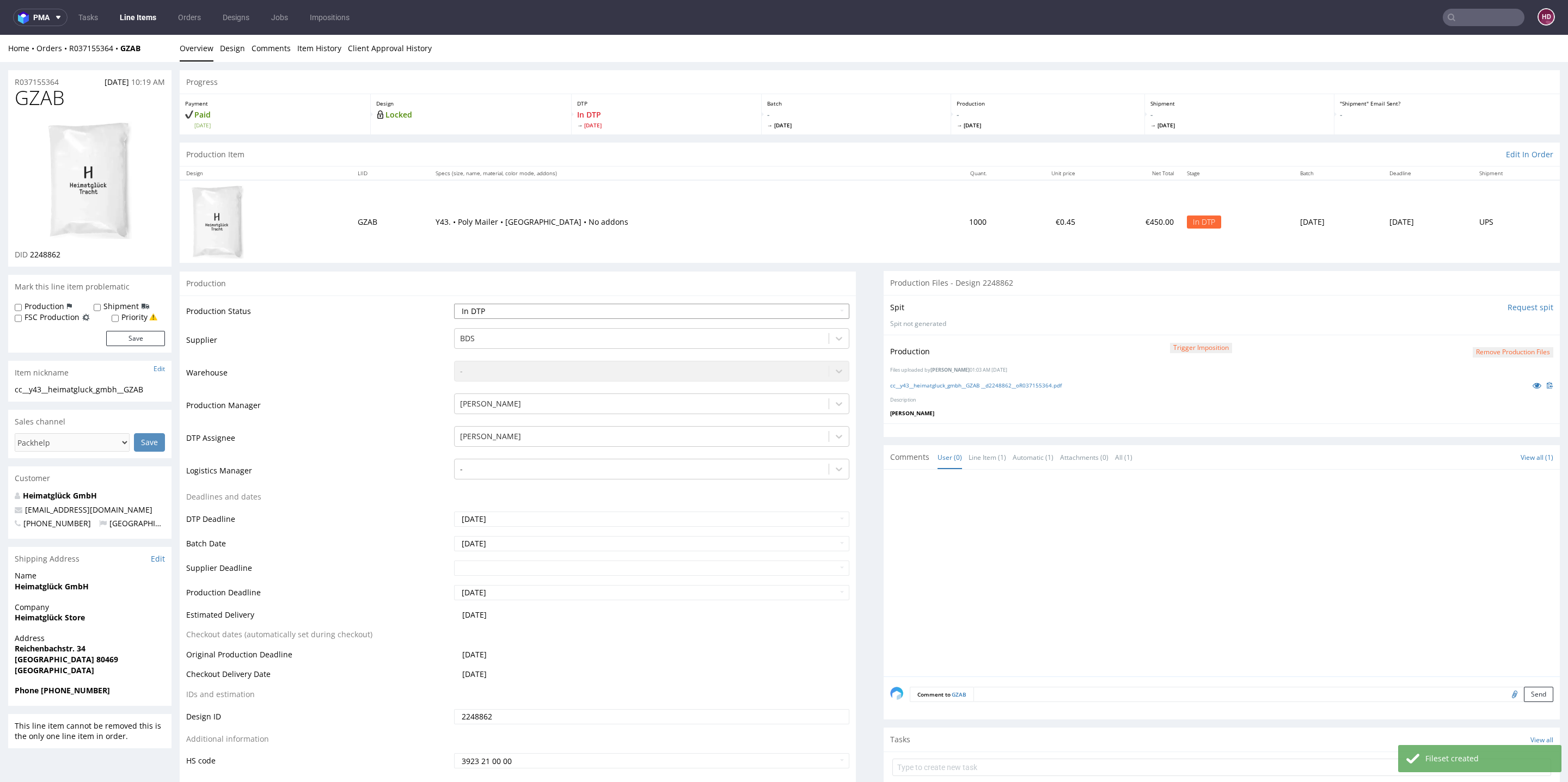
click at [611, 312] on select "Waiting for Artwork Waiting for Diecut Waiting for Mockup Waiting for DTP Waiti…" at bounding box center [651, 311] width 395 height 15
select select "dtp_production_ready"
click at [454, 304] on select "Waiting for Artwork Waiting for Diecut Waiting for Mockup Waiting for DTP Waiti…" at bounding box center [651, 311] width 395 height 15
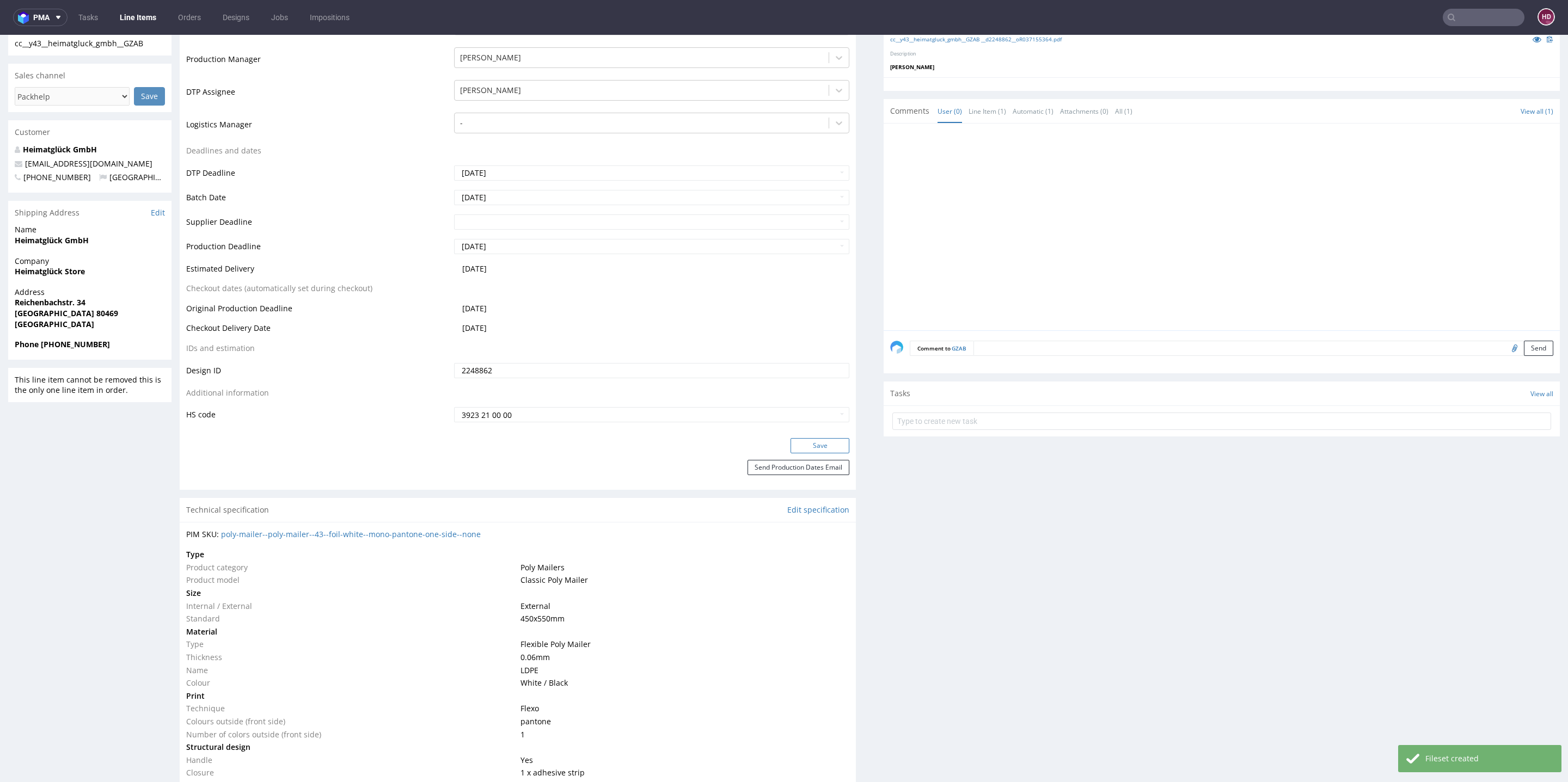
click at [797, 447] on button "Save" at bounding box center [820, 445] width 59 height 15
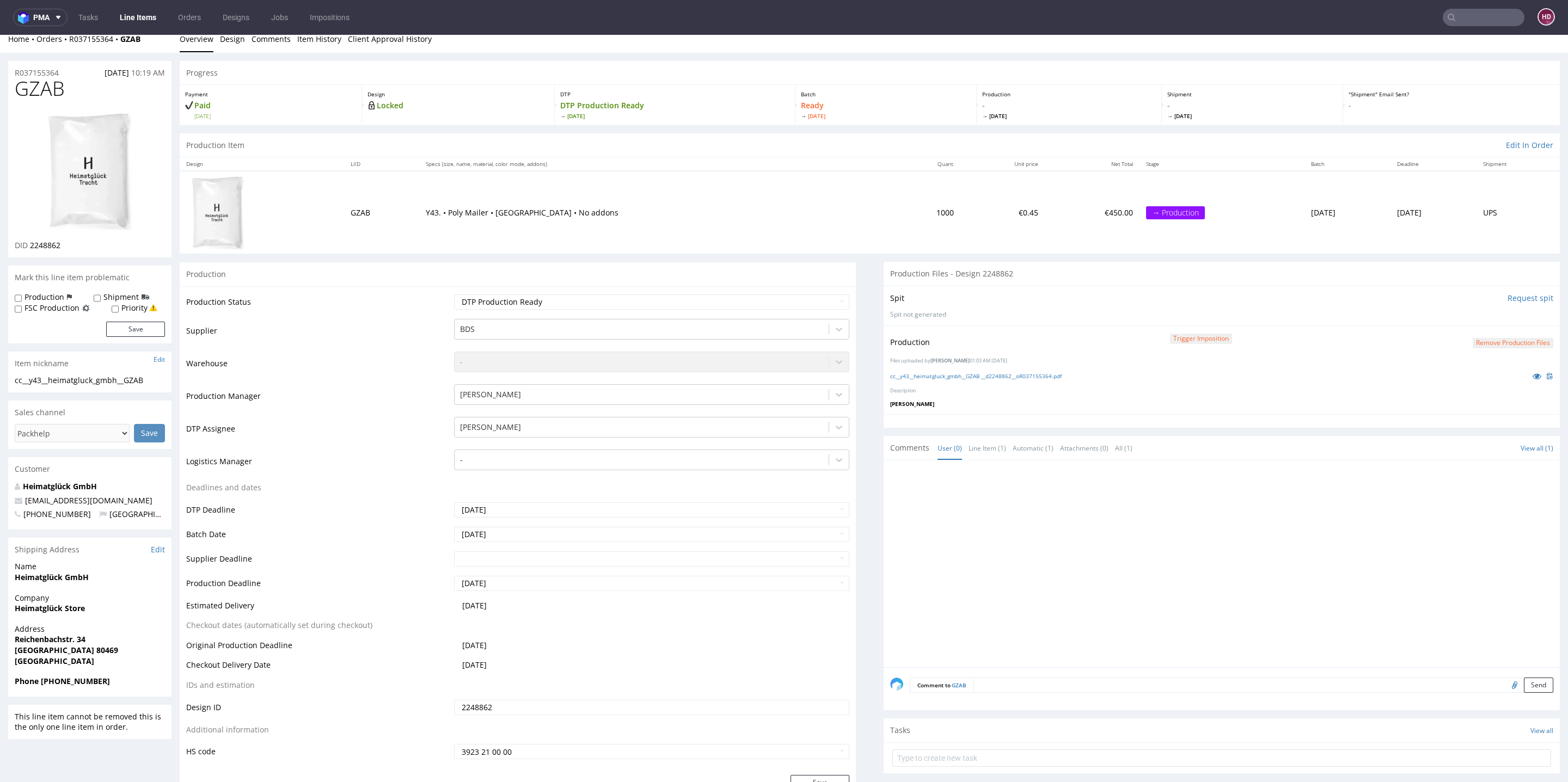
scroll to position [8, 0]
click at [139, 15] on link "Line Items" at bounding box center [138, 17] width 49 height 18
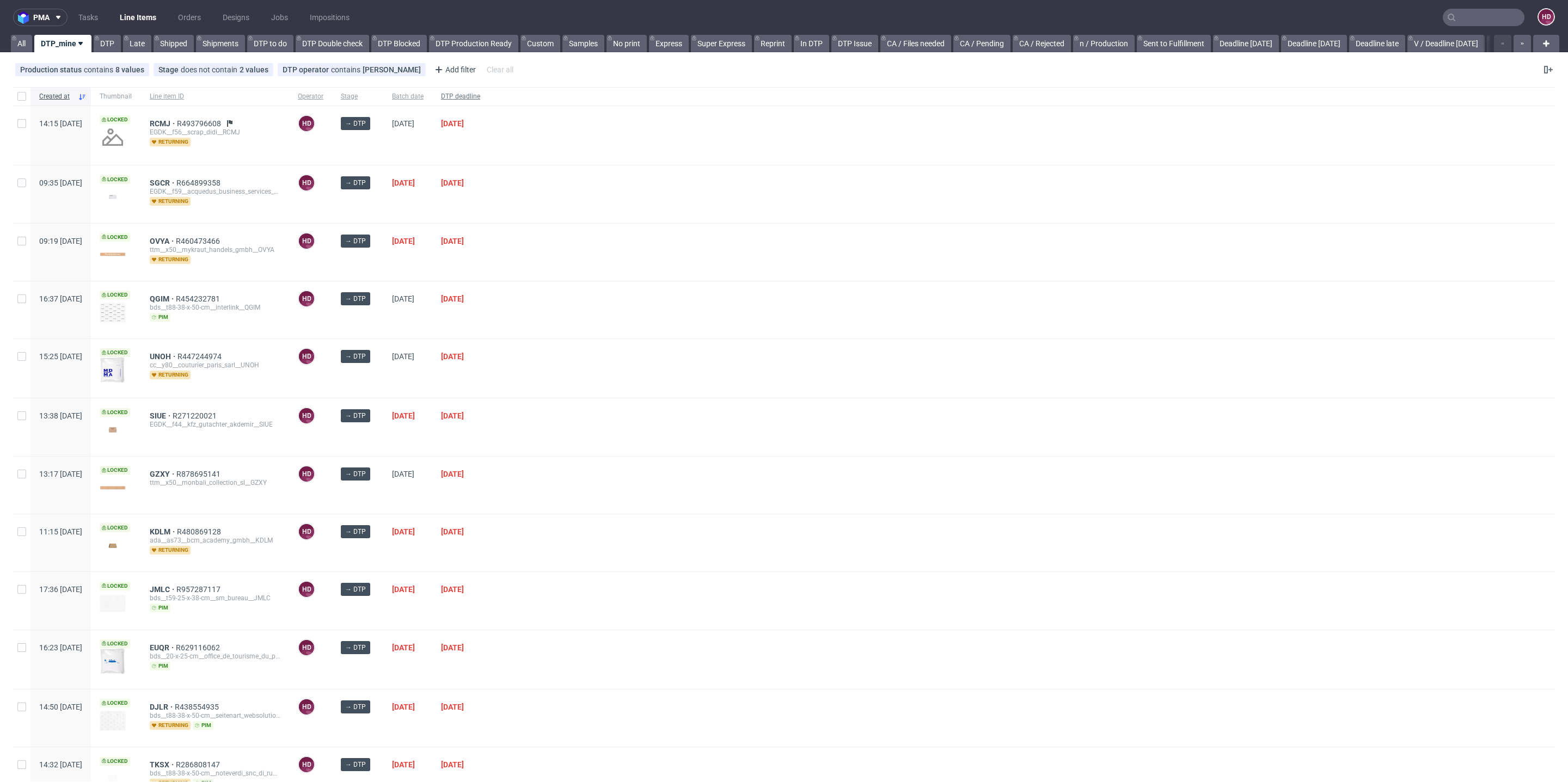
click at [480, 94] on span "DTP deadline" at bounding box center [460, 96] width 39 height 9
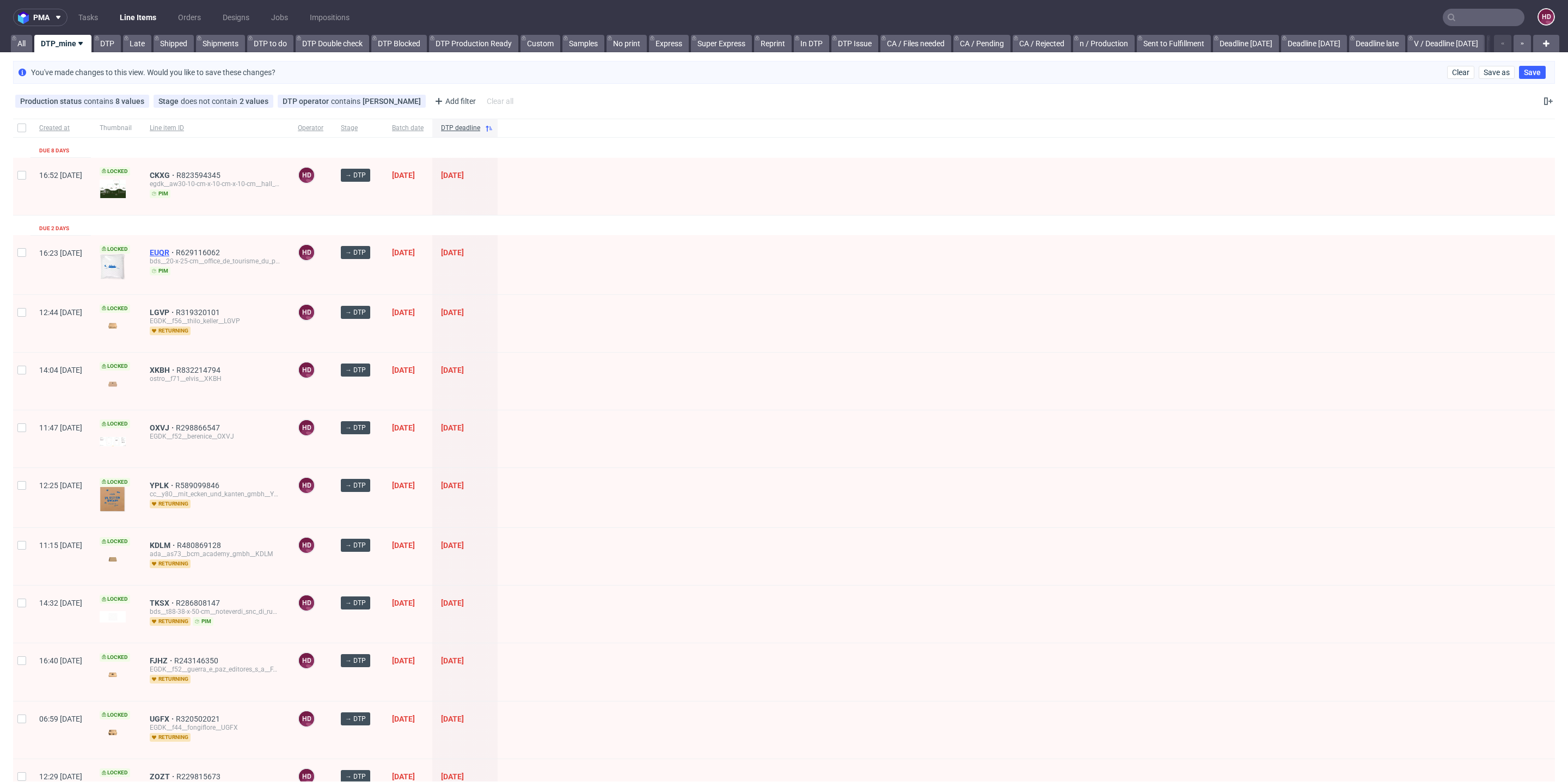
click at [176, 250] on span "EUQR" at bounding box center [163, 253] width 26 height 9
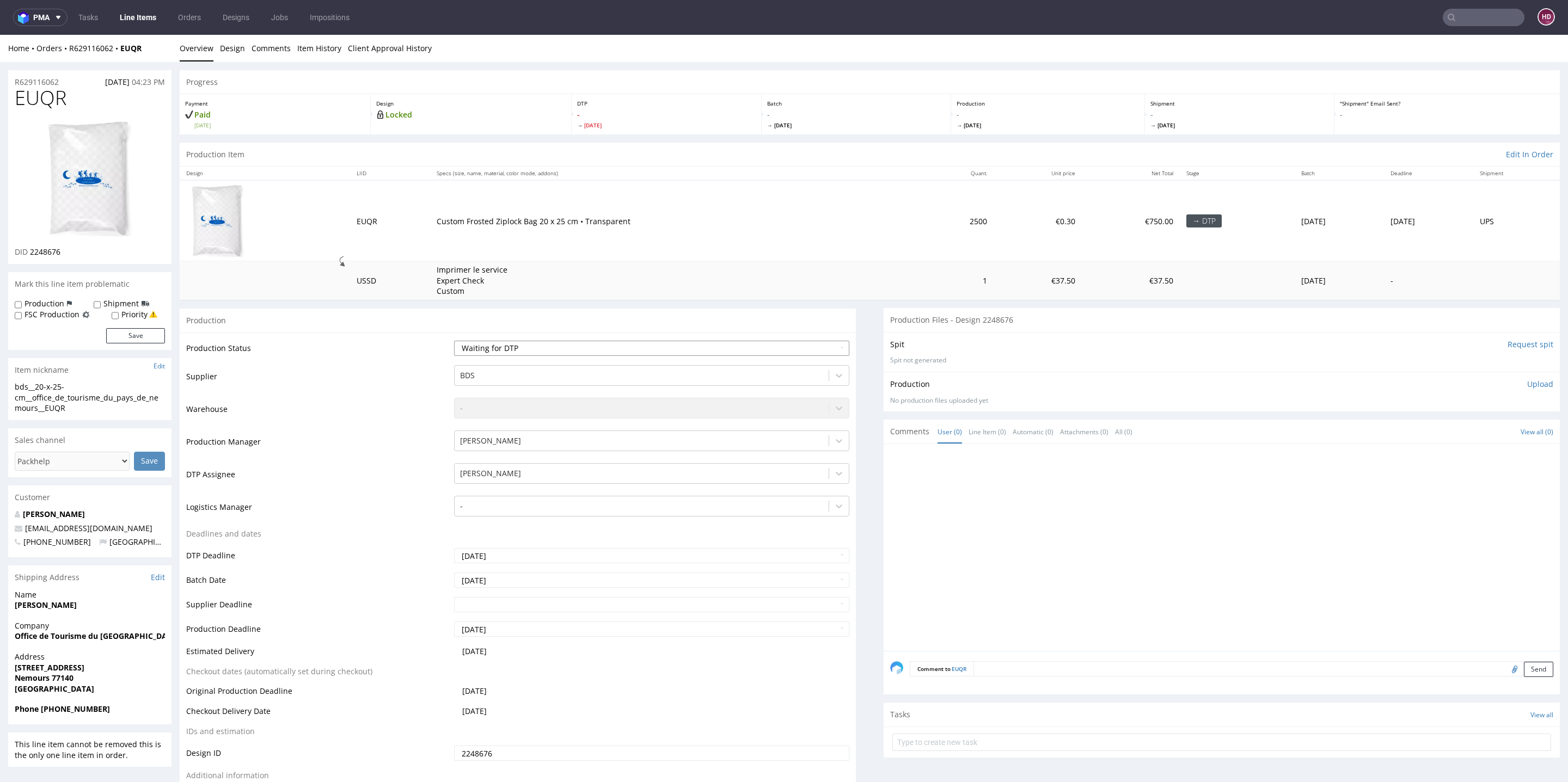
click at [508, 346] on select "Waiting for Artwork Waiting for Diecut Waiting for Mockup Waiting for DTP Waiti…" at bounding box center [651, 348] width 395 height 15
select select "dtp_in_process"
click at [454, 341] on select "Waiting for Artwork Waiting for Diecut Waiting for Mockup Waiting for DTP Waiti…" at bounding box center [651, 348] width 395 height 15
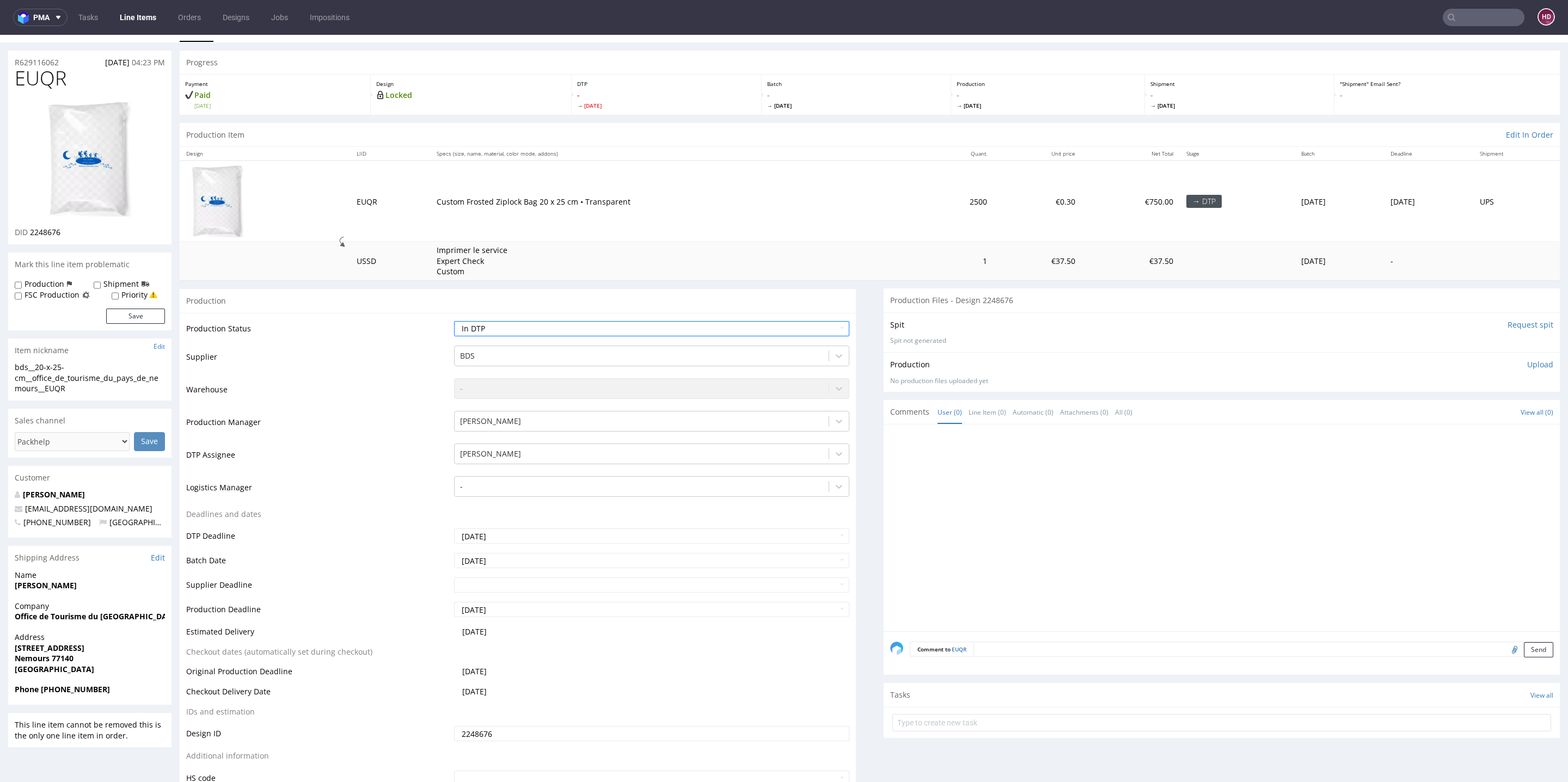
scroll to position [259, 0]
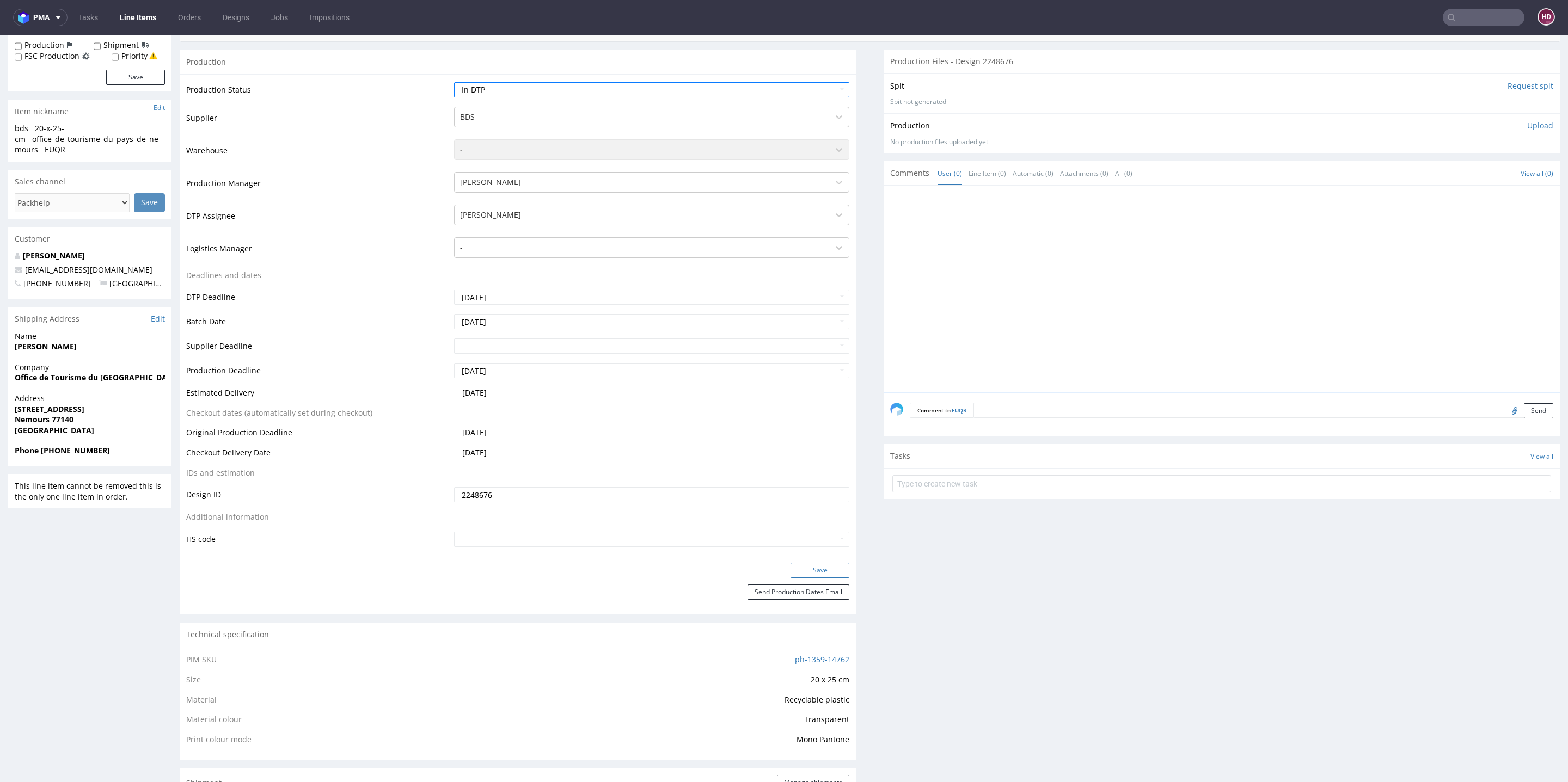
click at [808, 571] on button "Save" at bounding box center [820, 570] width 59 height 15
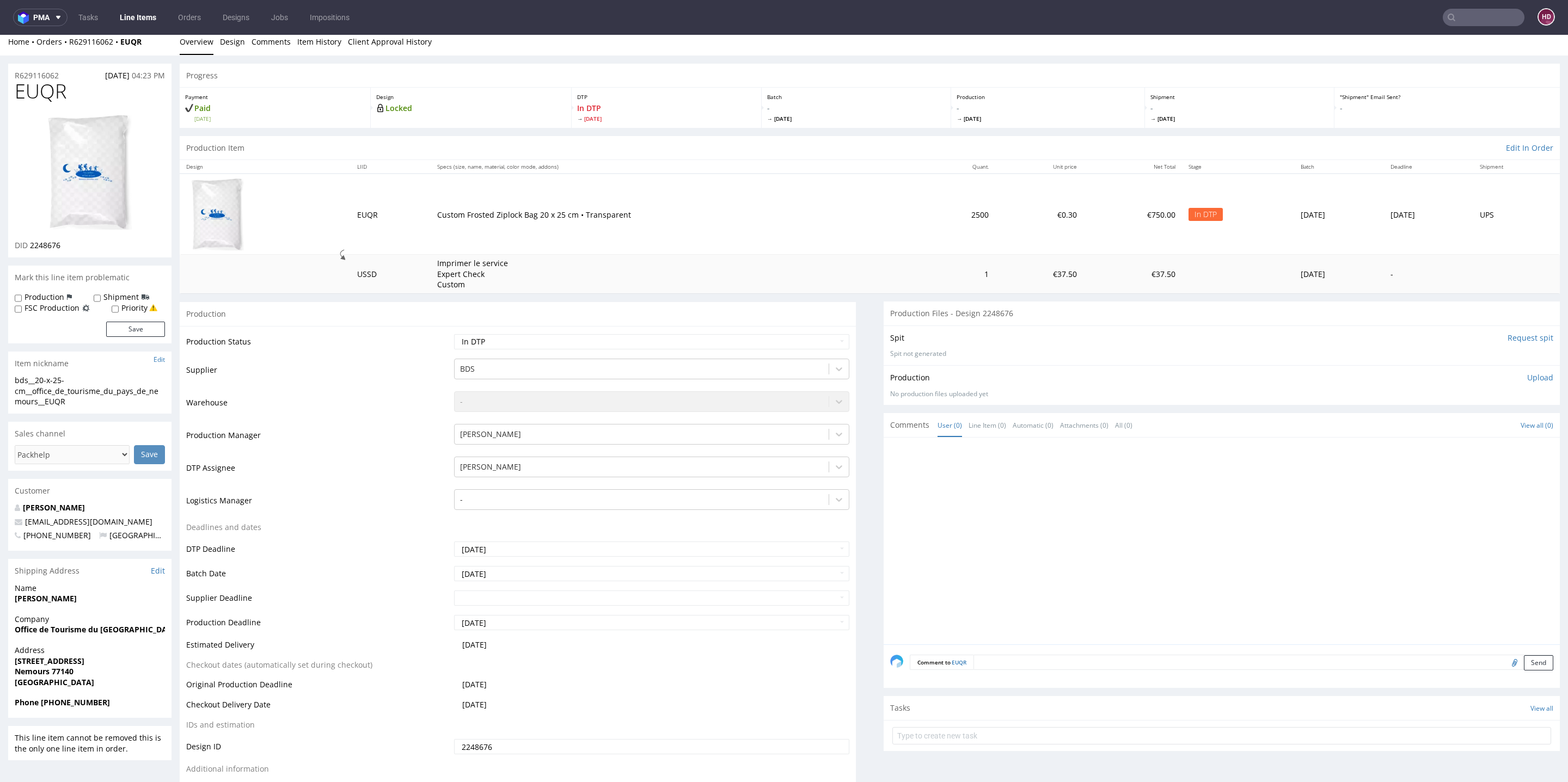
scroll to position [0, 0]
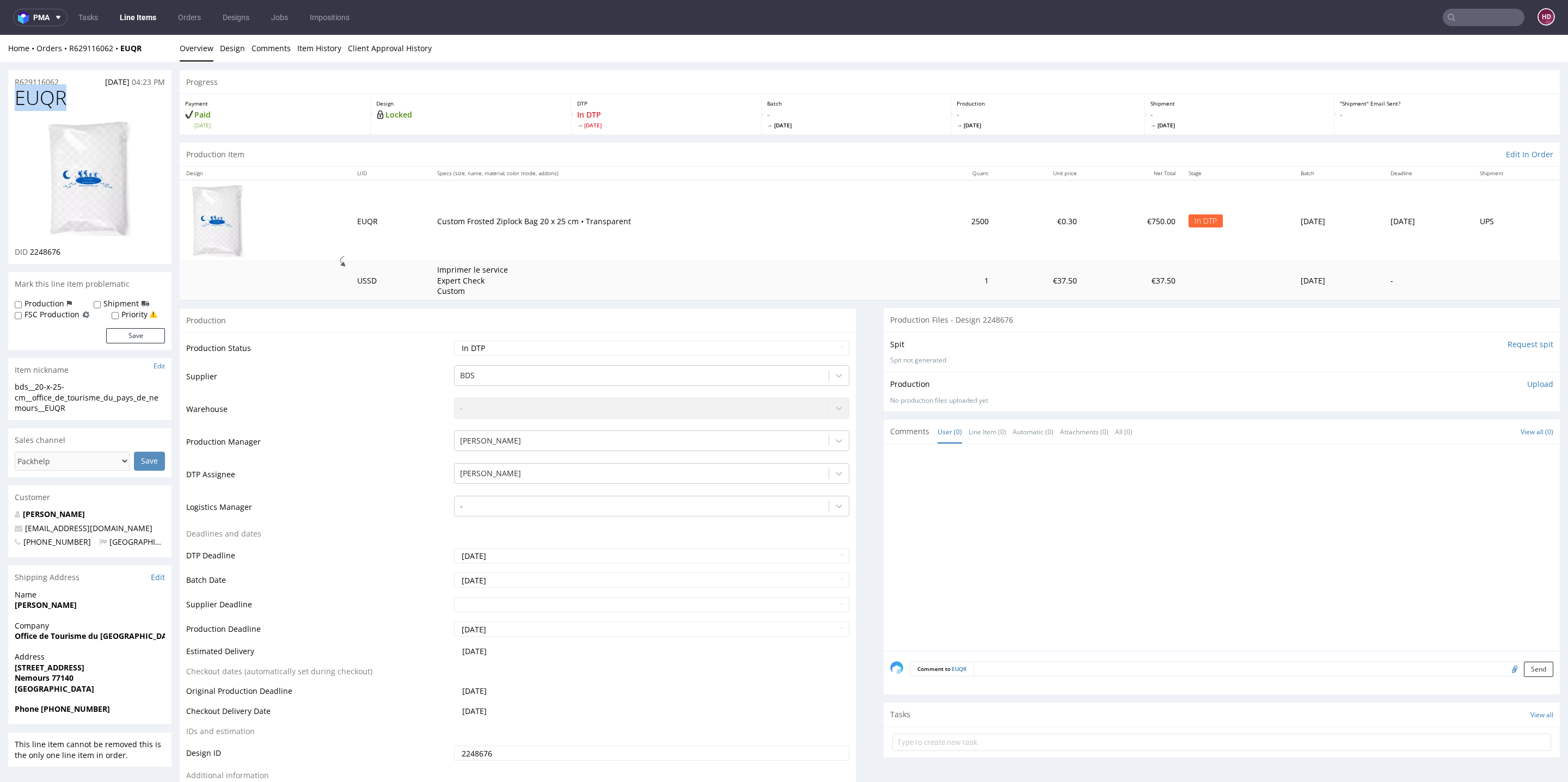
drag, startPoint x: 65, startPoint y: 97, endPoint x: 0, endPoint y: 99, distance: 65.0
drag, startPoint x: 72, startPoint y: 252, endPoint x: 29, endPoint y: 254, distance: 43.0
click at [29, 254] on div "DID 2248676" at bounding box center [89, 252] width 150 height 11
copy span "2248676"
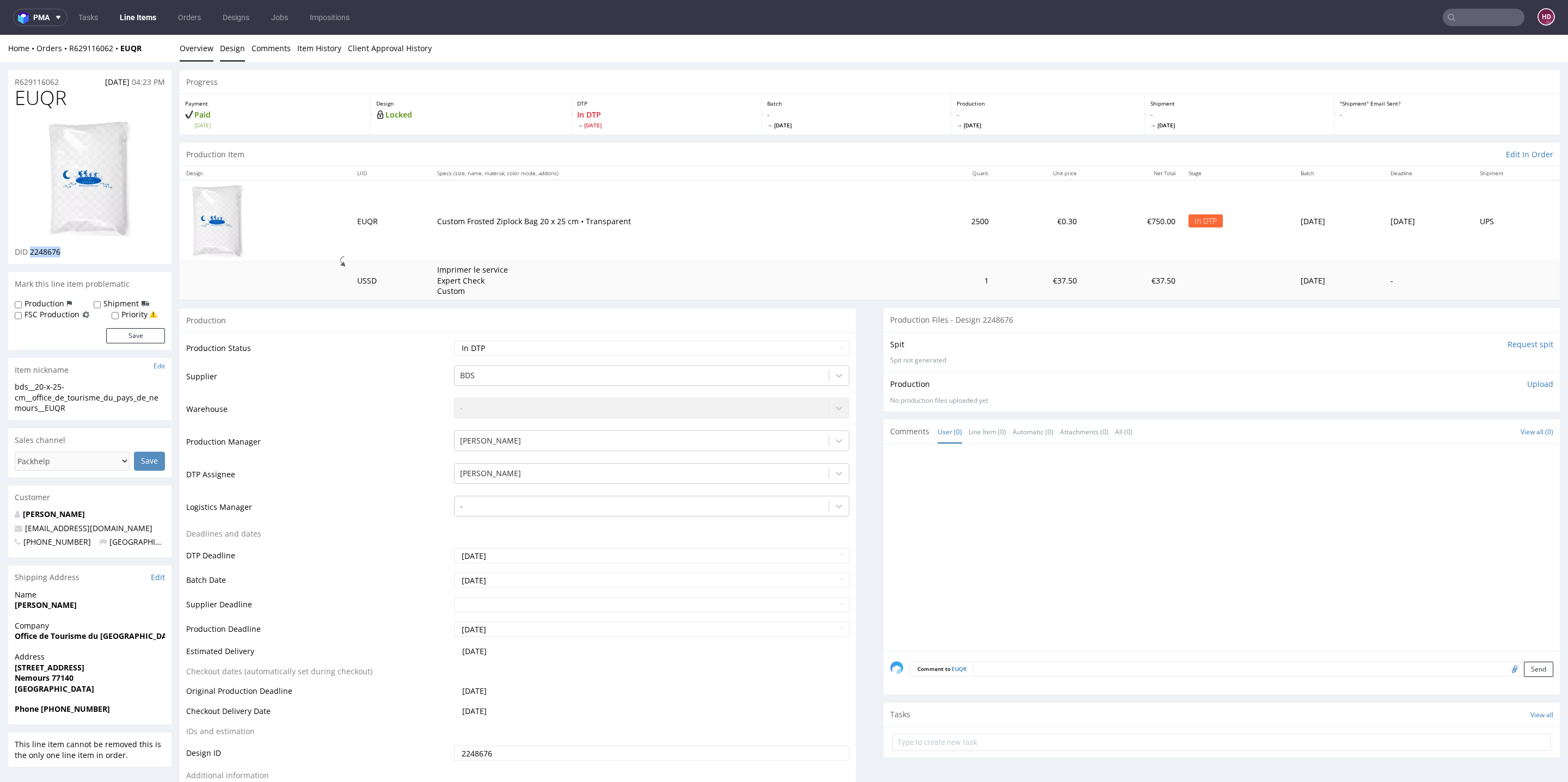
click at [225, 54] on link "Design" at bounding box center [232, 48] width 25 height 27
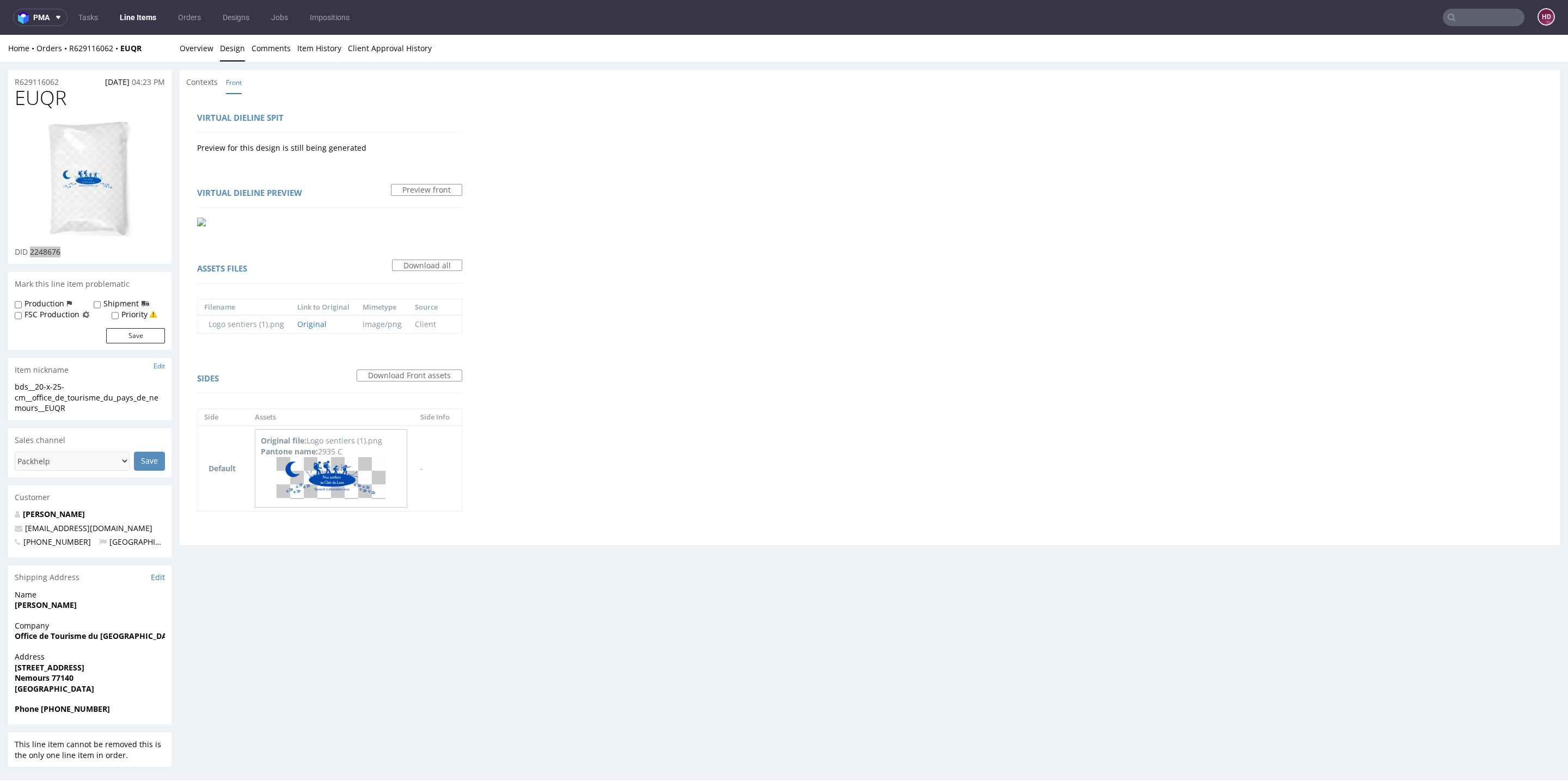
click at [124, 18] on link "Line Items" at bounding box center [138, 17] width 49 height 18
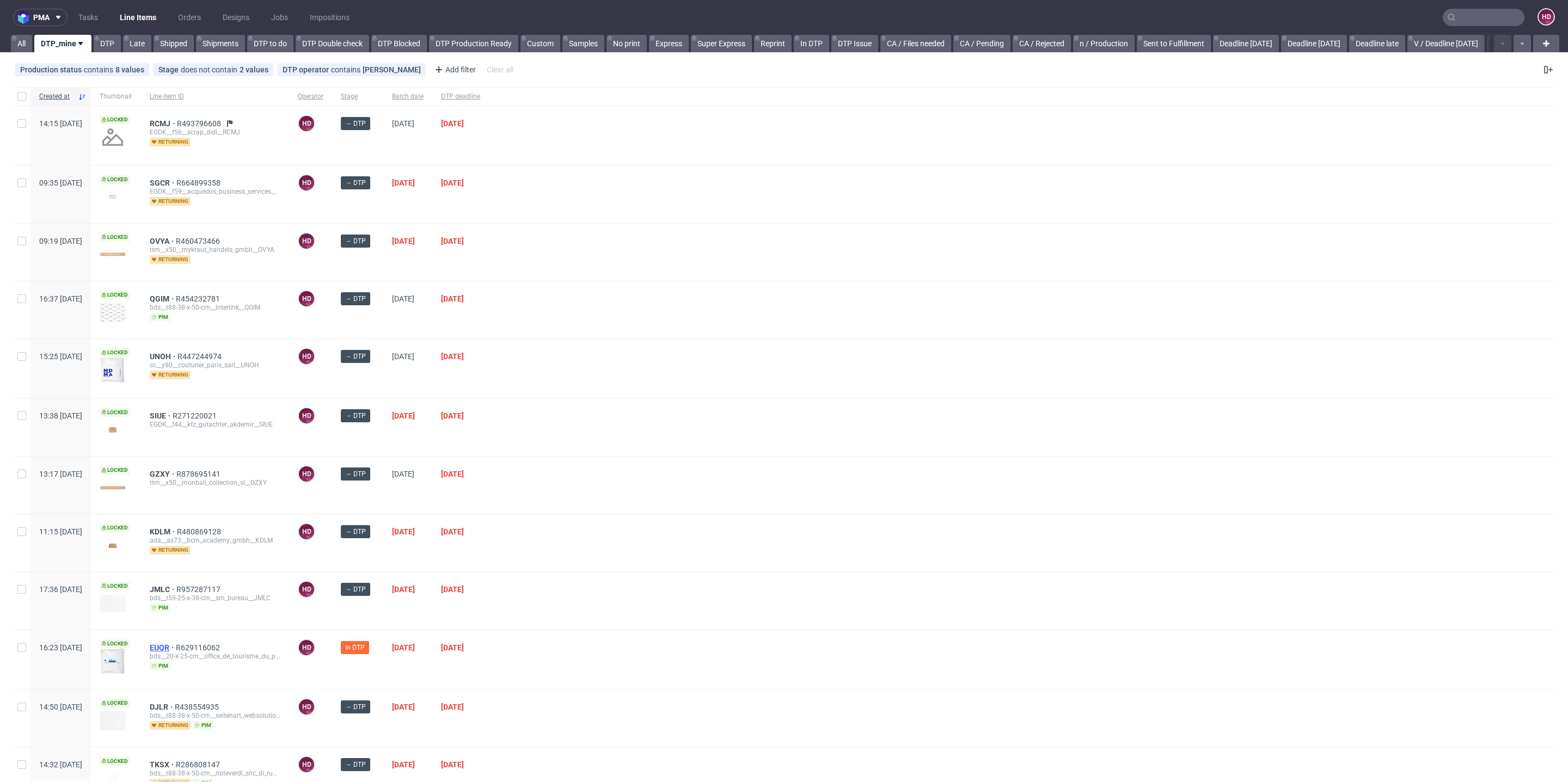
click at [176, 645] on span "EUQR" at bounding box center [163, 648] width 26 height 9
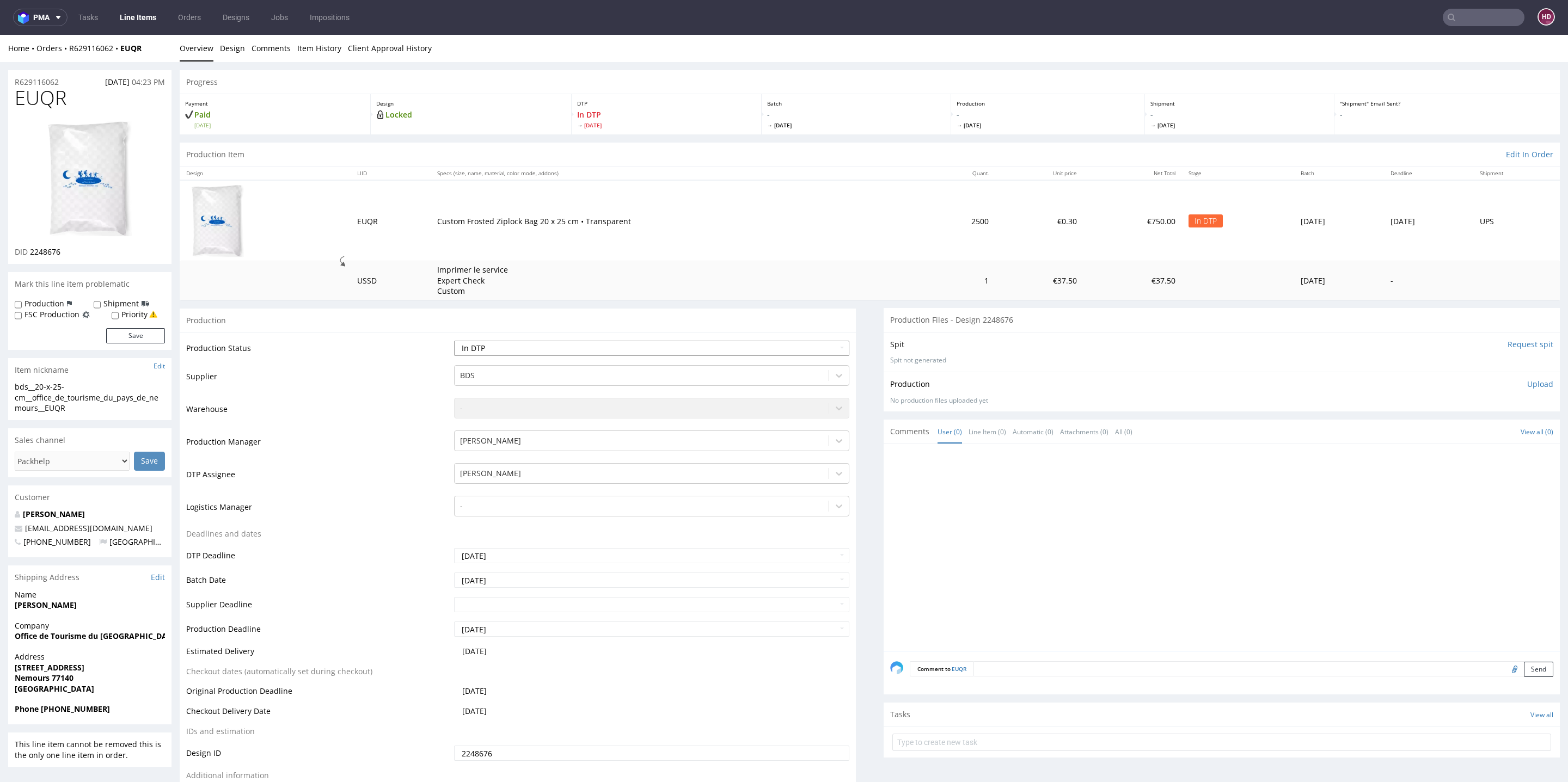
click at [576, 353] on select "Waiting for Artwork Waiting for Diecut Waiting for Mockup Waiting for DTP Waiti…" at bounding box center [651, 348] width 395 height 15
select select "dtp_waiting_for_check"
click at [454, 341] on select "Waiting for Artwork Waiting for Diecut Waiting for Mockup Waiting for DTP Waiti…" at bounding box center [651, 348] width 395 height 15
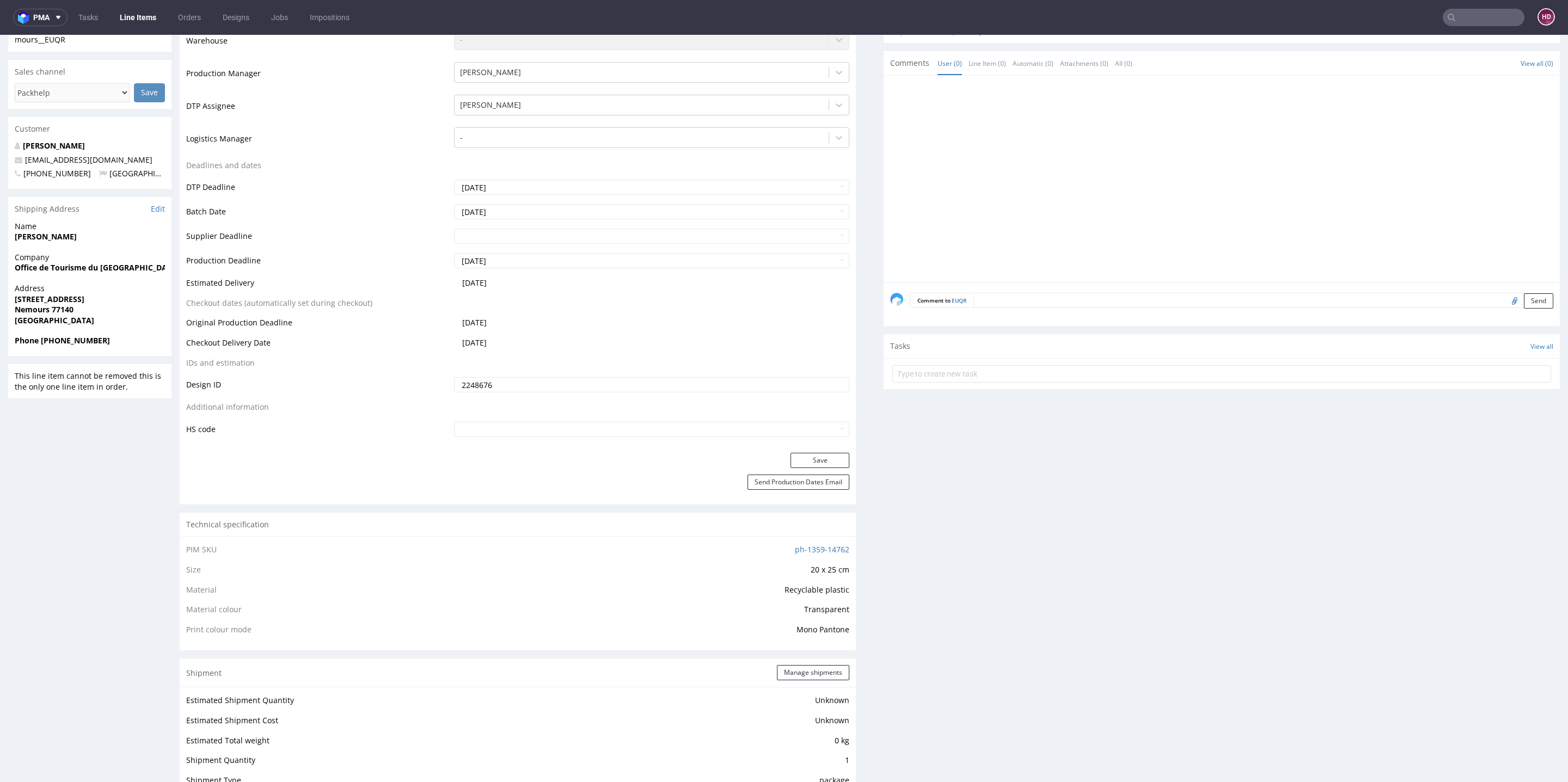
scroll to position [372, 0]
click at [797, 450] on button "Save" at bounding box center [820, 456] width 59 height 15
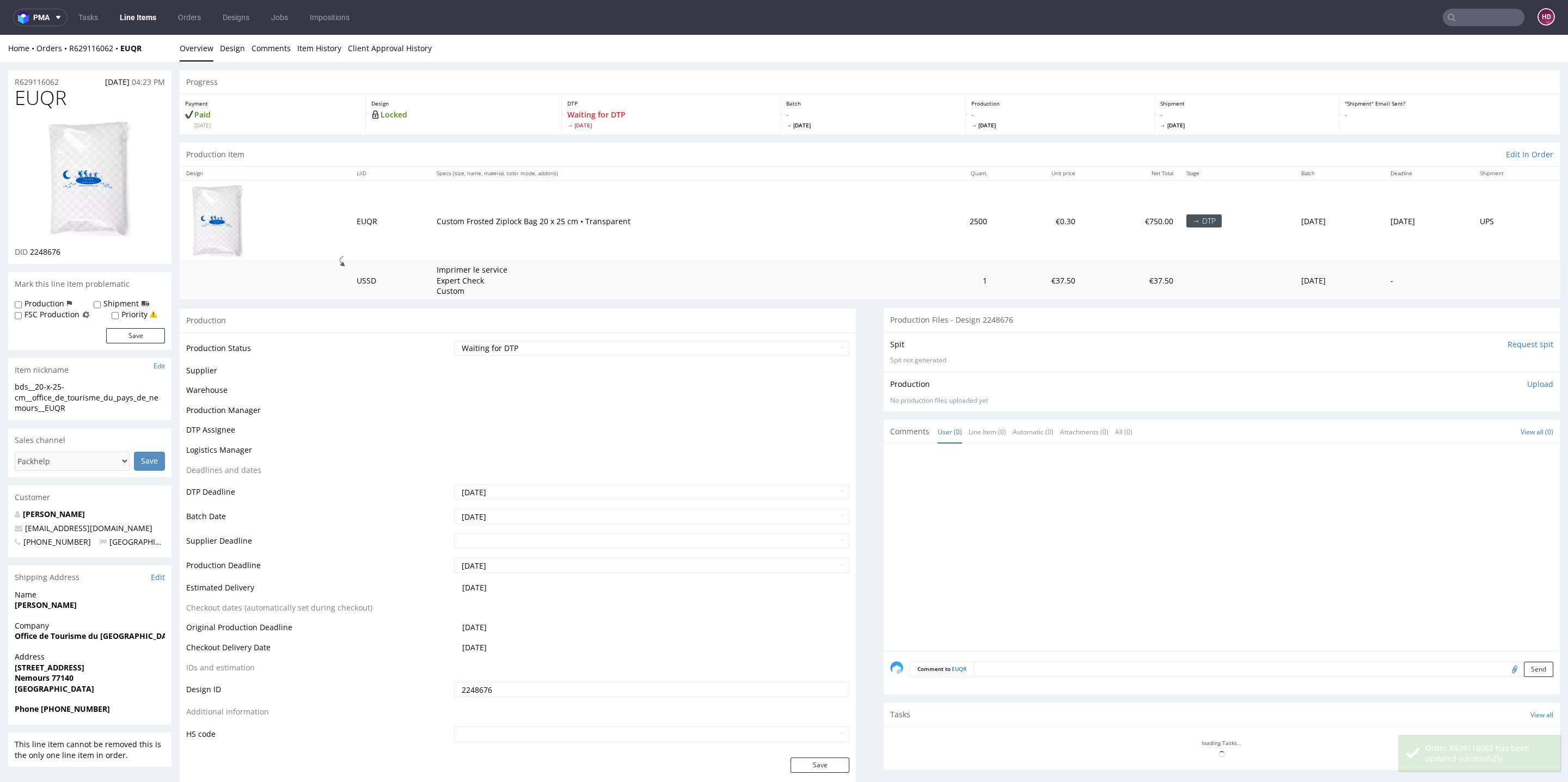
scroll to position [0, 0]
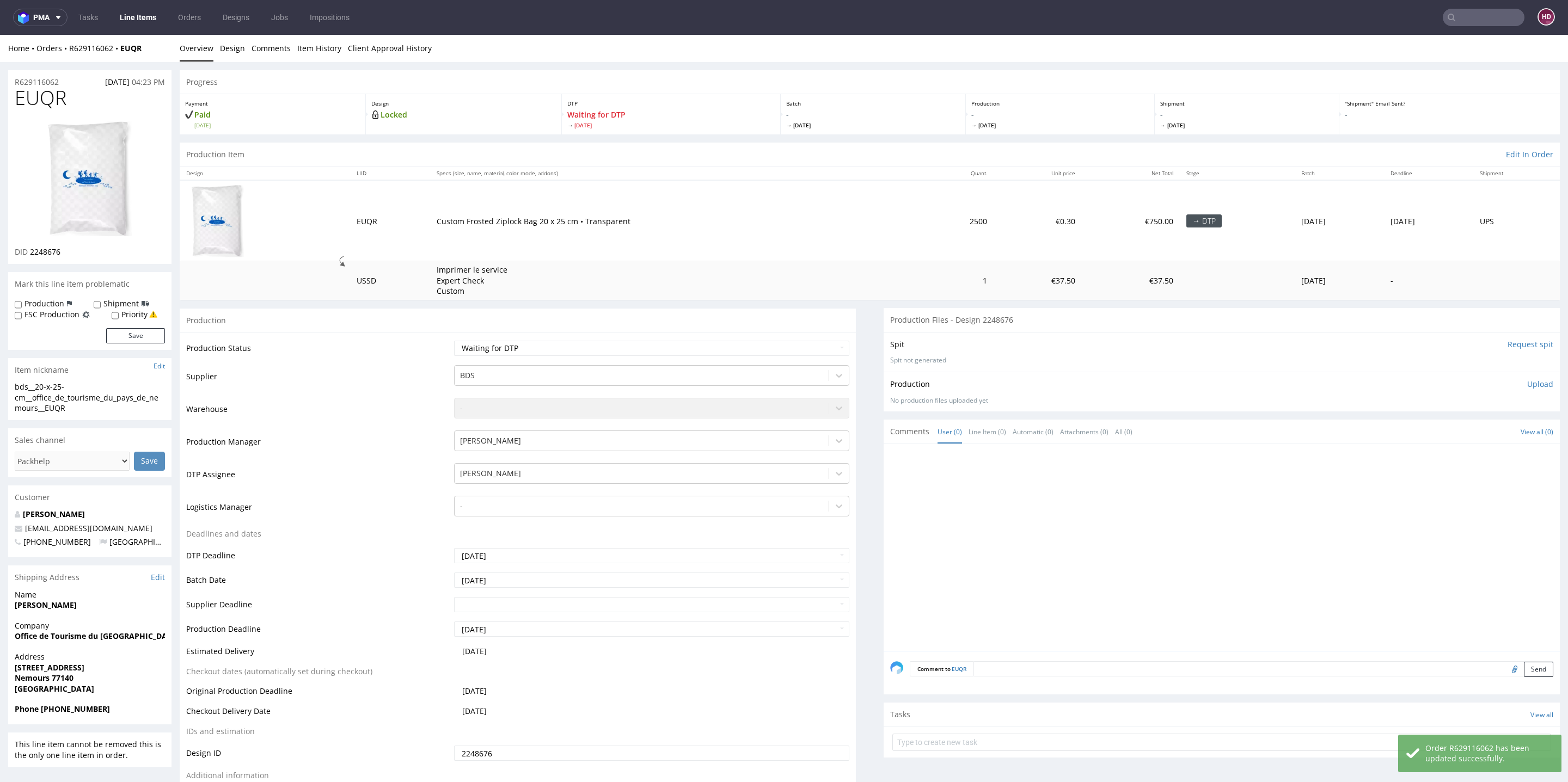
click at [142, 9] on link "Line Items" at bounding box center [138, 17] width 49 height 18
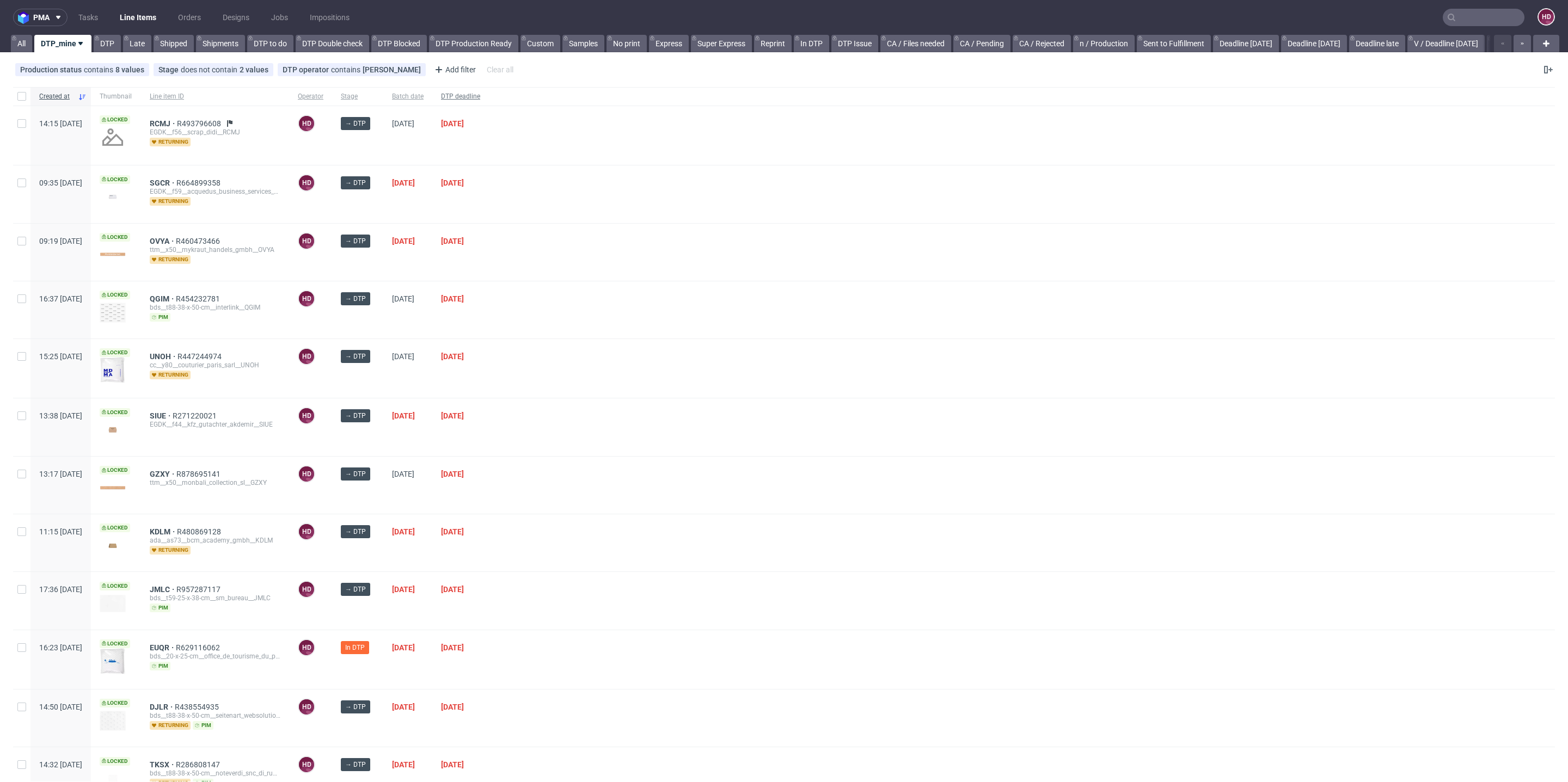
click at [480, 93] on span "DTP deadline" at bounding box center [460, 96] width 39 height 9
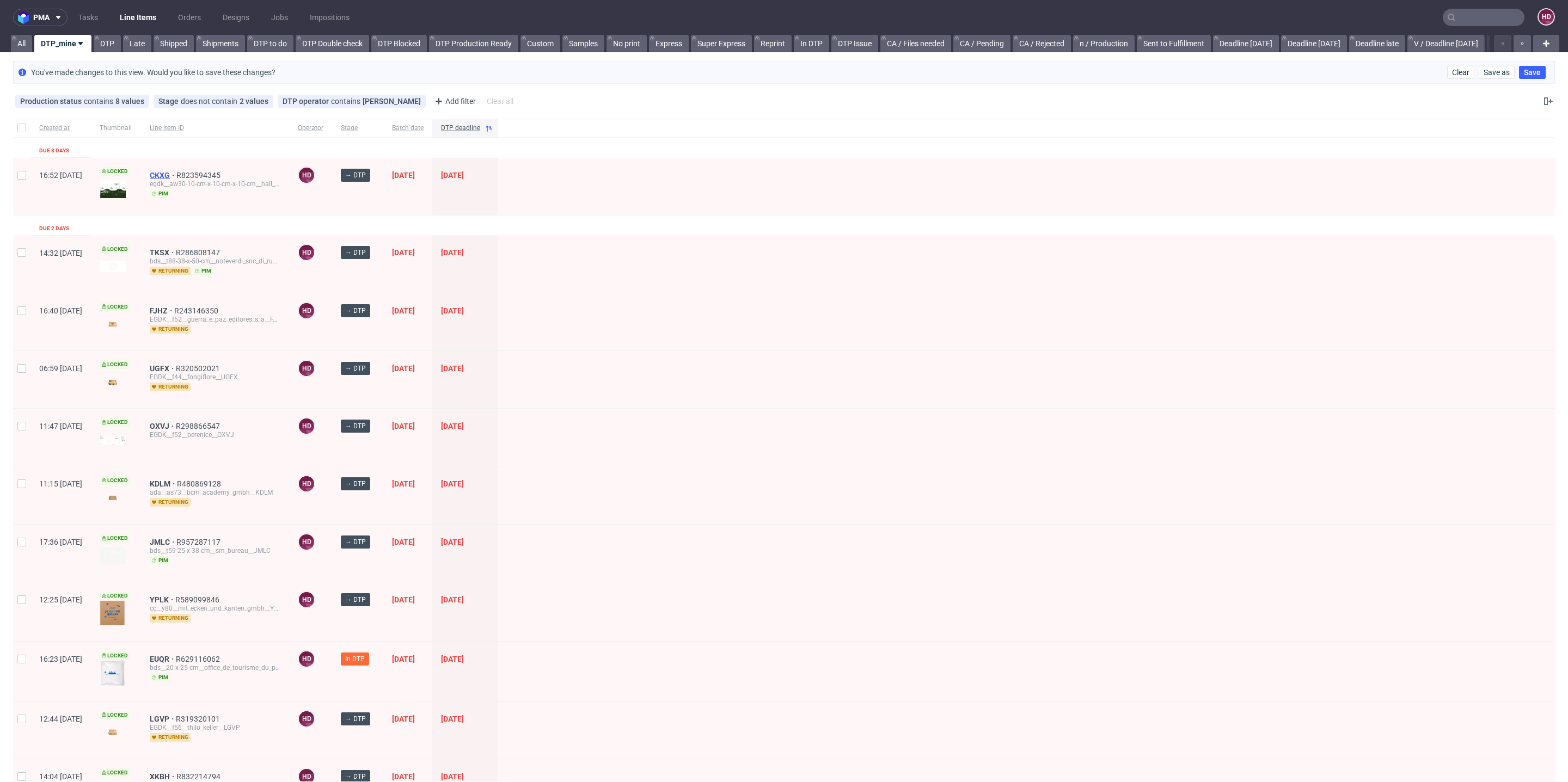
click at [177, 173] on span "CKXG" at bounding box center [163, 175] width 27 height 9
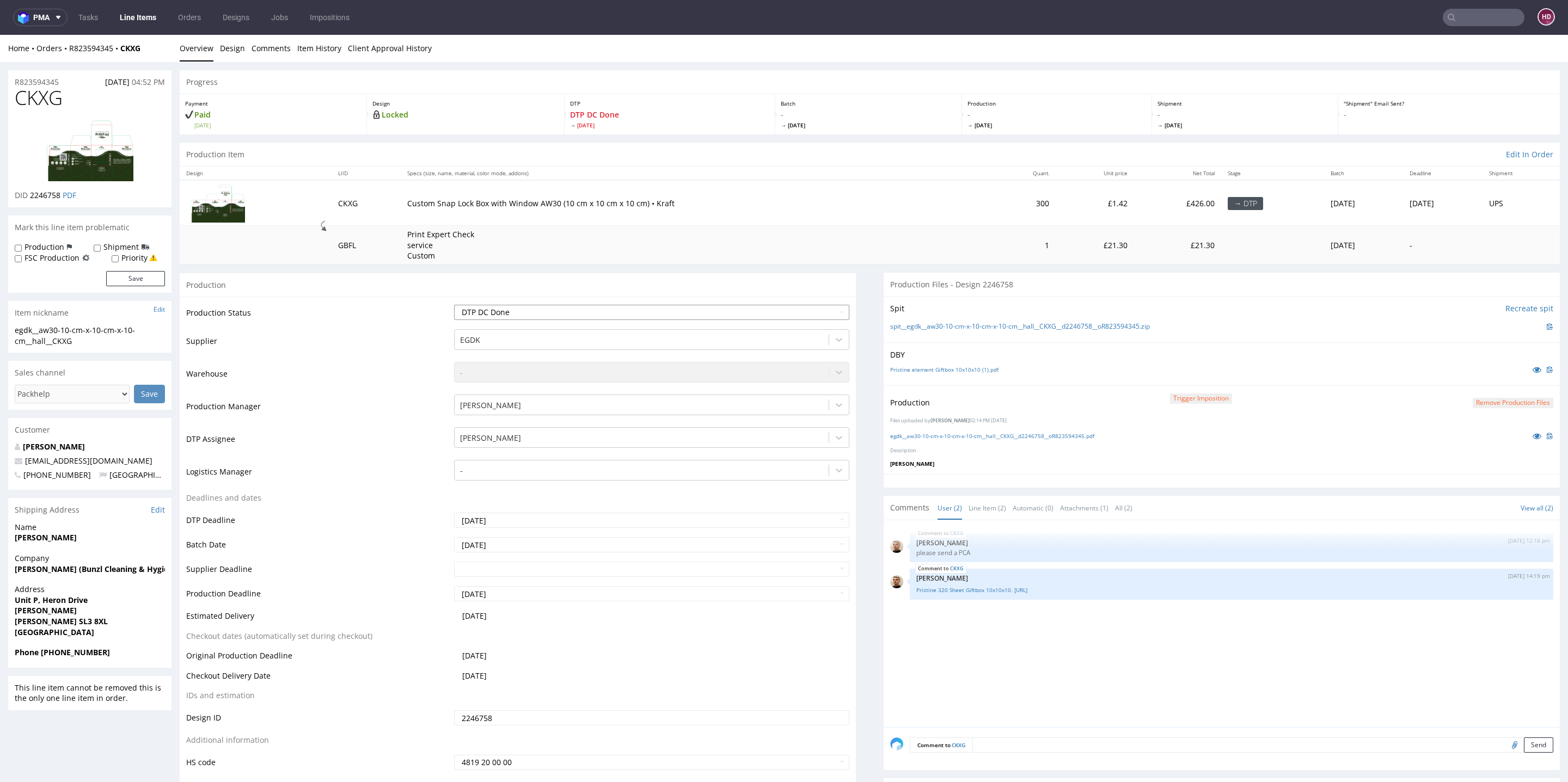
click at [545, 318] on select "Waiting for Artwork Waiting for Diecut Waiting for Mockup Waiting for DTP Waiti…" at bounding box center [651, 312] width 395 height 15
select select "dtp_ca_needed"
click at [454, 305] on select "Waiting for Artwork Waiting for Diecut Waiting for Mockup Waiting for DTP Waiti…" at bounding box center [651, 312] width 395 height 15
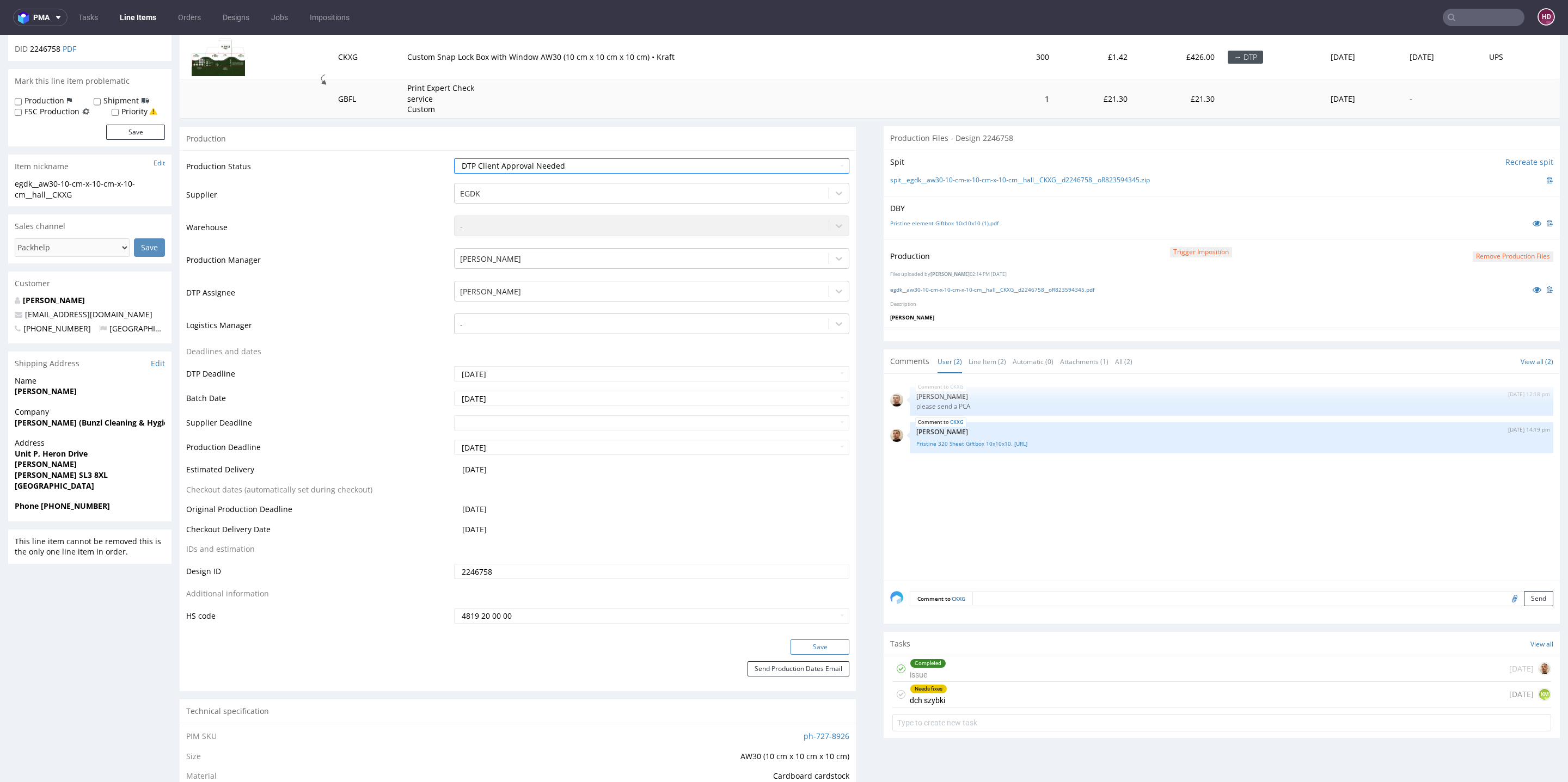
click at [801, 644] on button "Save" at bounding box center [820, 647] width 59 height 15
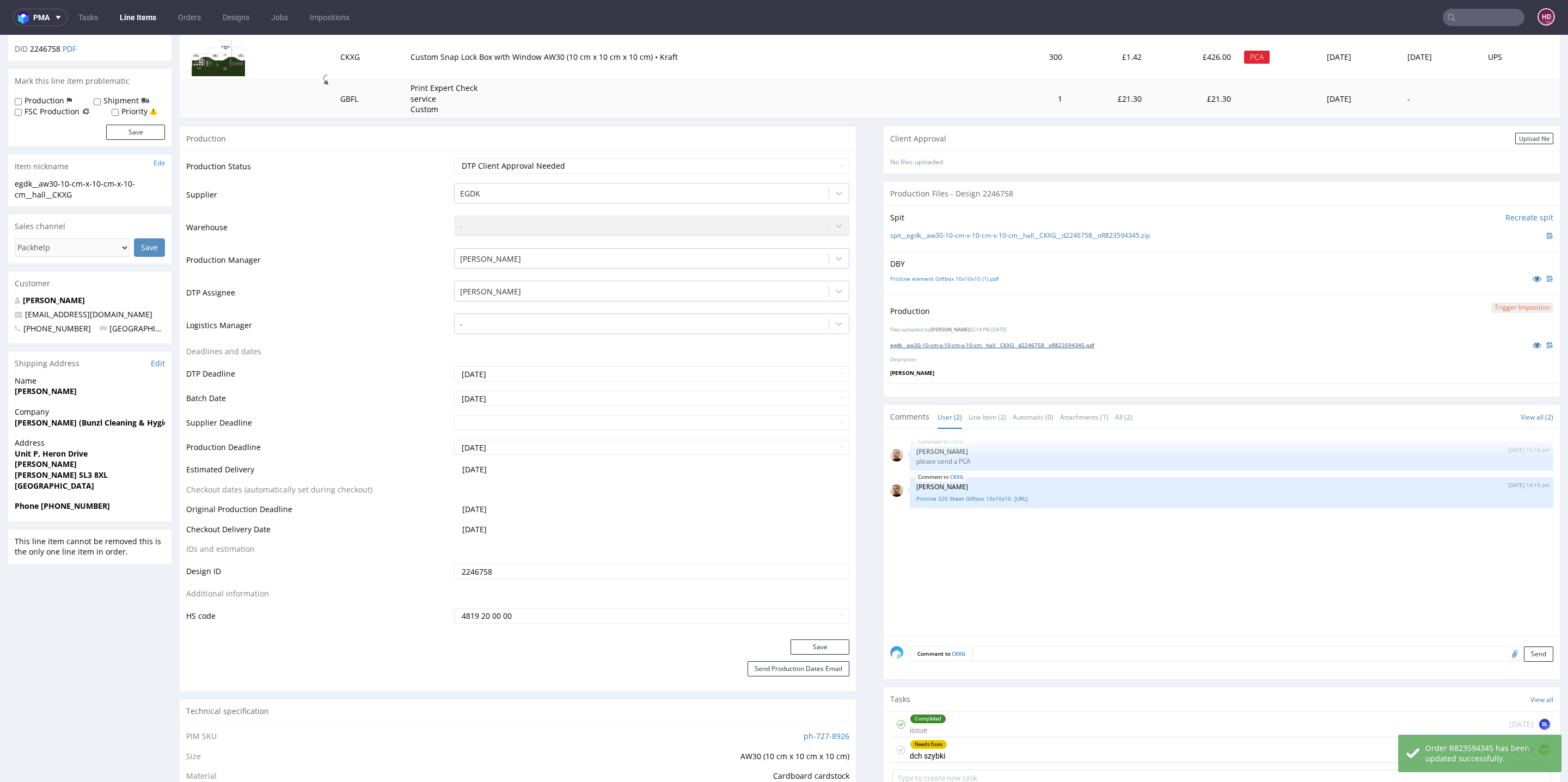
click at [941, 343] on link "egdk__aw30-10-cm-x-10-cm-x-10-cm__hall__CKXG__d2246758__oR823594345.pdf" at bounding box center [992, 345] width 204 height 8
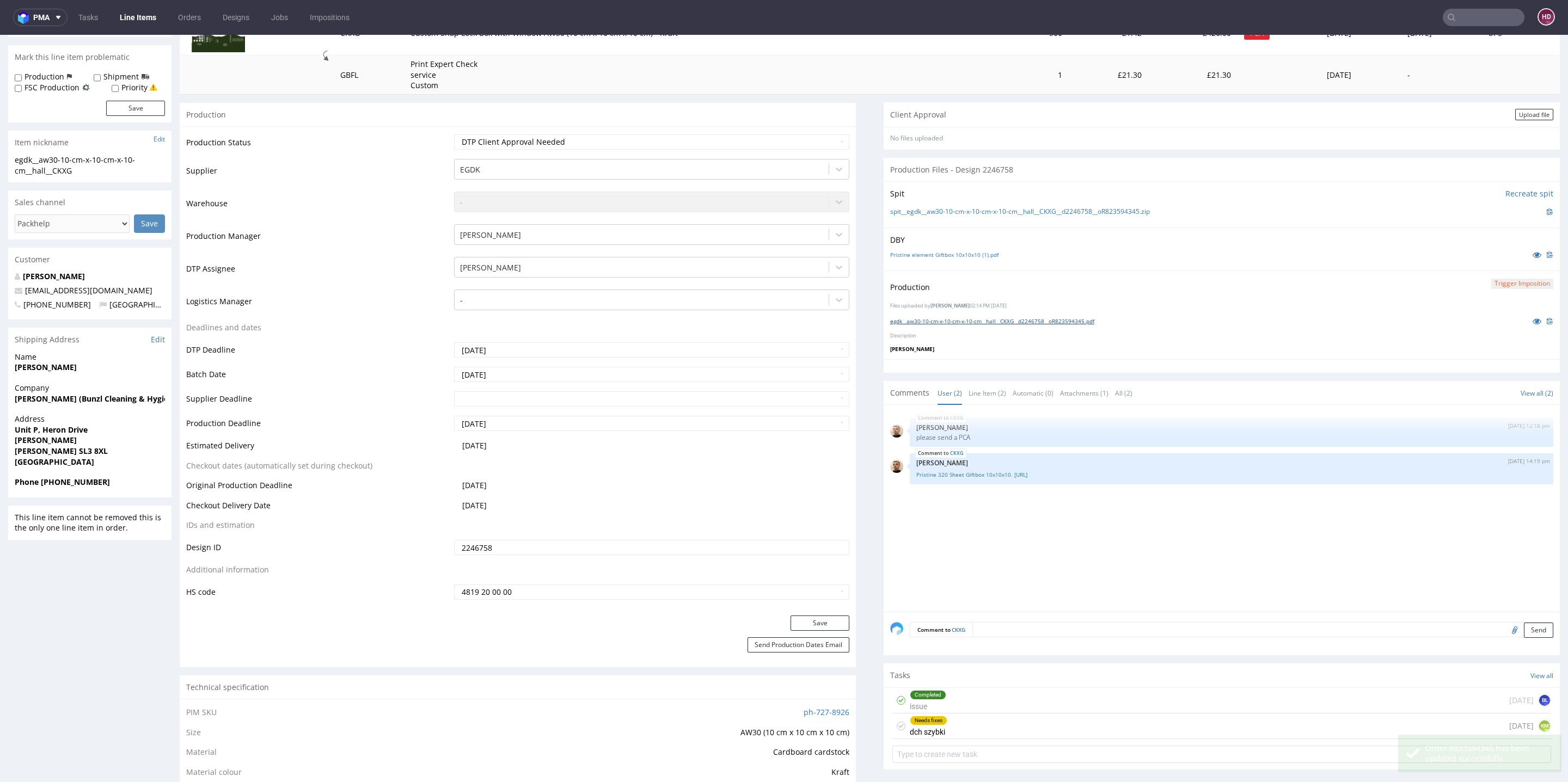
scroll to position [262, 0]
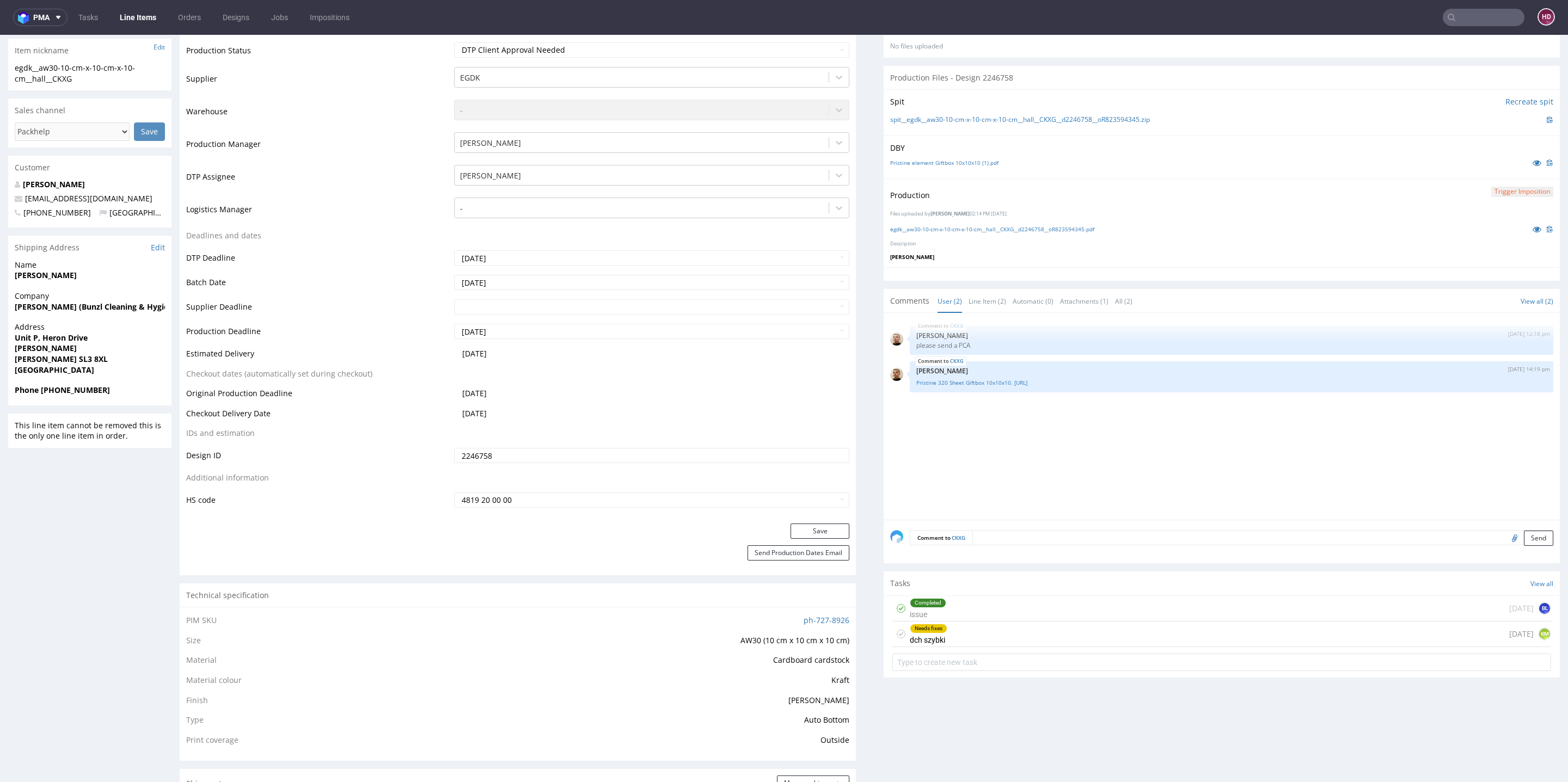
click at [914, 627] on div "Needs fixes" at bounding box center [929, 629] width 37 height 9
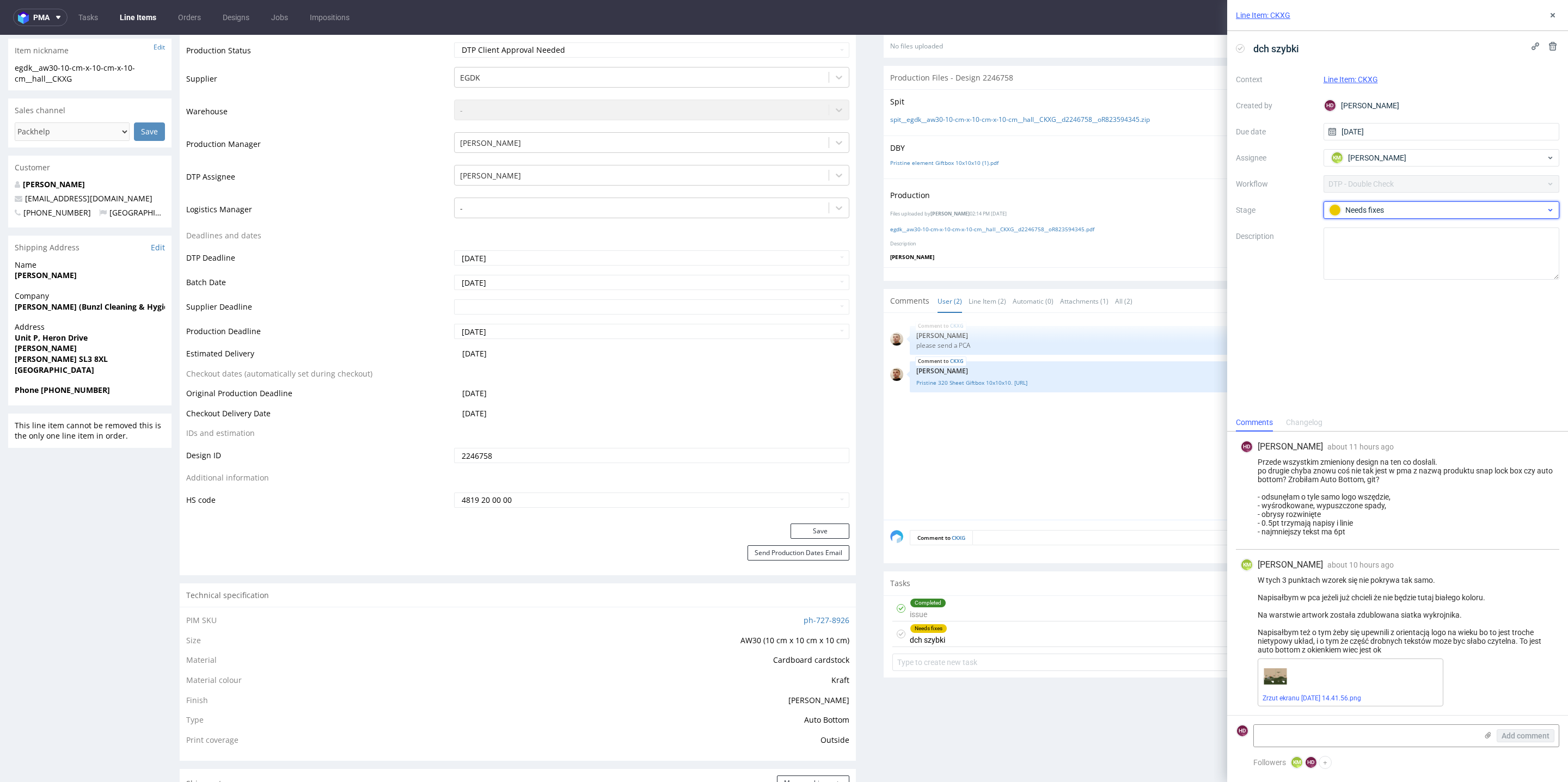
click at [1382, 204] on div "Needs fixes" at bounding box center [1437, 210] width 217 height 12
click at [1369, 284] on div "Completed" at bounding box center [1442, 288] width 218 height 12
click at [1100, 473] on div "CKXG 13th Aug 25 | 12:18 pm Bartłomiej Leśniczuk please send a PCA CKXG 13th Au…" at bounding box center [1225, 419] width 670 height 200
click at [1309, 698] on link "Zrzut ekranu 2025-08-19 o 14.41.56.png" at bounding box center [1312, 698] width 99 height 8
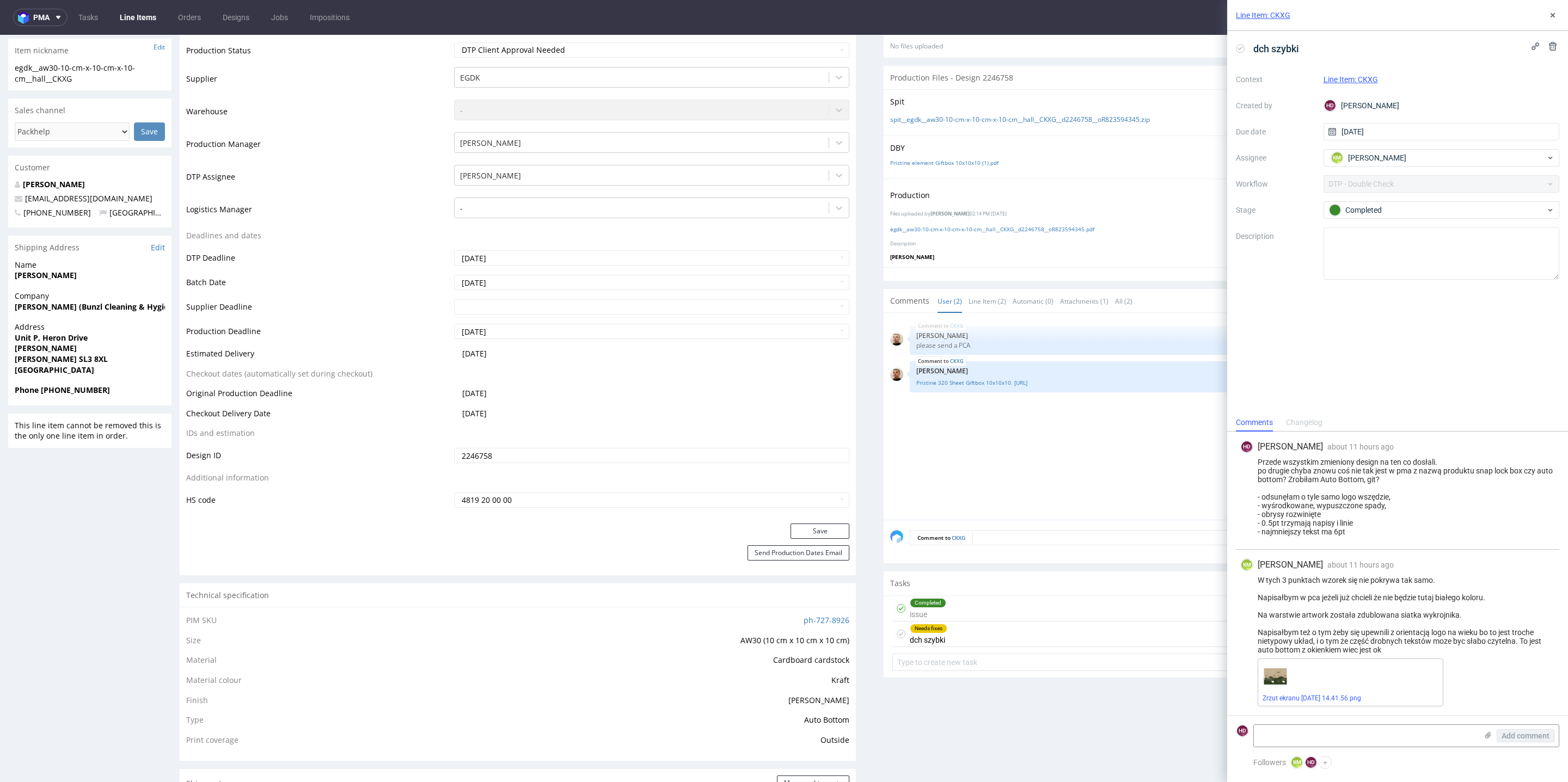
click at [1550, 23] on div "Line Item: CKXG" at bounding box center [1398, 15] width 341 height 31
click at [1544, 13] on div "Line Item: CKXG" at bounding box center [1398, 15] width 341 height 31
click at [1555, 14] on icon at bounding box center [1553, 15] width 9 height 9
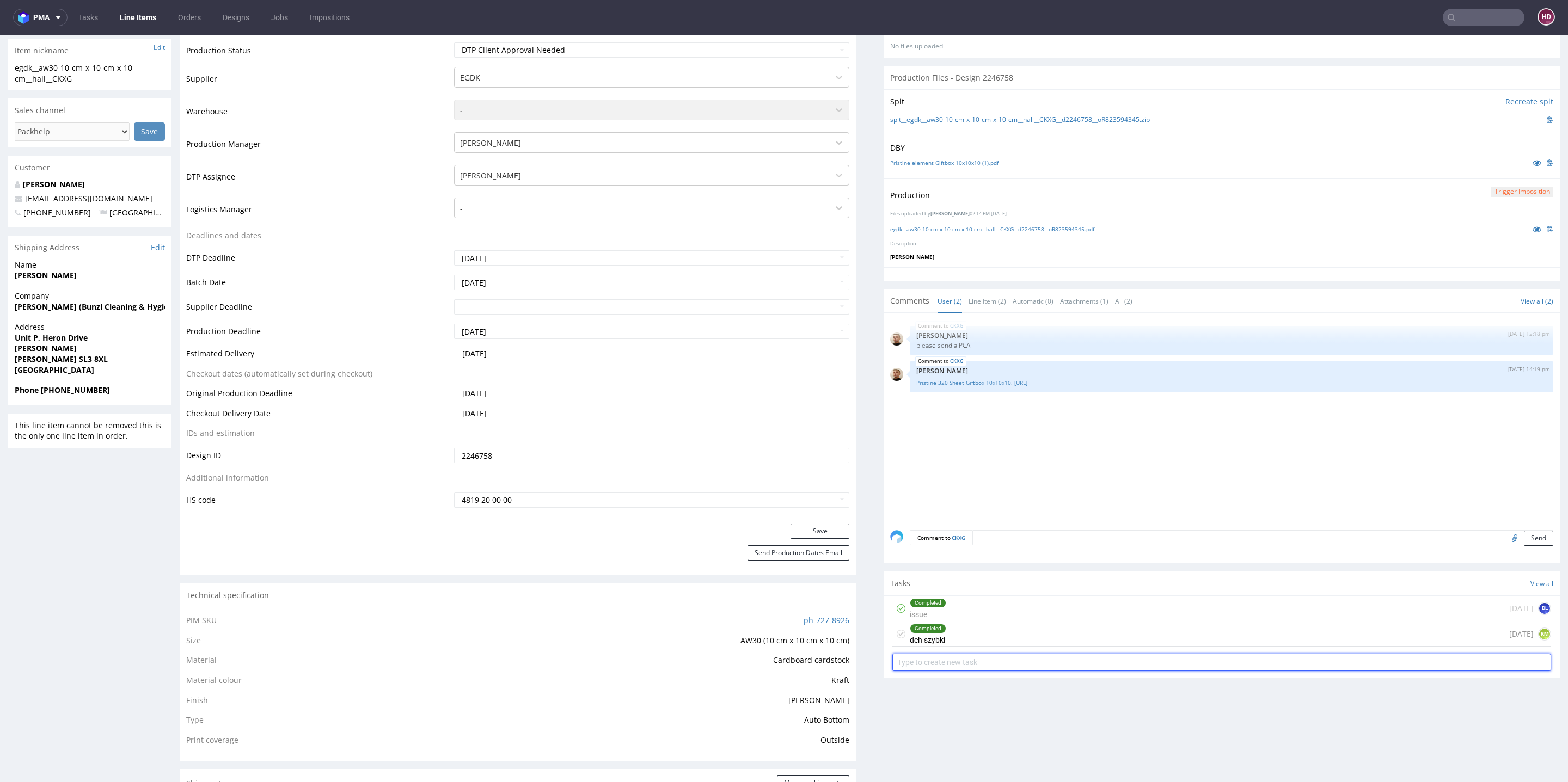
click at [928, 656] on input "text" at bounding box center [1222, 662] width 659 height 18
type input "non-auto PCA"
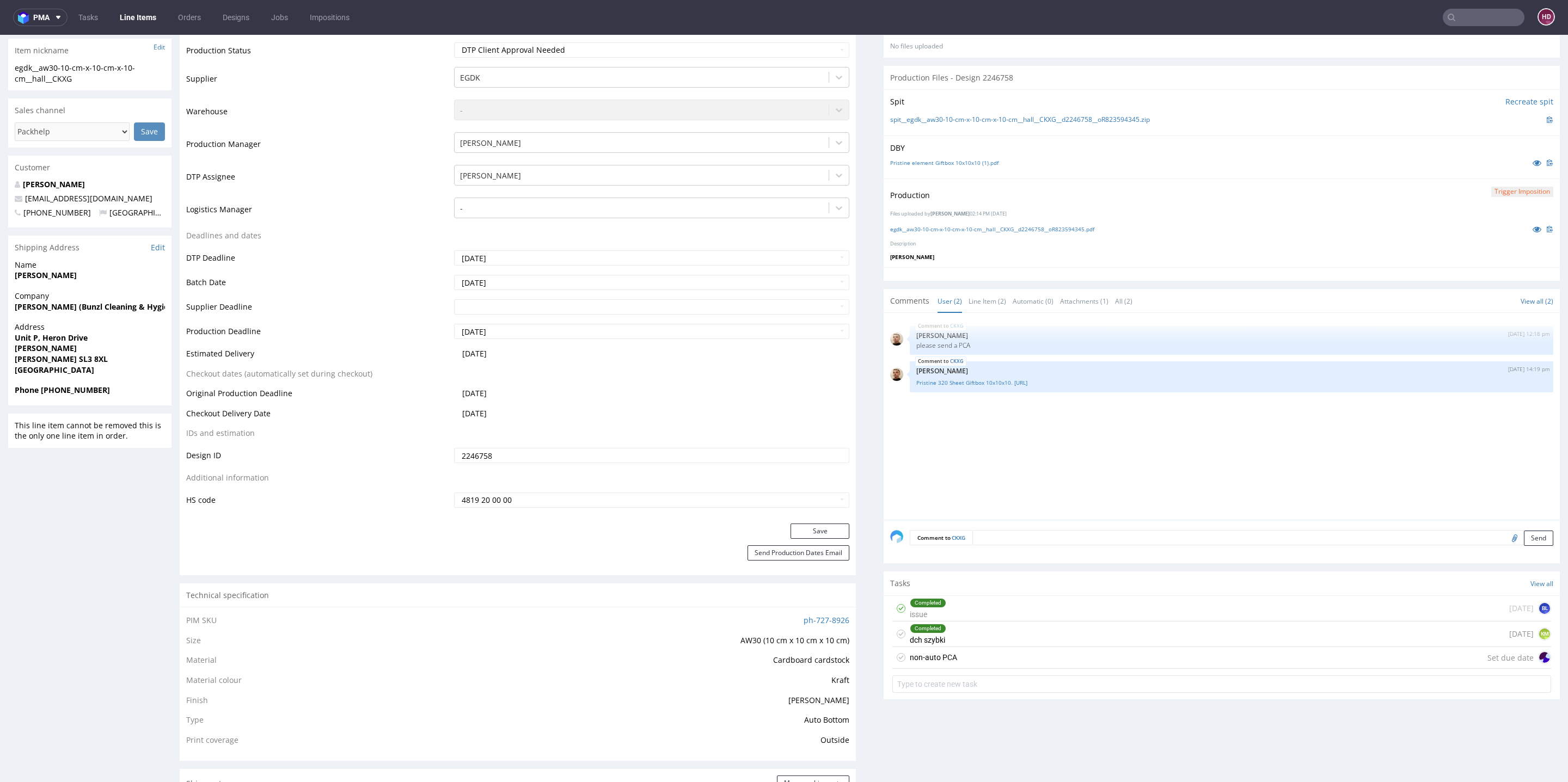
click at [1503, 188] on button "Trigger Imposition" at bounding box center [1522, 192] width 62 height 10
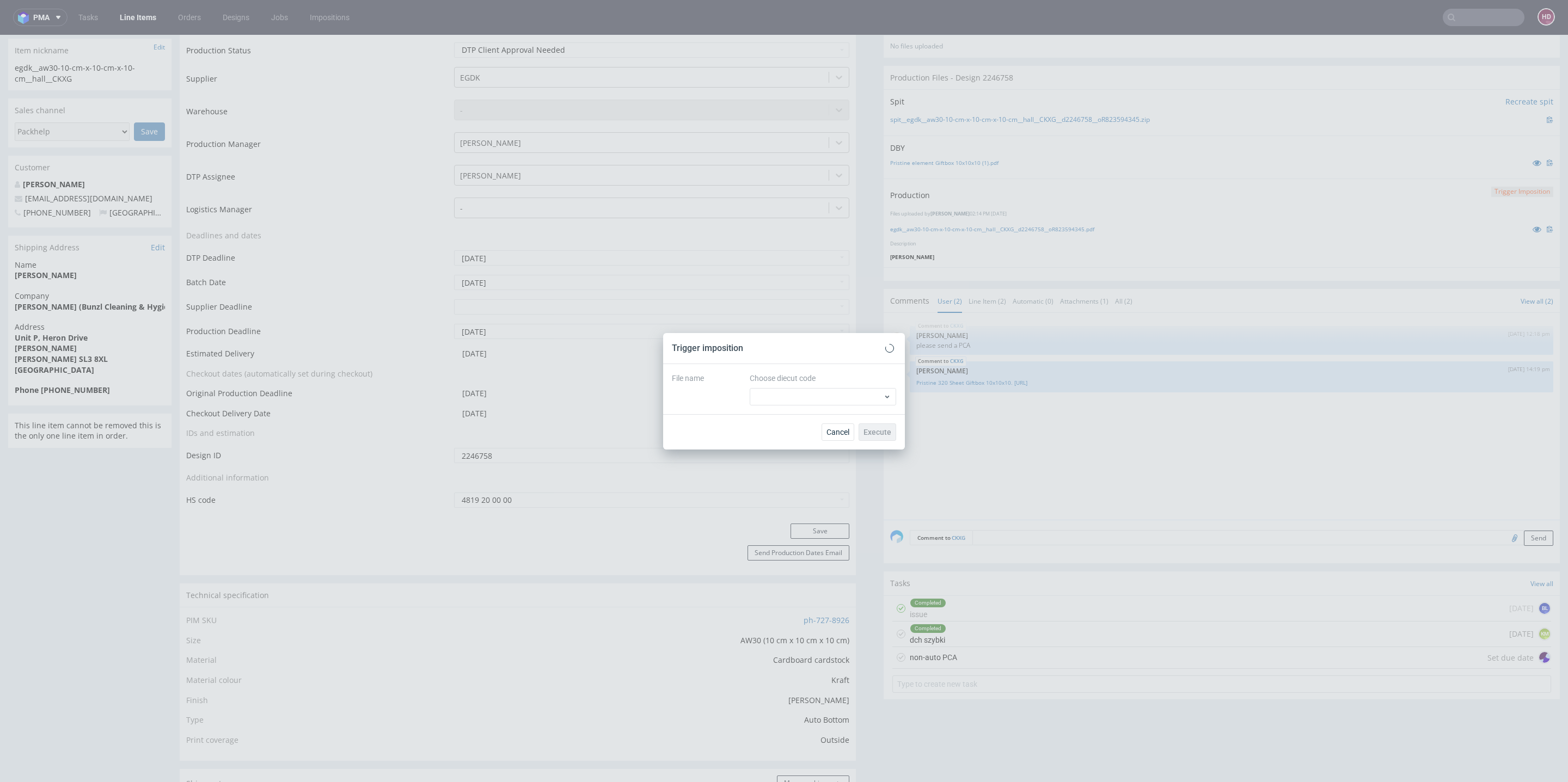
click at [1503, 188] on button "Trigger Imposition" at bounding box center [1522, 192] width 62 height 10
click at [845, 435] on span "Cancel" at bounding box center [838, 432] width 23 height 8
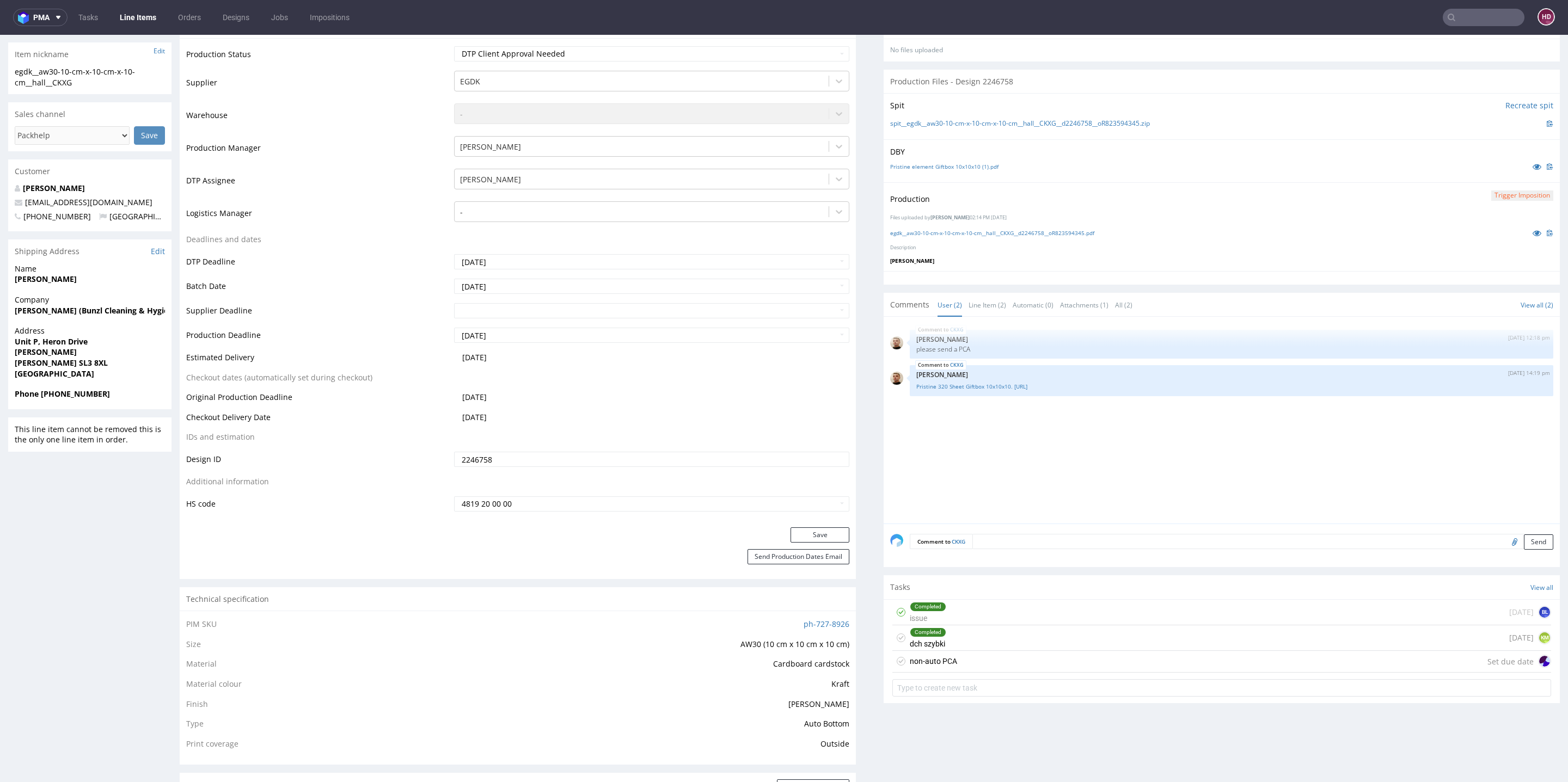
scroll to position [235, 0]
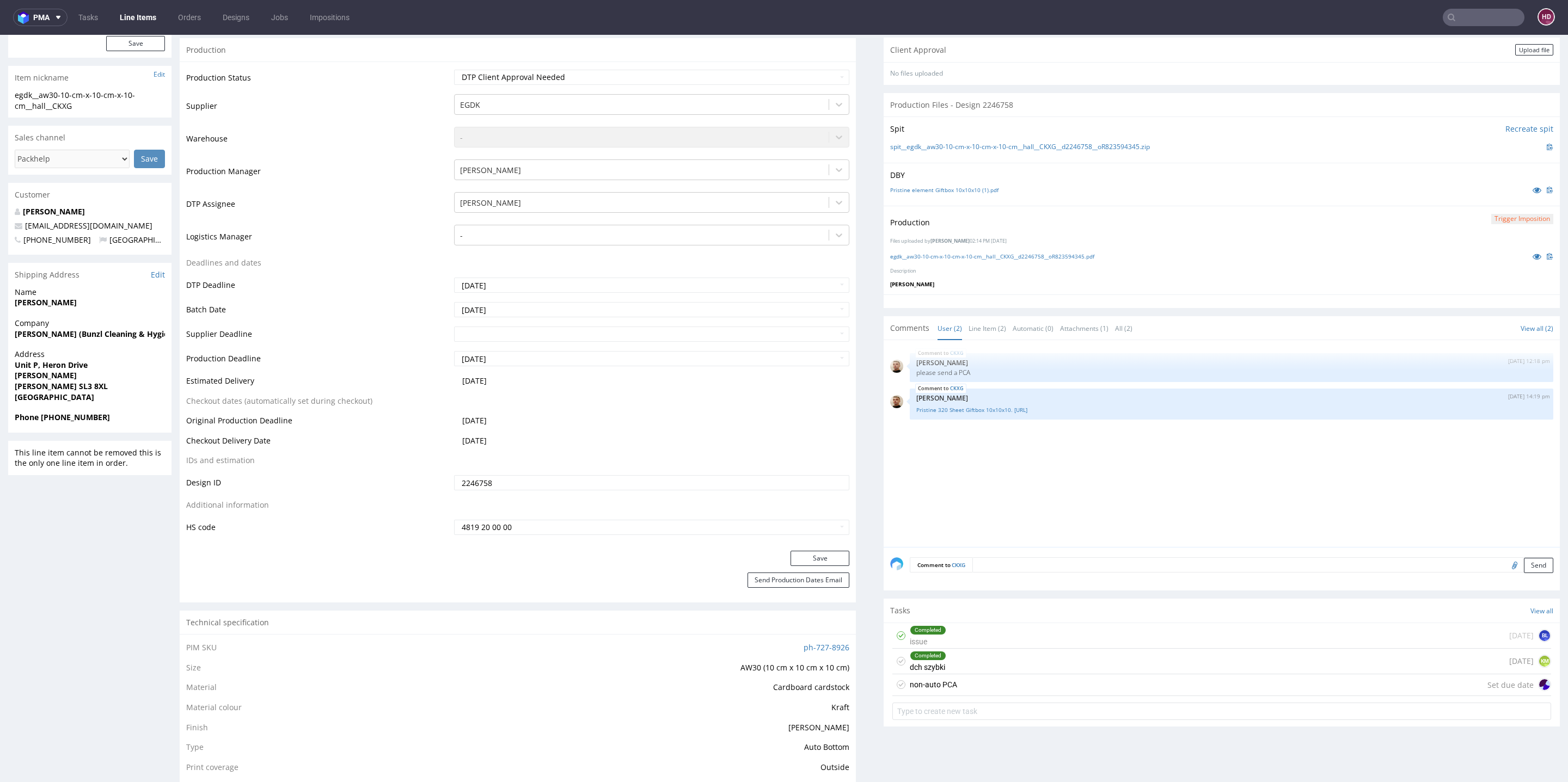
click at [1497, 215] on button "Trigger Imposition" at bounding box center [1522, 219] width 62 height 10
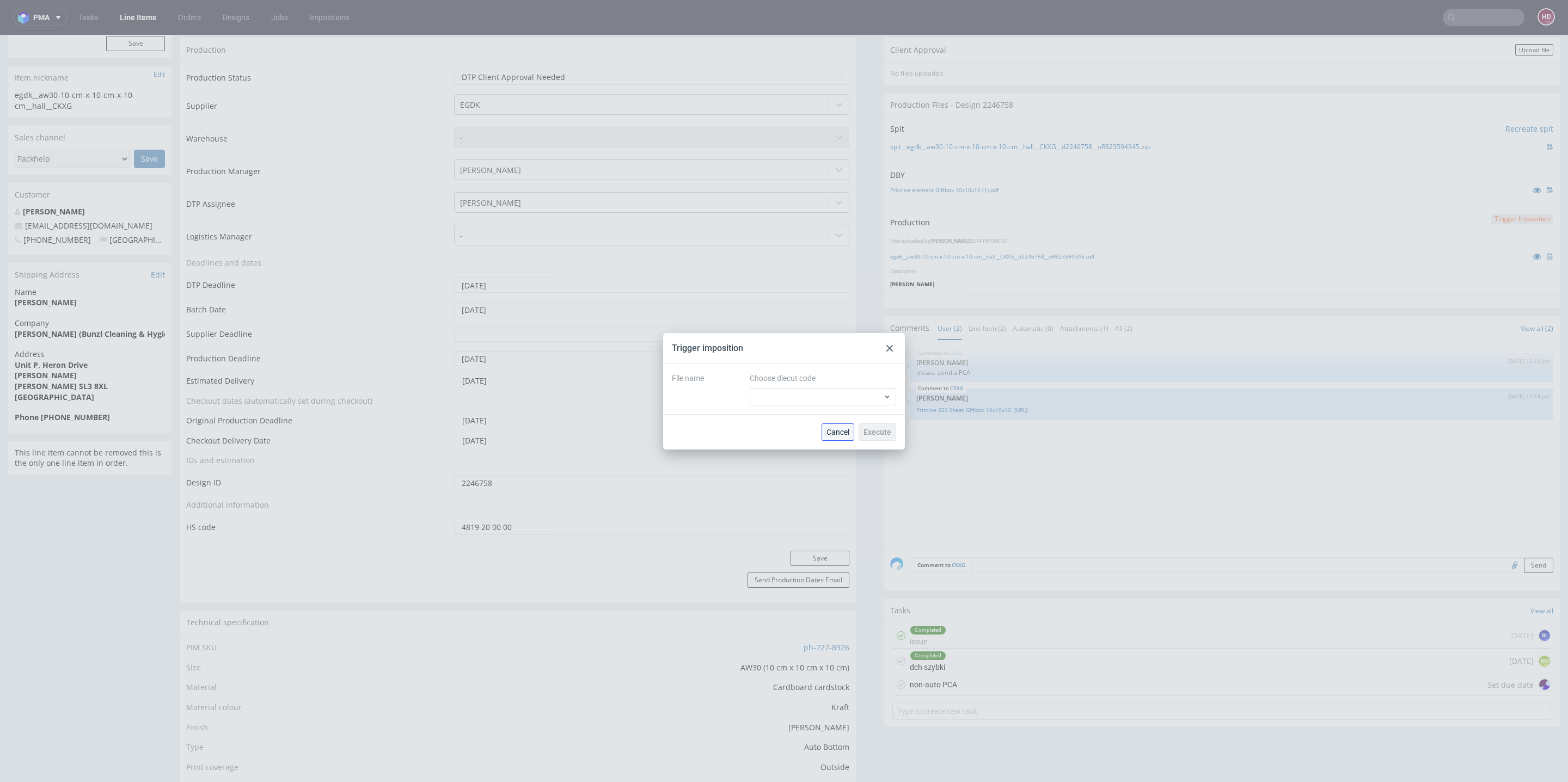
click at [853, 431] on button "Cancel" at bounding box center [838, 432] width 33 height 18
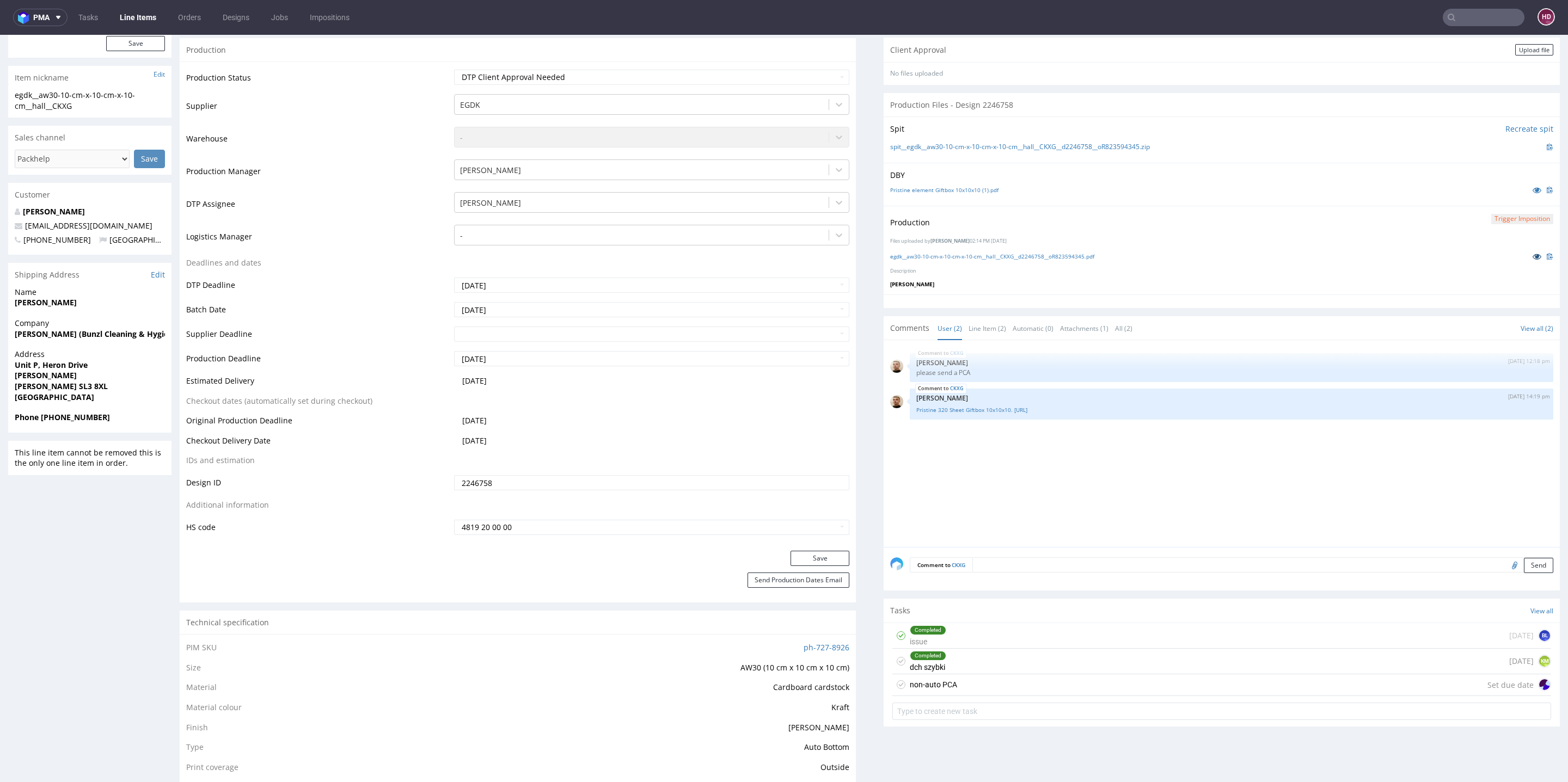
click at [1533, 253] on icon at bounding box center [1537, 256] width 9 height 8
click at [1547, 254] on img at bounding box center [1550, 256] width 7 height 7
click at [1088, 685] on div "non-auto PCA Set due date" at bounding box center [1222, 685] width 659 height 22
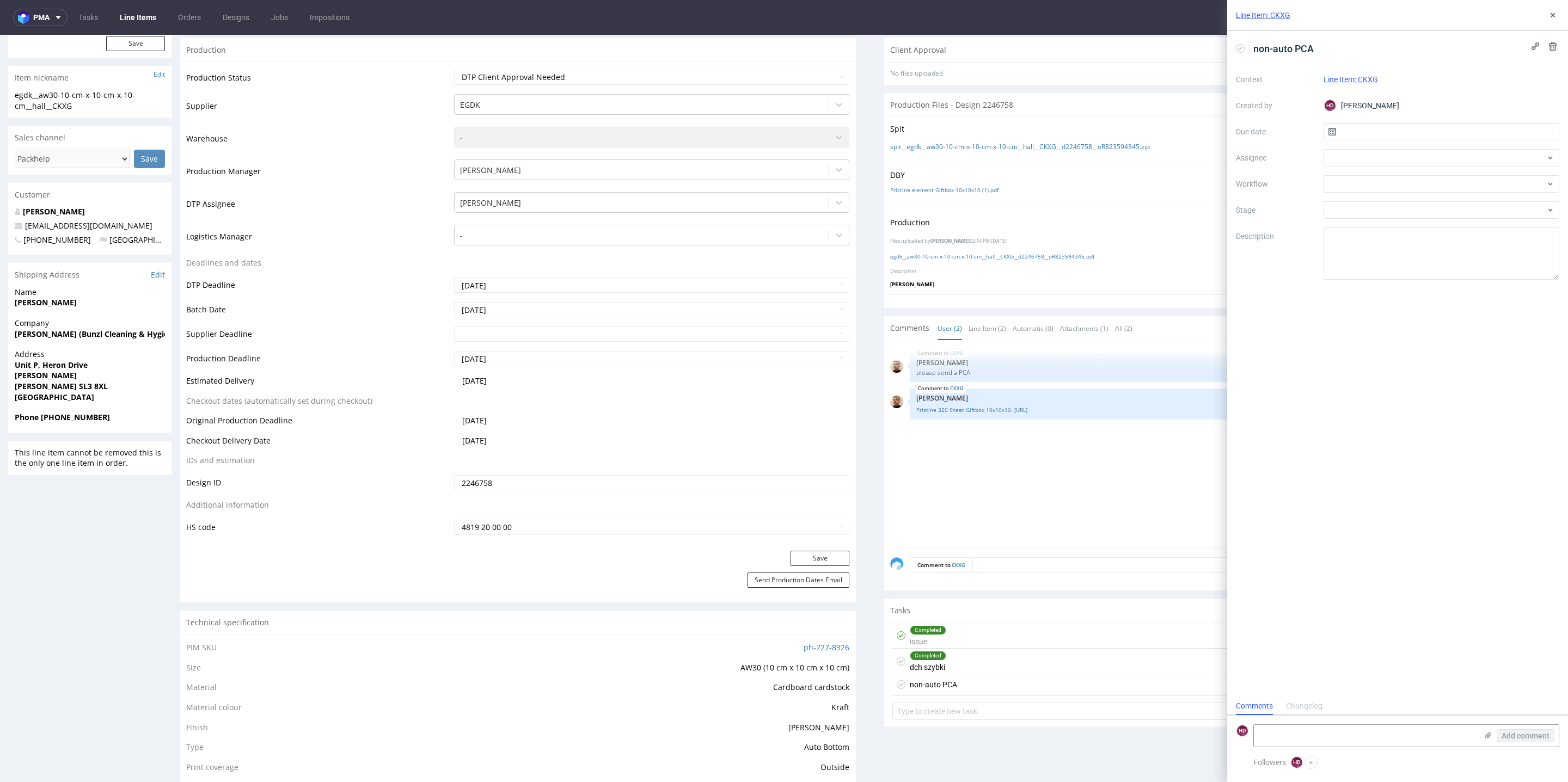
scroll to position [8, 0]
click at [1555, 16] on icon at bounding box center [1553, 15] width 9 height 9
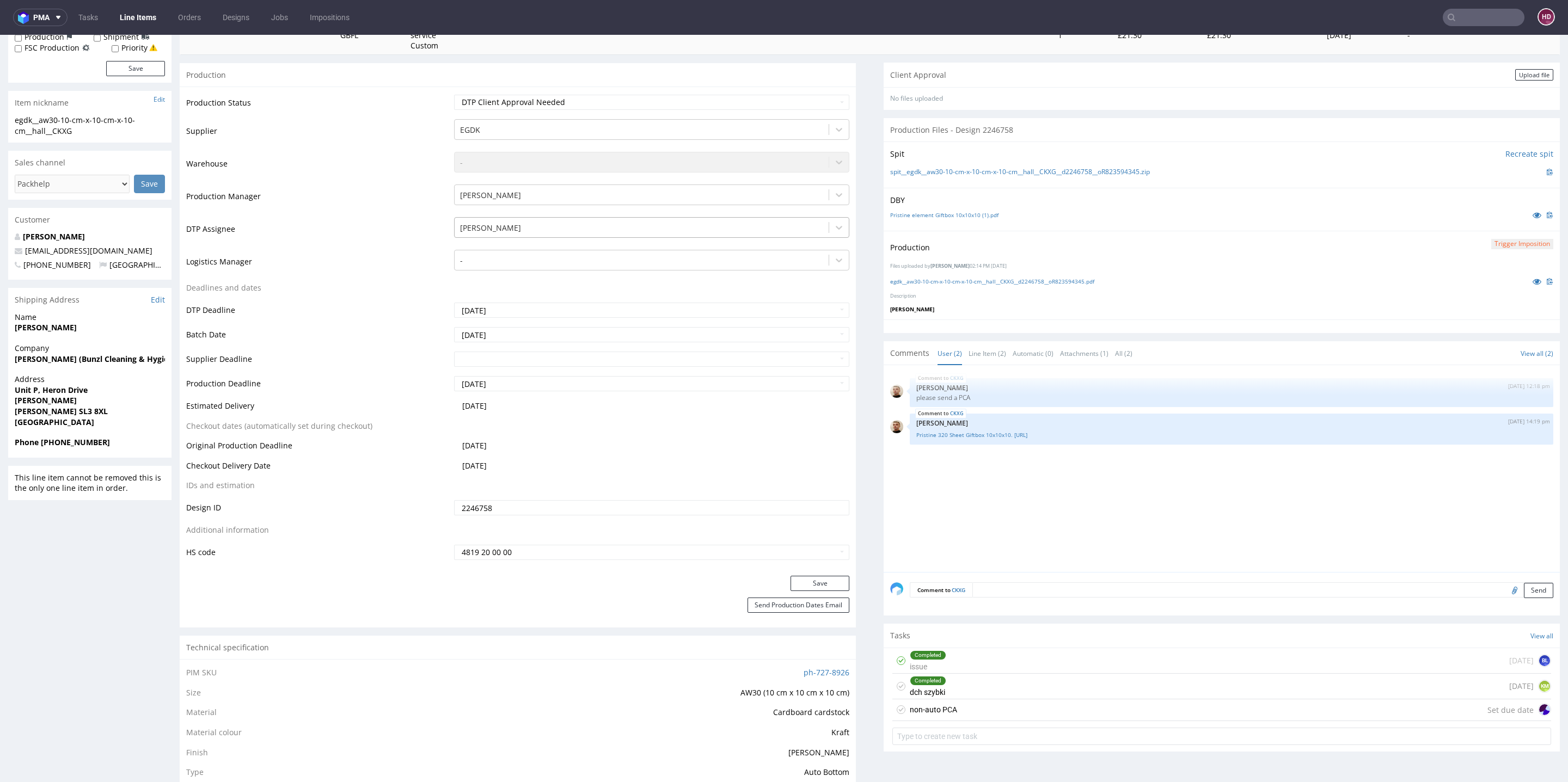
scroll to position [209, 0]
click at [1491, 82] on div "Client Approval Upload file" at bounding box center [1222, 77] width 676 height 24
click at [1515, 77] on div "Upload file" at bounding box center [1534, 76] width 38 height 12
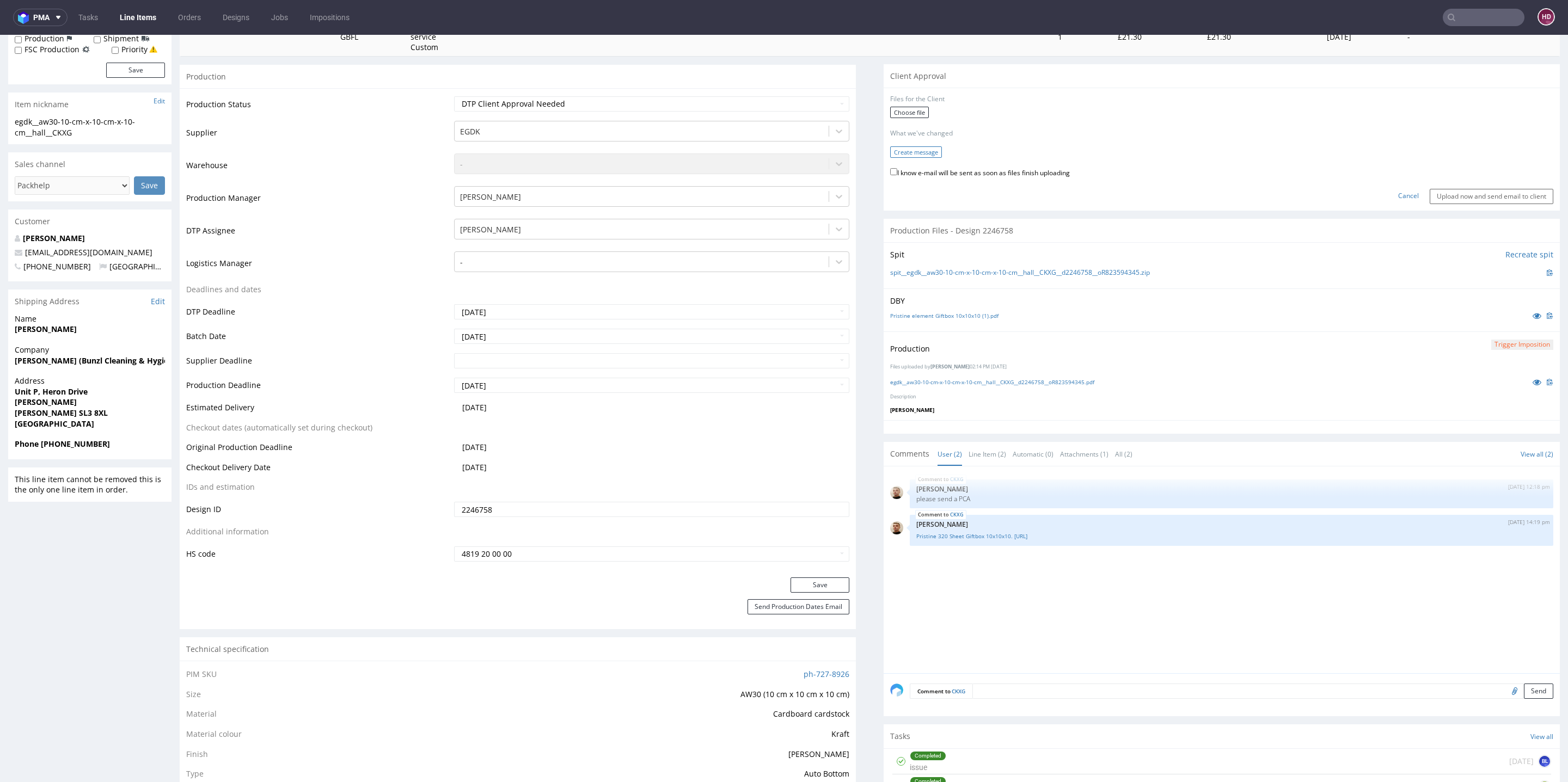
click at [912, 148] on button "Create message" at bounding box center [915, 152] width 52 height 12
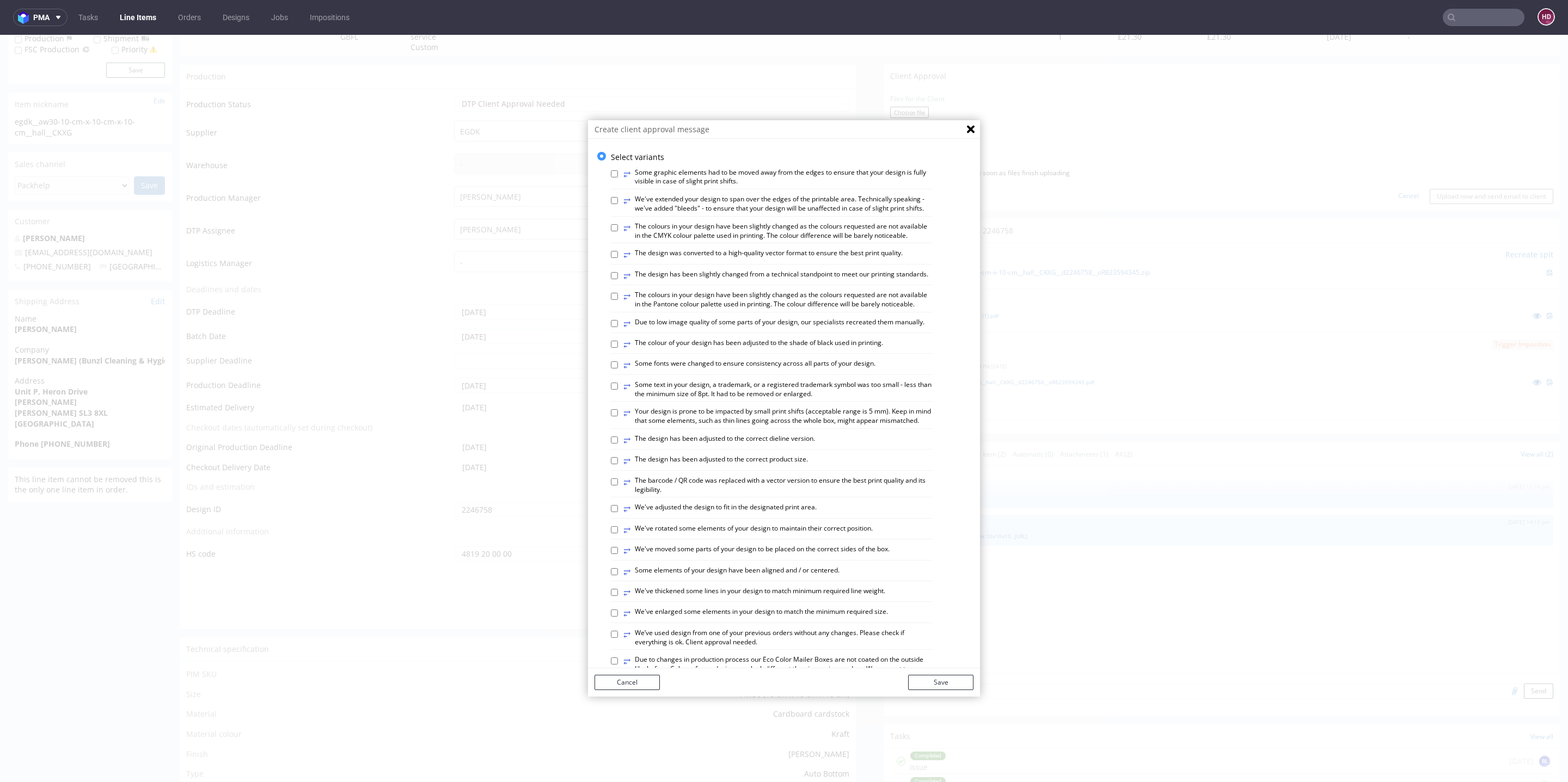
click at [747, 176] on label "⥂ Some graphic elements had to be moved away from the edges to ensure that your…" at bounding box center [777, 177] width 309 height 18
click at [618, 176] on input "⥂ Some graphic elements had to be moved away from the edges to ensure that your…" at bounding box center [615, 174] width 7 height 7
checkbox input "true"
click at [686, 446] on label "⥂ The design has been adjusted to the correct dieline version." at bounding box center [719, 441] width 192 height 12
click at [618, 444] on input "⥂ The design has been adjusted to the correct dieline version." at bounding box center [615, 440] width 7 height 7
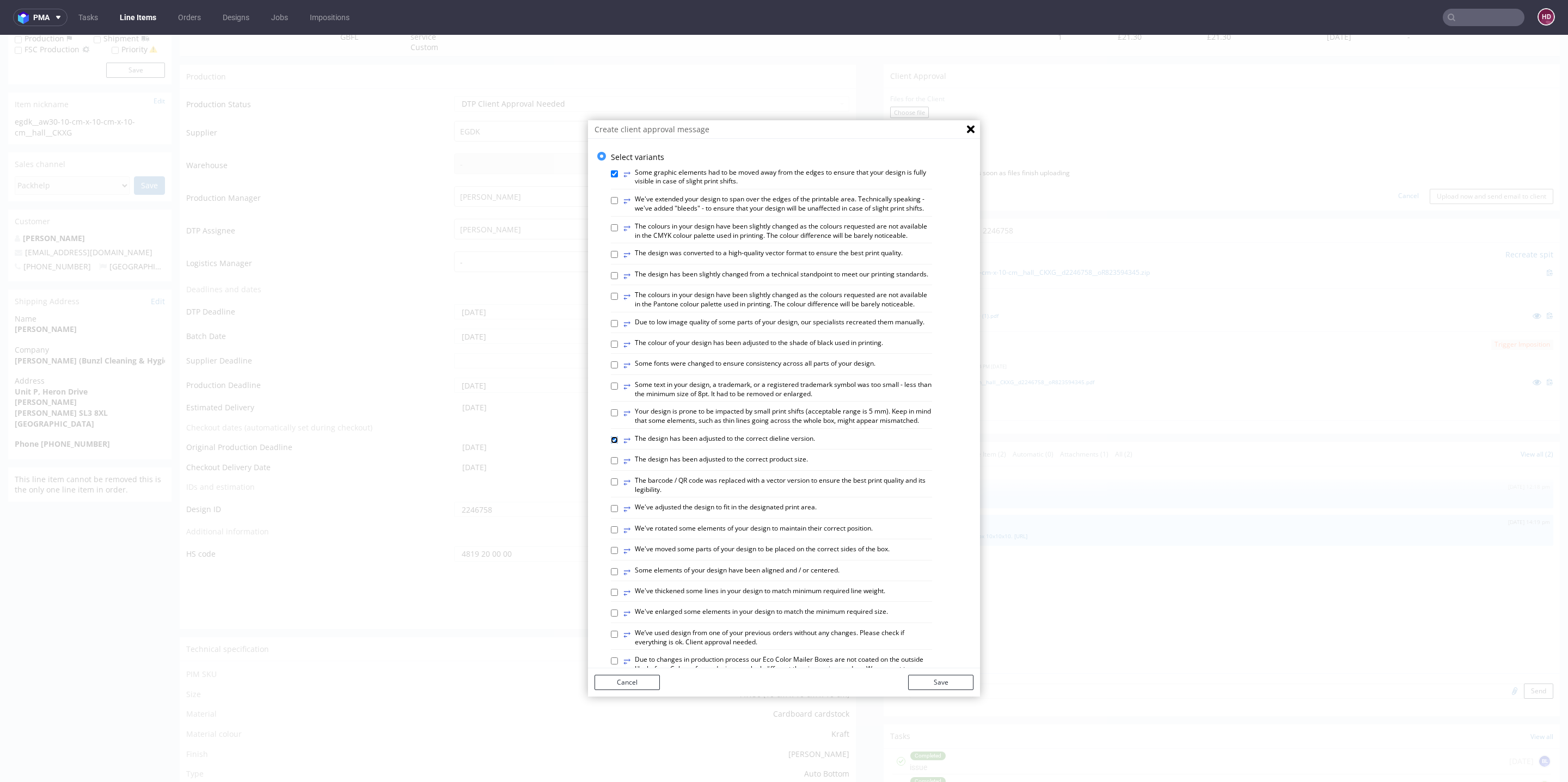
checkbox input "true"
click at [684, 581] on div "⥂ Some elements of your design have been aligned and / or centered." at bounding box center [772, 573] width 321 height 15
click at [687, 578] on label "⥂ Some elements of your design have been aligned and / or centered." at bounding box center [731, 572] width 216 height 12
click at [618, 575] on input "⥂ Some elements of your design have been aligned and / or centered." at bounding box center [615, 572] width 7 height 7
checkbox input "true"
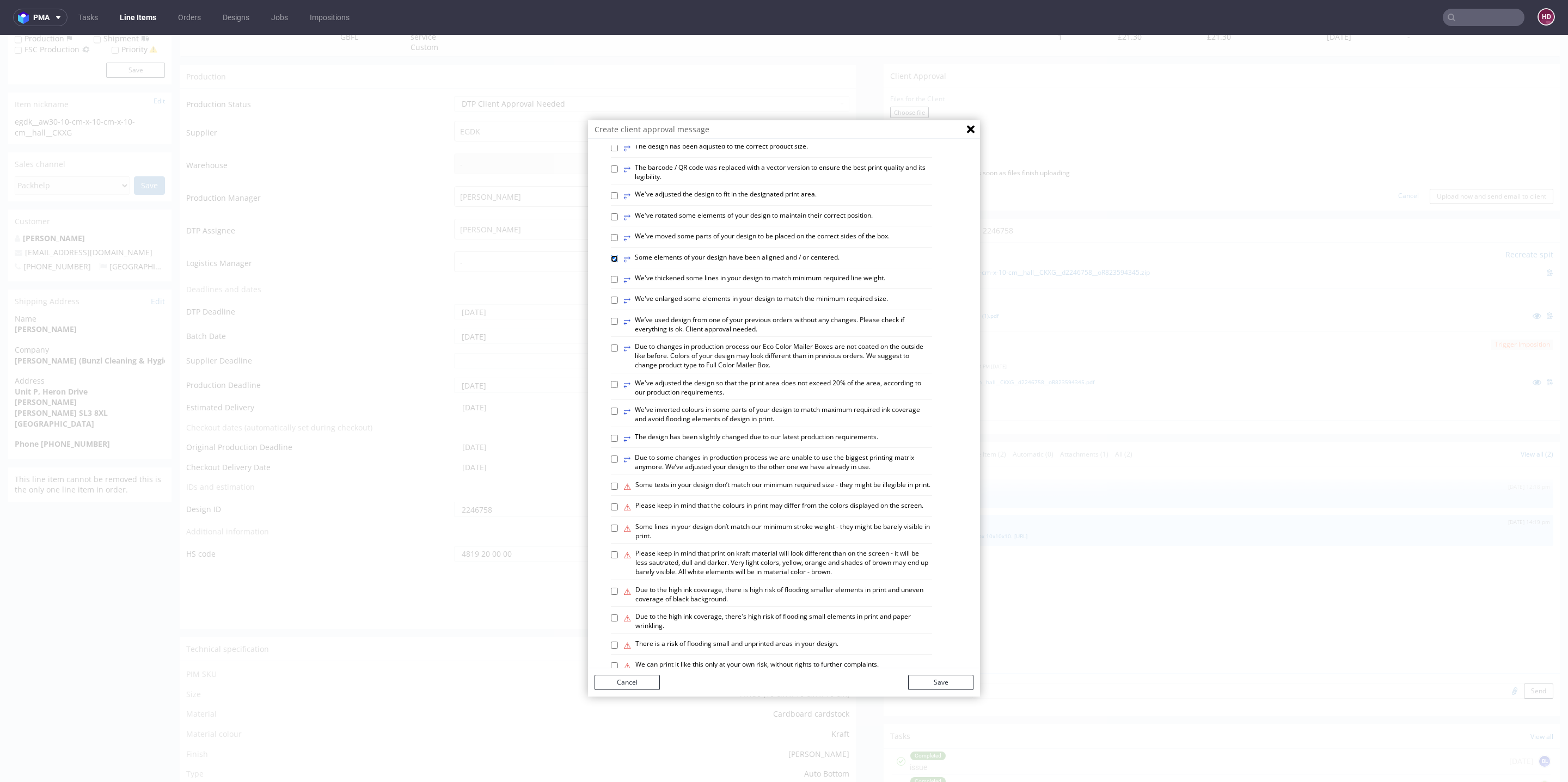
scroll to position [323, 0]
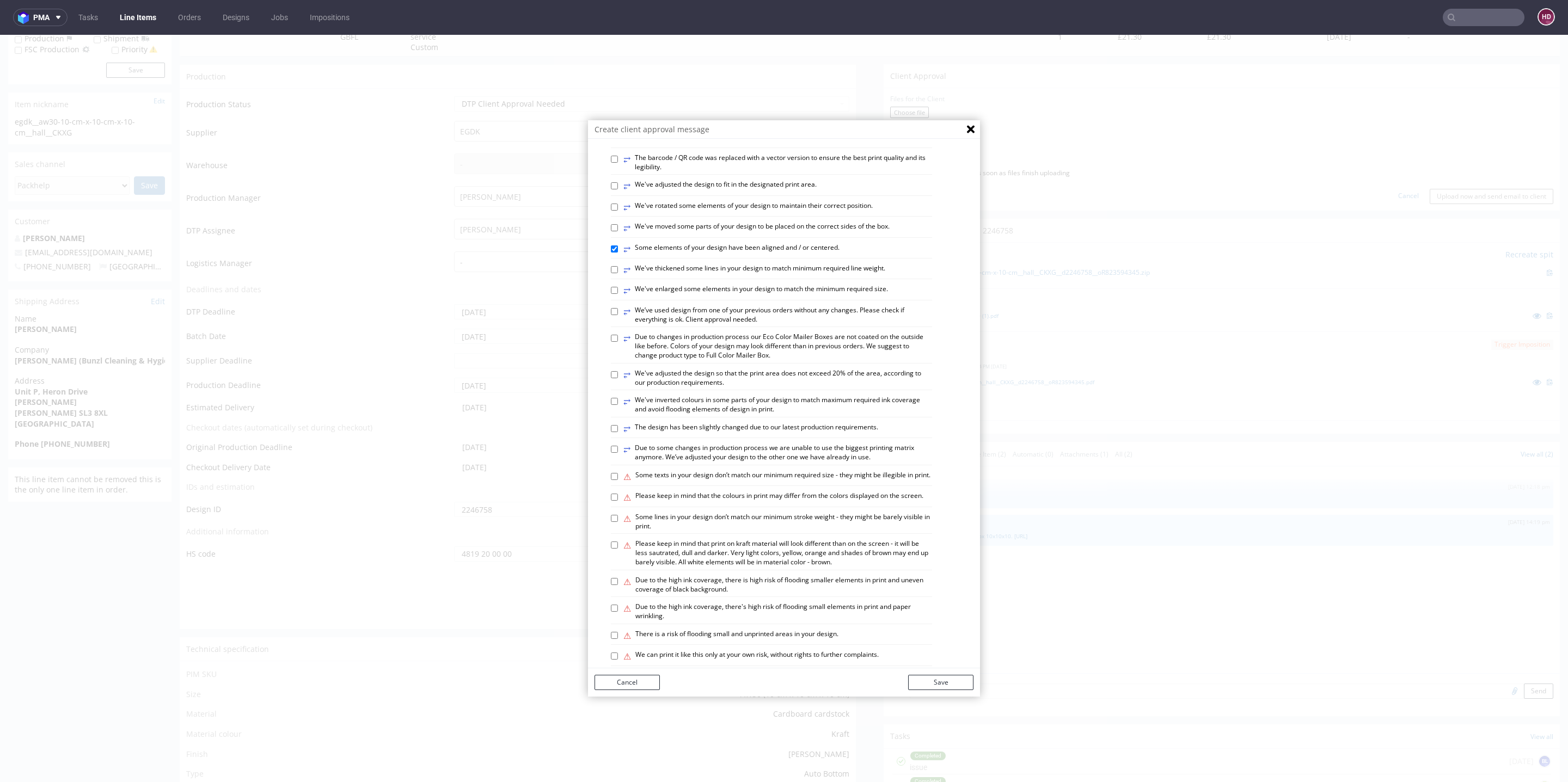
click at [687, 567] on label "⚠ Please keep in mind that print on kraft material will look different than on …" at bounding box center [777, 553] width 309 height 27
click at [618, 549] on input "⚠ Please keep in mind that print on kraft material will look different than on …" at bounding box center [615, 545] width 7 height 7
checkbox input "true"
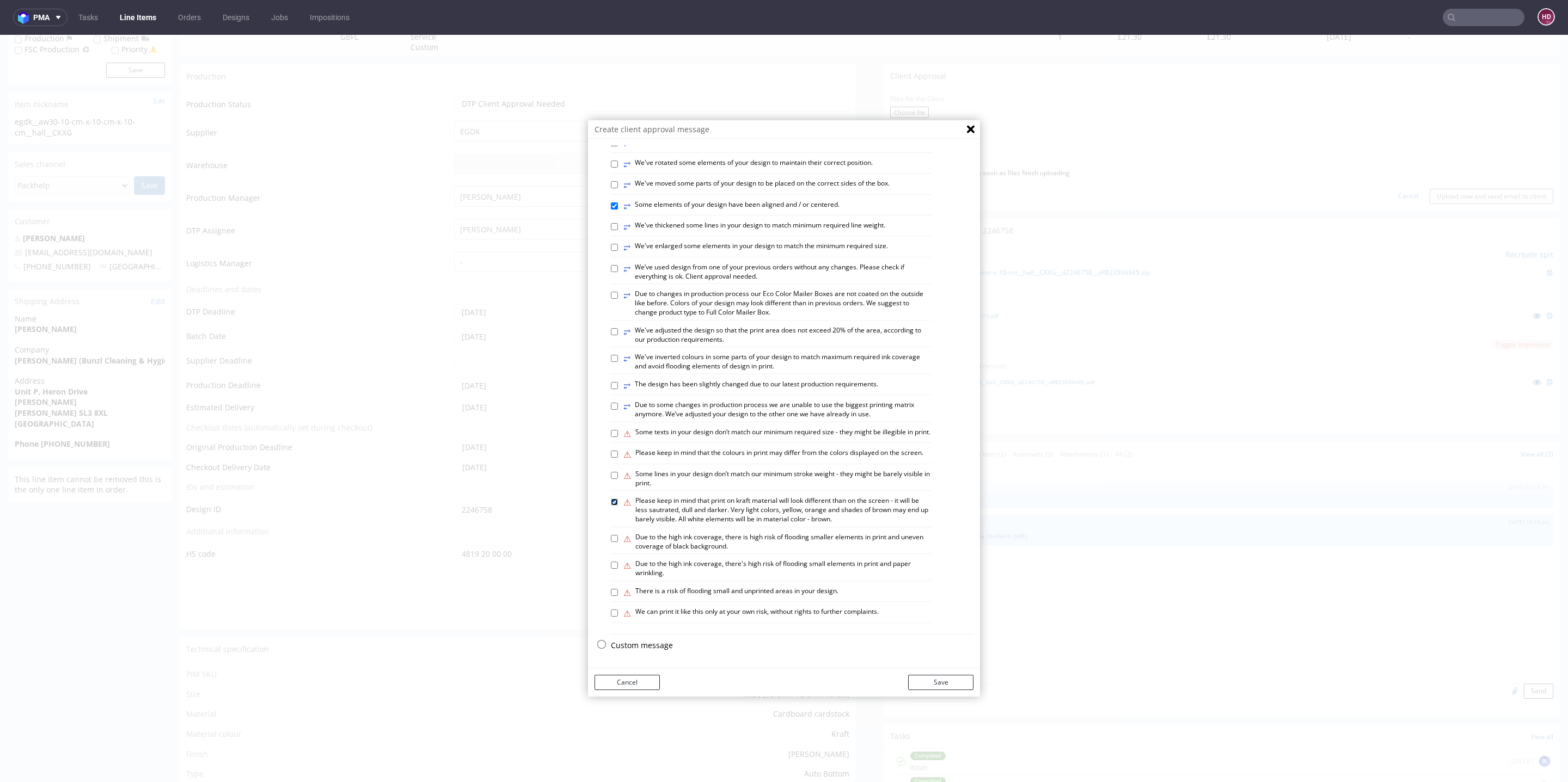
scroll to position [411, 0]
click at [635, 461] on label "⚠ Please keep in mind that the colours in print may differ from the colors disp…" at bounding box center [773, 455] width 300 height 12
click at [618, 458] on input "⚠ Please keep in mind that the colours in print may differ from the colors disp…" at bounding box center [615, 455] width 7 height 7
click at [635, 461] on label "⚠ Please keep in mind that the colours in print may differ from the colors disp…" at bounding box center [773, 455] width 300 height 12
click at [618, 458] on input "⚠ Please keep in mind that the colours in print may differ from the colors disp…" at bounding box center [615, 455] width 7 height 7
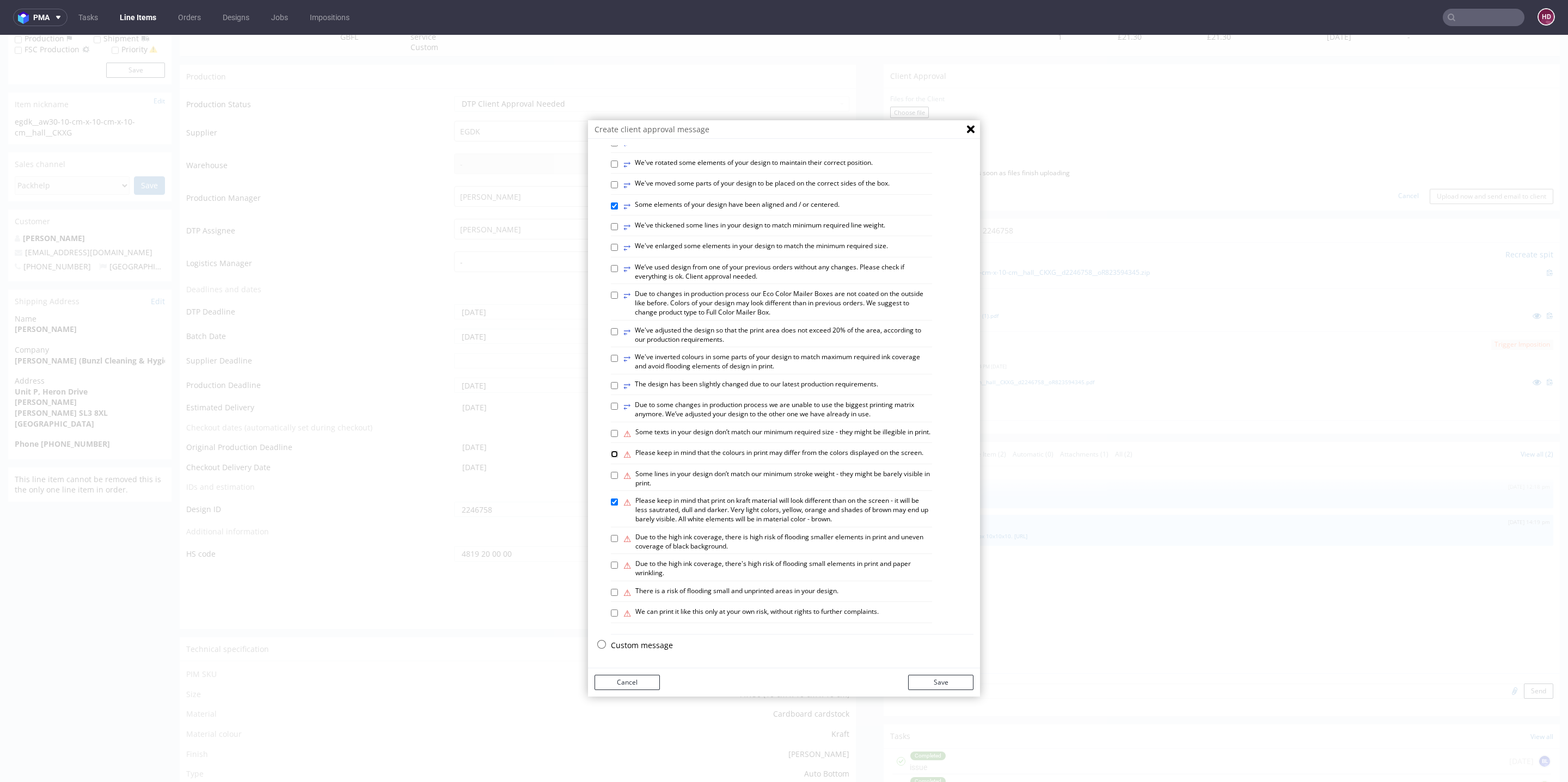
checkbox input "false"
click at [636, 440] on label "⚠ Some texts in your design don’t match our minimum required size - they might …" at bounding box center [777, 434] width 307 height 12
click at [618, 437] on input "⚠ Some texts in your design don’t match our minimum required size - they might …" at bounding box center [615, 434] width 7 height 7
checkbox input "true"
click at [915, 677] on button "Save" at bounding box center [940, 682] width 65 height 15
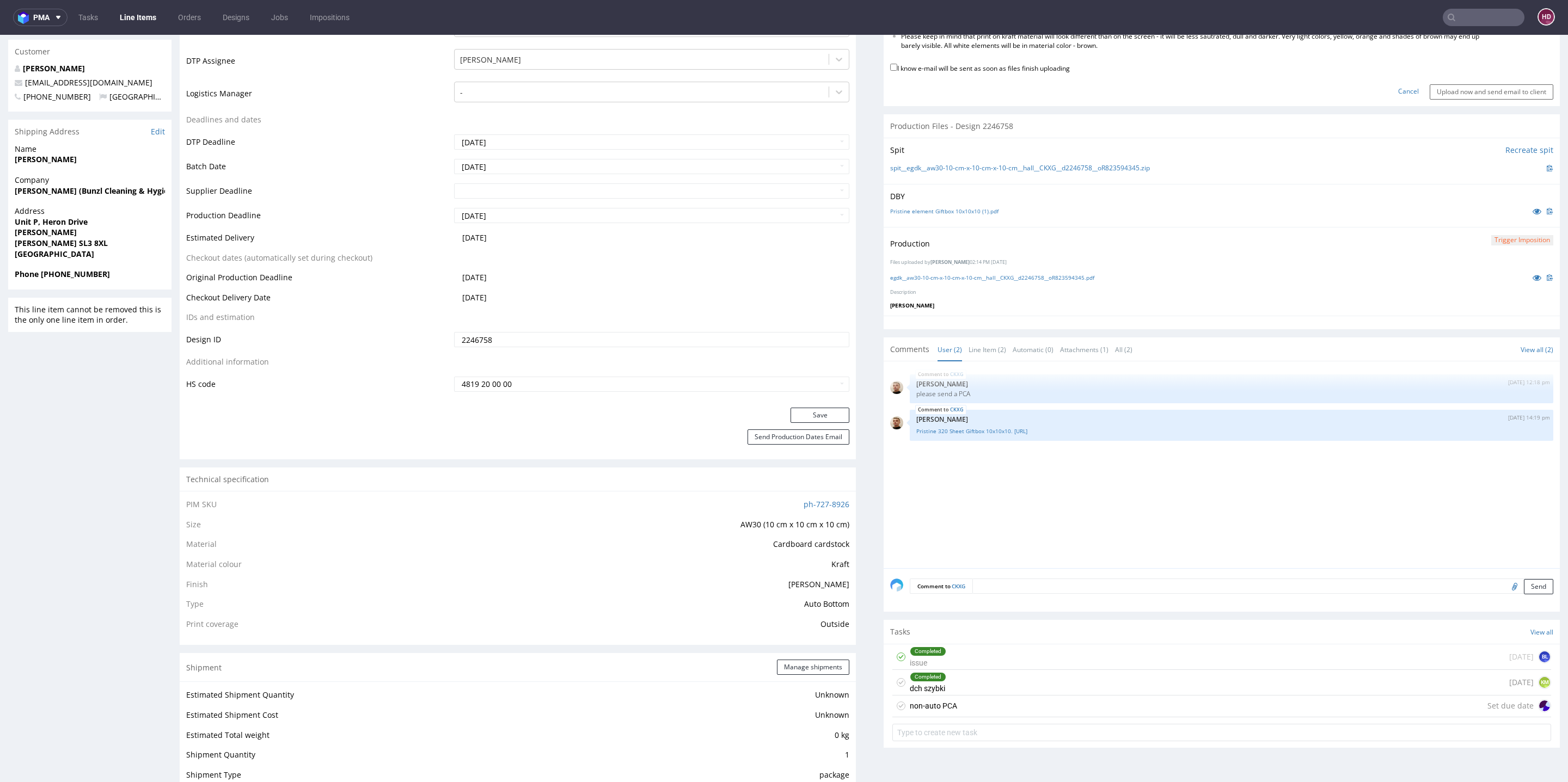
scroll to position [379, 0]
click at [965, 705] on div "non-auto PCA Set due date" at bounding box center [1222, 706] width 659 height 22
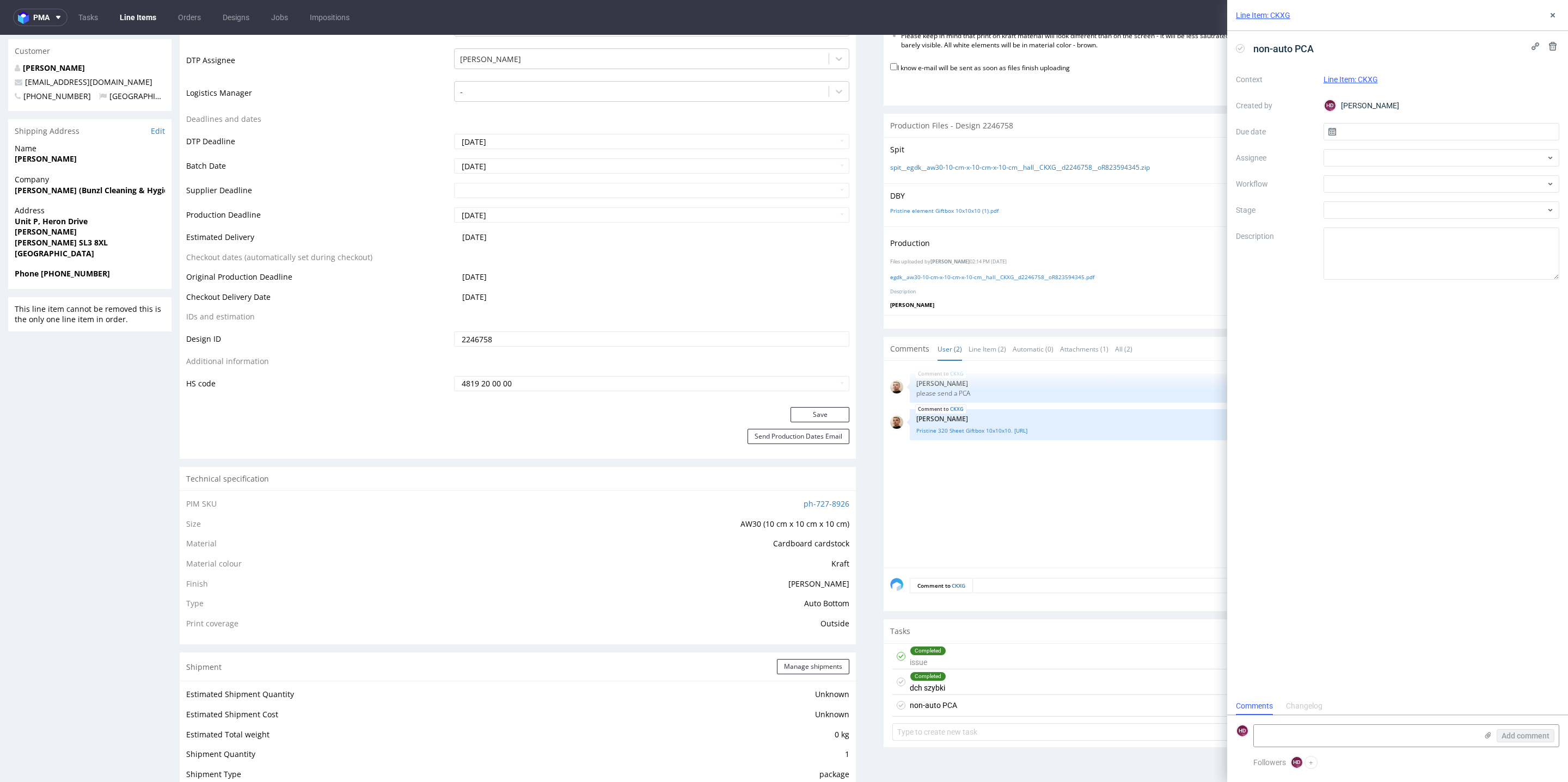
scroll to position [8, 0]
click at [1373, 142] on div "Context Line Item: CKXG Created by HD Hapka Dominika Due date Assignee Workflow…" at bounding box center [1397, 175] width 323 height 209
click at [1373, 138] on input "text" at bounding box center [1441, 131] width 236 height 18
click at [1443, 253] on span "20" at bounding box center [1441, 256] width 9 height 11
type input "20/08/2025"
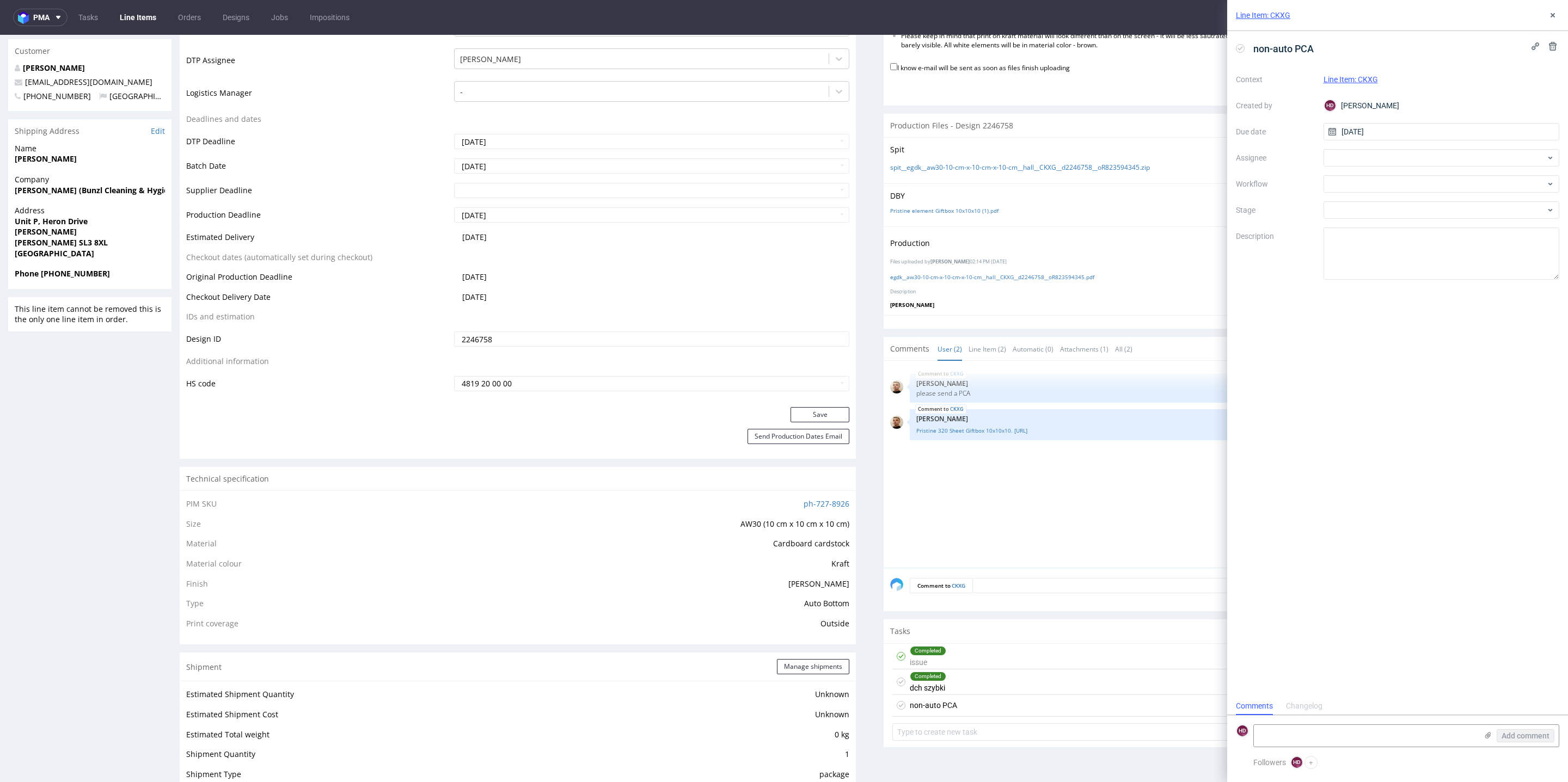
click at [1385, 146] on div "Context Line Item: CKXG Created by HD Hapka Dominika Due date 20/08/2025 Assign…" at bounding box center [1397, 175] width 323 height 209
click at [1384, 155] on div at bounding box center [1441, 158] width 236 height 18
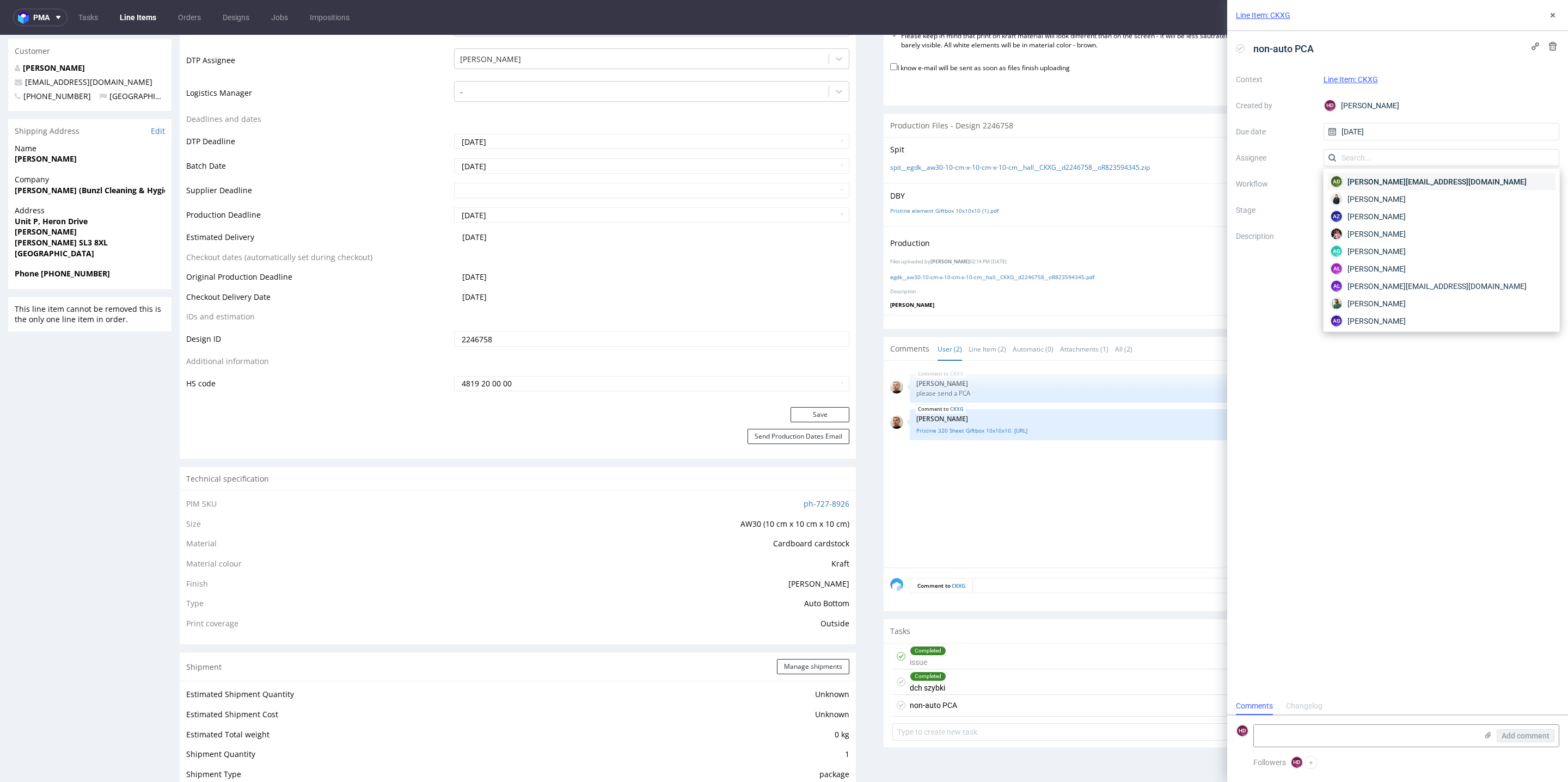
click at [1370, 186] on span "adam.fabirkiewicz@packhelp.com" at bounding box center [1437, 182] width 179 height 11
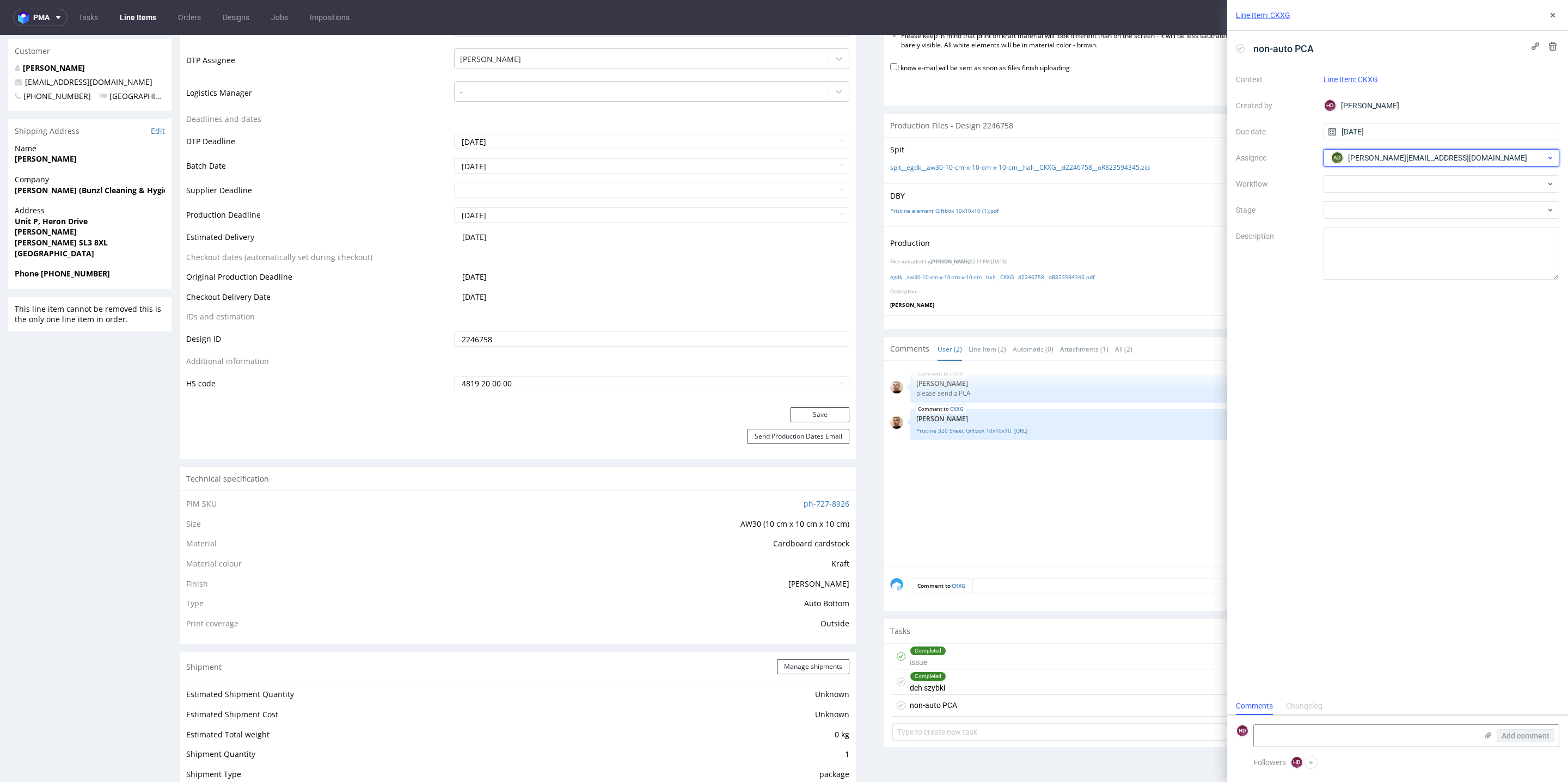
click at [1351, 152] on span "adam.fabirkiewicz@packhelp.com" at bounding box center [1438, 158] width 179 height 11
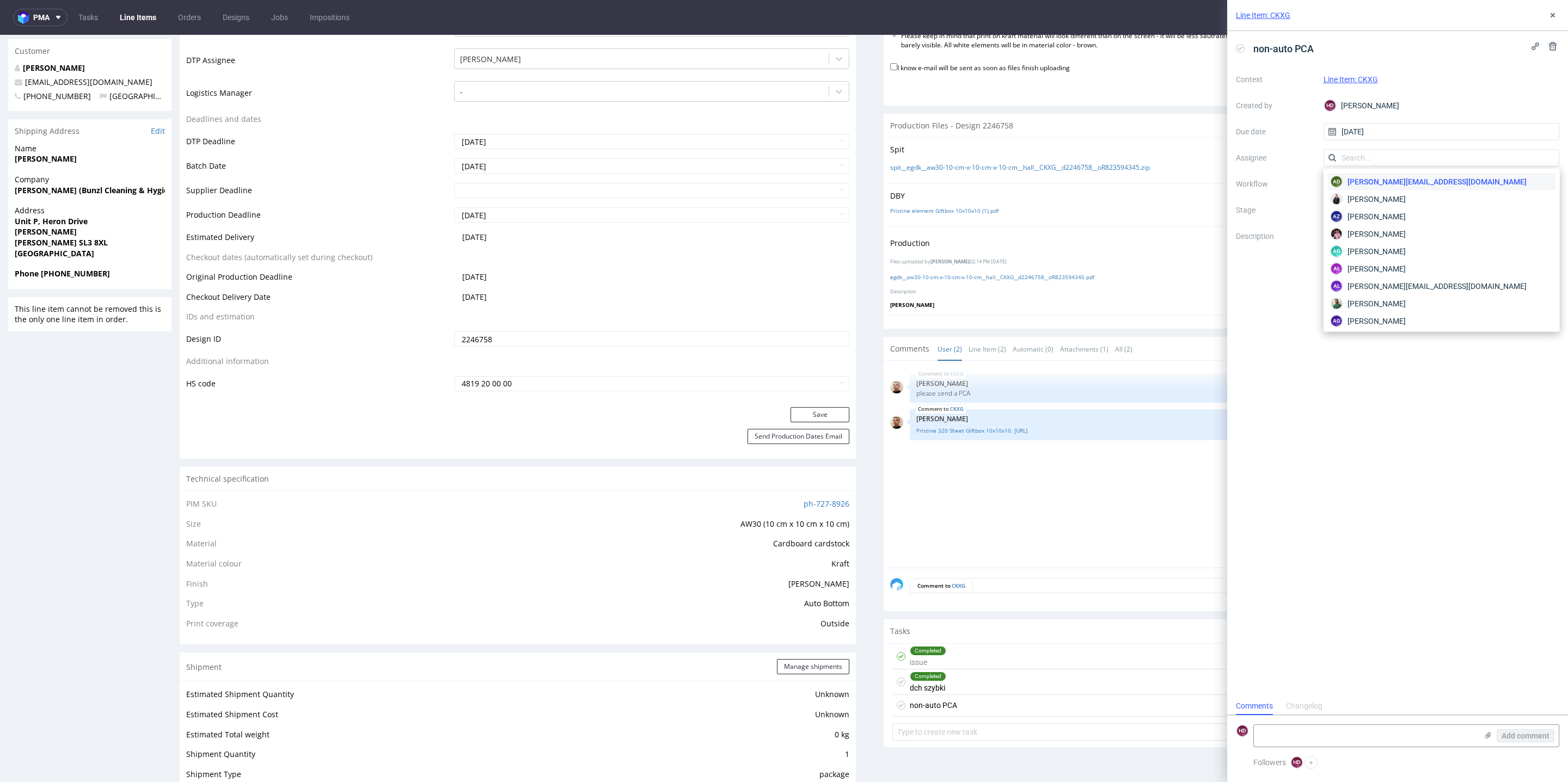
click at [1298, 189] on label "Workflow" at bounding box center [1275, 184] width 79 height 13
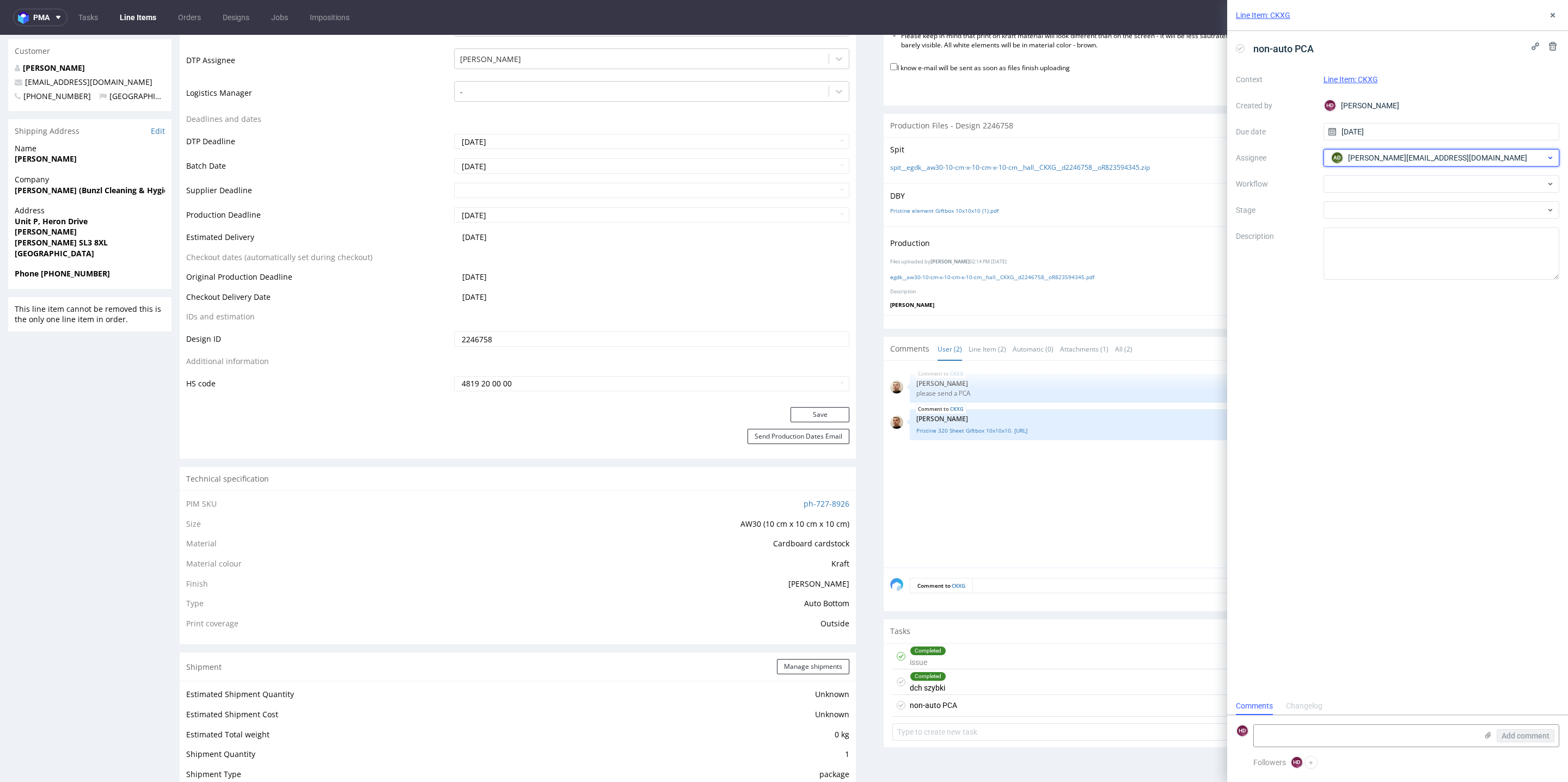
click at [1512, 156] on div "ad adam.fabirkiewicz@packhelp.com" at bounding box center [1437, 158] width 218 height 18
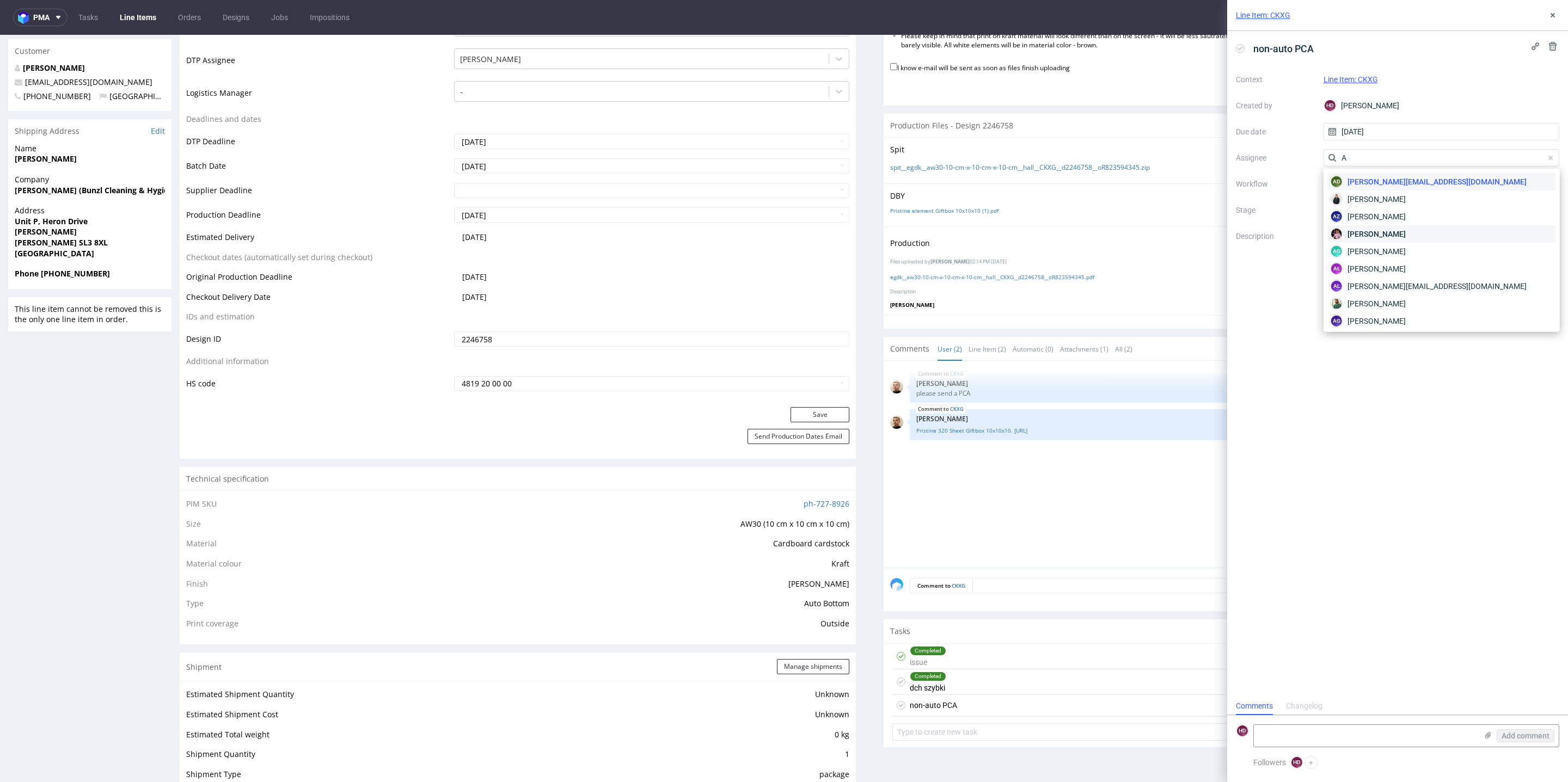
type input "AL"
click at [1441, 178] on div "Aleks Ziemkowski" at bounding box center [1442, 181] width 228 height 18
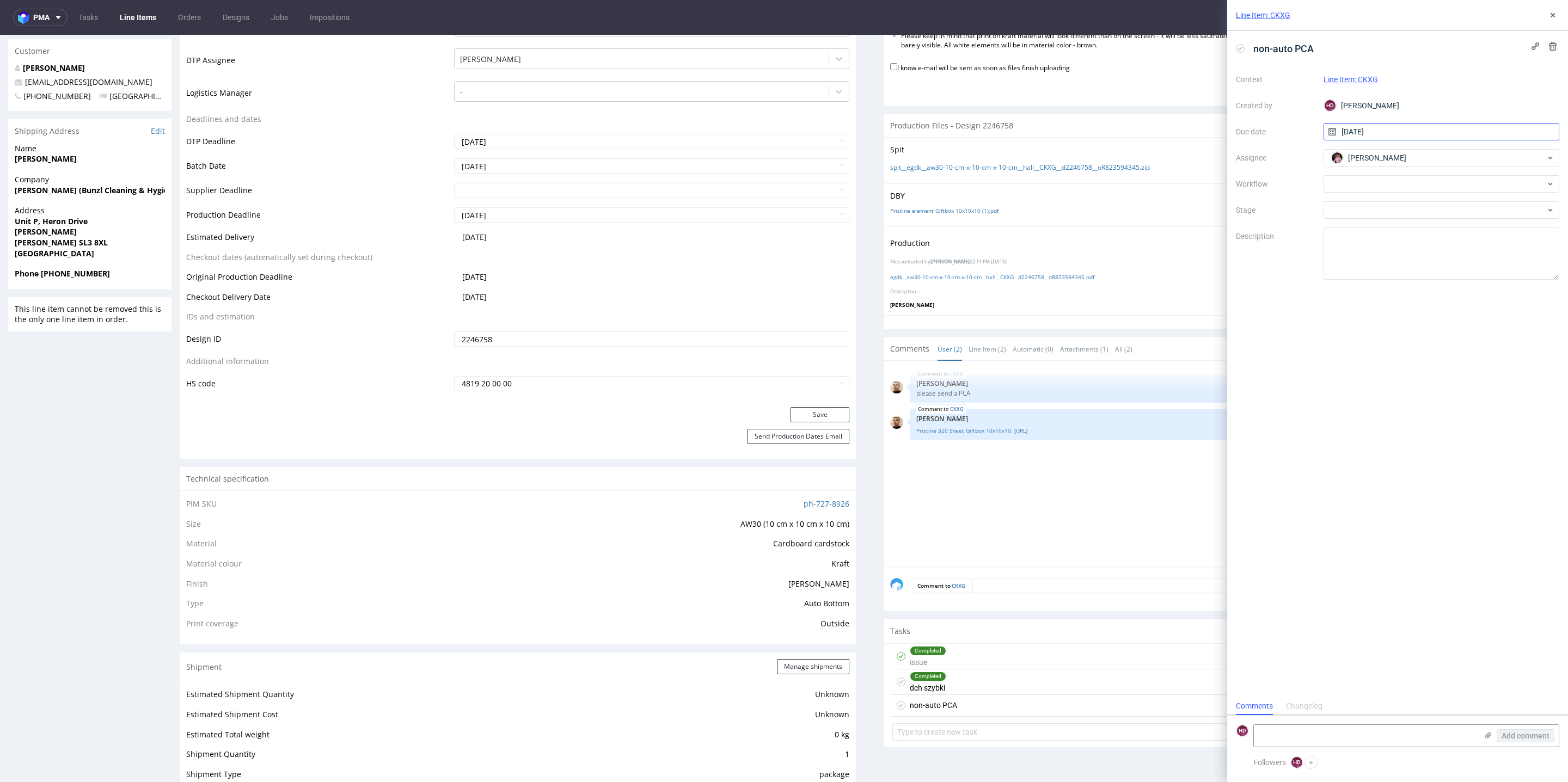
click at [1463, 138] on input "20/08/2025" at bounding box center [1441, 131] width 236 height 18
click at [1340, 161] on img at bounding box center [1337, 158] width 11 height 11
type input "S"
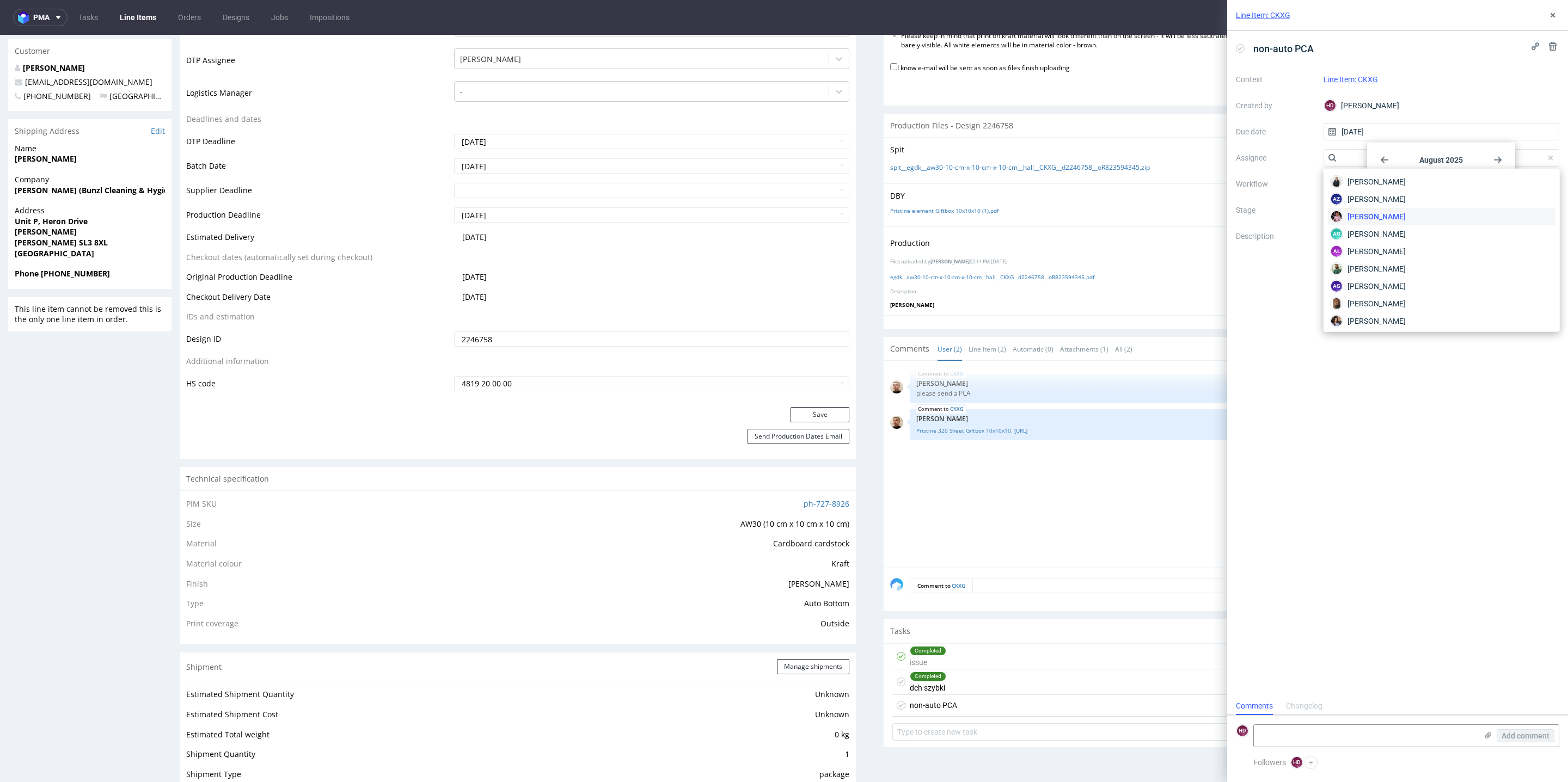
drag, startPoint x: 1304, startPoint y: 444, endPoint x: 1336, endPoint y: 232, distance: 214.4
click at [1304, 445] on div "non-auto PCA Context Line Item: CKXG Created by HD Hapka Dominika Due date 20/0…" at bounding box center [1398, 364] width 341 height 666
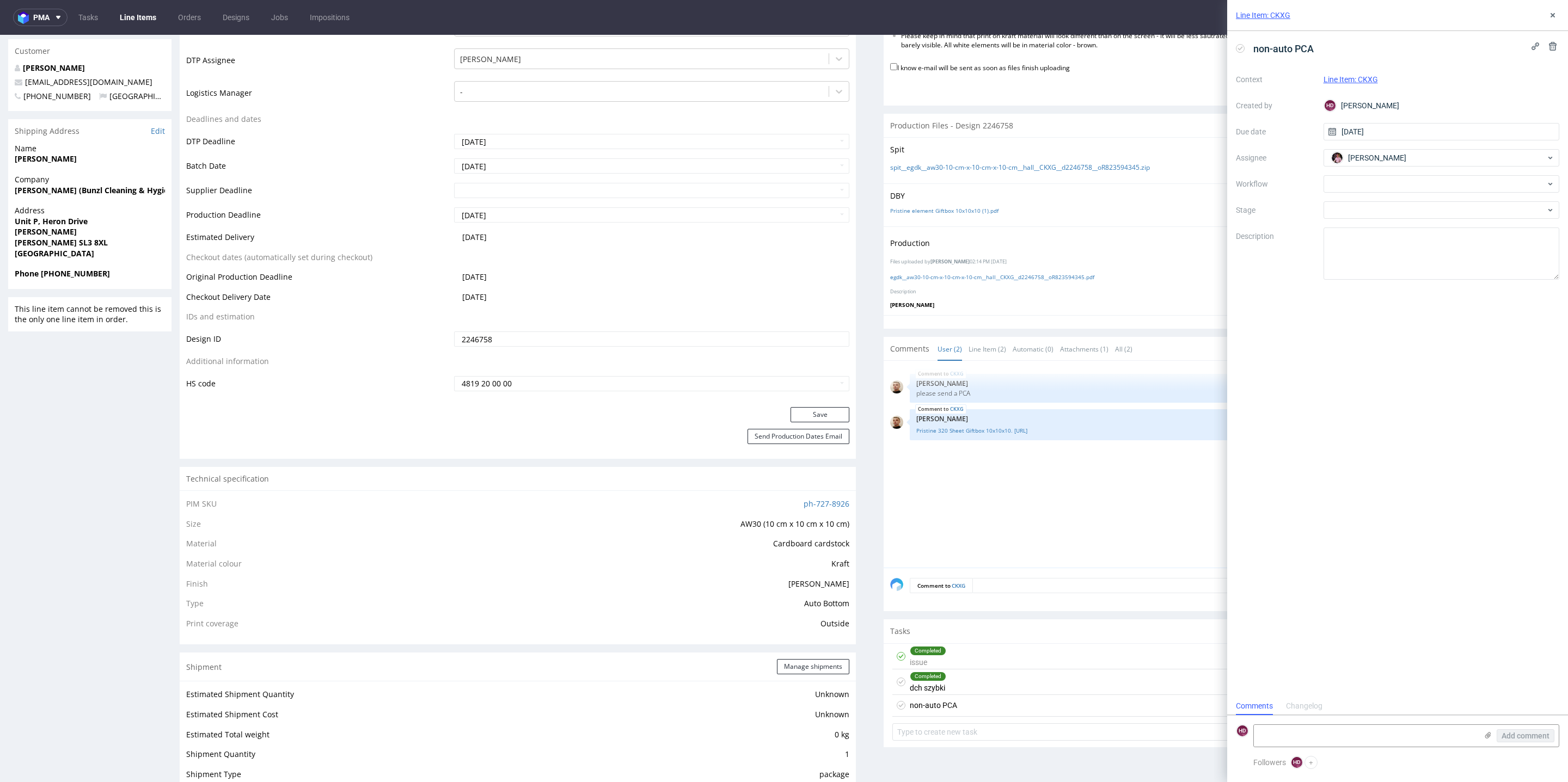
click at [1318, 248] on div "Context Line Item: CKXG Created by HD Hapka Dominika Due date 20/08/2025 Assign…" at bounding box center [1397, 175] width 323 height 209
click at [1388, 158] on span "Aleks Ziemkowski" at bounding box center [1377, 158] width 58 height 11
type input "DOM"
click at [1385, 233] on span "Hapka Dominika" at bounding box center [1377, 234] width 58 height 11
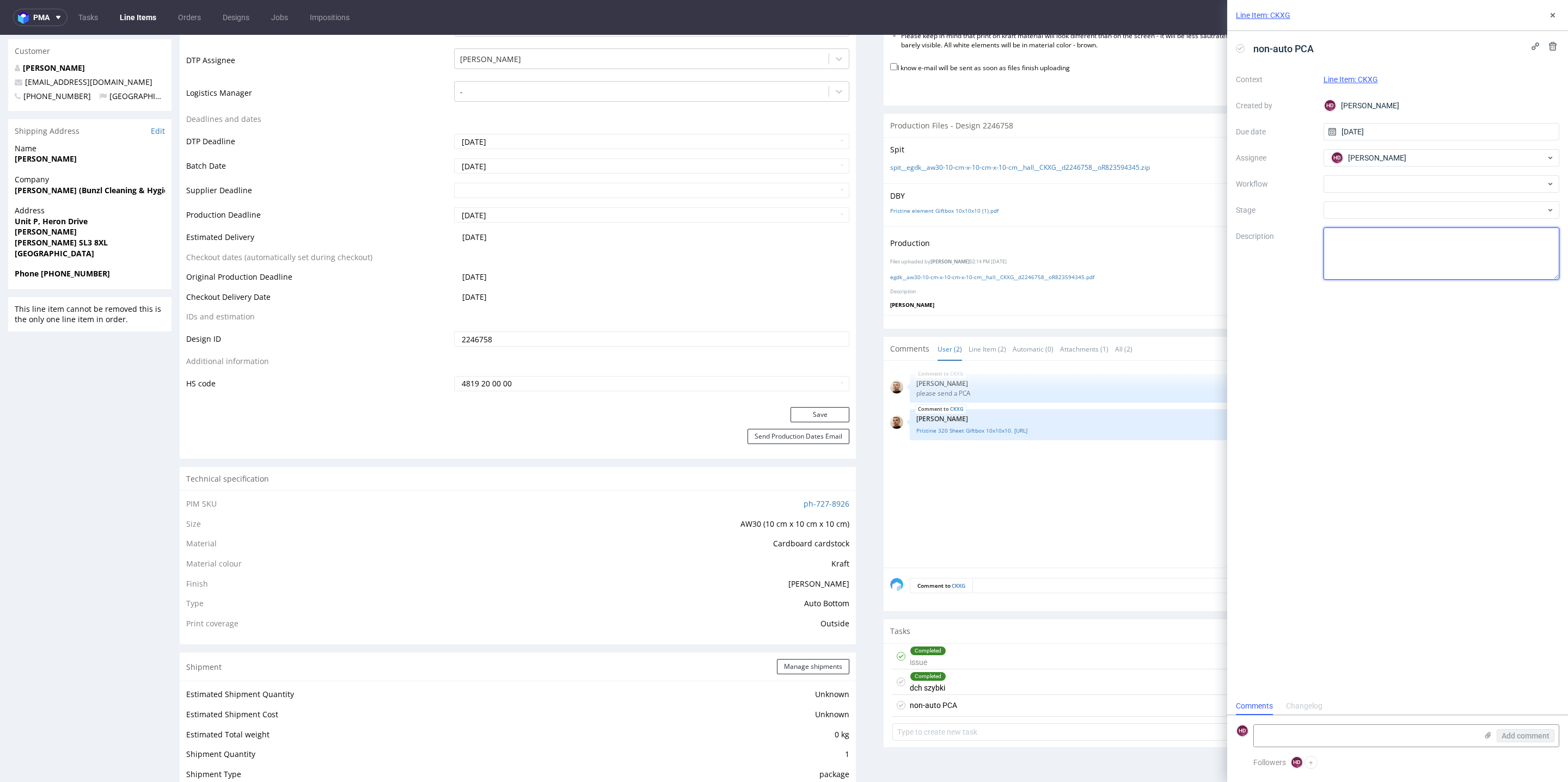
click at [1380, 240] on textarea at bounding box center [1441, 254] width 236 height 52
click at [1443, 145] on div "Context Line Item: CKXG Created by HD Hapka Dominika Due date 20/08/2025 Assign…" at bounding box center [1397, 175] width 323 height 209
click at [1438, 156] on div "HD Hapka Dominika" at bounding box center [1437, 158] width 218 height 18
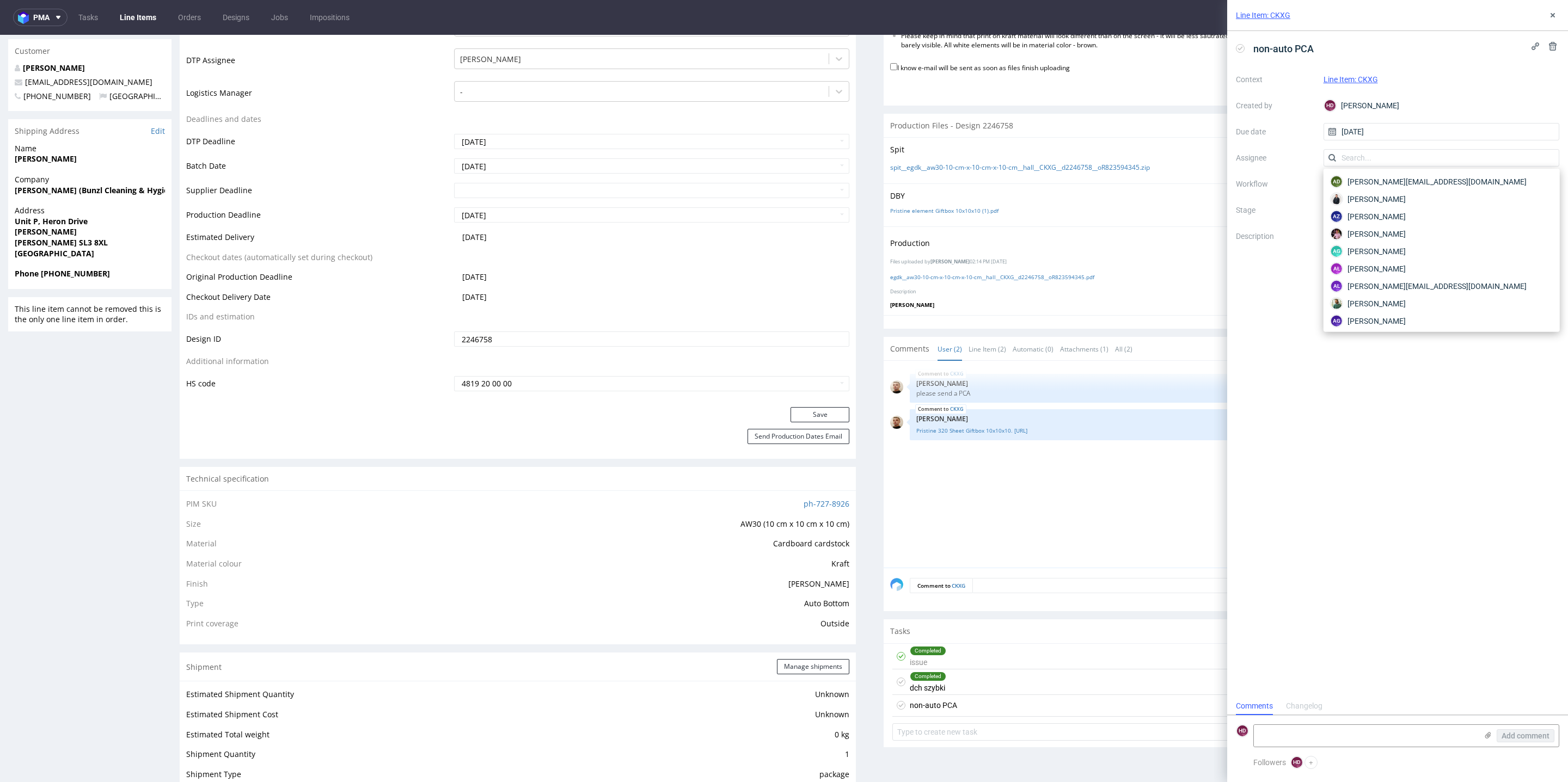
scroll to position [697, 0]
drag, startPoint x: 1438, startPoint y: 156, endPoint x: 1219, endPoint y: 154, distance: 219.0
click at [1218, 156] on div "Line Item: CKXG non-auto PCA Context Line Item: CKXG Created by HD Hapka Domini…" at bounding box center [1391, 391] width 354 height 782
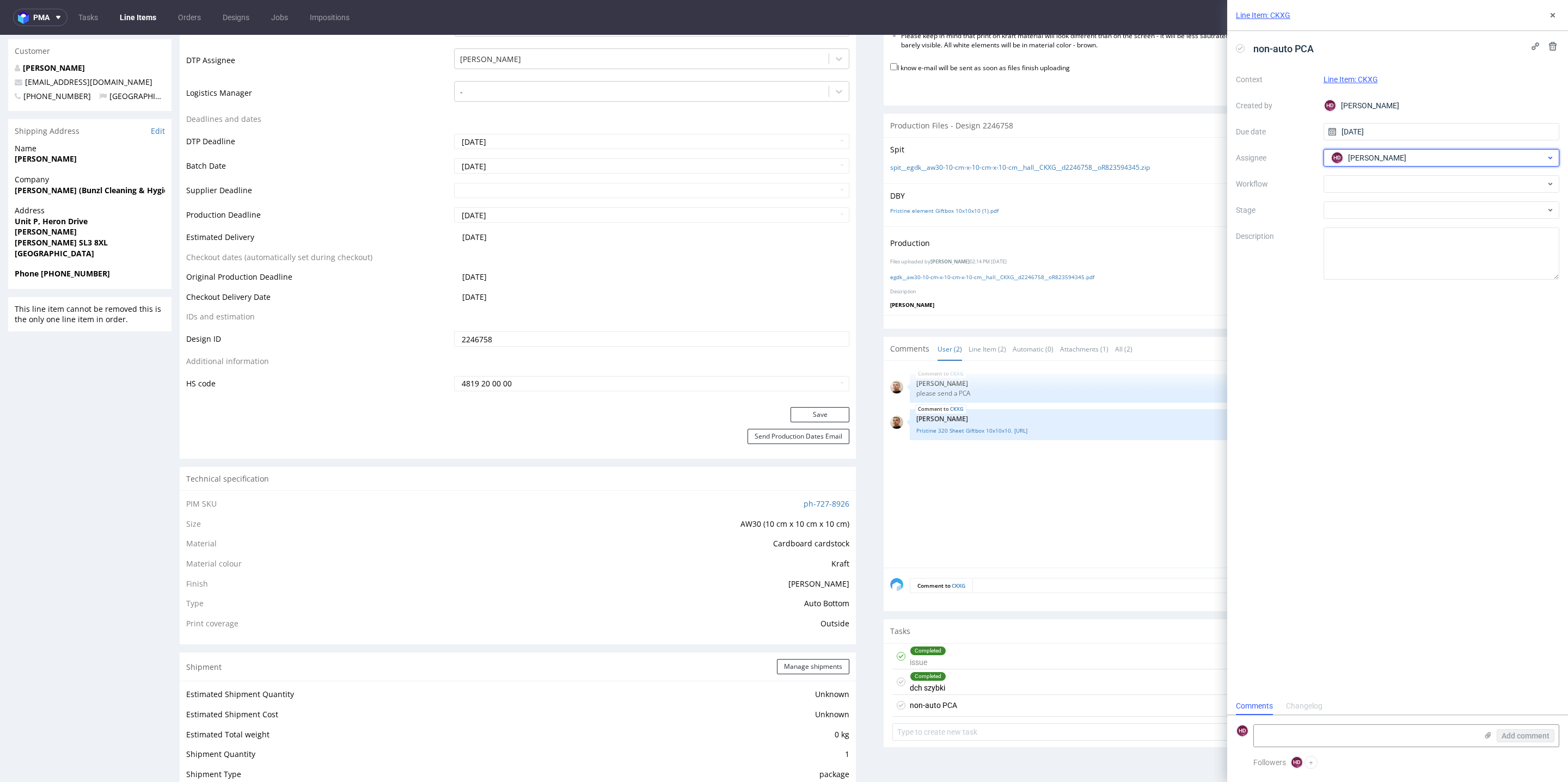
click at [1409, 158] on div "HD Hapka Dominika" at bounding box center [1437, 158] width 218 height 18
click at [1404, 149] on input "text" at bounding box center [1441, 158] width 236 height 18
click at [1416, 158] on div "HD Hapka Dominika" at bounding box center [1437, 158] width 218 height 18
drag, startPoint x: 1416, startPoint y: 158, endPoint x: 1385, endPoint y: 158, distance: 31.0
click at [1385, 158] on input "text" at bounding box center [1441, 158] width 236 height 18
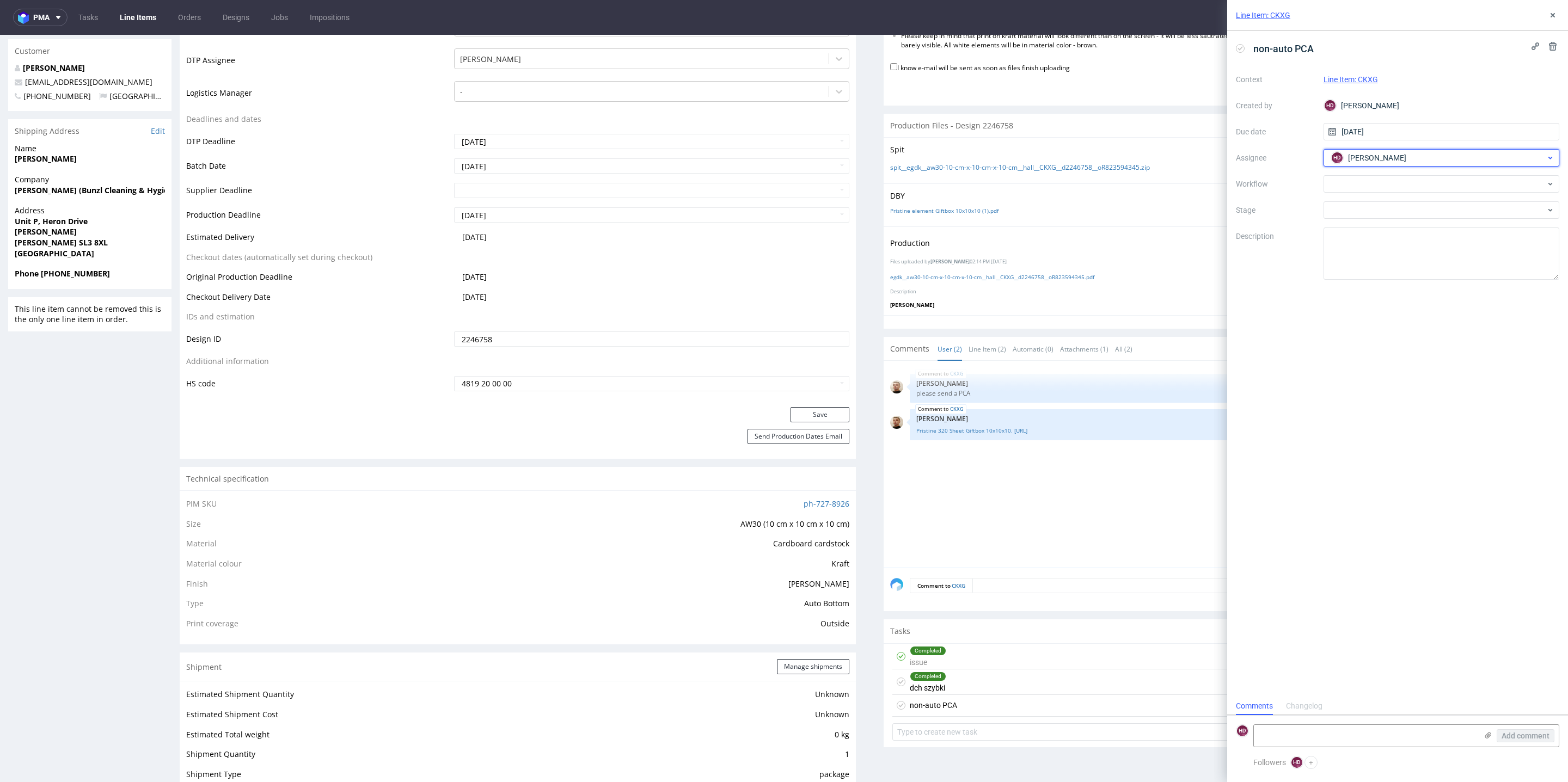
click at [1385, 160] on span "Hapka Dominika" at bounding box center [1377, 158] width 58 height 11
type input "D"
click at [1350, 422] on div "non-auto PCA Context Line Item: CKXG Created by HD Hapka Dominika Due date 20/0…" at bounding box center [1398, 364] width 341 height 666
click at [1365, 178] on div at bounding box center [1441, 184] width 236 height 18
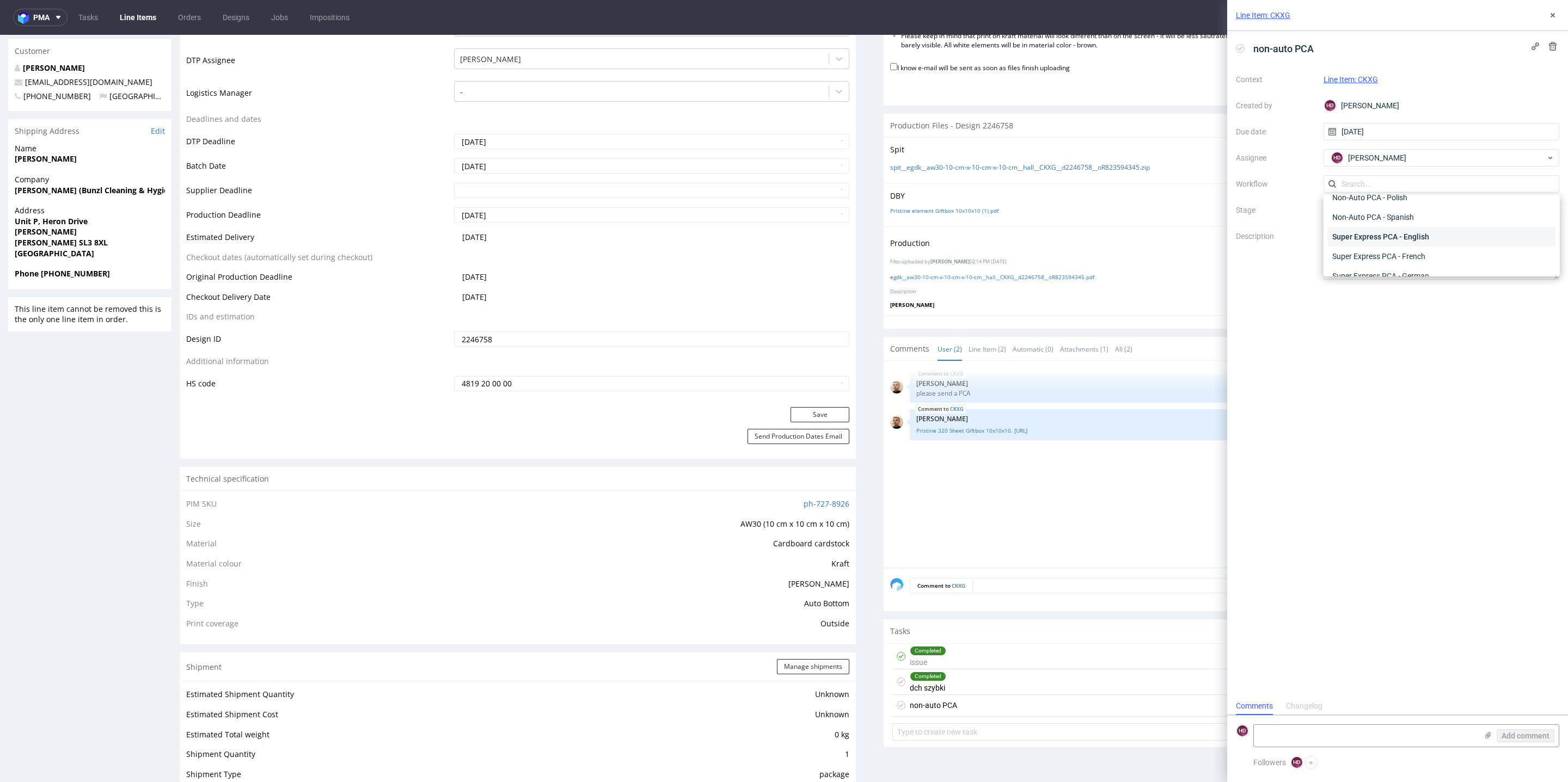
scroll to position [542, 0]
click at [1558, 12] on button at bounding box center [1552, 15] width 13 height 13
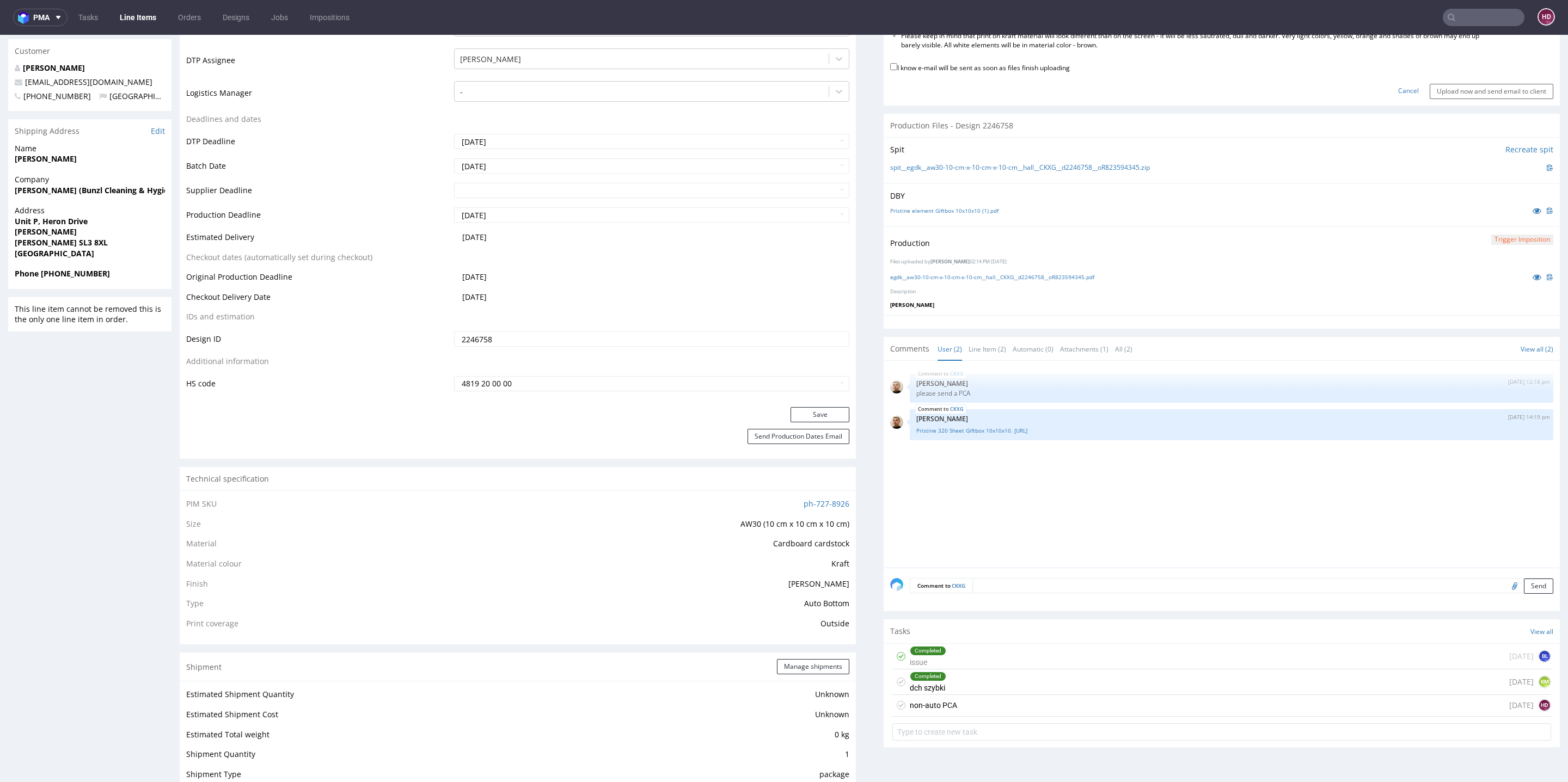
click at [1027, 705] on div "non-auto PCA today HD" at bounding box center [1222, 706] width 659 height 22
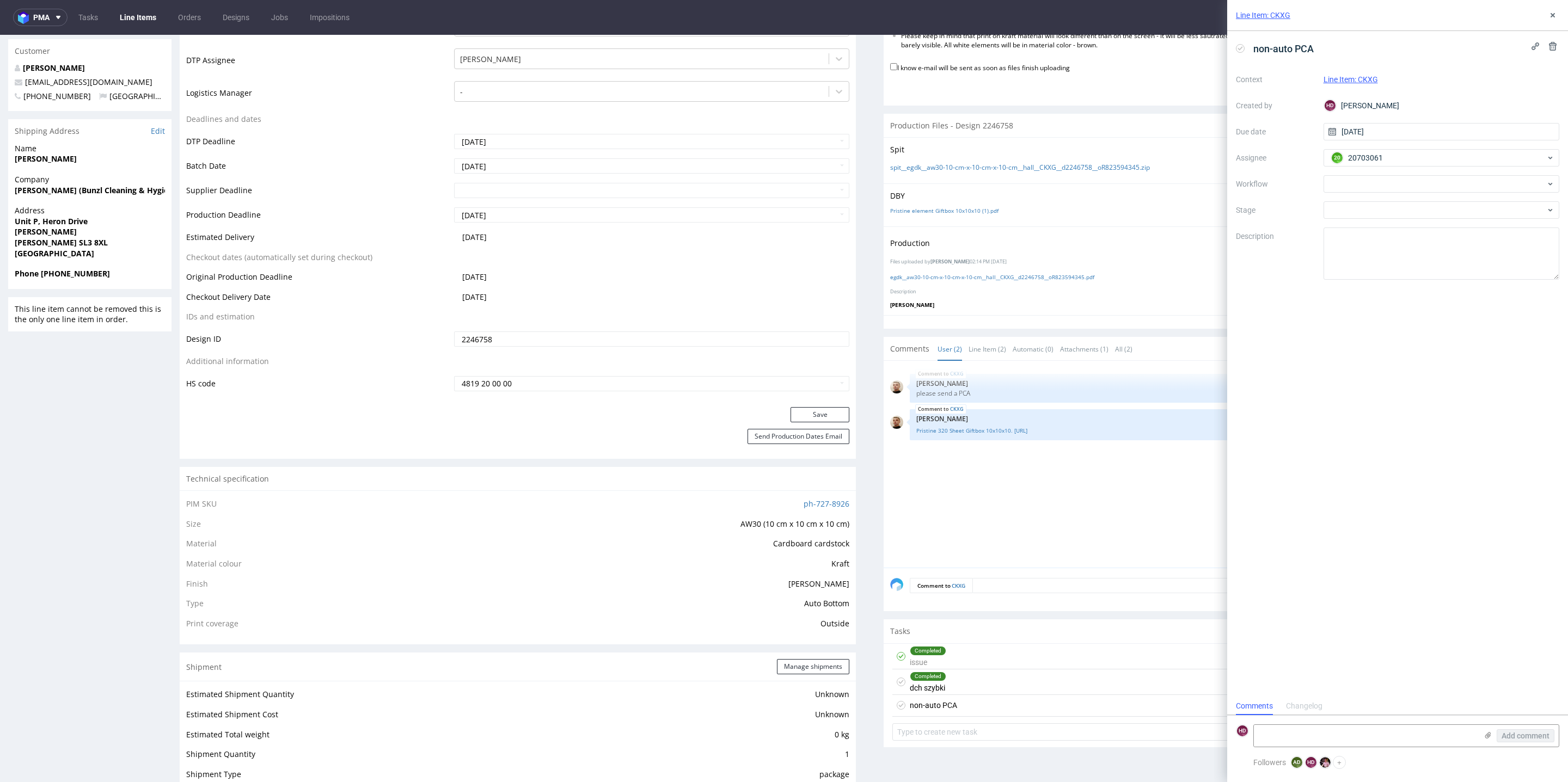
scroll to position [8, 0]
click at [1553, 47] on use at bounding box center [1553, 46] width 8 height 9
drag, startPoint x: 1550, startPoint y: 100, endPoint x: 1297, endPoint y: 382, distance: 378.9
click at [1550, 100] on span "Delete" at bounding box center [1545, 99] width 23 height 8
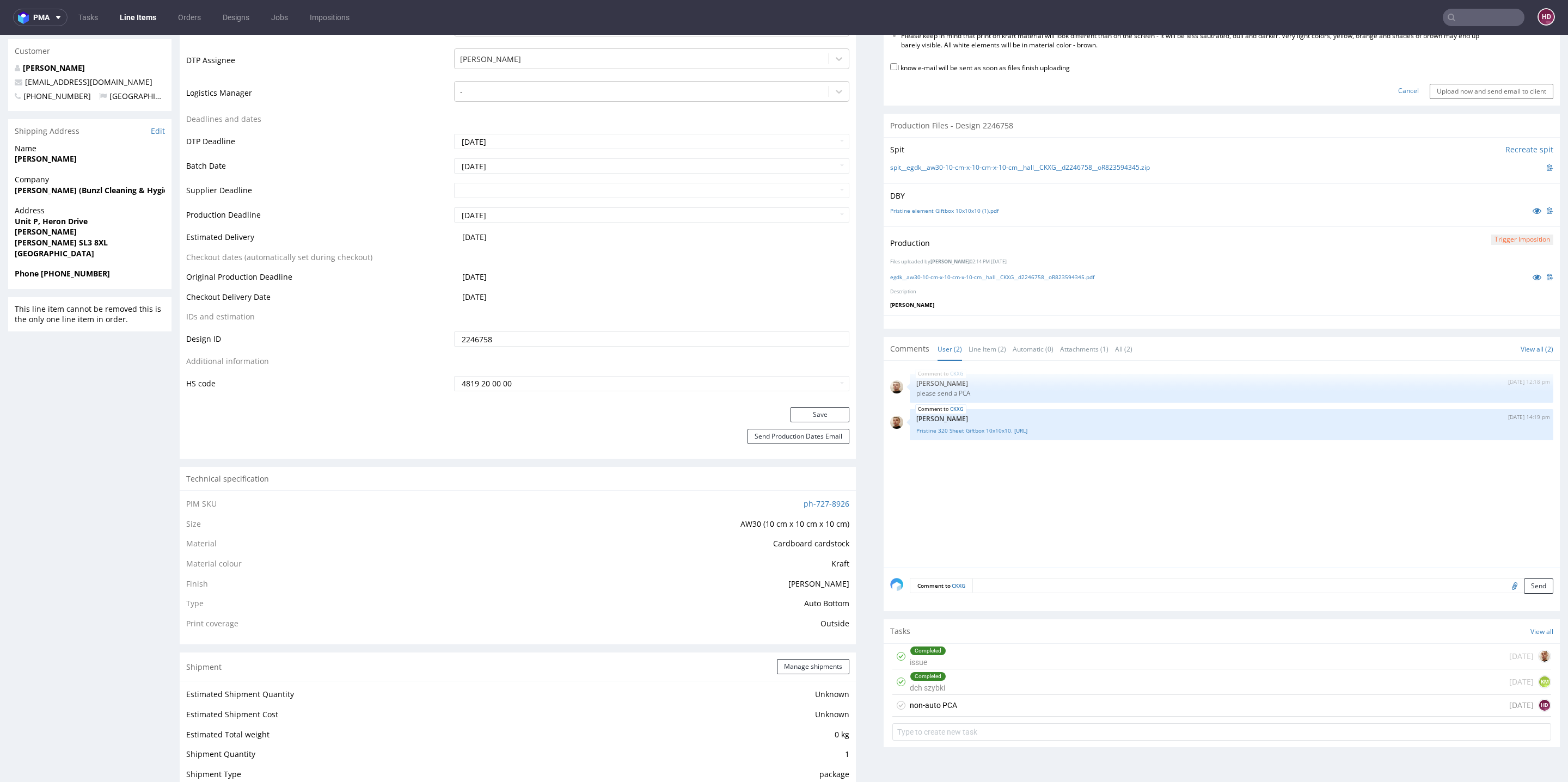
click at [991, 703] on div "non-auto PCA today HD" at bounding box center [1222, 706] width 659 height 22
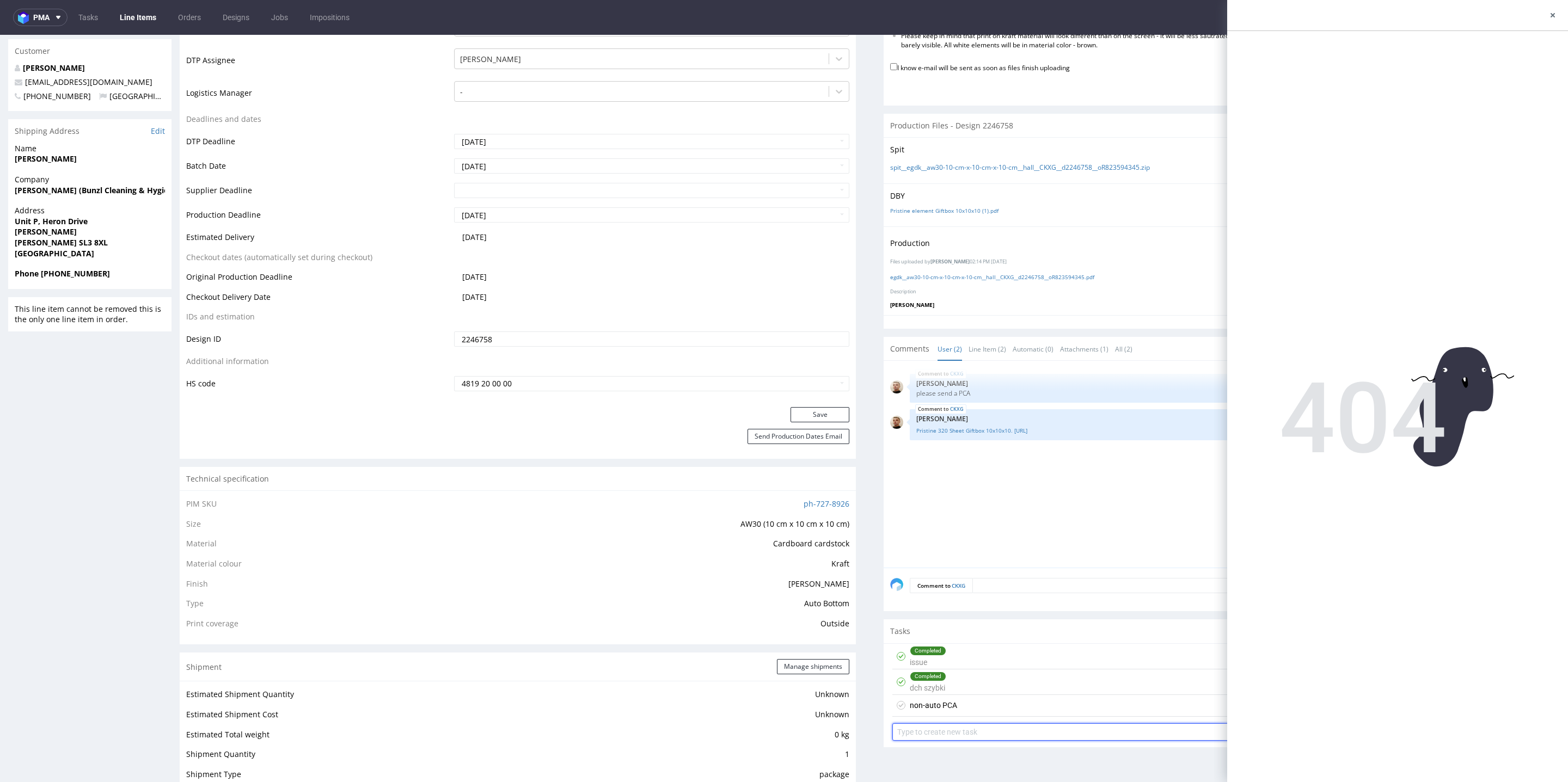
click at [982, 734] on input "text" at bounding box center [1222, 732] width 659 height 18
type input "N"
type input "non-auto PAC"
click at [951, 718] on div "non-auto PAC Set due date" at bounding box center [1222, 728] width 659 height 22
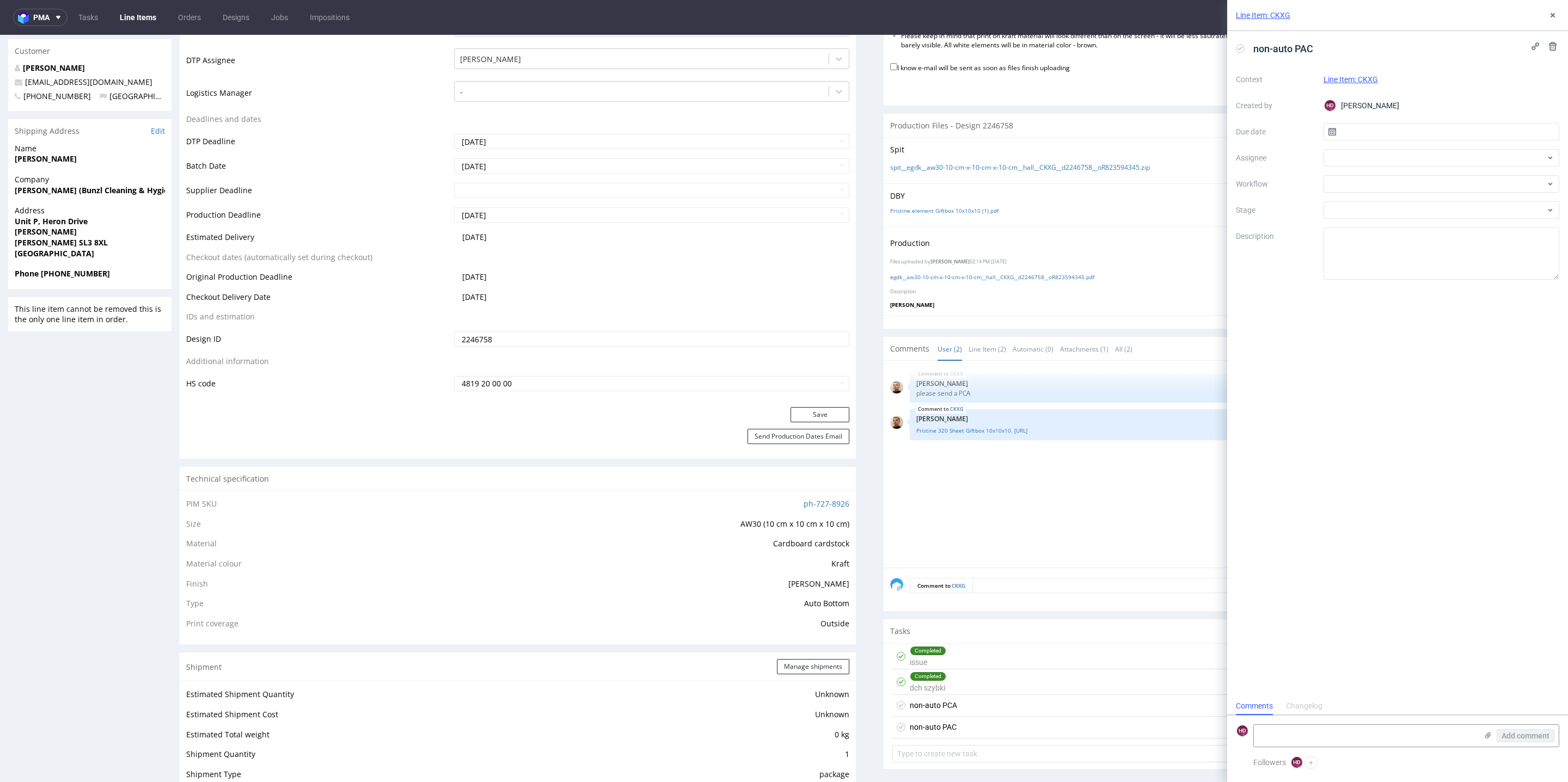
scroll to position [8, 0]
click at [1303, 49] on span "non-auto PAC" at bounding box center [1283, 49] width 69 height 18
click at [1307, 49] on span "non-auto PAC" at bounding box center [1283, 49] width 69 height 18
click at [1555, 9] on button at bounding box center [1552, 15] width 13 height 13
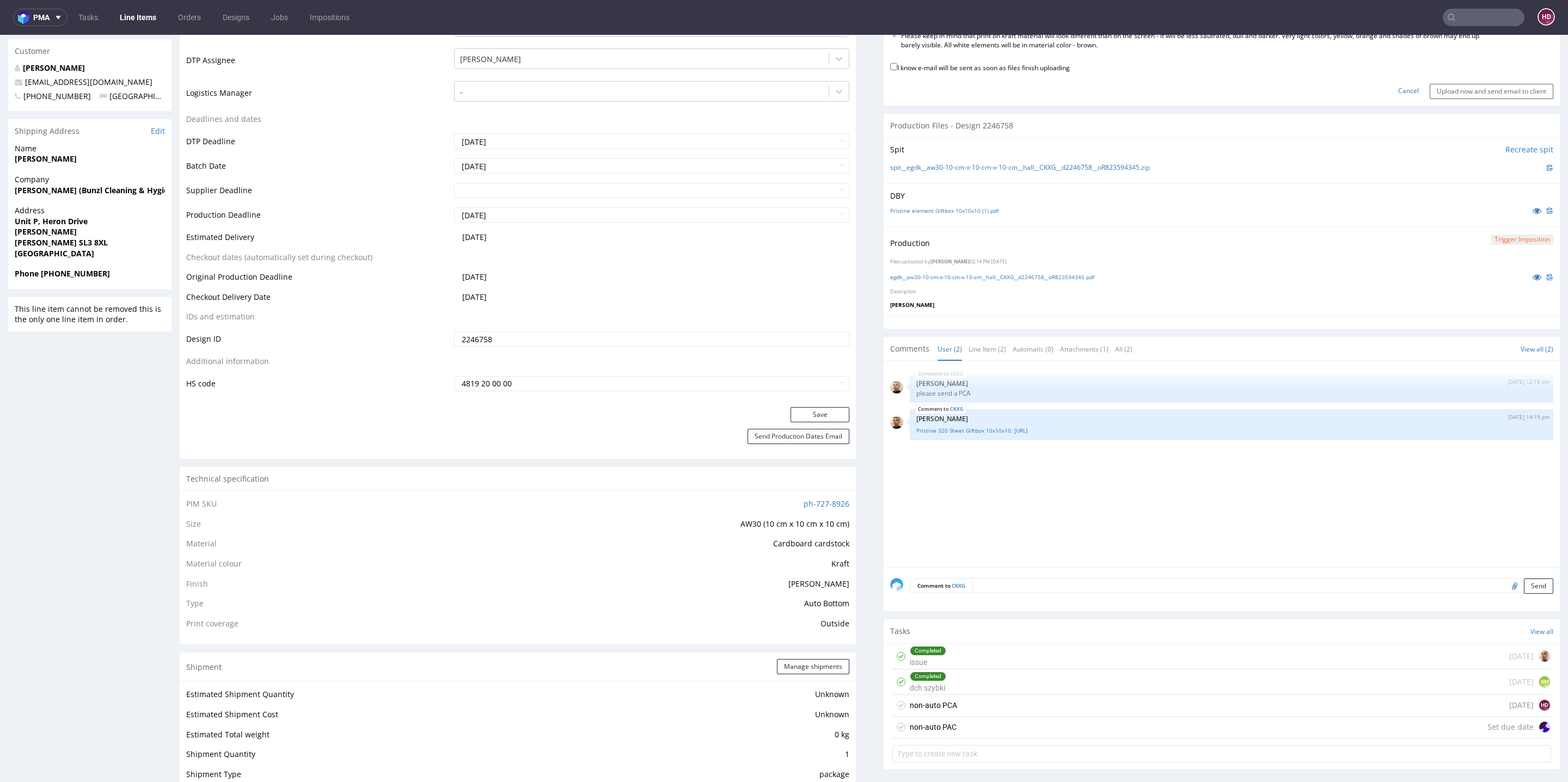
click at [1347, 719] on div "non-auto PAC Set due date" at bounding box center [1222, 728] width 659 height 22
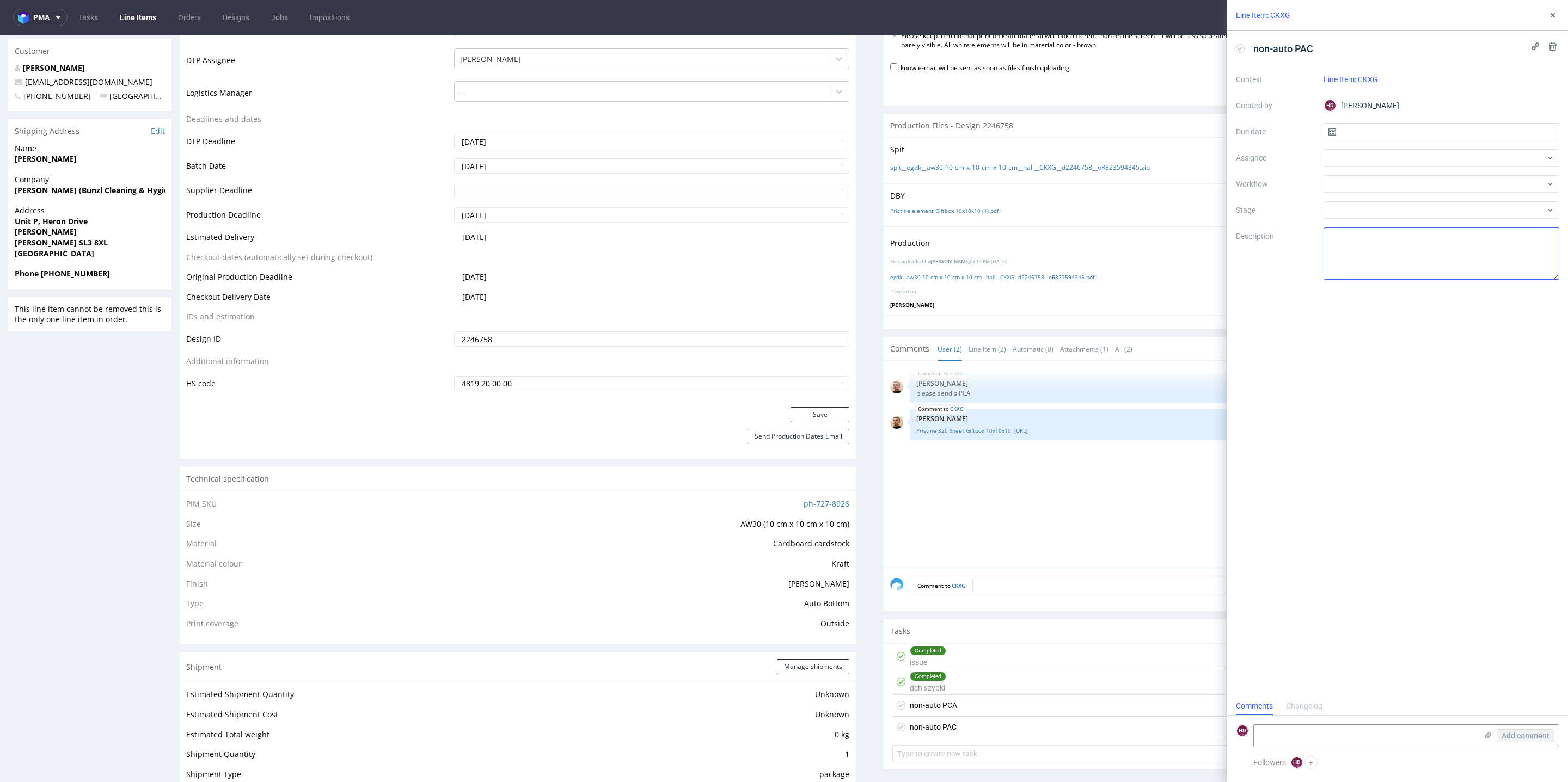
scroll to position [8, 0]
click at [1553, 51] on button at bounding box center [1552, 46] width 13 height 13
click at [1538, 97] on span "Delete" at bounding box center [1545, 99] width 23 height 8
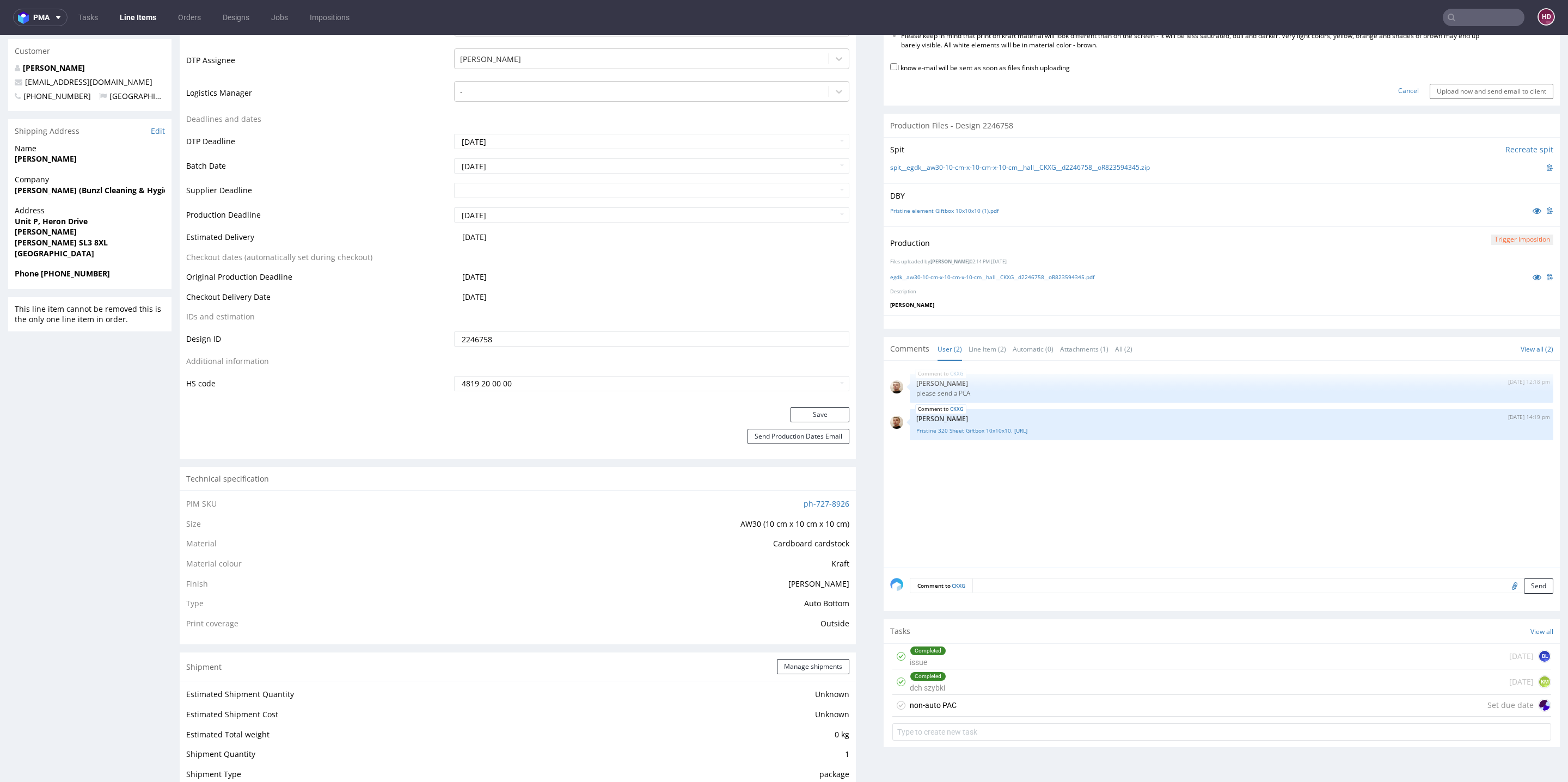
click at [1129, 702] on div "non-auto PAC Set due date" at bounding box center [1222, 706] width 659 height 22
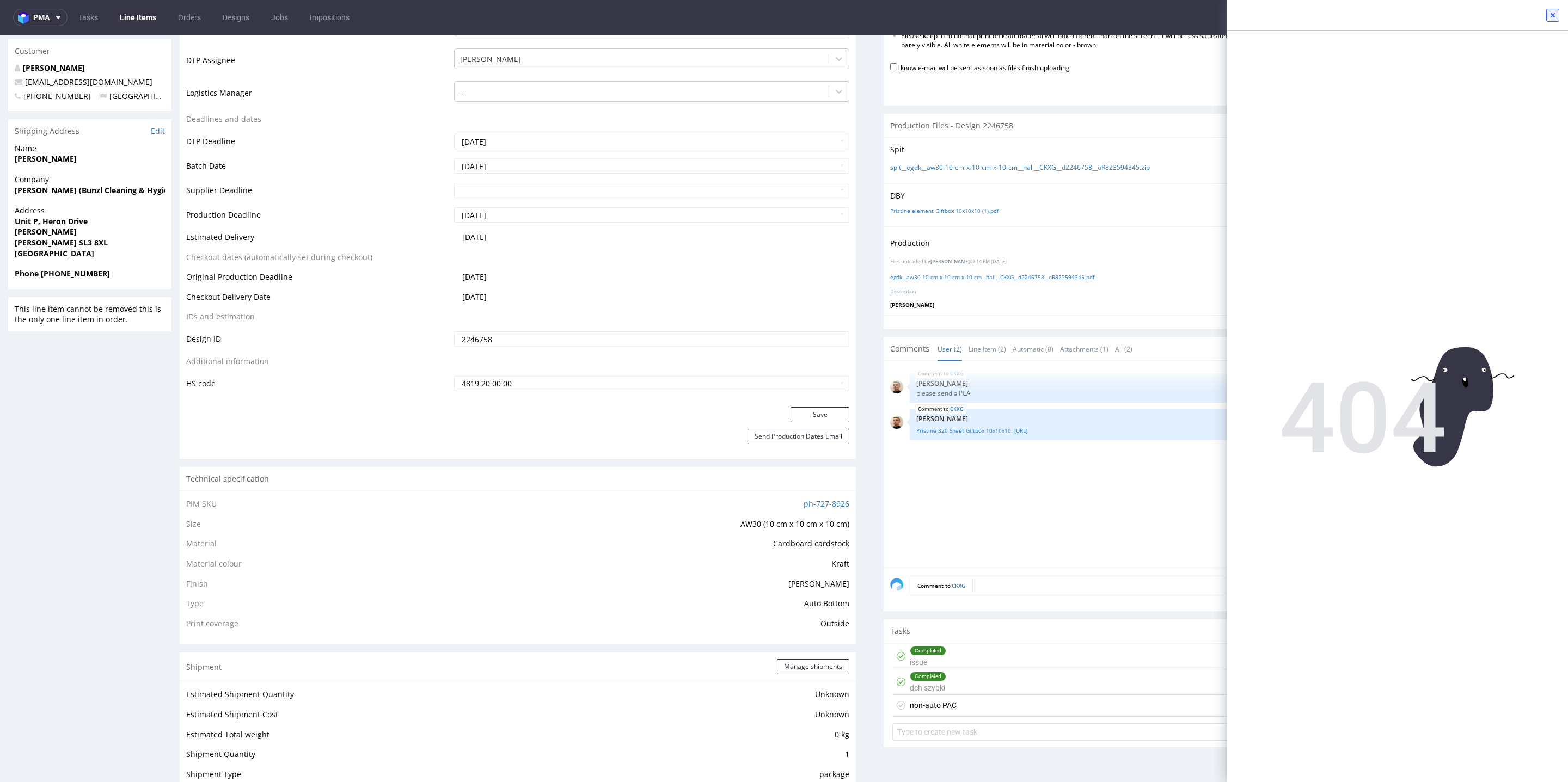
click at [1551, 18] on icon at bounding box center [1553, 15] width 9 height 9
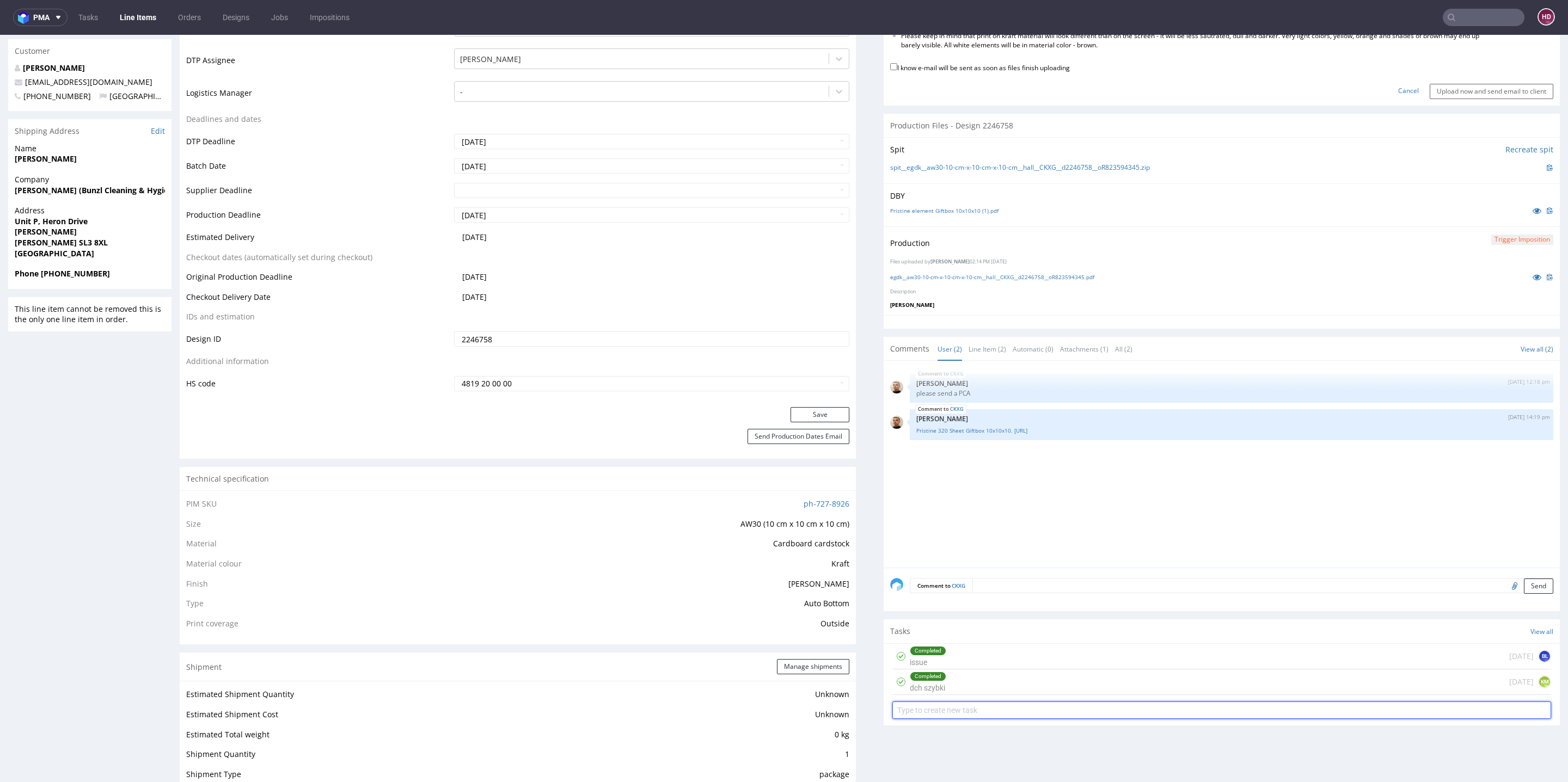
click at [1215, 709] on input "text" at bounding box center [1222, 710] width 659 height 18
type input "NON-AUTO pca"
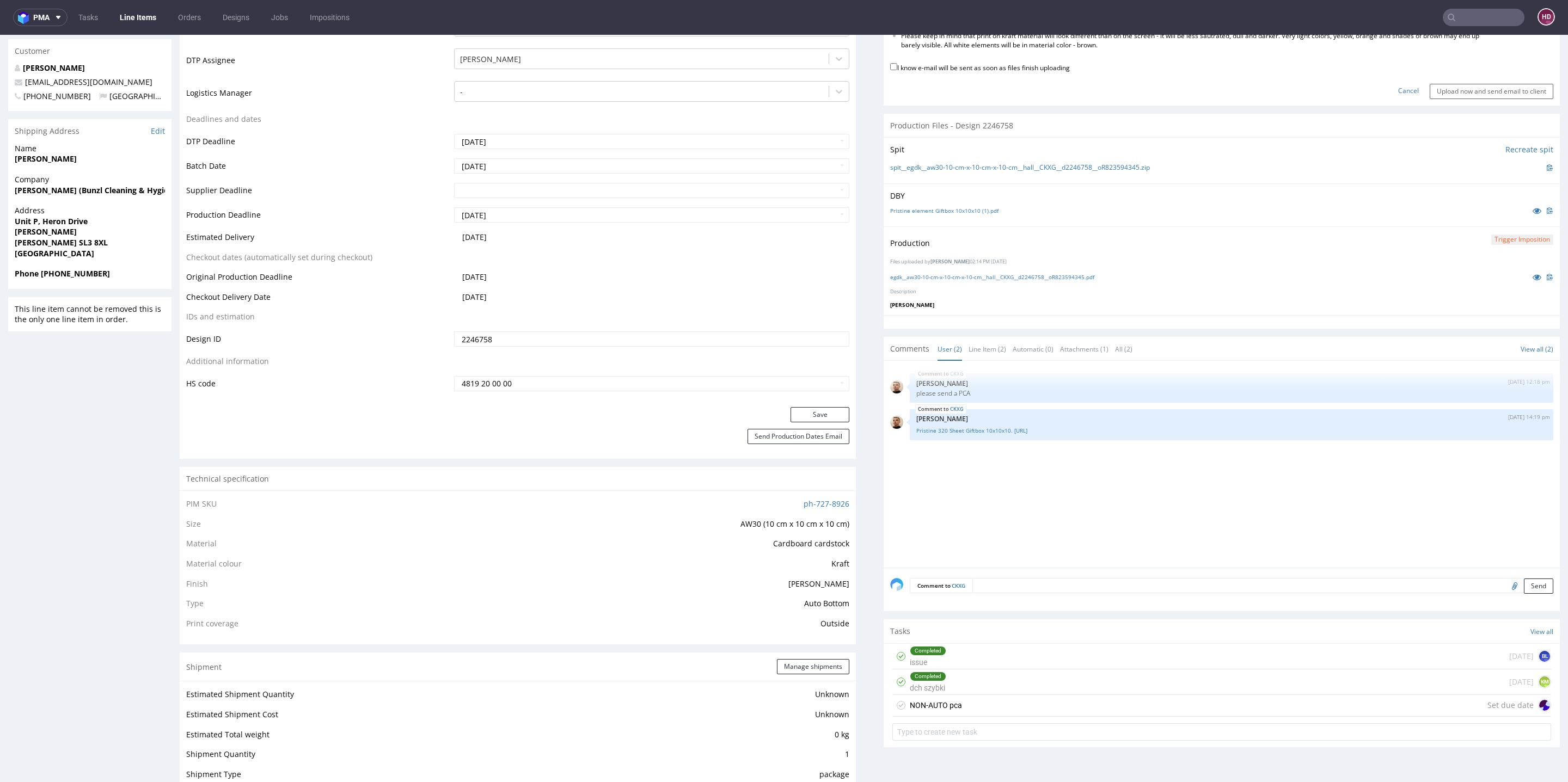
click at [982, 706] on div "NON-AUTO pca Set due date" at bounding box center [1222, 706] width 659 height 22
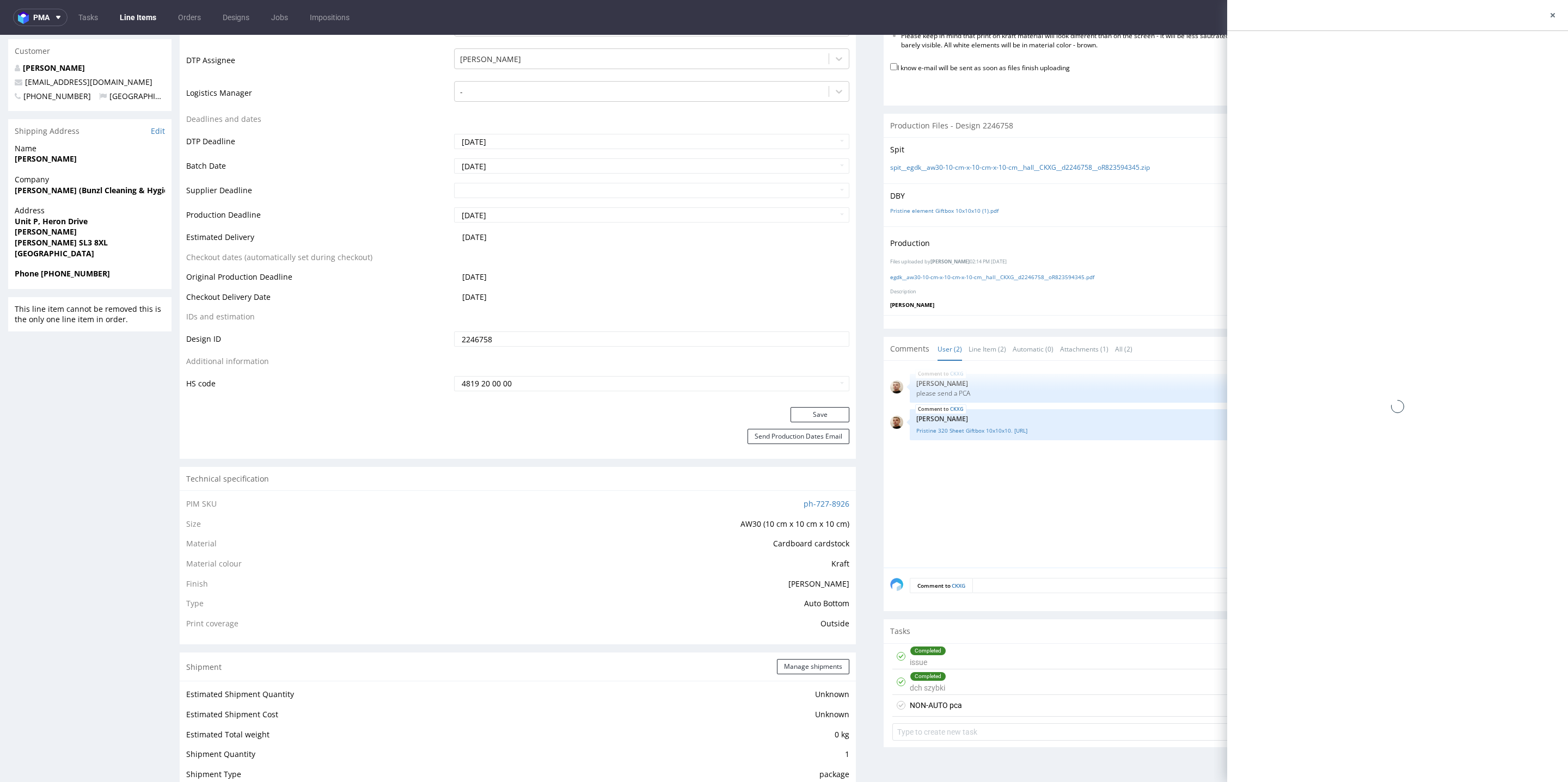
click at [982, 705] on div "NON-AUTO pca Set due date" at bounding box center [1222, 706] width 659 height 22
click at [1309, 40] on span "NON-AUTO pca" at bounding box center [1287, 49] width 76 height 18
drag, startPoint x: 1321, startPoint y: 82, endPoint x: 983, endPoint y: 51, distance: 339.4
click at [1375, 136] on input "text" at bounding box center [1441, 131] width 236 height 18
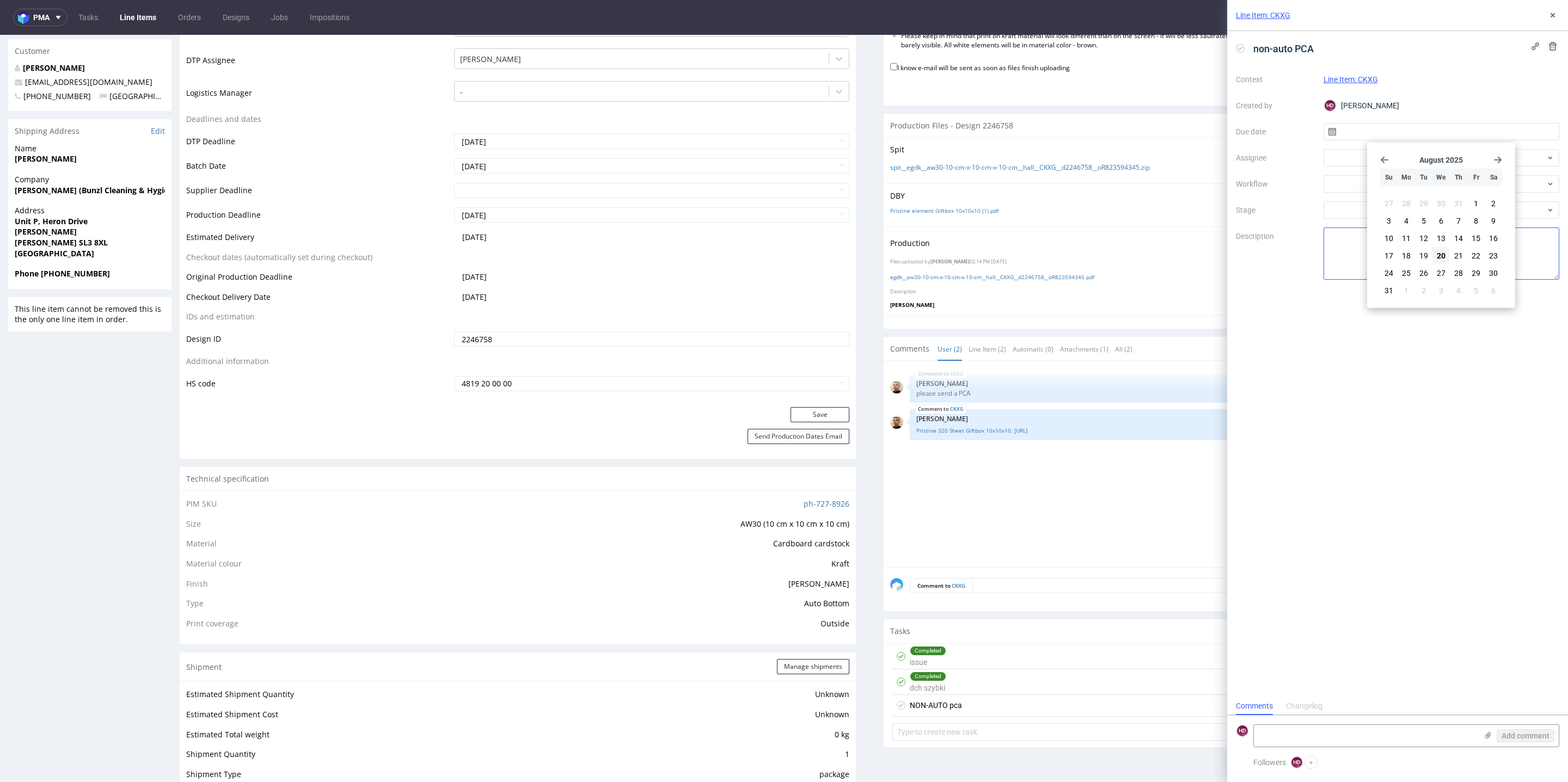
click at [1443, 253] on span "20" at bounding box center [1441, 256] width 9 height 11
type input "20/08/2025"
click at [1359, 198] on div "Context Line Item: CKXG Created by HD Hapka Dominika Due date 20/08/2025 Assign…" at bounding box center [1397, 175] width 323 height 209
click at [1359, 213] on div at bounding box center [1441, 210] width 236 height 18
click at [1361, 215] on input "text" at bounding box center [1441, 210] width 236 height 18
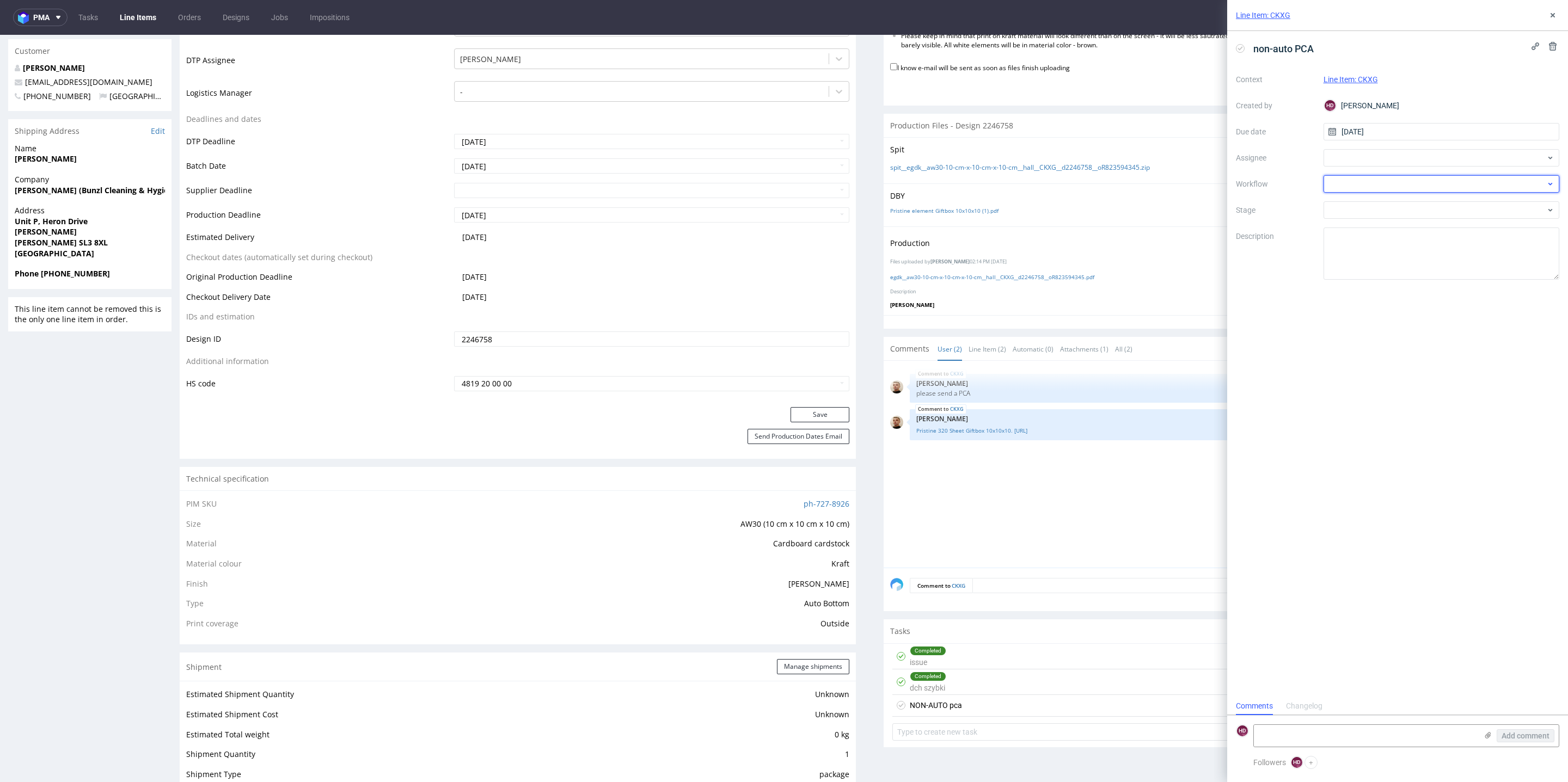
click at [1361, 183] on div at bounding box center [1441, 184] width 236 height 18
click at [1411, 211] on div "Non-Auto PCA - English" at bounding box center [1442, 210] width 228 height 19
click at [1409, 396] on div "non-auto PCA Context Line Item: CKXG Created by HD Hapka Dominika Due date 20/0…" at bounding box center [1398, 364] width 341 height 666
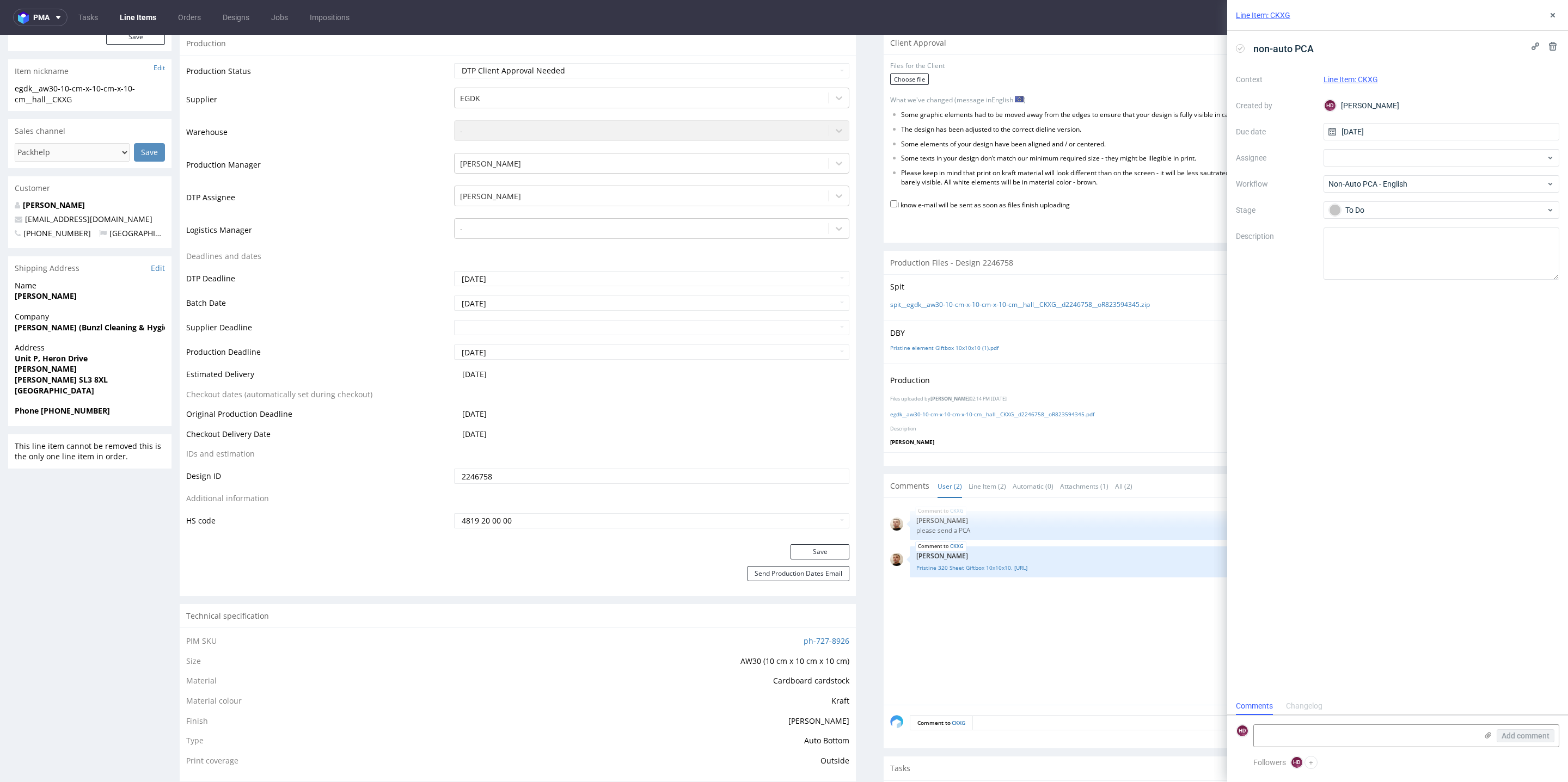
scroll to position [45, 0]
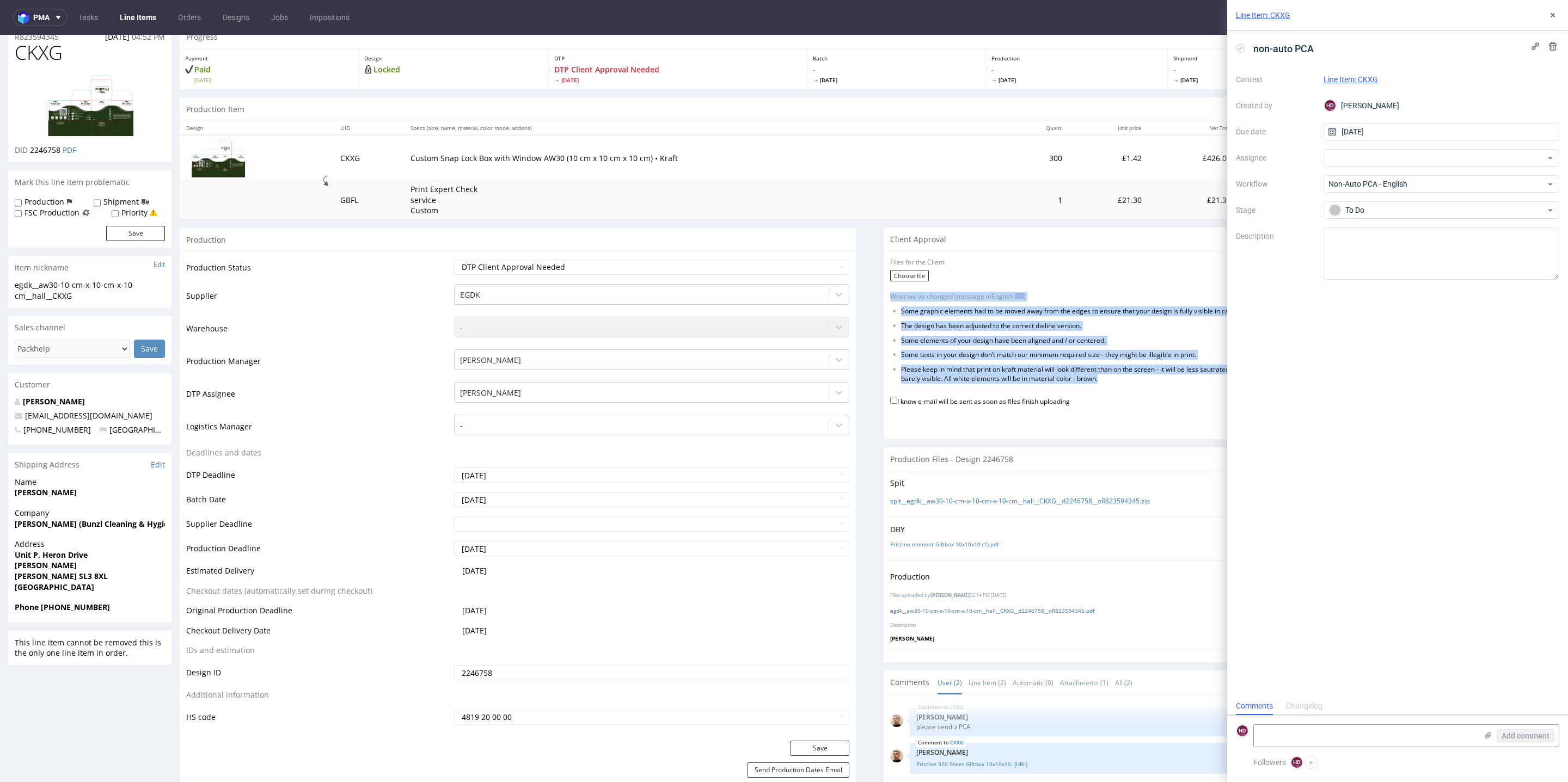
drag, startPoint x: 994, startPoint y: 357, endPoint x: 869, endPoint y: 295, distance: 139.5
copy form "What we've changed (message in English ) Edit message Some graphic elements had…"
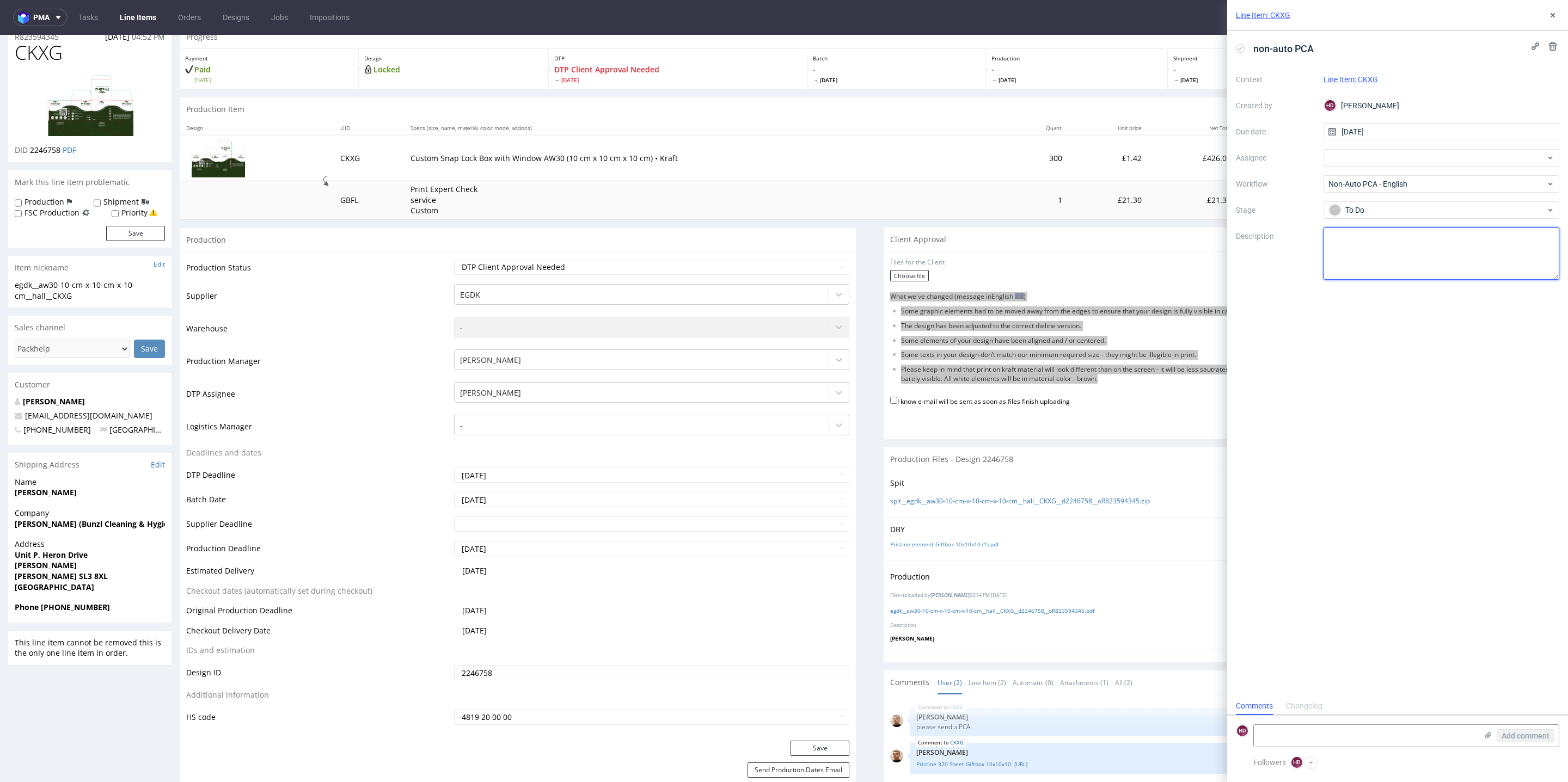
click at [1405, 268] on textarea at bounding box center [1441, 254] width 236 height 52
paste textarea "What we've changed (message in English ) Edit message Some graphic elements had…"
click at [1344, 253] on textarea "info ofr client: What we've changed (message in English ) Edit message Some gra…" at bounding box center [1441, 254] width 236 height 52
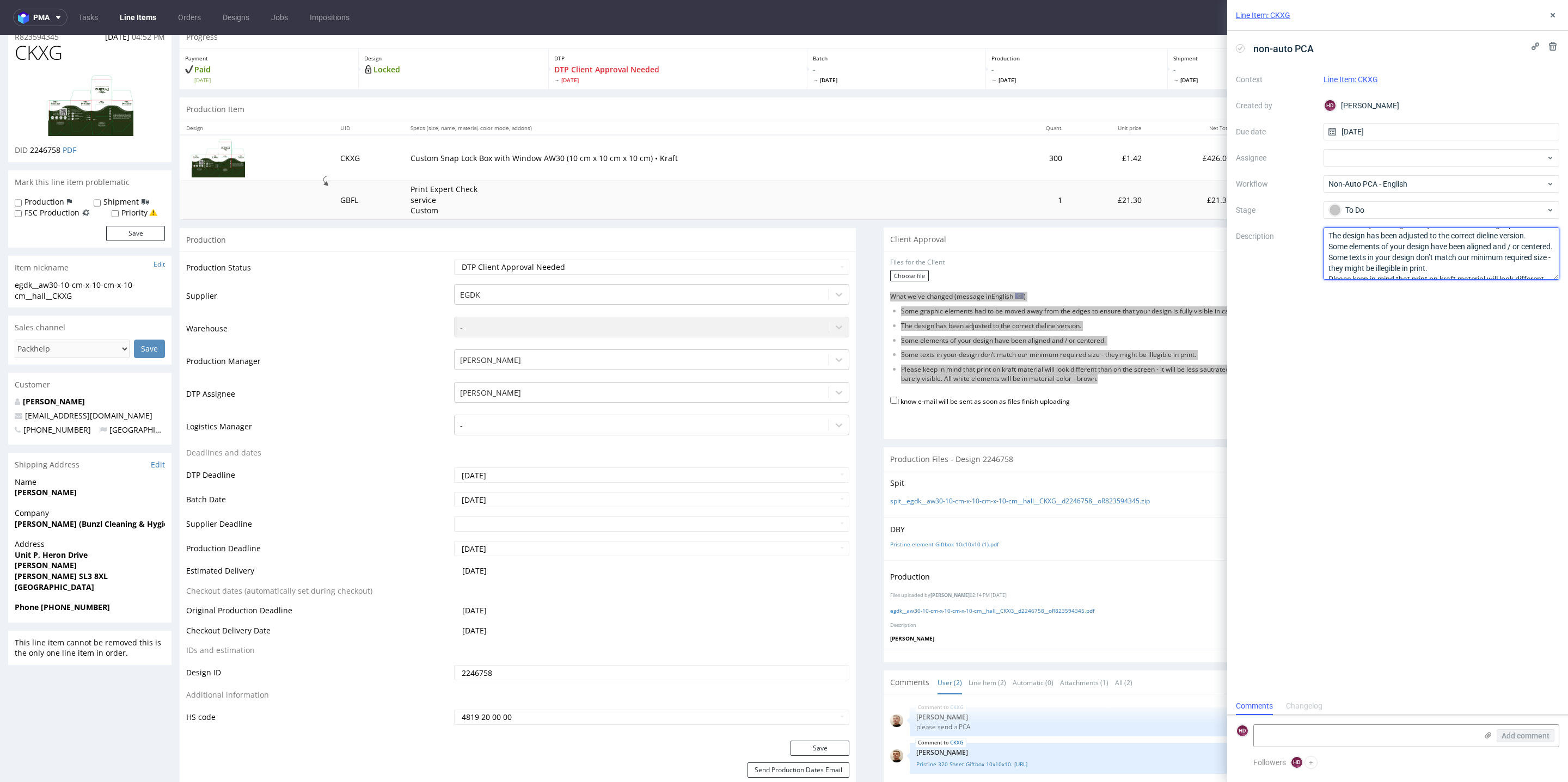
drag, startPoint x: 1395, startPoint y: 265, endPoint x: 1323, endPoint y: 255, distance: 72.7
click at [1323, 255] on div "Context Line Item: CKXG Created by HD Hapka Dominika Due date 20/08/2025 Assign…" at bounding box center [1397, 175] width 323 height 209
paste textarea "The white colour will not be visible (everything white will blend into the kraf…"
type textarea "info ofr client: What we've changed (message in English ) Edit message Some gra…"
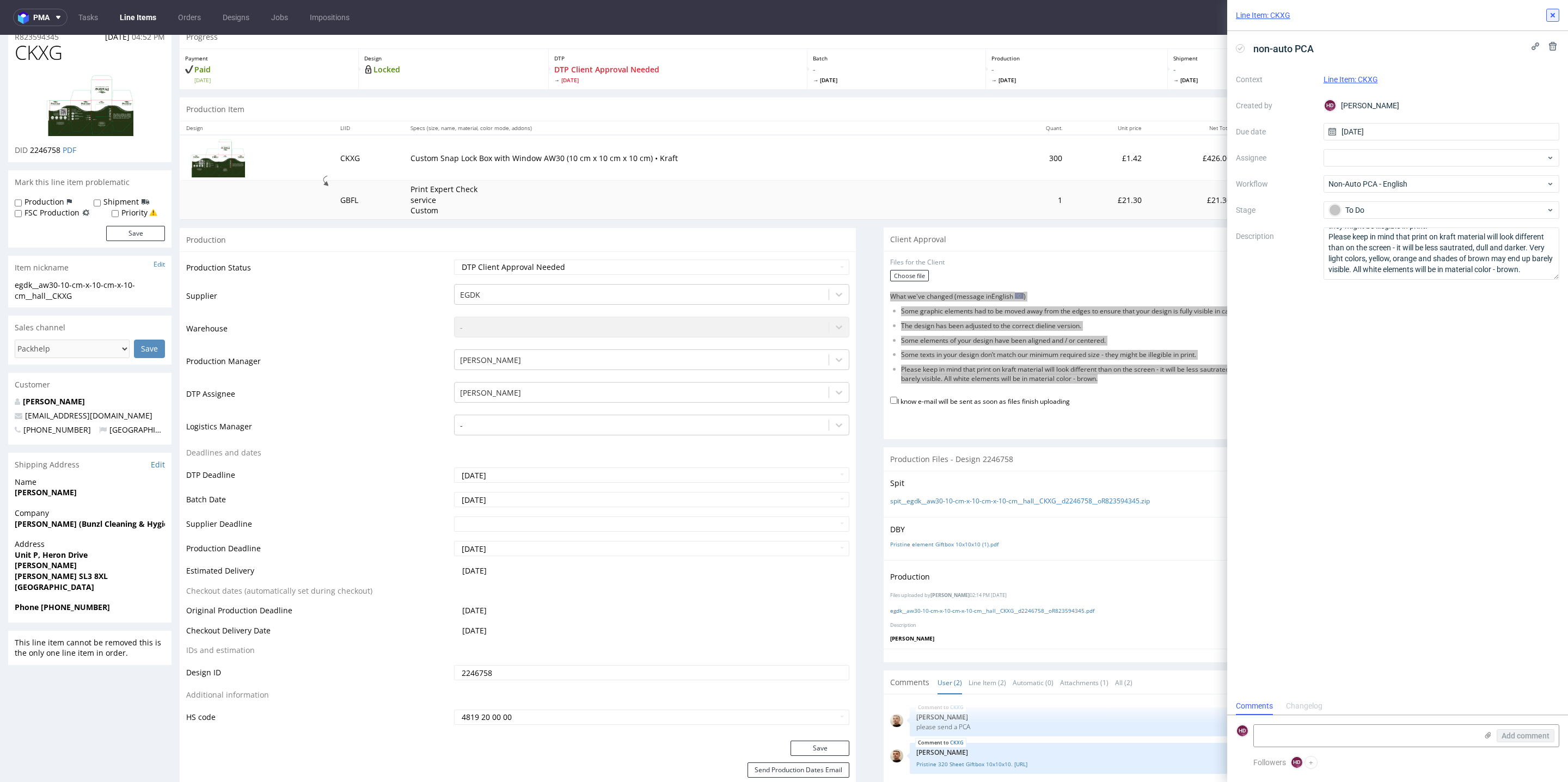
click at [1550, 16] on icon at bounding box center [1553, 15] width 9 height 9
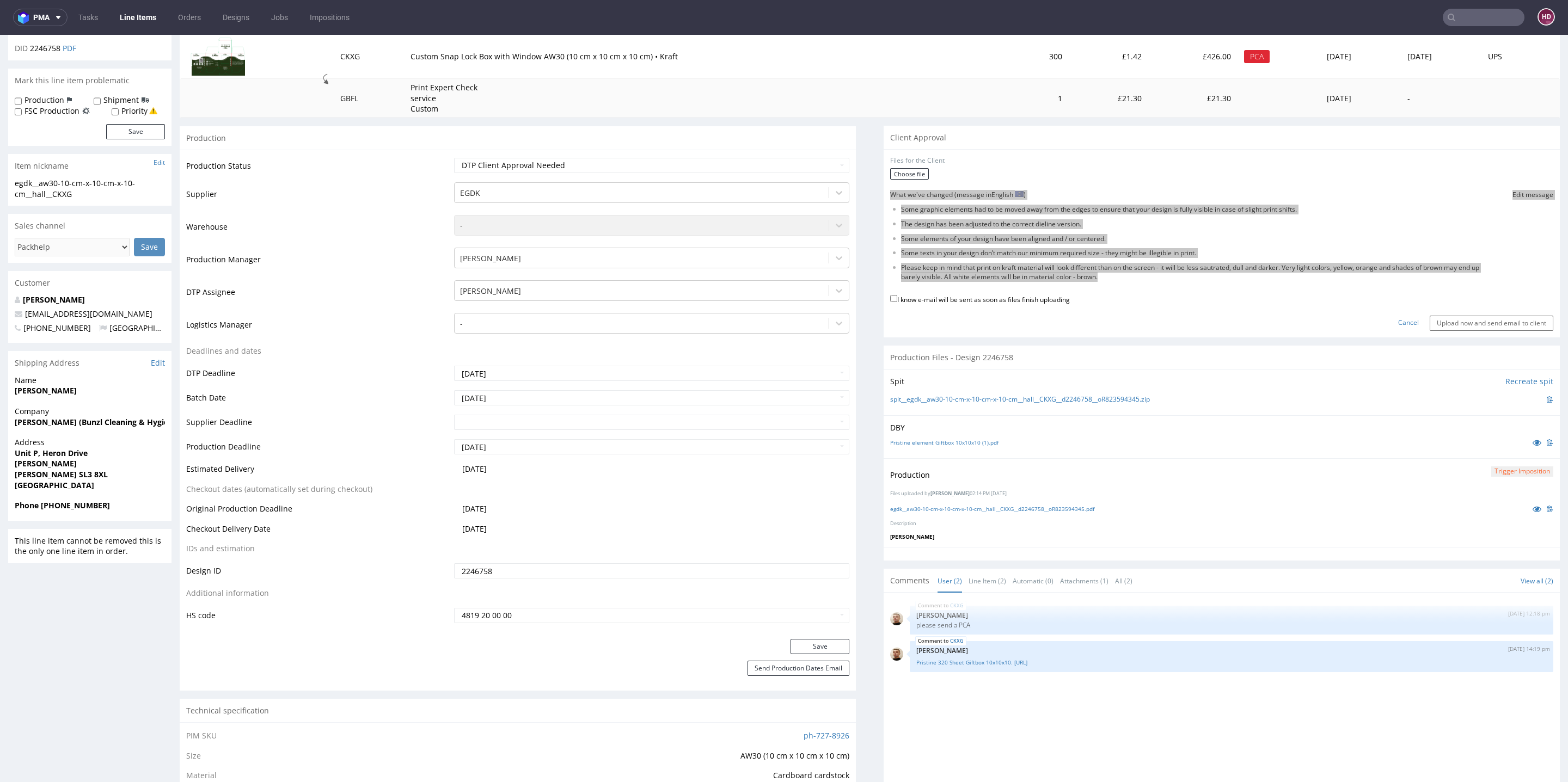
scroll to position [184, 0]
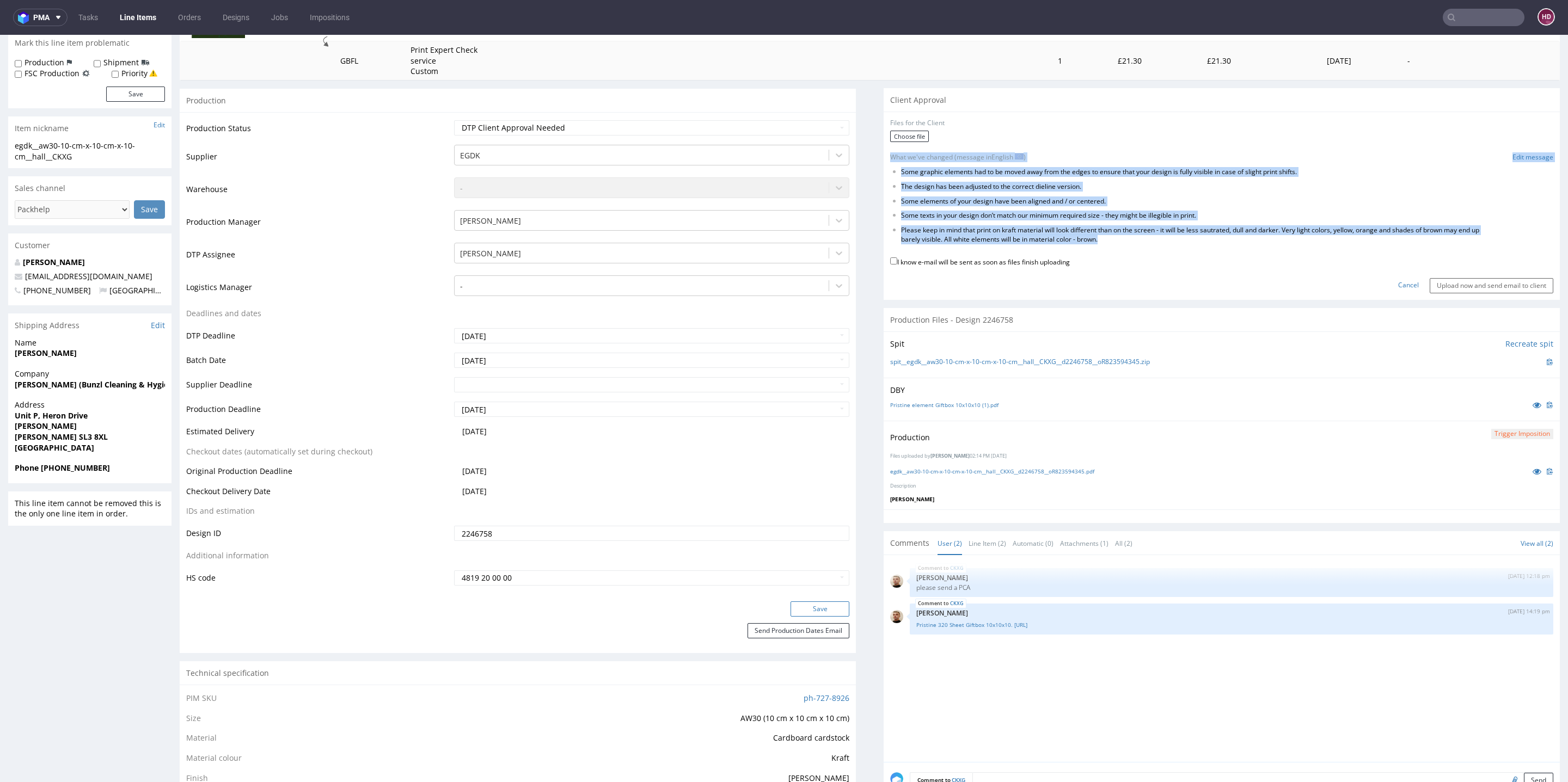
click at [803, 605] on button "Save" at bounding box center [820, 609] width 59 height 15
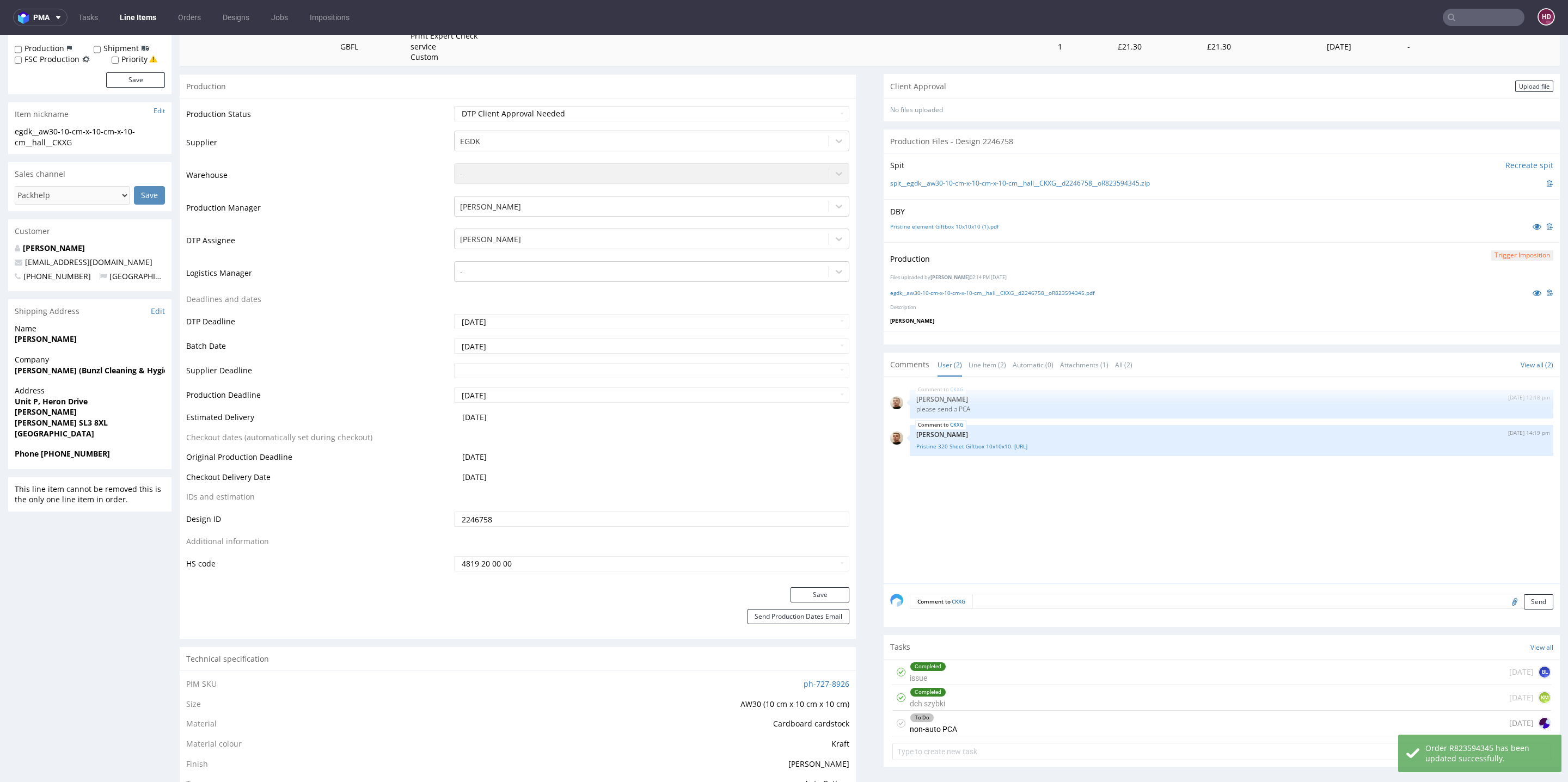
scroll to position [209, 0]
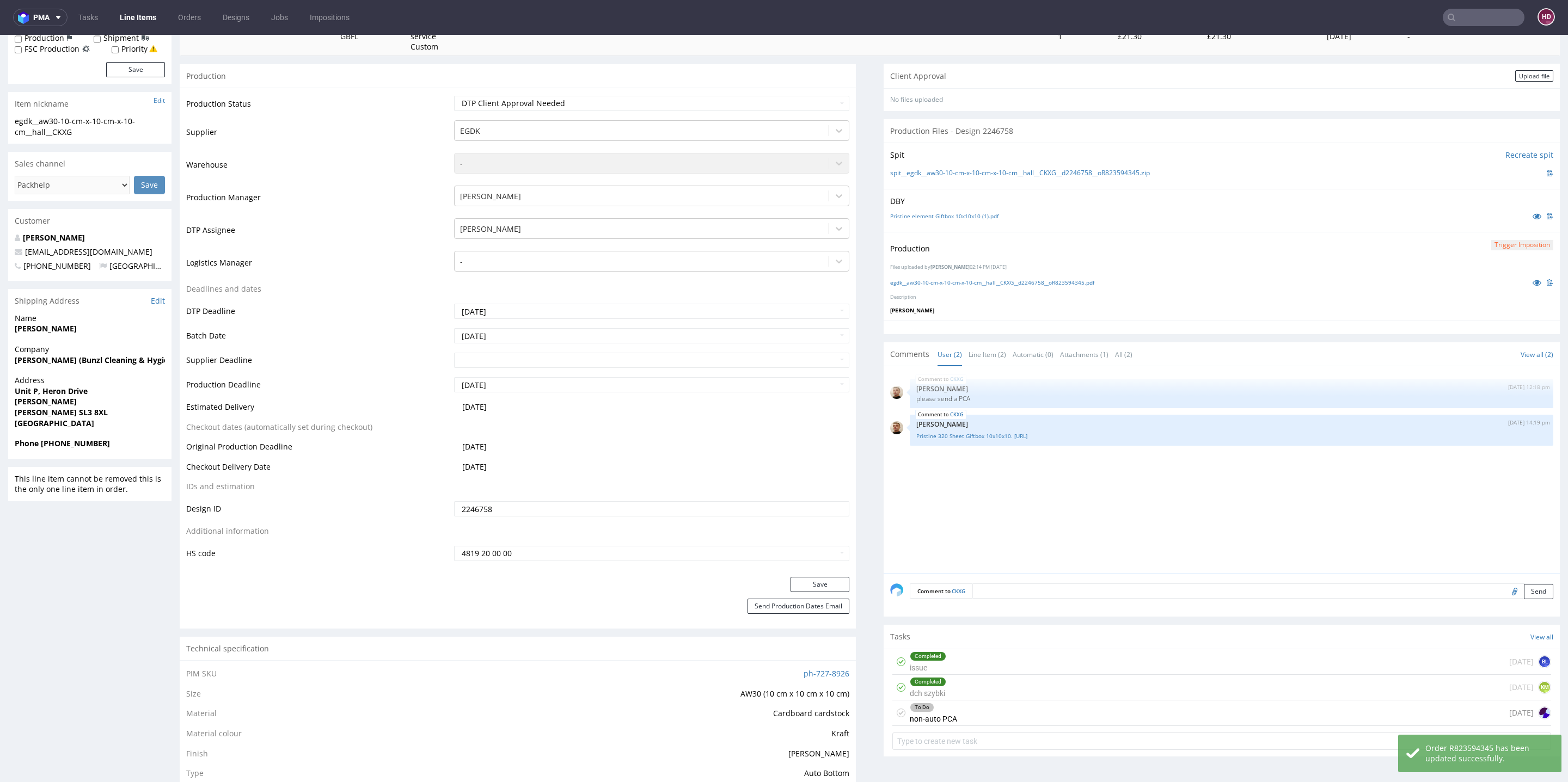
click at [933, 709] on div "To Do non-auto PCA" at bounding box center [934, 713] width 47 height 25
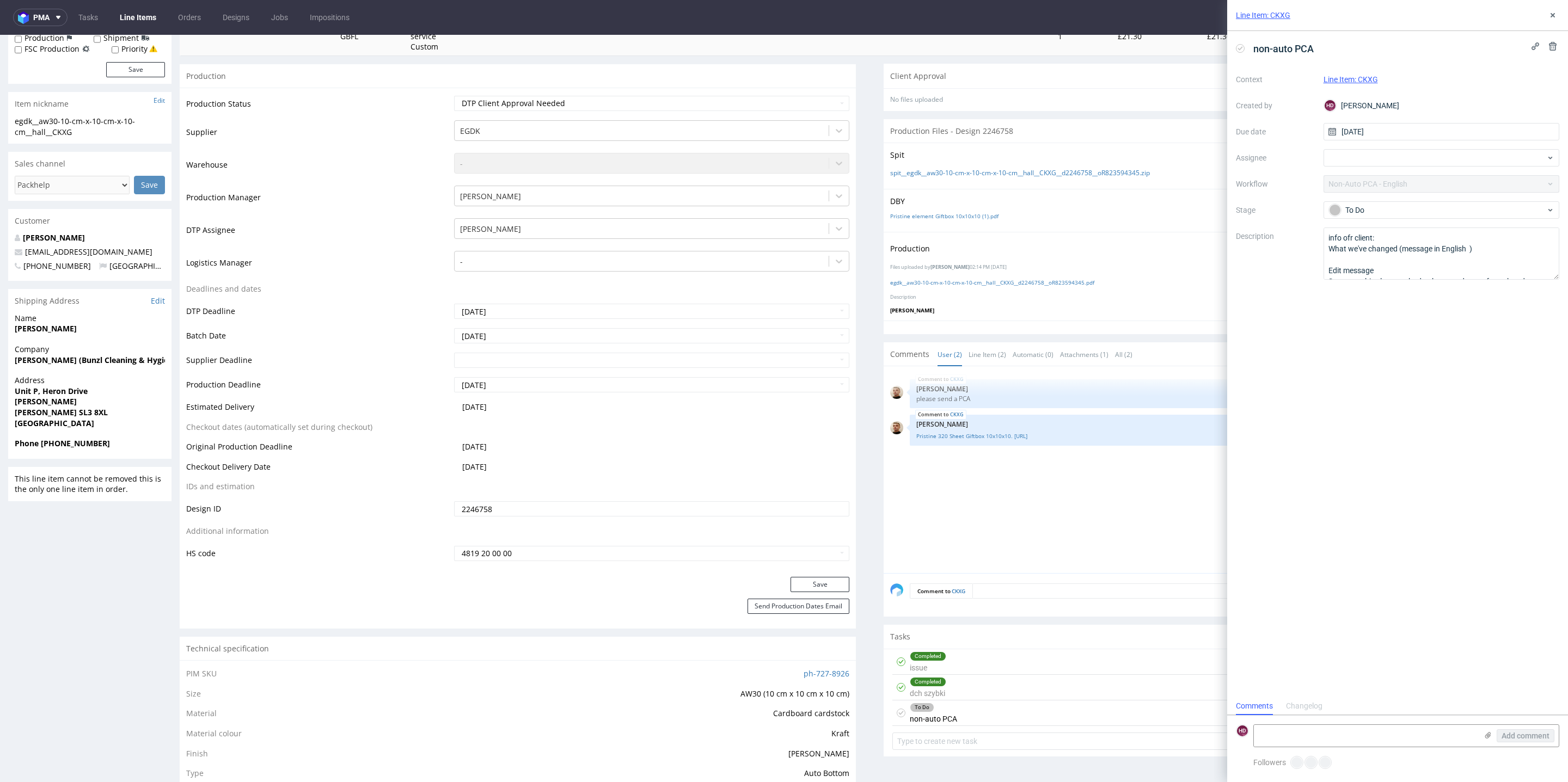
scroll to position [8, 0]
click at [938, 705] on div "To Do" at bounding box center [934, 708] width 46 height 9
click at [956, 709] on div "To Do non-auto PCA today" at bounding box center [1222, 713] width 659 height 26
click at [1556, 18] on icon at bounding box center [1553, 15] width 9 height 9
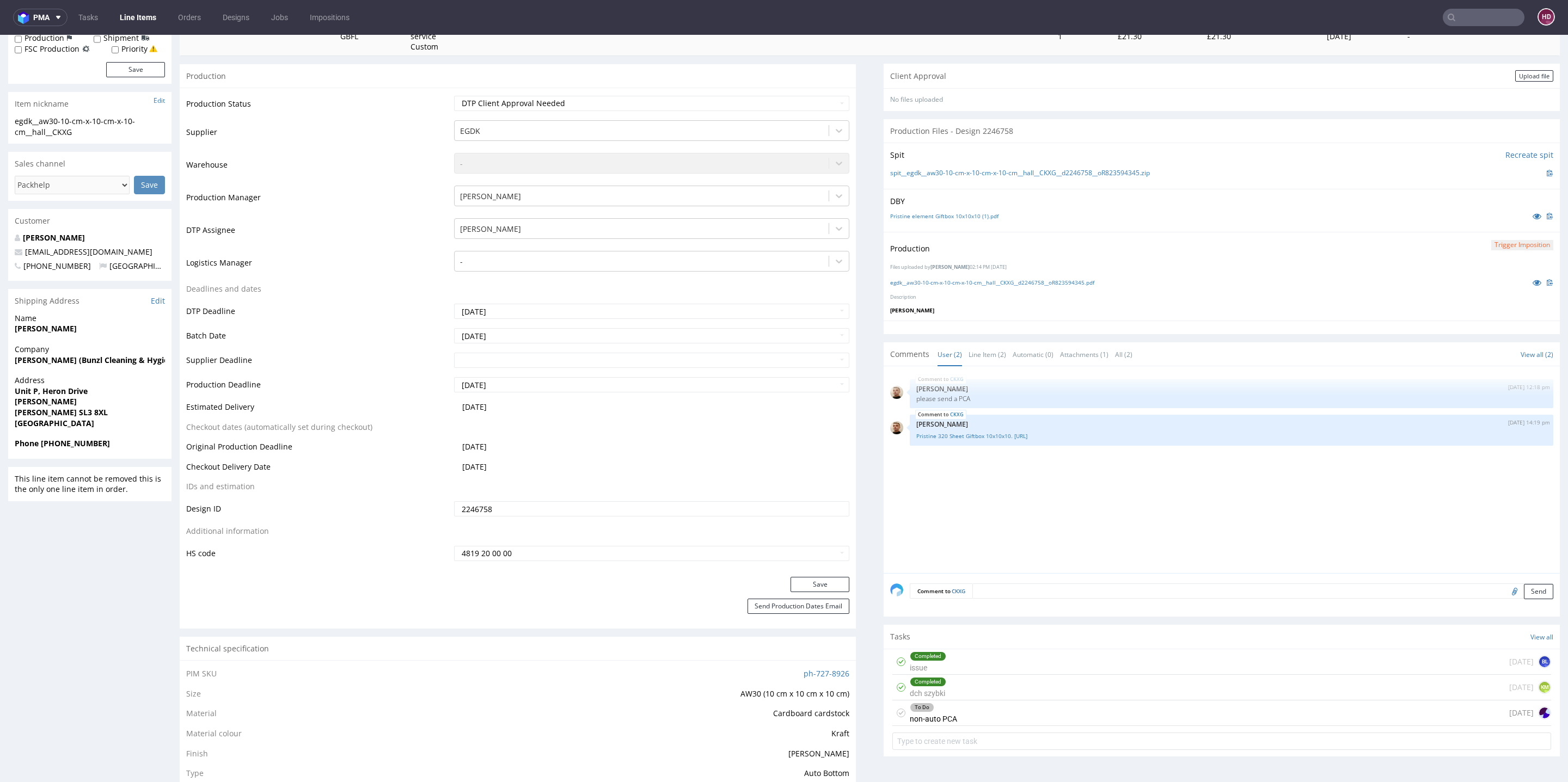
click at [911, 708] on div "To Do" at bounding box center [922, 708] width 23 height 9
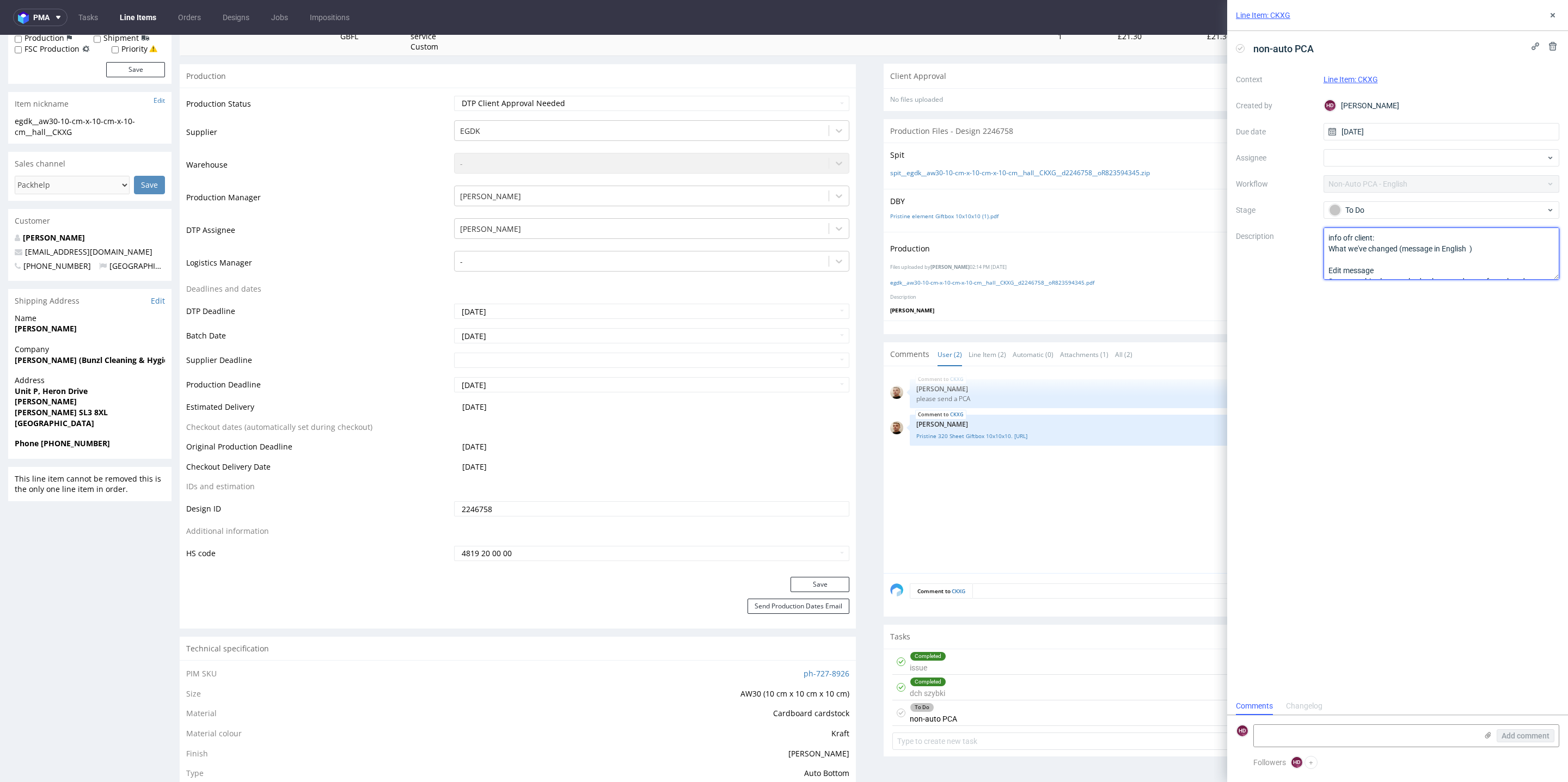
drag, startPoint x: 1380, startPoint y: 264, endPoint x: 1301, endPoint y: 219, distance: 90.9
click at [1301, 219] on div "Context Line Item: CKXG Created by HD Hapka Dominika Due date 20/08/2025 Assign…" at bounding box center [1397, 175] width 323 height 209
type textarea "info for client: Some graphic elements had to be moved away from the edges to e…"
click at [1365, 399] on div "non-auto PCA Context Line Item: CKXG Created by HD Hapka Dominika Due date 20/0…" at bounding box center [1398, 364] width 341 height 666
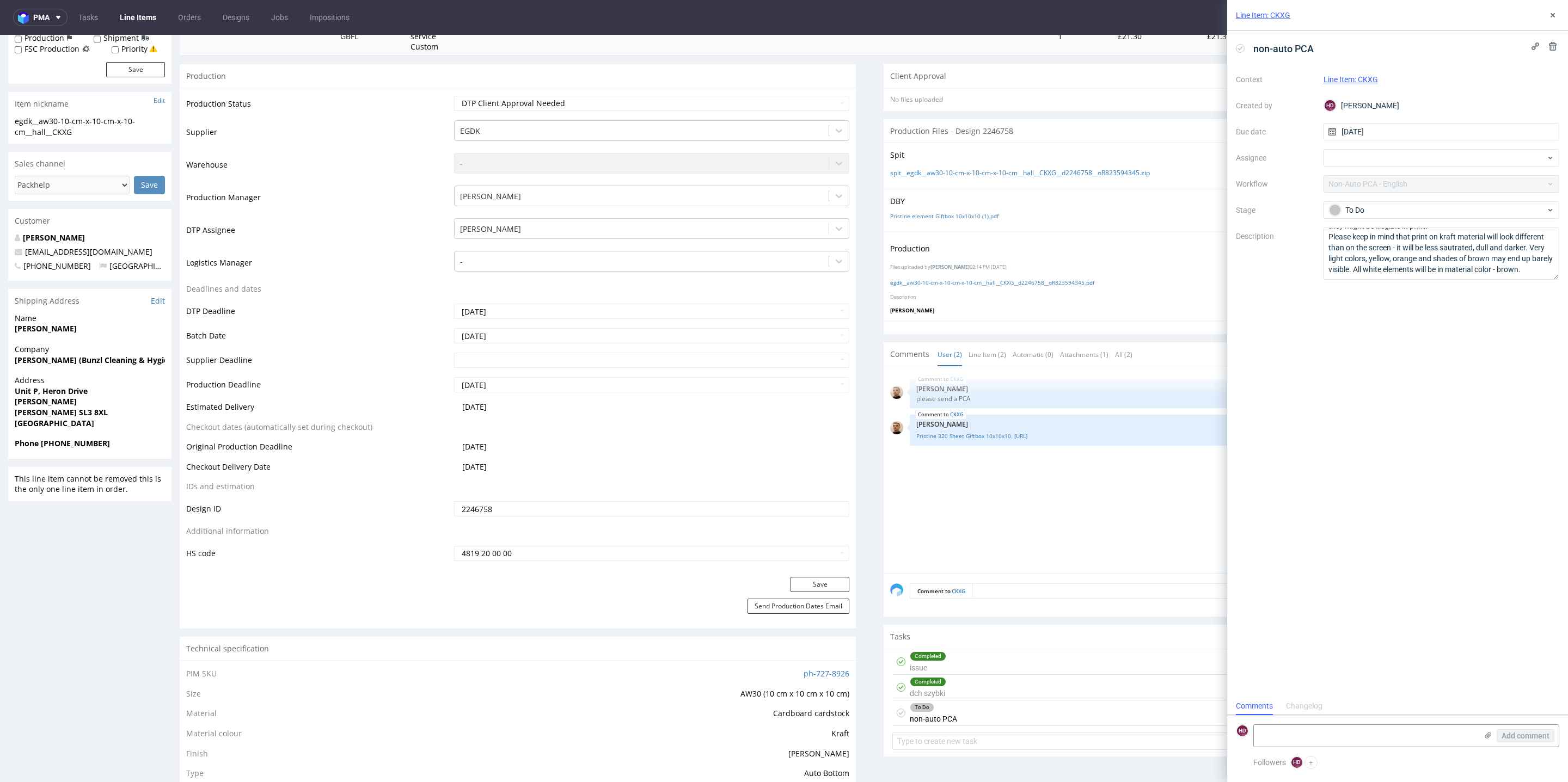
click at [1561, 16] on div "Line Item: CKXG" at bounding box center [1398, 15] width 341 height 31
click at [1486, 734] on icon at bounding box center [1488, 735] width 9 height 9
click at [0, 0] on input "file" at bounding box center [0, 0] width 0 height 0
click at [1526, 742] on div "Add comment" at bounding box center [1518, 707] width 82 height 79
click at [1524, 741] on button "Add comment" at bounding box center [1525, 736] width 58 height 13
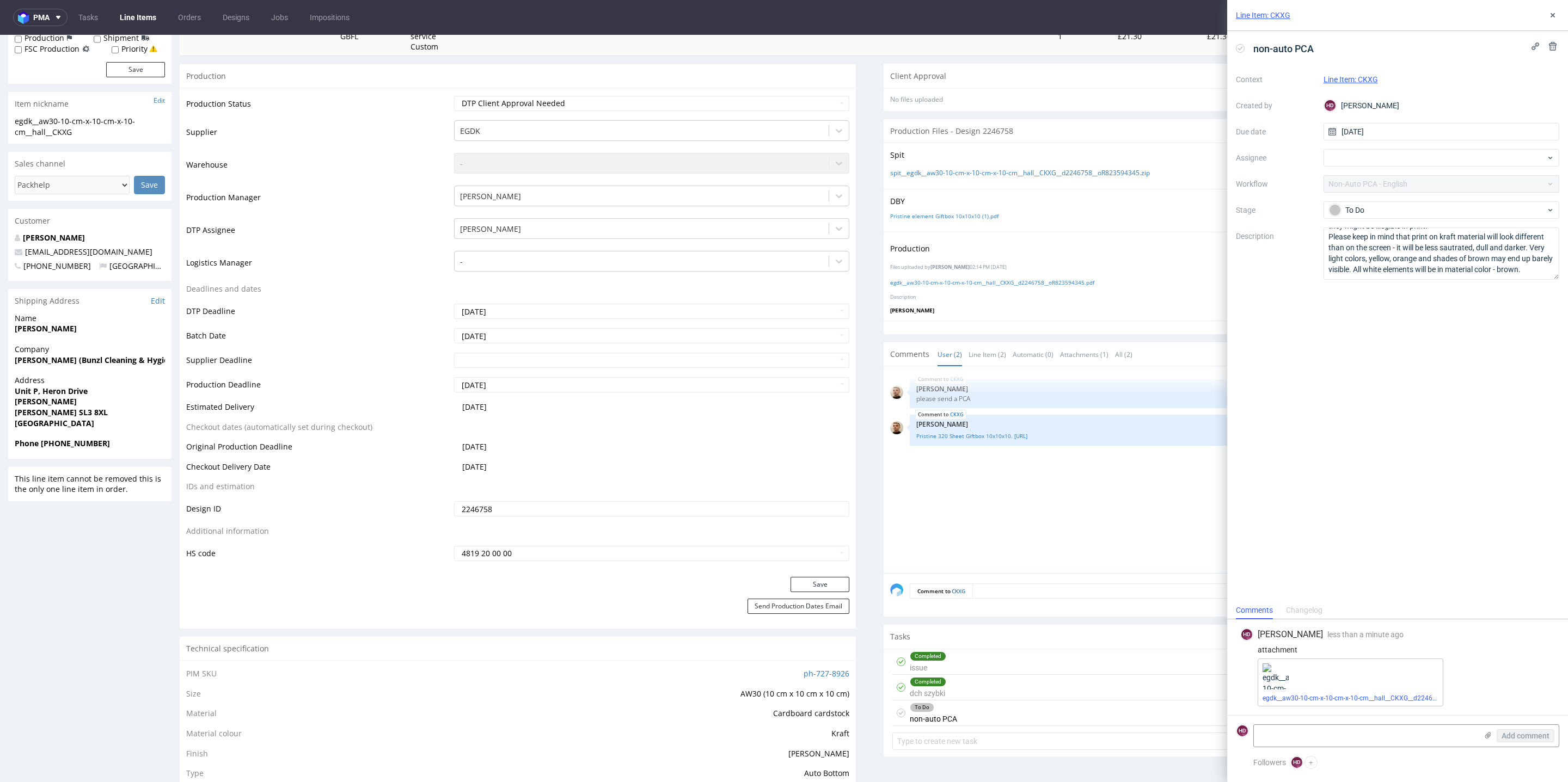
scroll to position [0, 0]
click at [136, 13] on link "Line Items" at bounding box center [138, 17] width 49 height 18
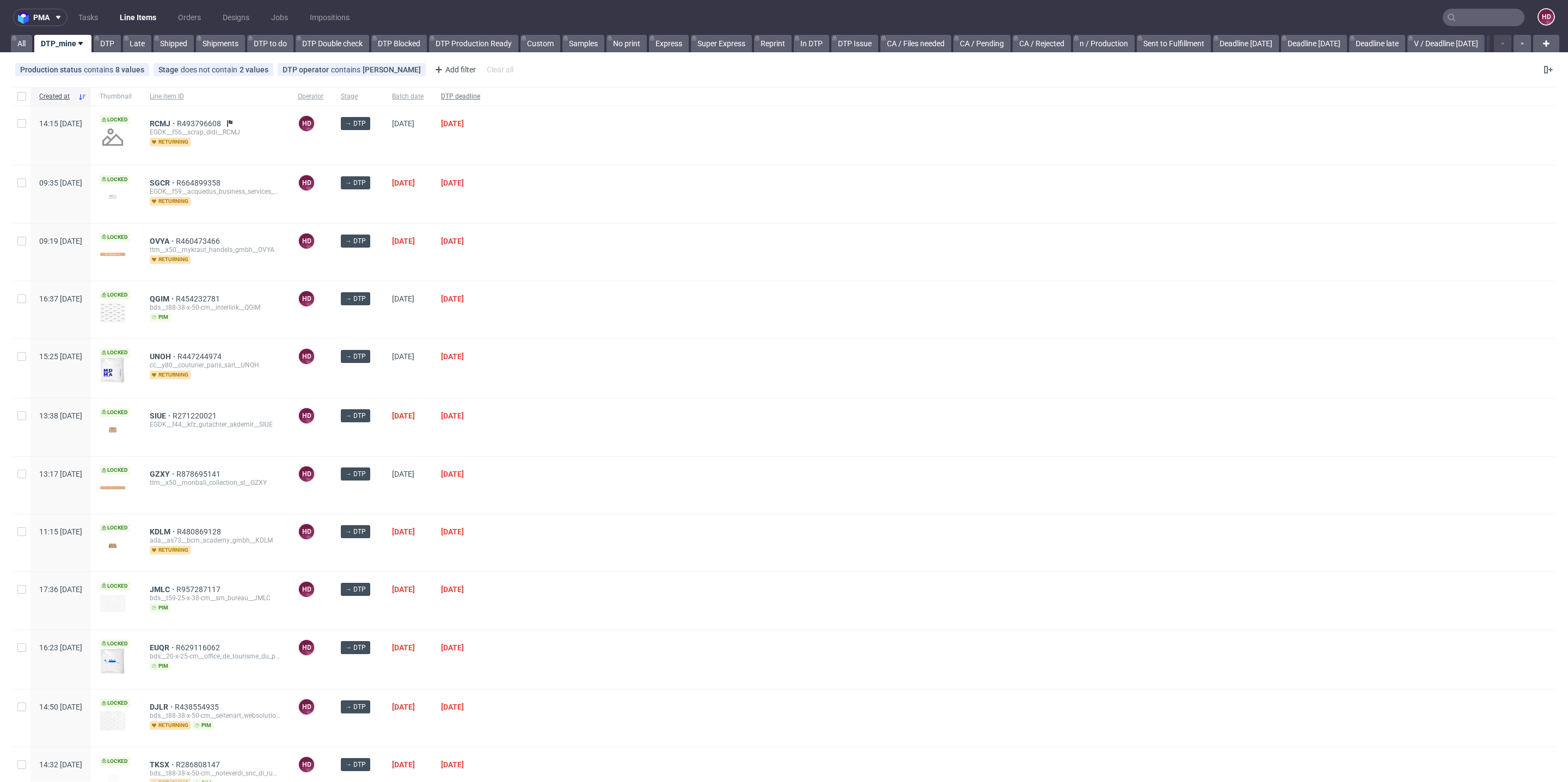
click at [480, 96] on span "DTP deadline" at bounding box center [460, 96] width 39 height 9
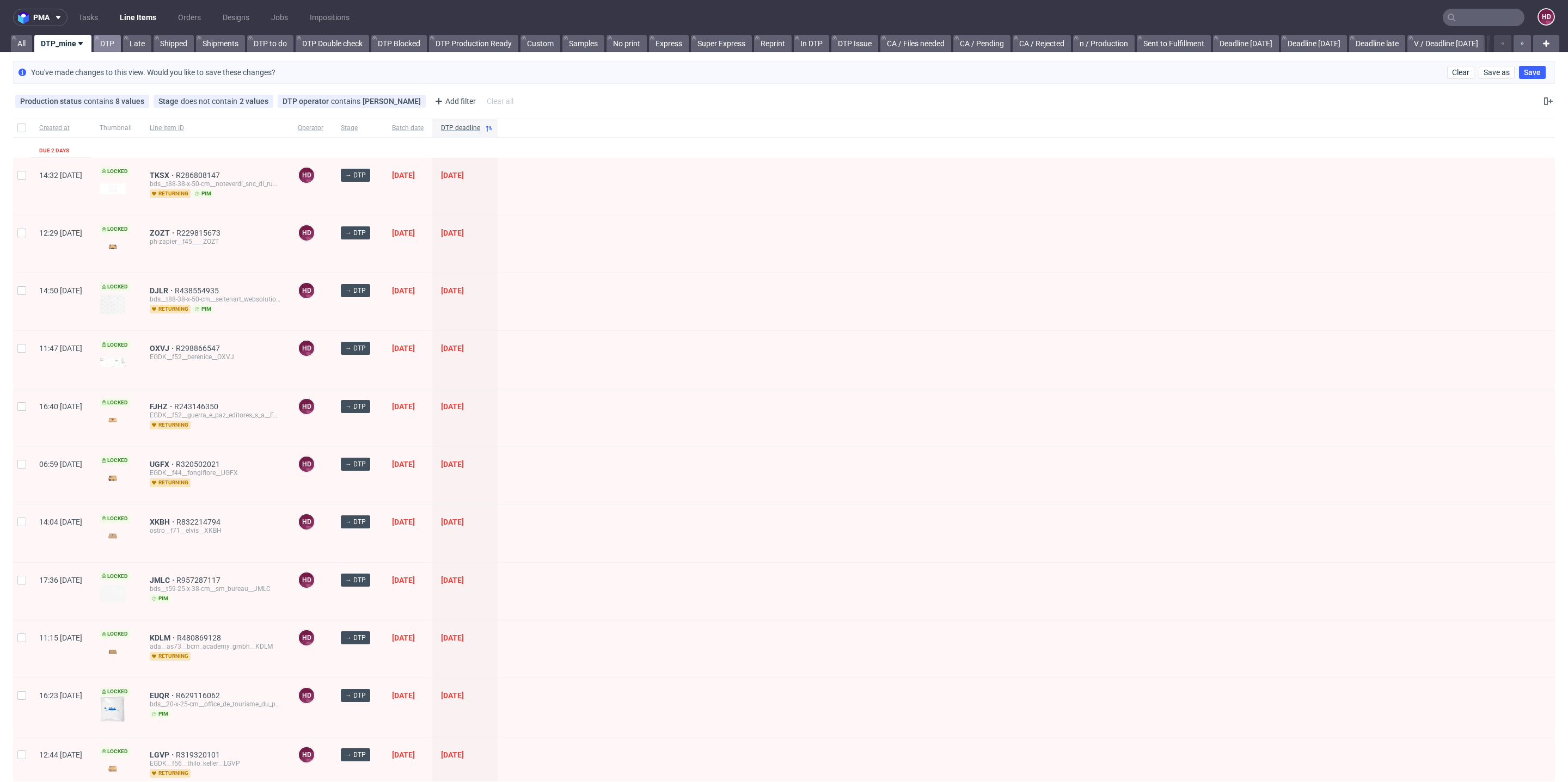
click at [102, 46] on link "DTP" at bounding box center [107, 43] width 27 height 18
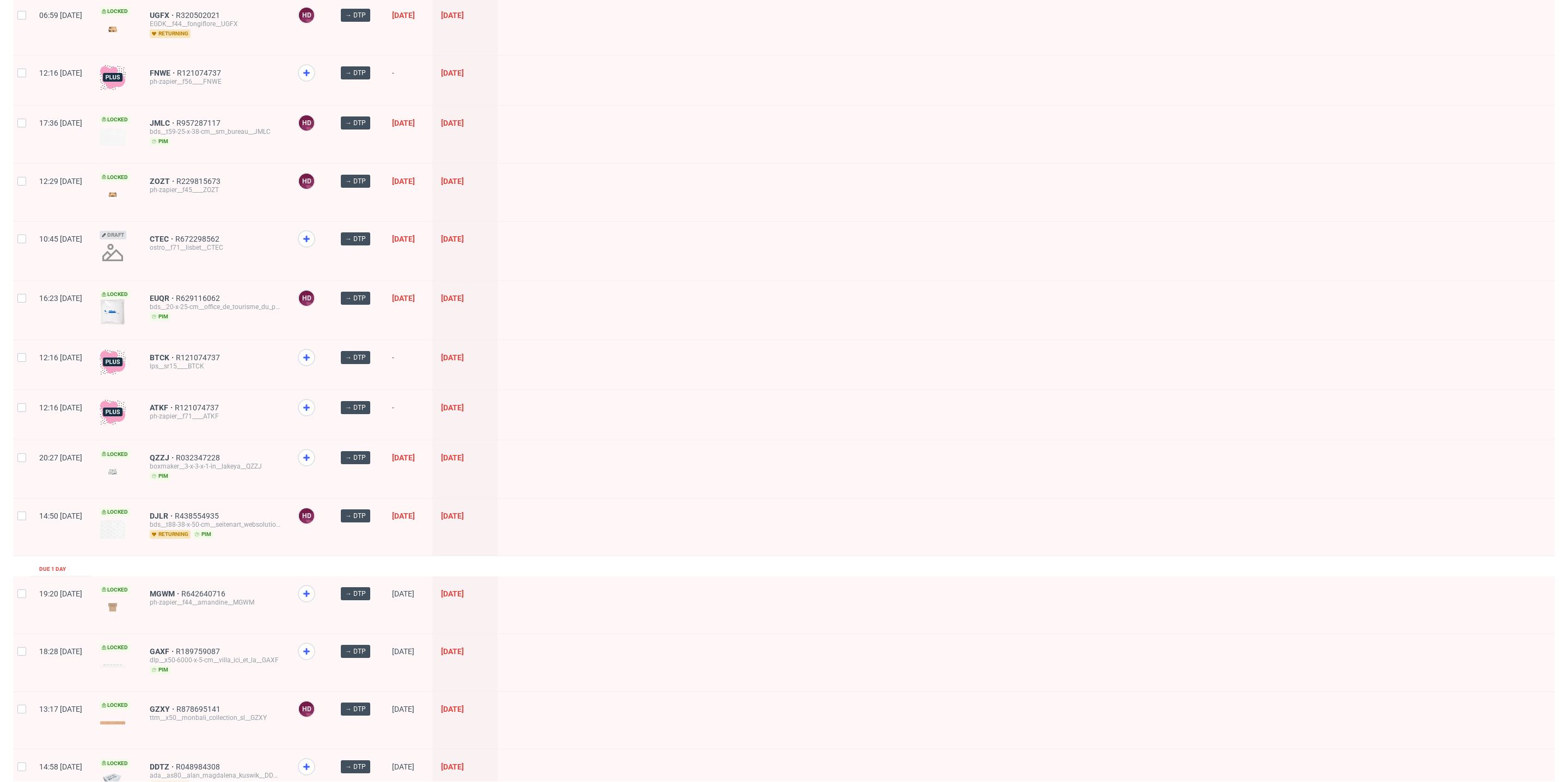
scroll to position [735, 0]
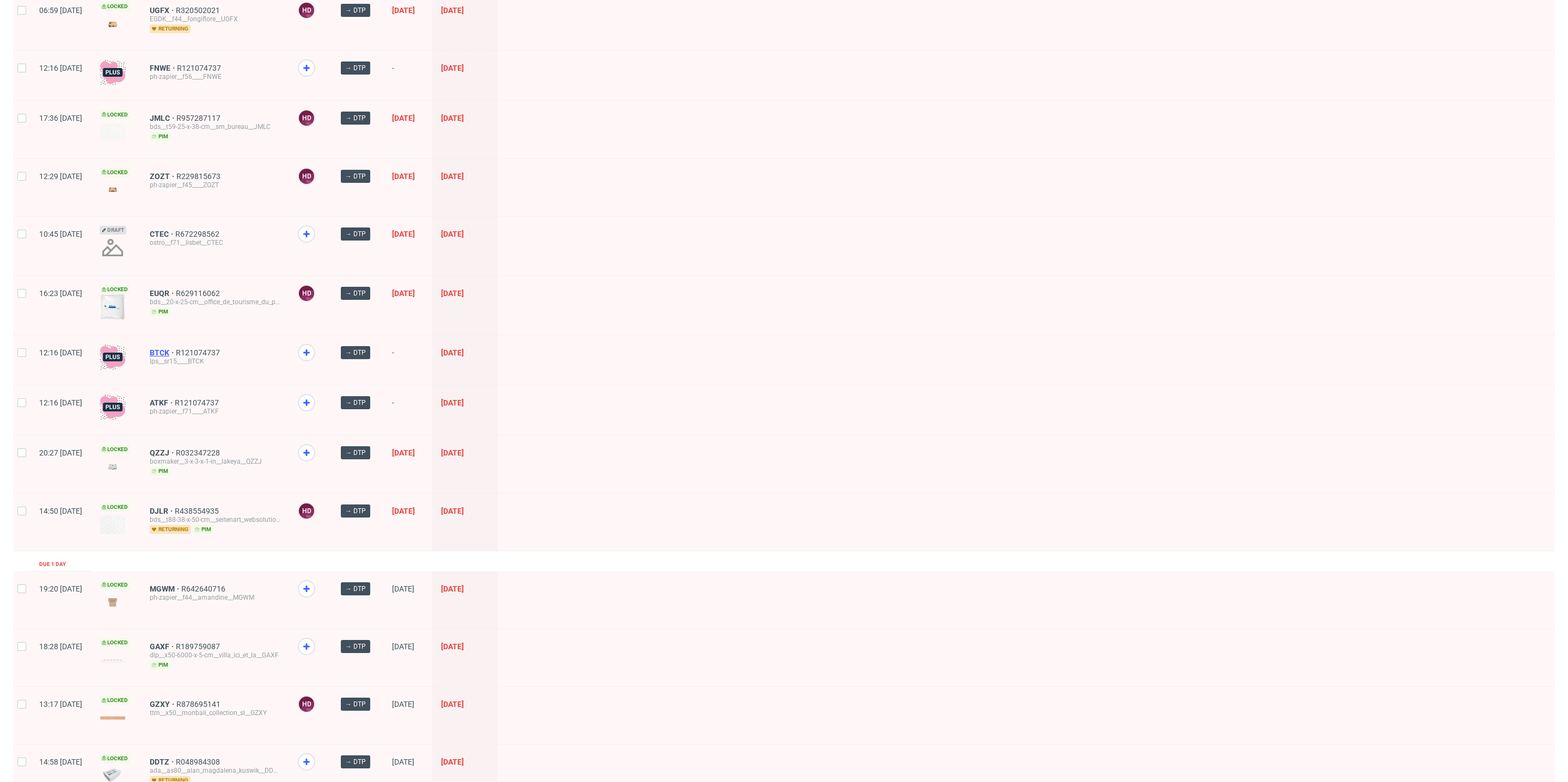
click at [176, 348] on span "BTCK" at bounding box center [163, 352] width 26 height 9
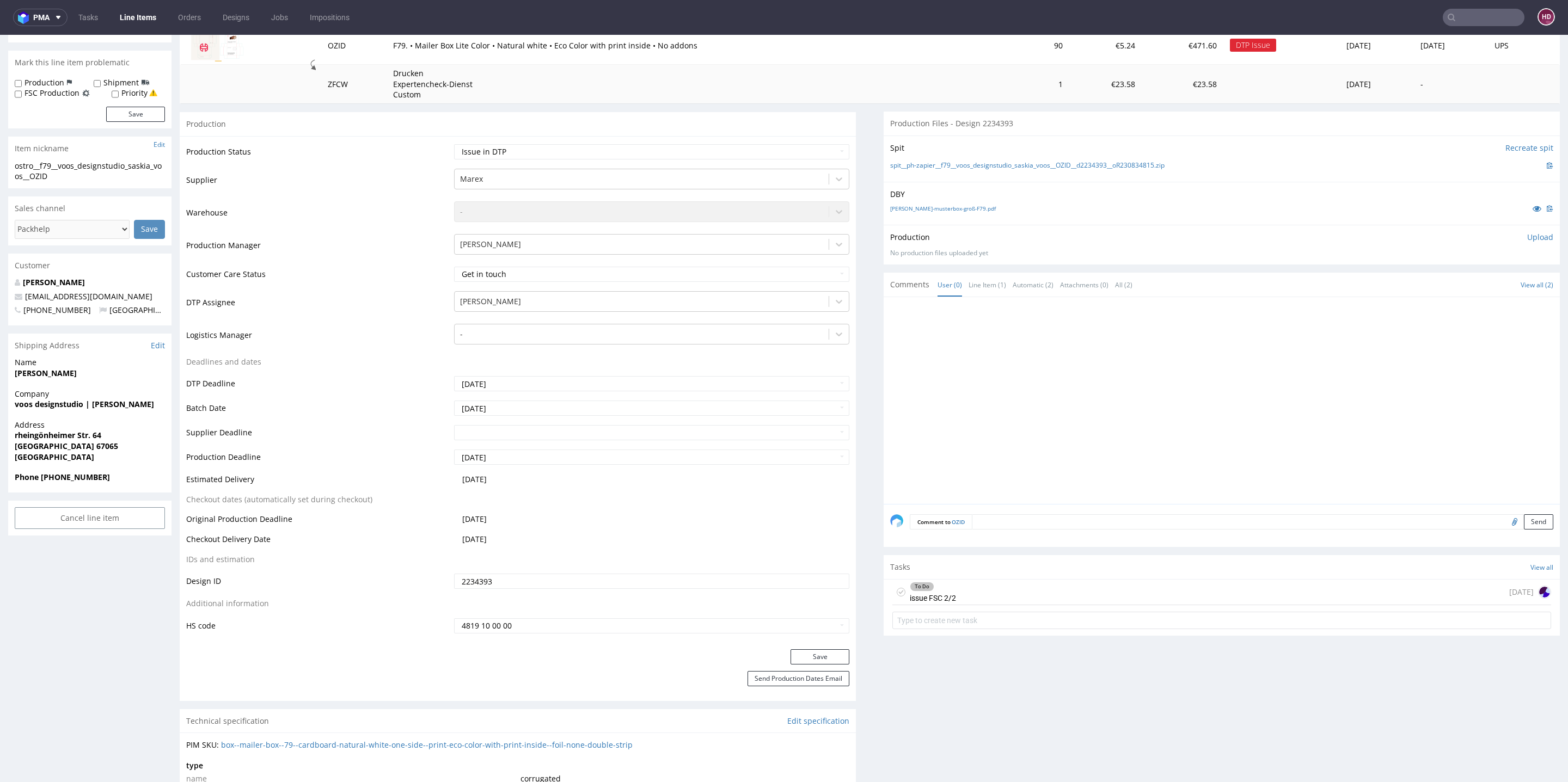
scroll to position [54, 0]
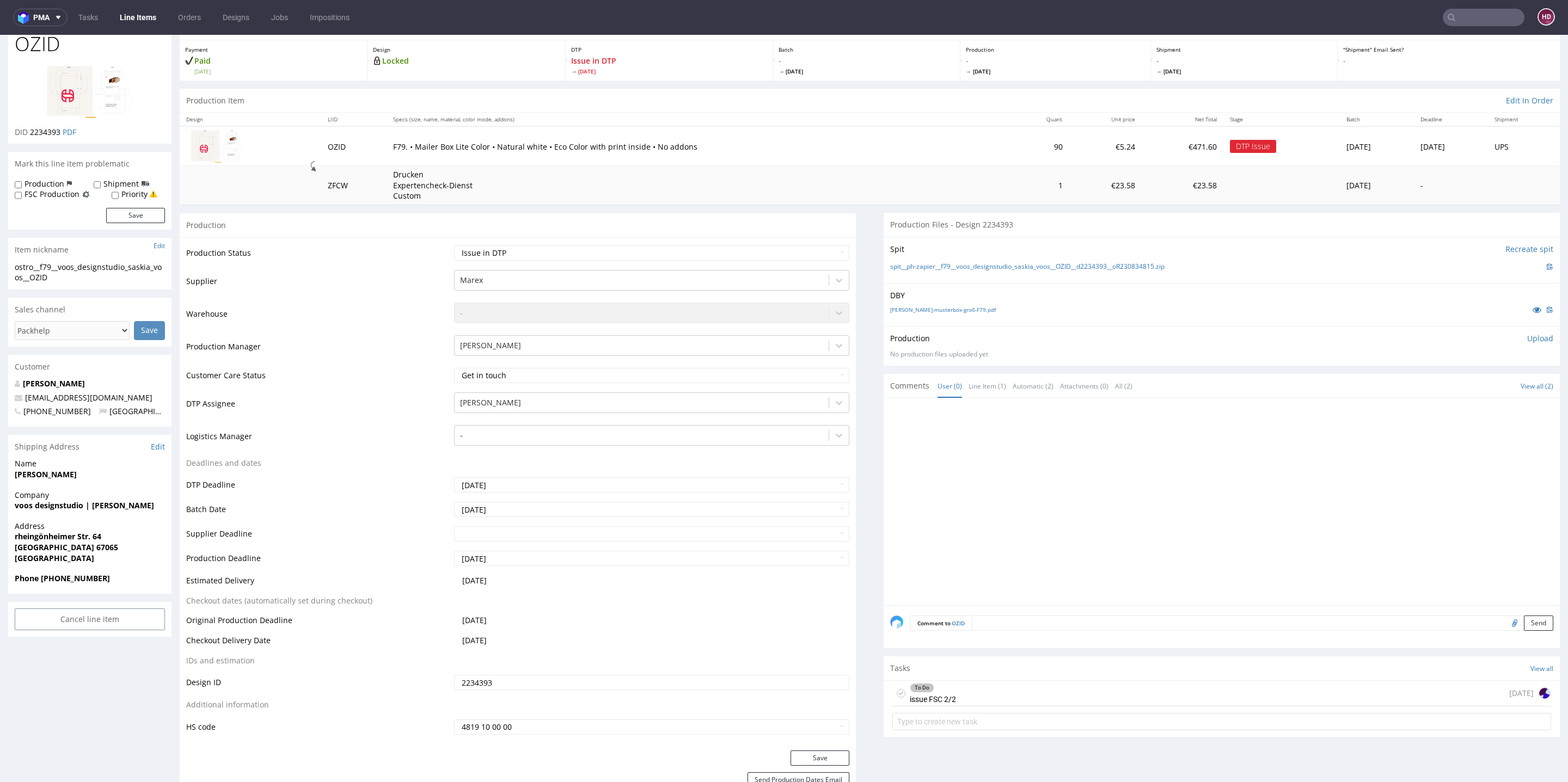
click at [58, 277] on div "ostro__f79__voos_designstudio_saskia_voos__OZID" at bounding box center [89, 272] width 150 height 21
drag, startPoint x: 58, startPoint y: 277, endPoint x: 0, endPoint y: 259, distance: 60.7
copy section "ostro__f79__voos_designstudio_saskia_voos__OZID Update"
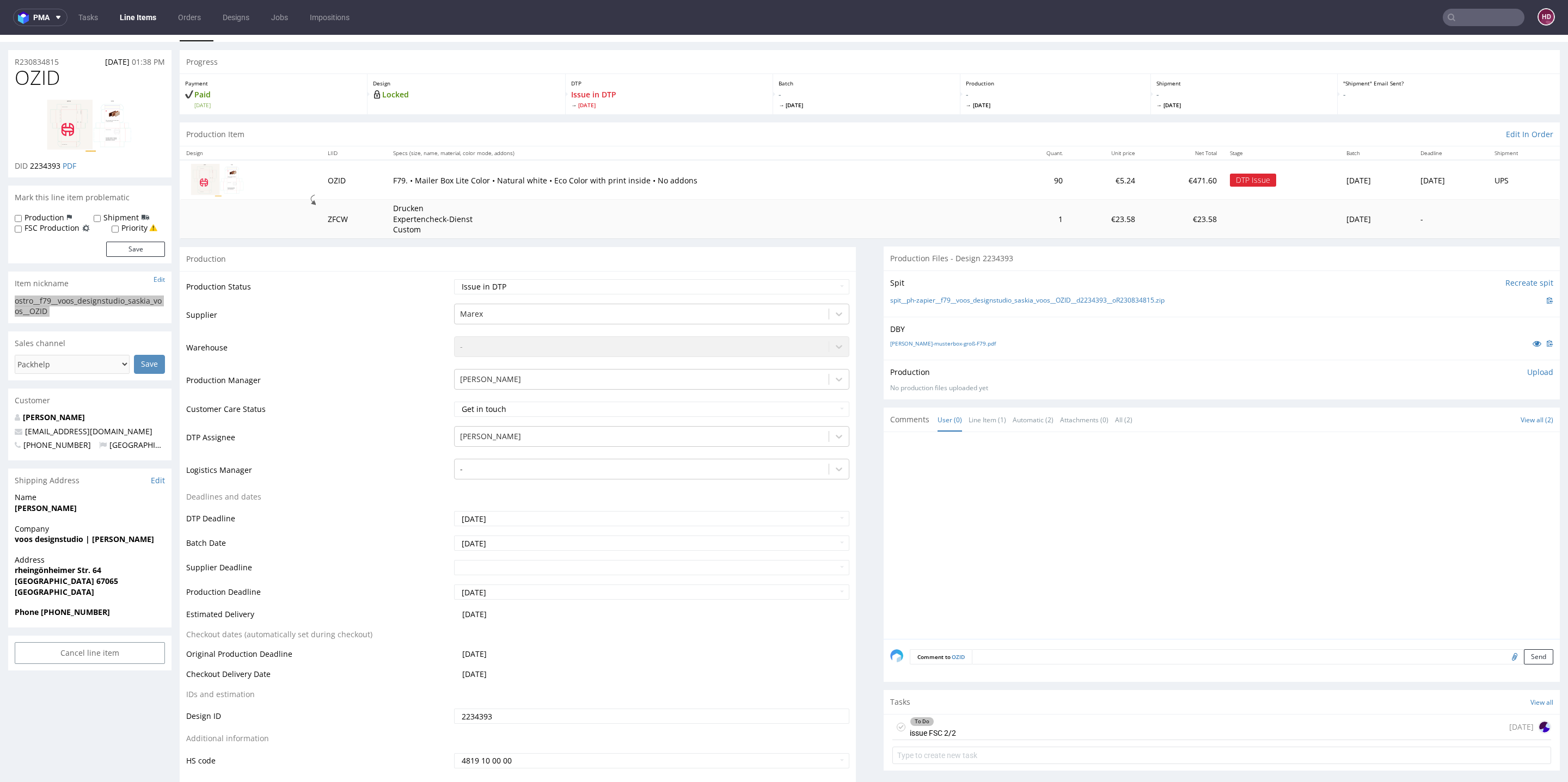
scroll to position [0, 0]
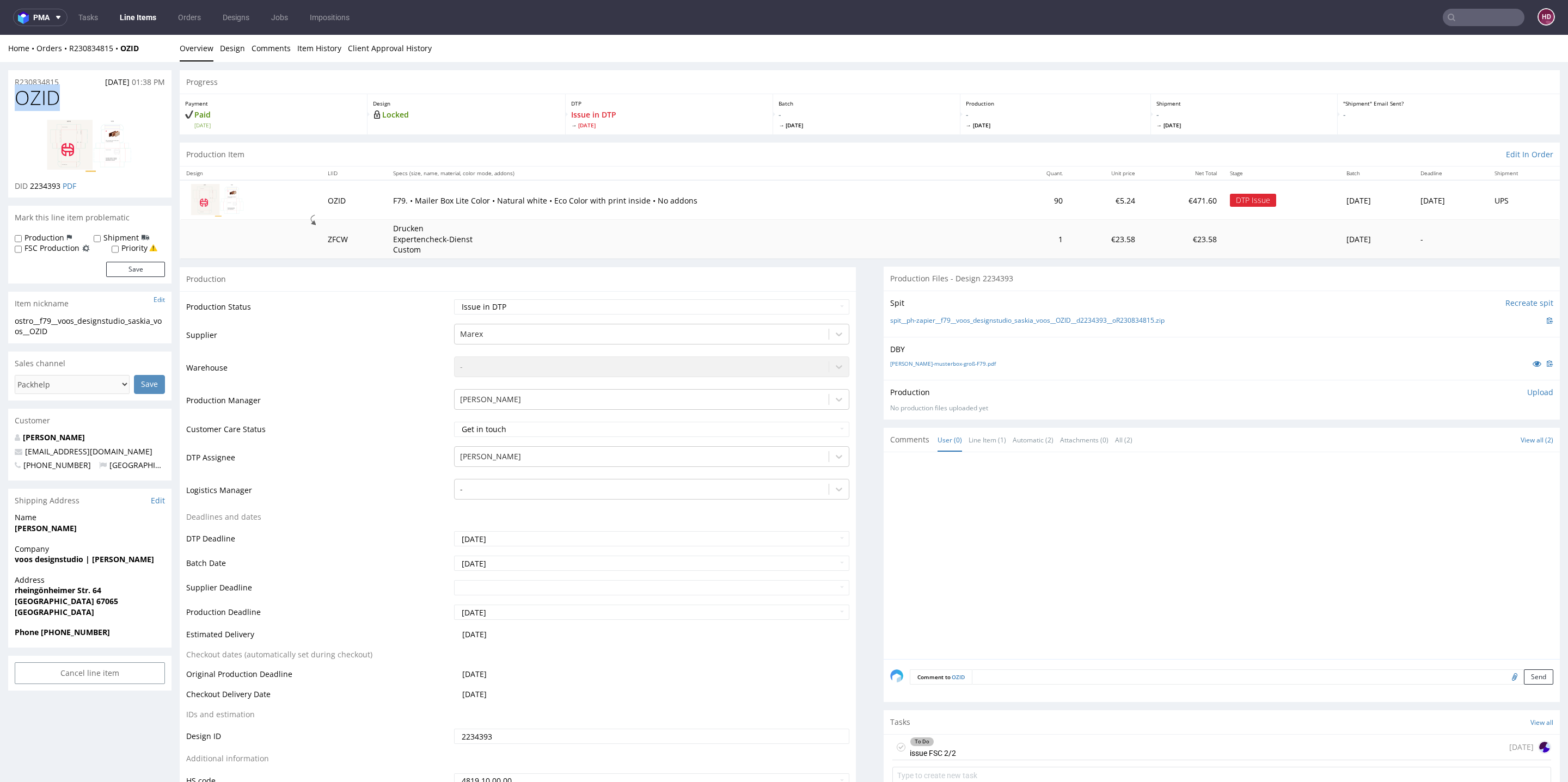
drag, startPoint x: 66, startPoint y: 100, endPoint x: 0, endPoint y: 93, distance: 66.4
click at [60, 183] on span "2234393" at bounding box center [45, 186] width 30 height 10
drag, startPoint x: 63, startPoint y: 183, endPoint x: 32, endPoint y: 183, distance: 31.0
click at [32, 183] on p "DID 2234393 PDF" at bounding box center [45, 186] width 61 height 11
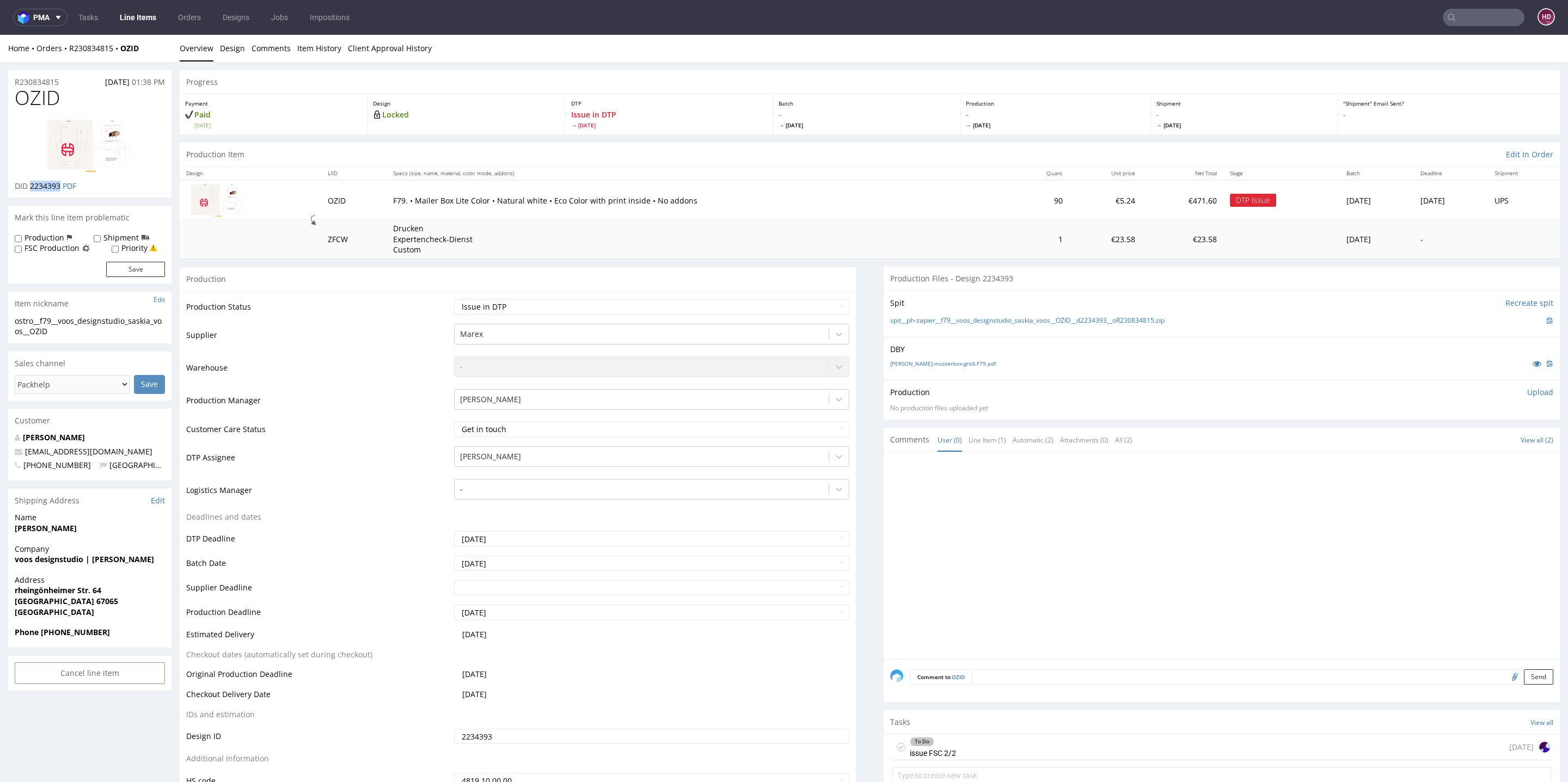
copy span "2234393"
drag, startPoint x: 65, startPoint y: 80, endPoint x: 9, endPoint y: 72, distance: 56.6
click at [9, 72] on div "R230834815 12.08.2025 01:38 PM" at bounding box center [89, 79] width 163 height 18
copy p "R230834815"
click at [105, 112] on link at bounding box center [89, 145] width 87 height 69
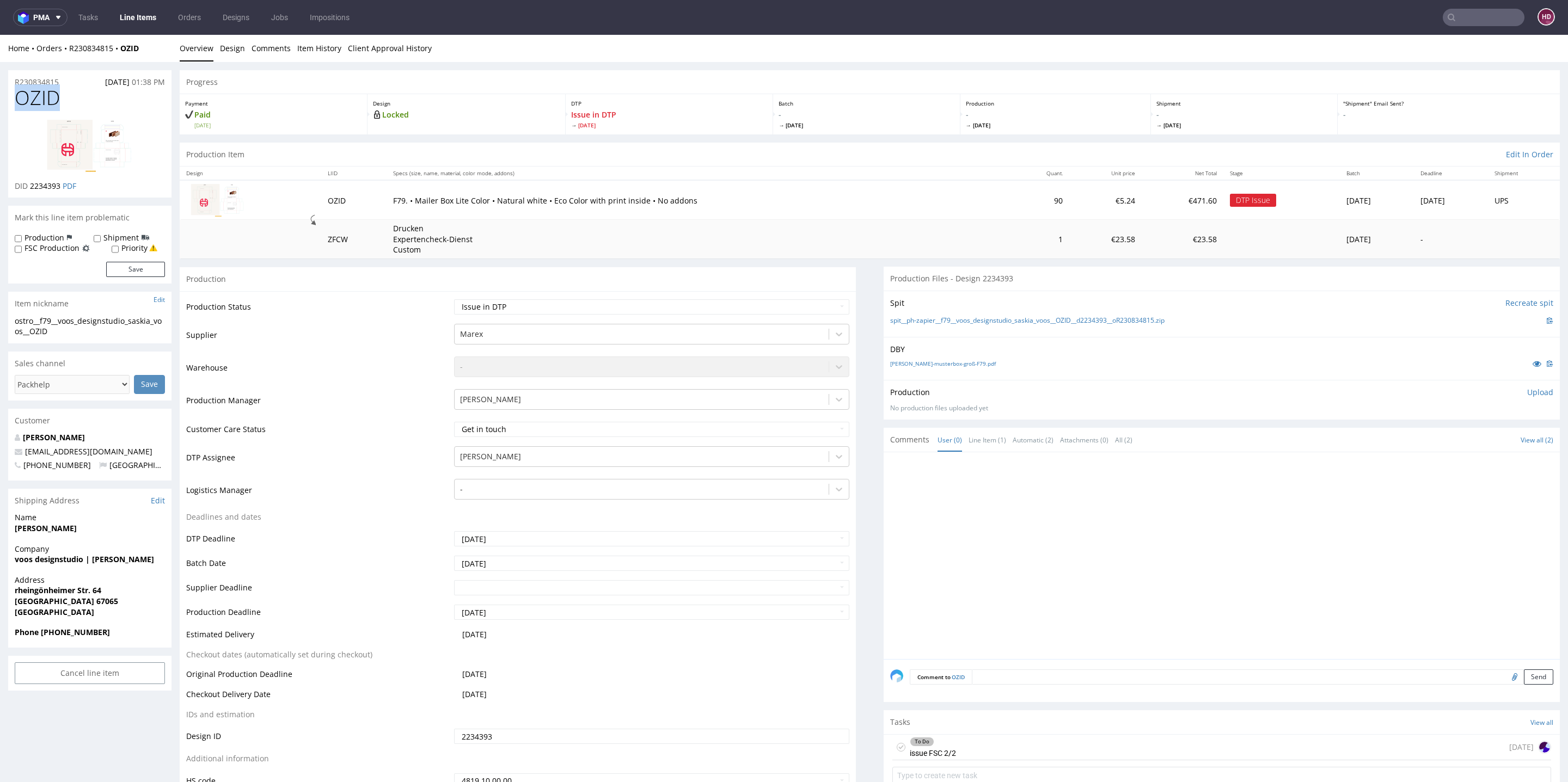
drag, startPoint x: 79, startPoint y: 104, endPoint x: 0, endPoint y: 102, distance: 79.0
copy span "OZID"
click at [66, 168] on img at bounding box center [89, 146] width 87 height 52
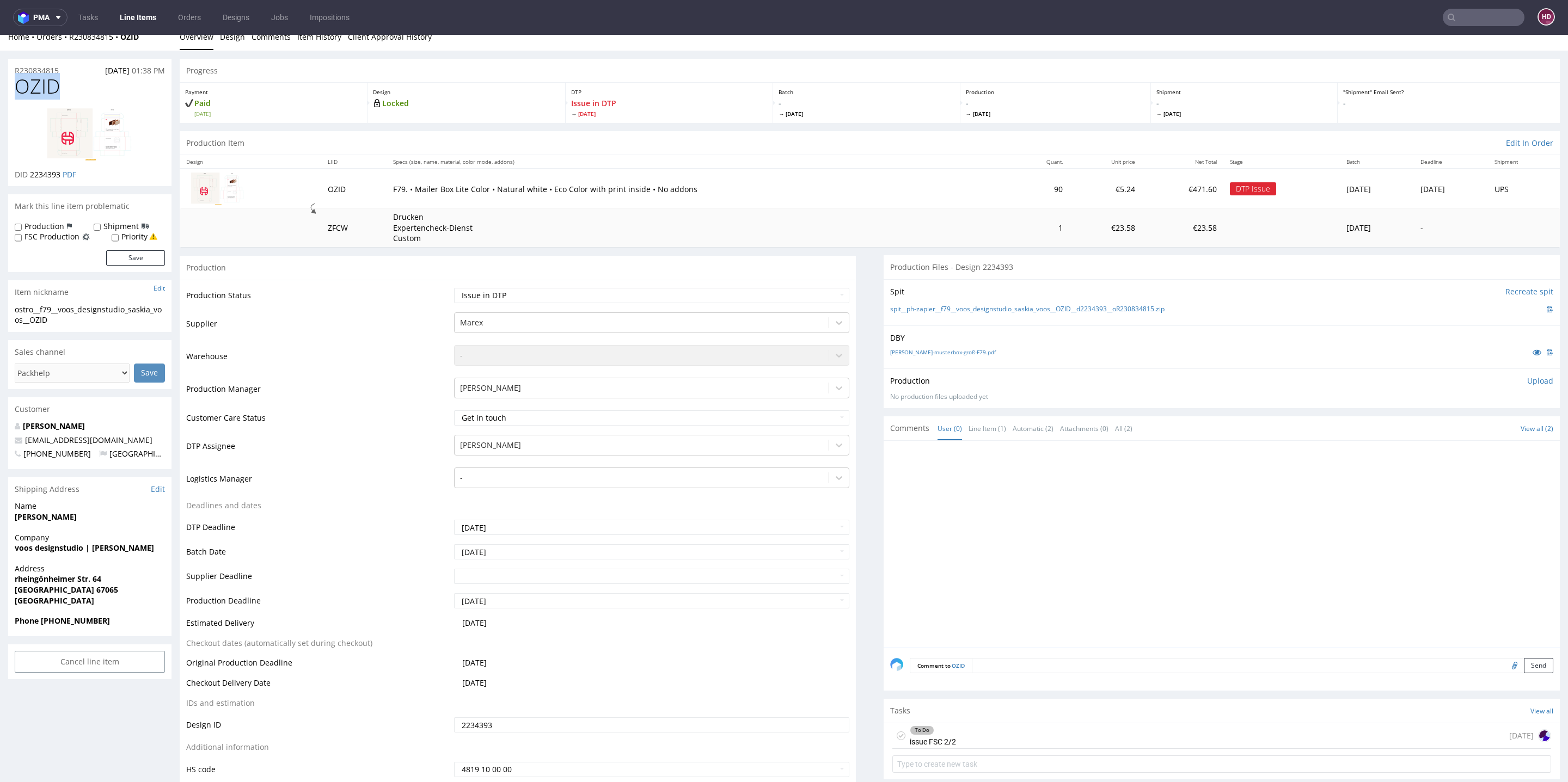
scroll to position [110, 0]
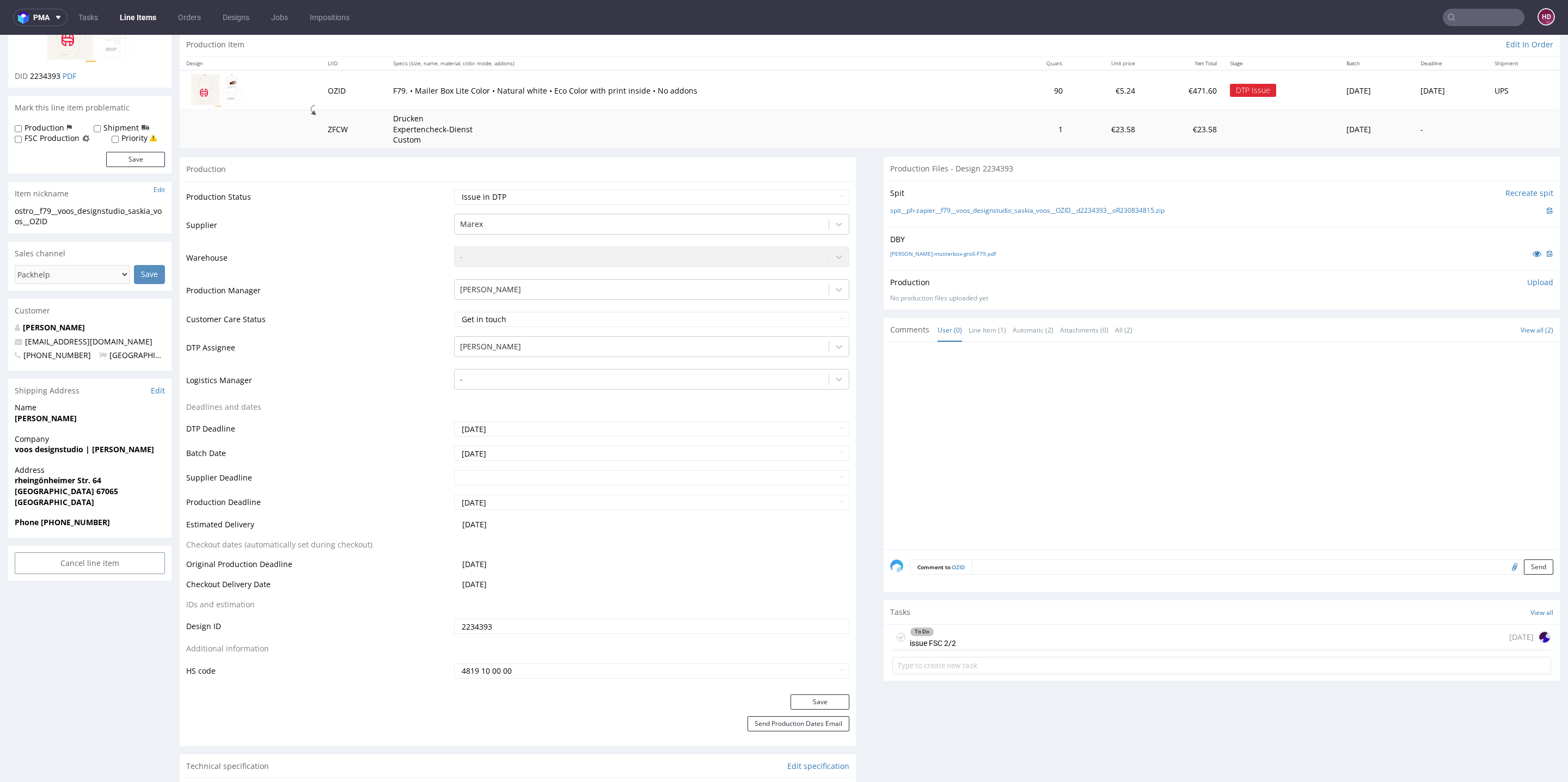
click at [1527, 281] on p "Upload" at bounding box center [1540, 282] width 26 height 11
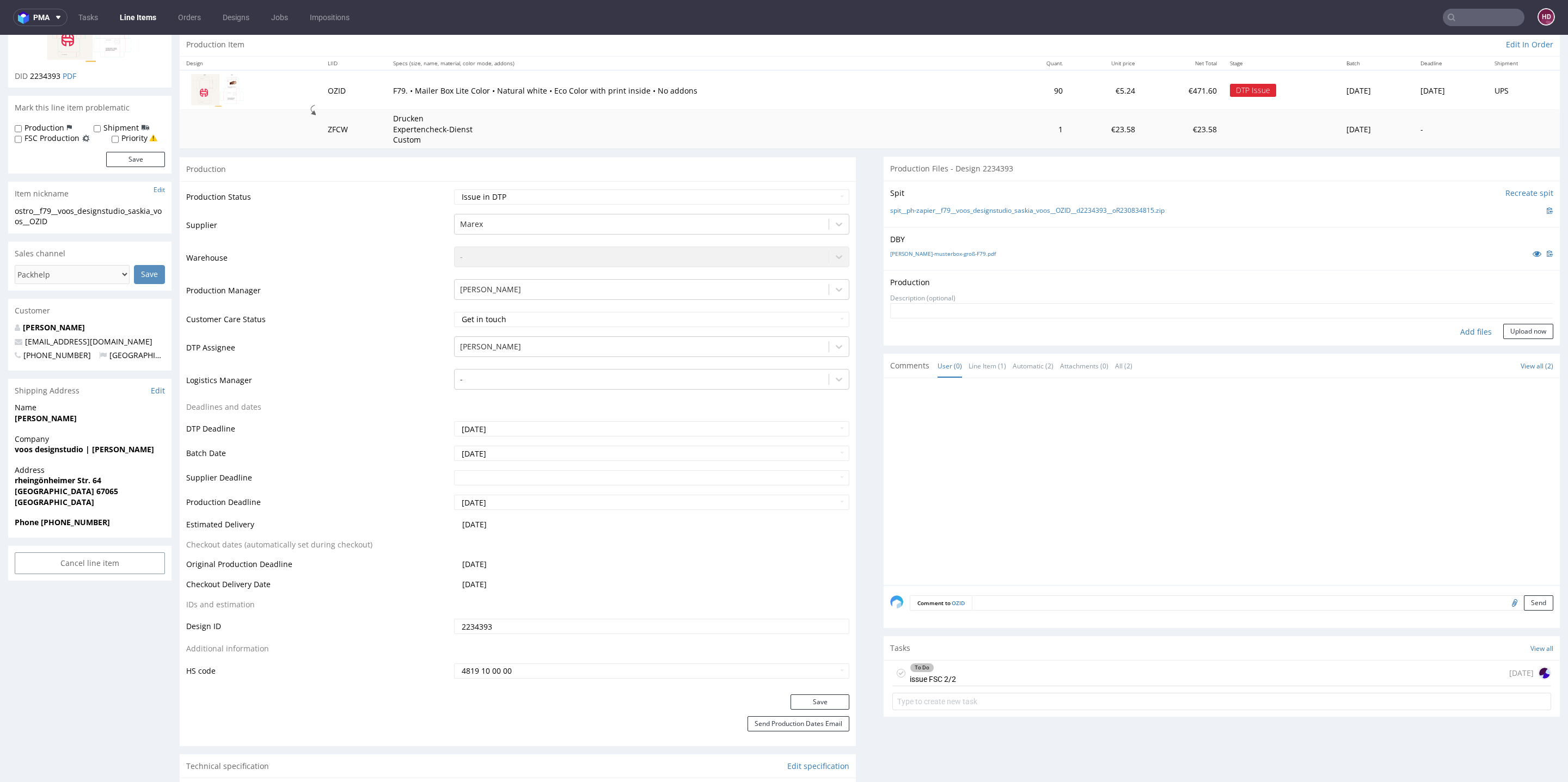
click at [1449, 328] on div "Add files" at bounding box center [1475, 332] width 54 height 16
type input "C:\fakepath\ ostro__f79__voos_designstudio_saskia_voos__OZID__d2234393__oR23083…"
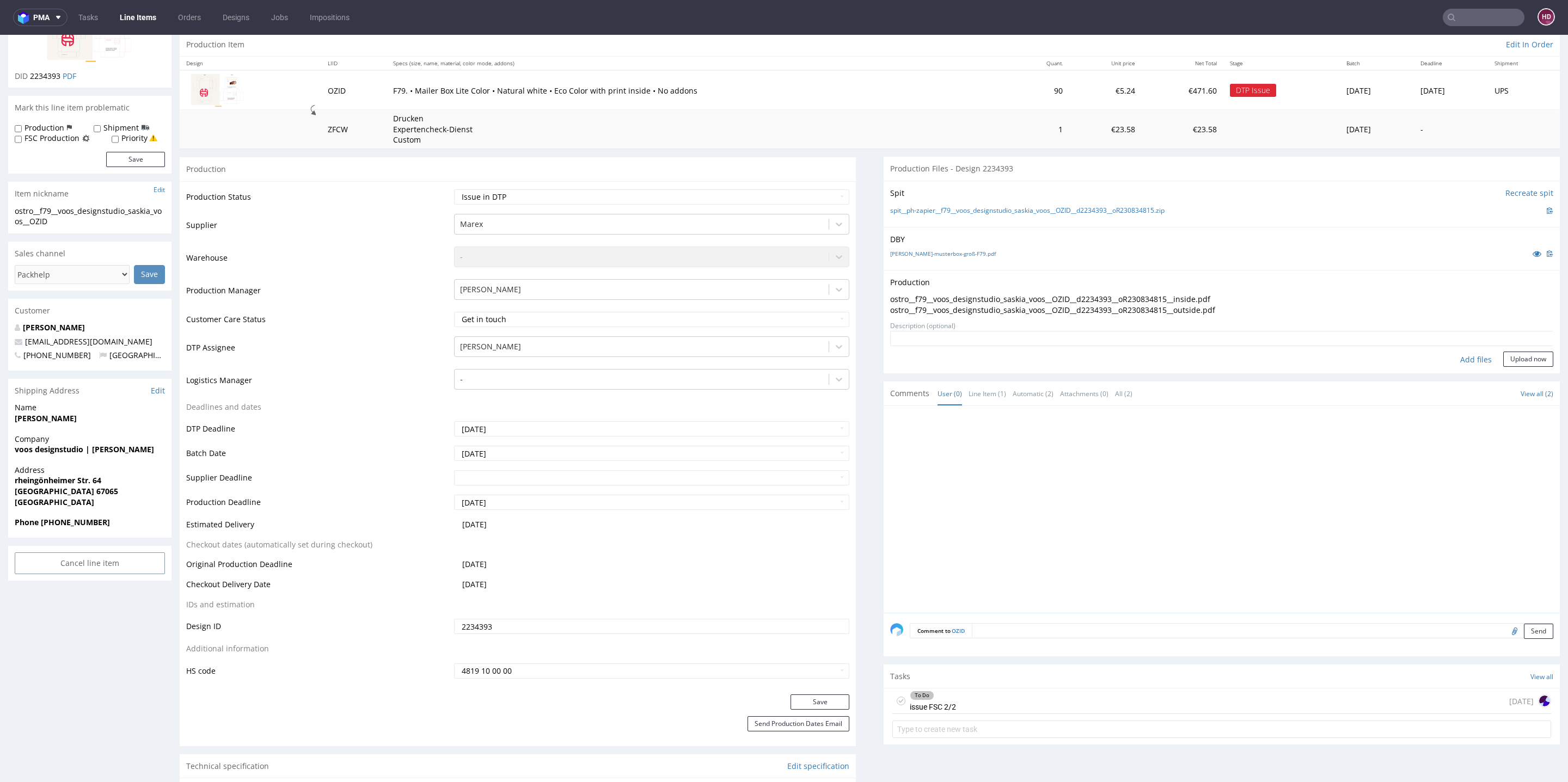
click at [1488, 346] on form "Add files Upload now" at bounding box center [1221, 349] width 663 height 36
click at [1503, 360] on button "Upload now" at bounding box center [1528, 359] width 50 height 15
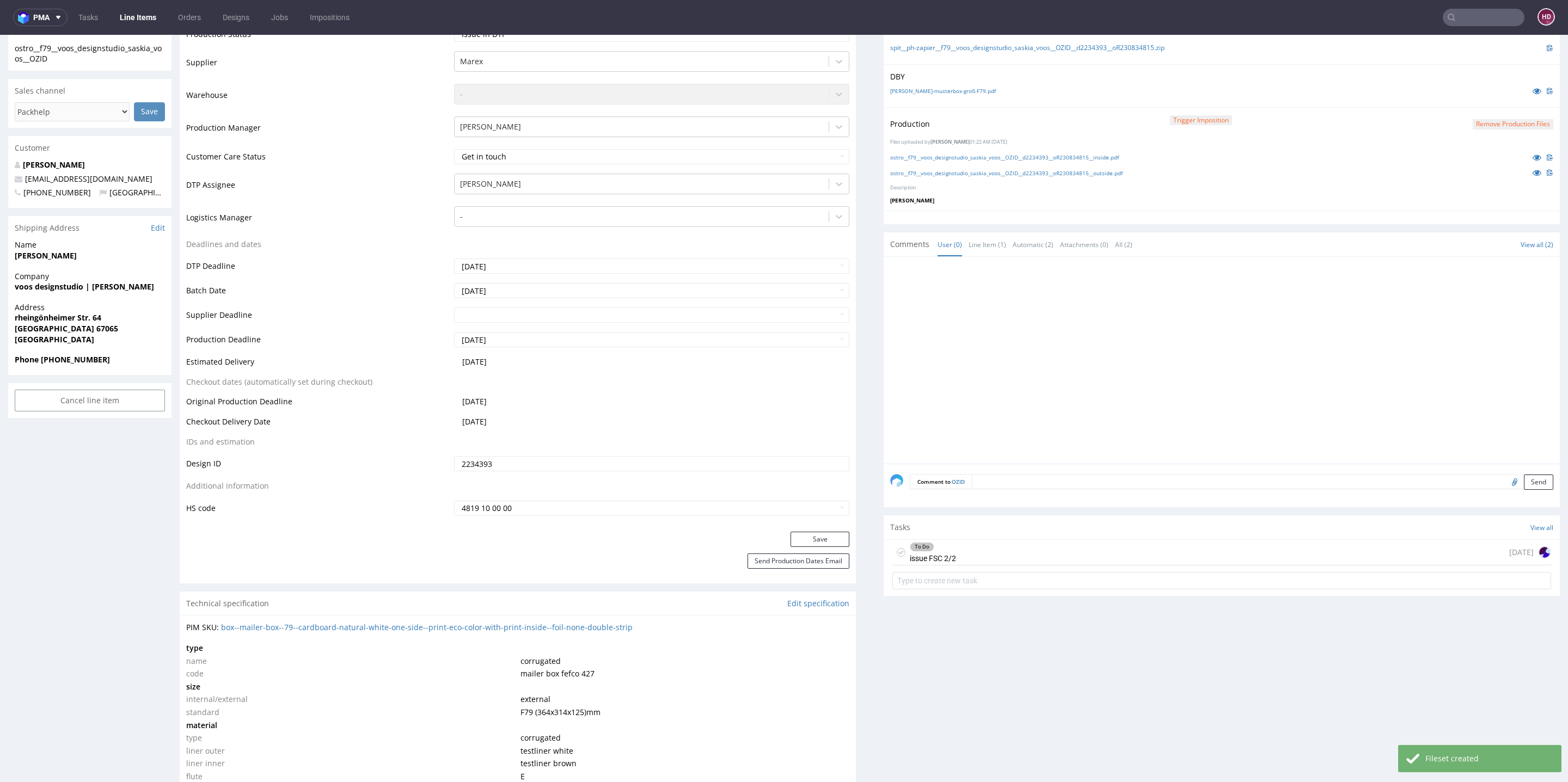
scroll to position [341, 0]
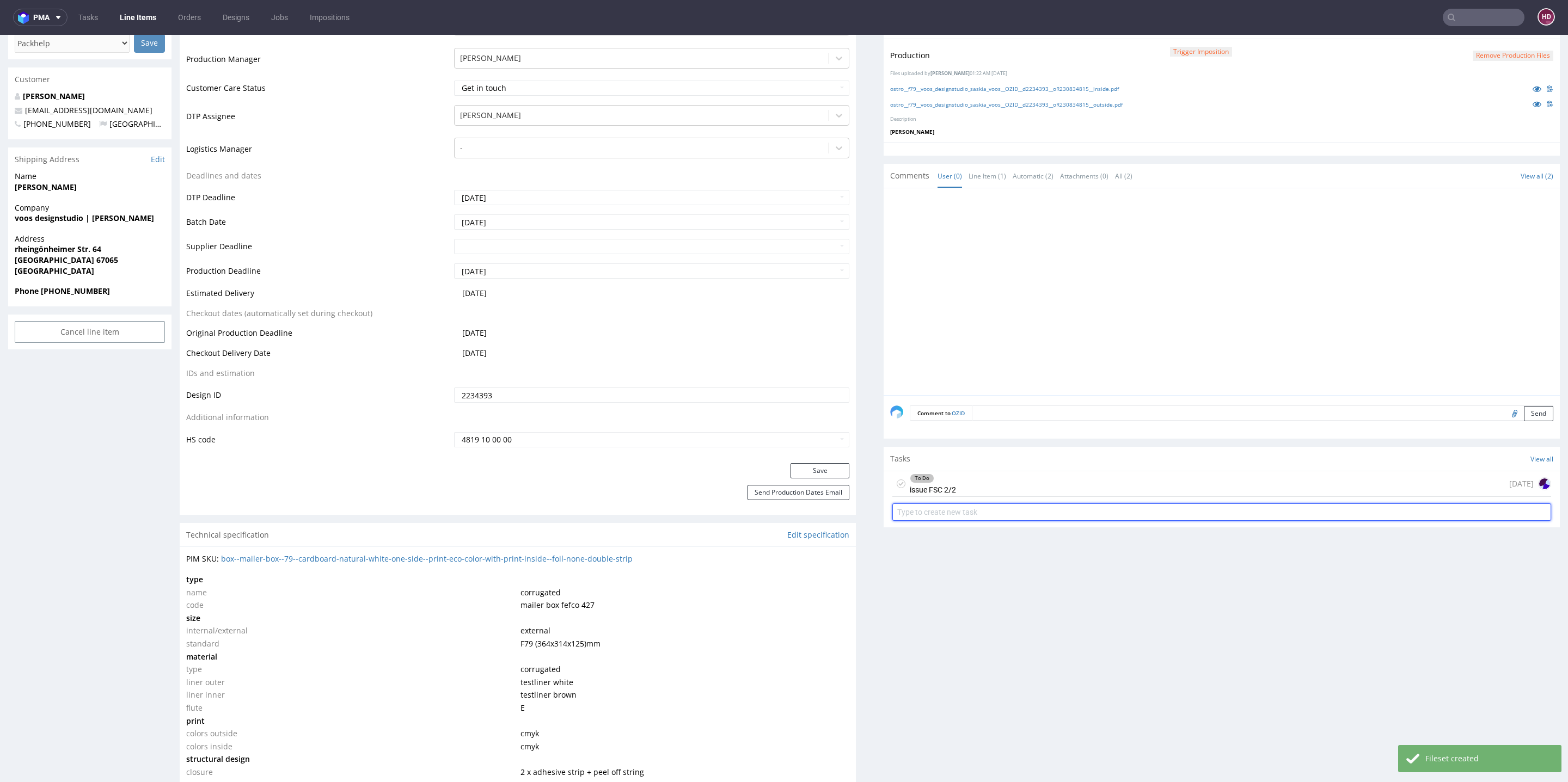
click at [989, 507] on input "text" at bounding box center [1222, 512] width 659 height 18
click at [993, 480] on div "To Do issue FSC 2/2 1 day ago" at bounding box center [1222, 484] width 659 height 26
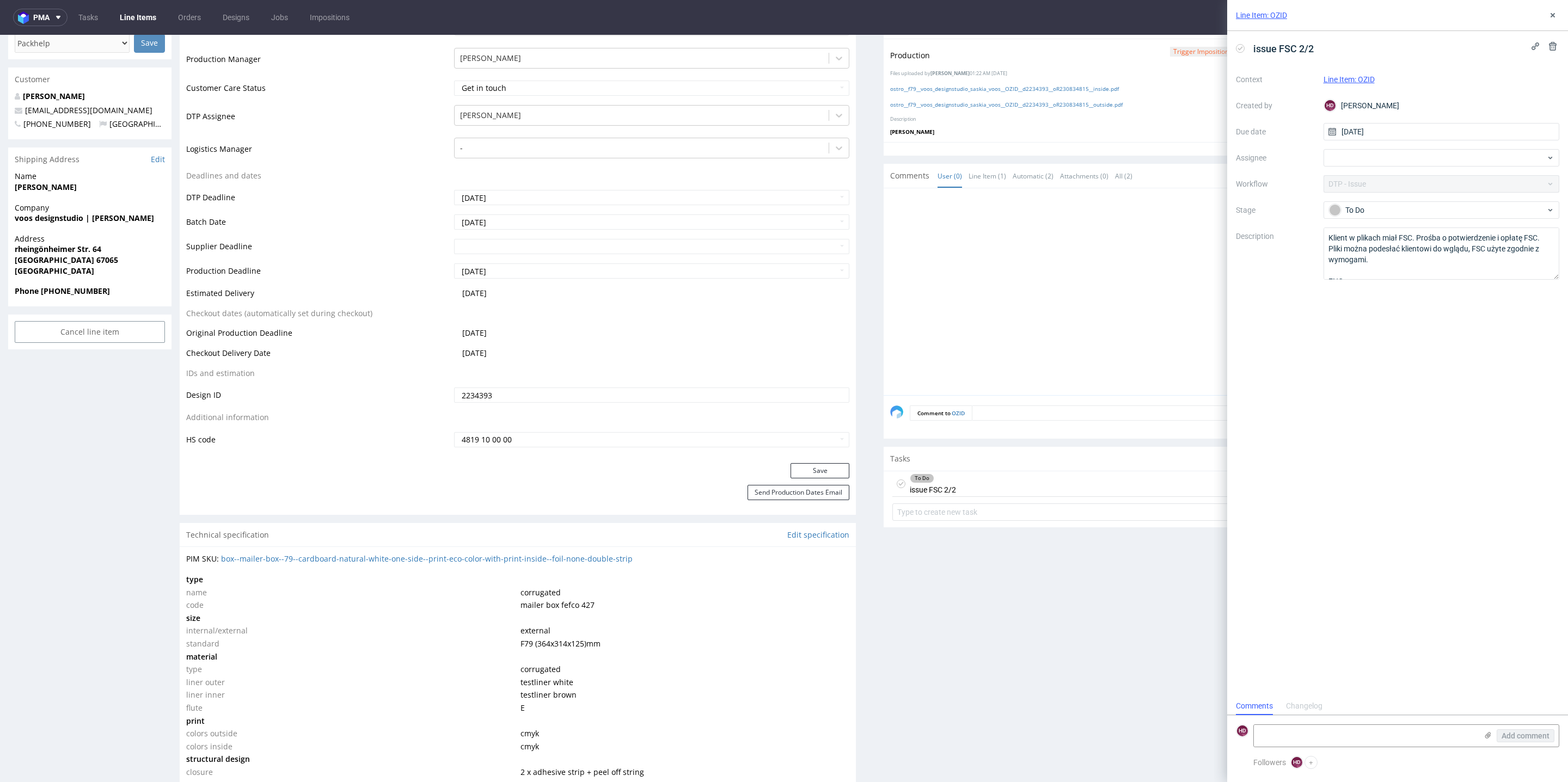
scroll to position [8, 0]
click at [1481, 735] on div "Add comment" at bounding box center [1518, 736] width 82 height 22
click at [1487, 736] on use at bounding box center [1488, 735] width 6 height 7
click at [0, 0] on input "file" at bounding box center [0, 0] width 0 height 0
click at [1525, 733] on span "Add comment" at bounding box center [1525, 736] width 48 height 8
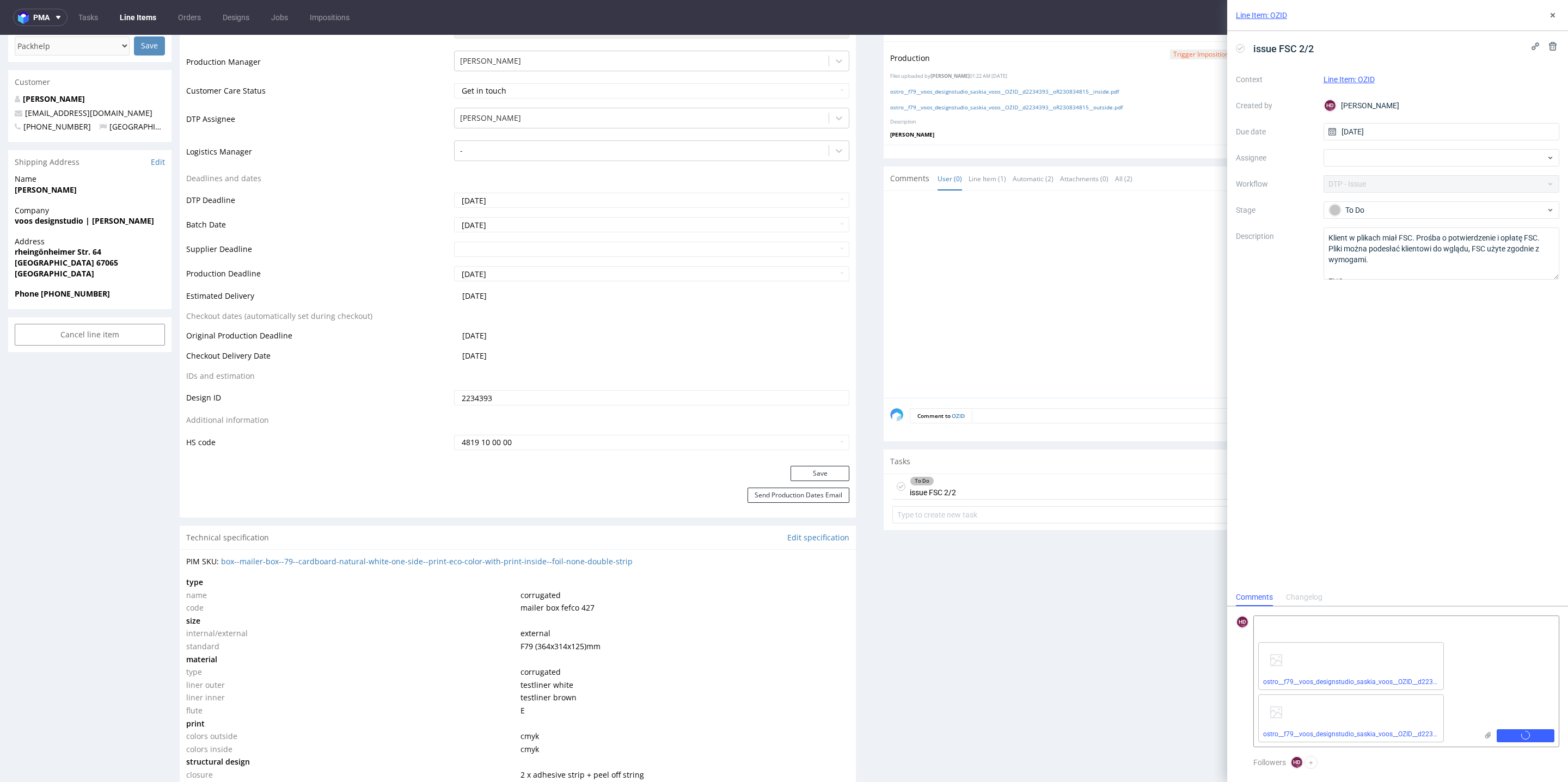
scroll to position [0, 0]
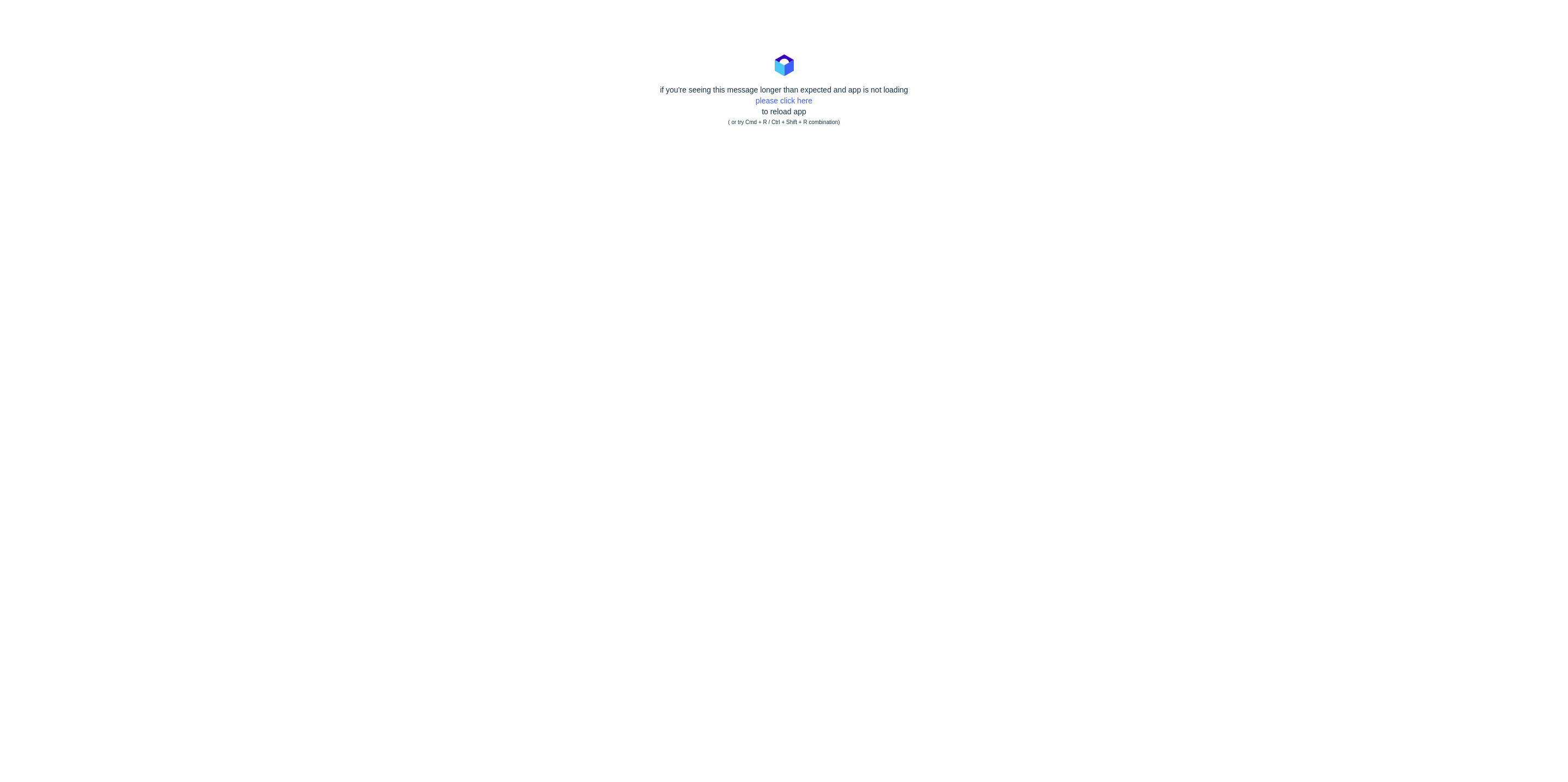
click at [110, 49] on body "if you're seeing this message longer than expected and app is not loading pleas…" at bounding box center [784, 391] width 1568 height 782
click at [361, 120] on small "( or try Cmd + R / Ctrl + Shift + R combination)" at bounding box center [784, 122] width 1568 height 11
